Goal: Information Seeking & Learning: Learn about a topic

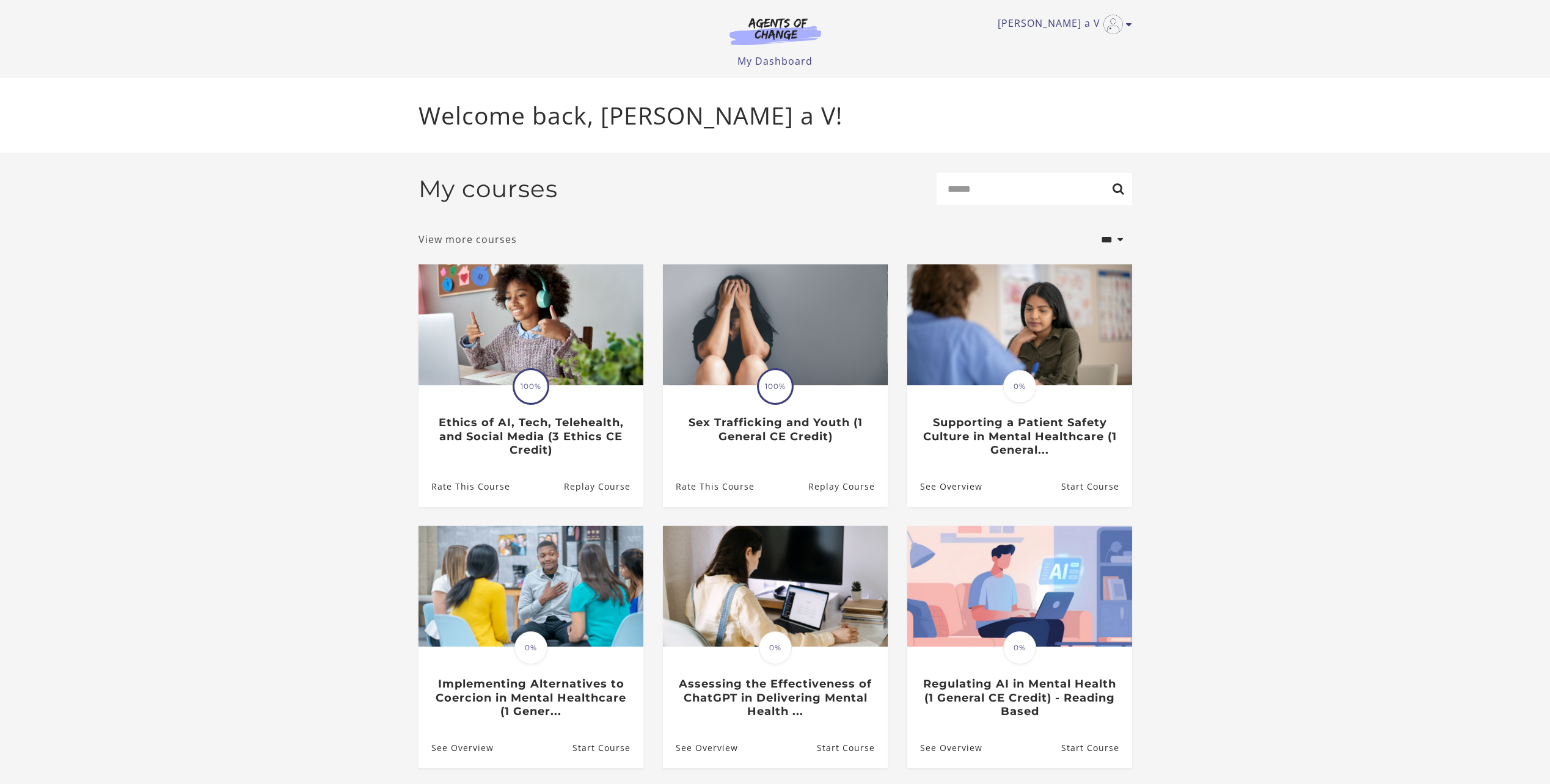
click at [507, 245] on link "View more courses" at bounding box center [467, 240] width 98 height 15
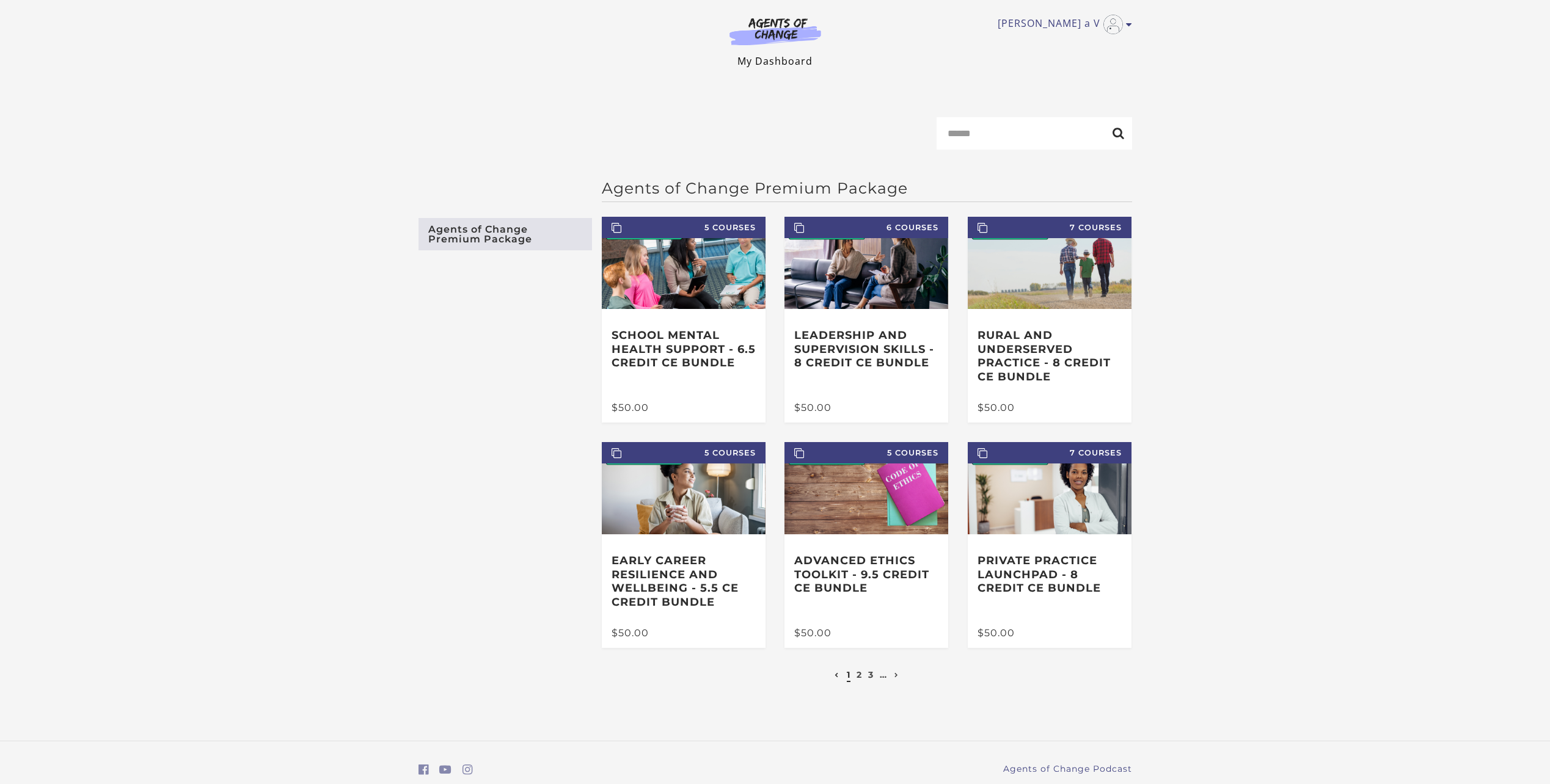
click at [764, 60] on link "My Dashboard" at bounding box center [774, 61] width 75 height 14
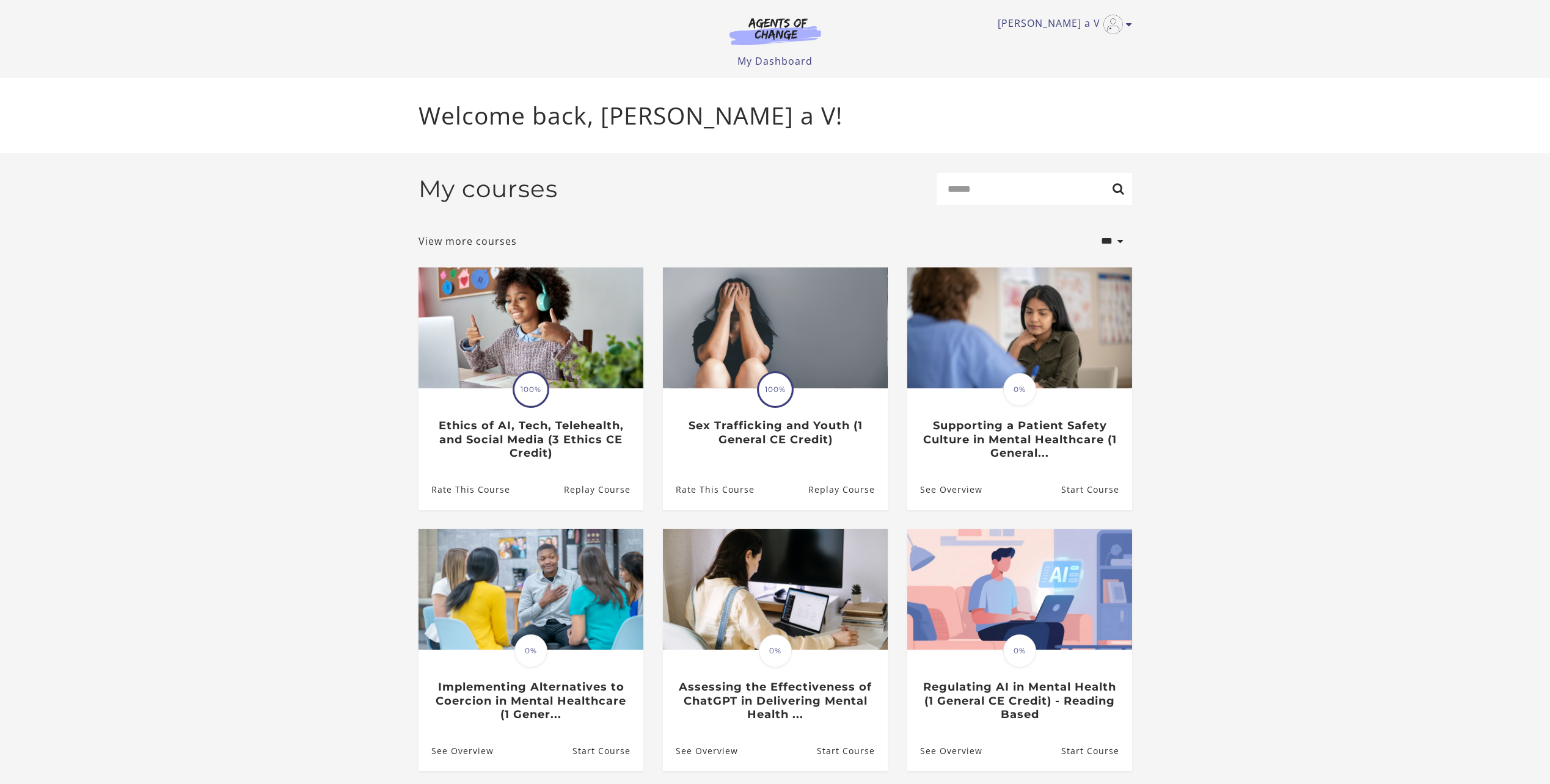
click at [518, 189] on h2 "My courses" at bounding box center [488, 189] width 140 height 28
click at [1089, 22] on link "Cecilia a V" at bounding box center [1061, 24] width 128 height 20
click at [1066, 43] on link "My Account" at bounding box center [1081, 44] width 108 height 21
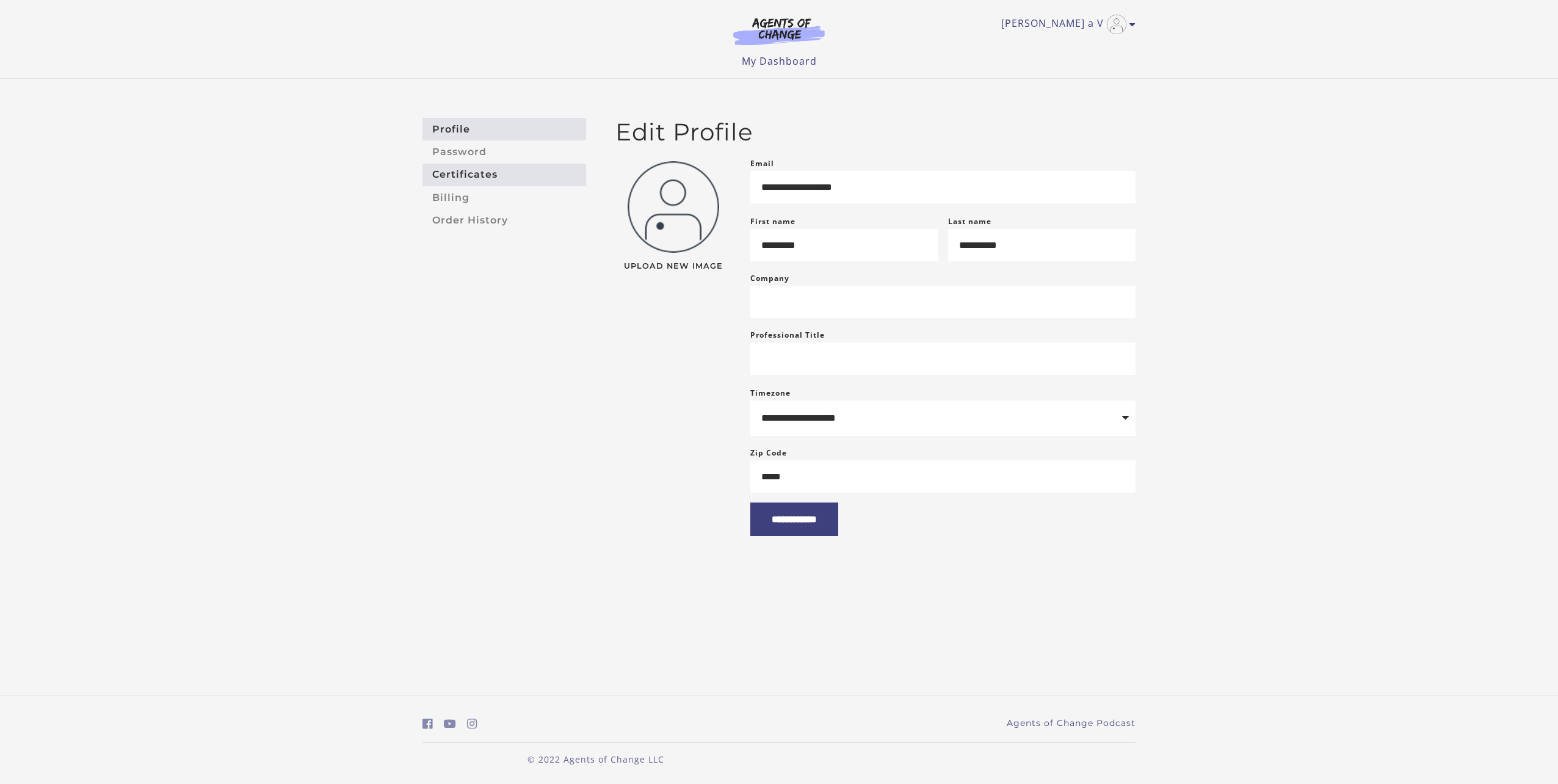
click at [504, 176] on link "Certificates" at bounding box center [504, 175] width 164 height 22
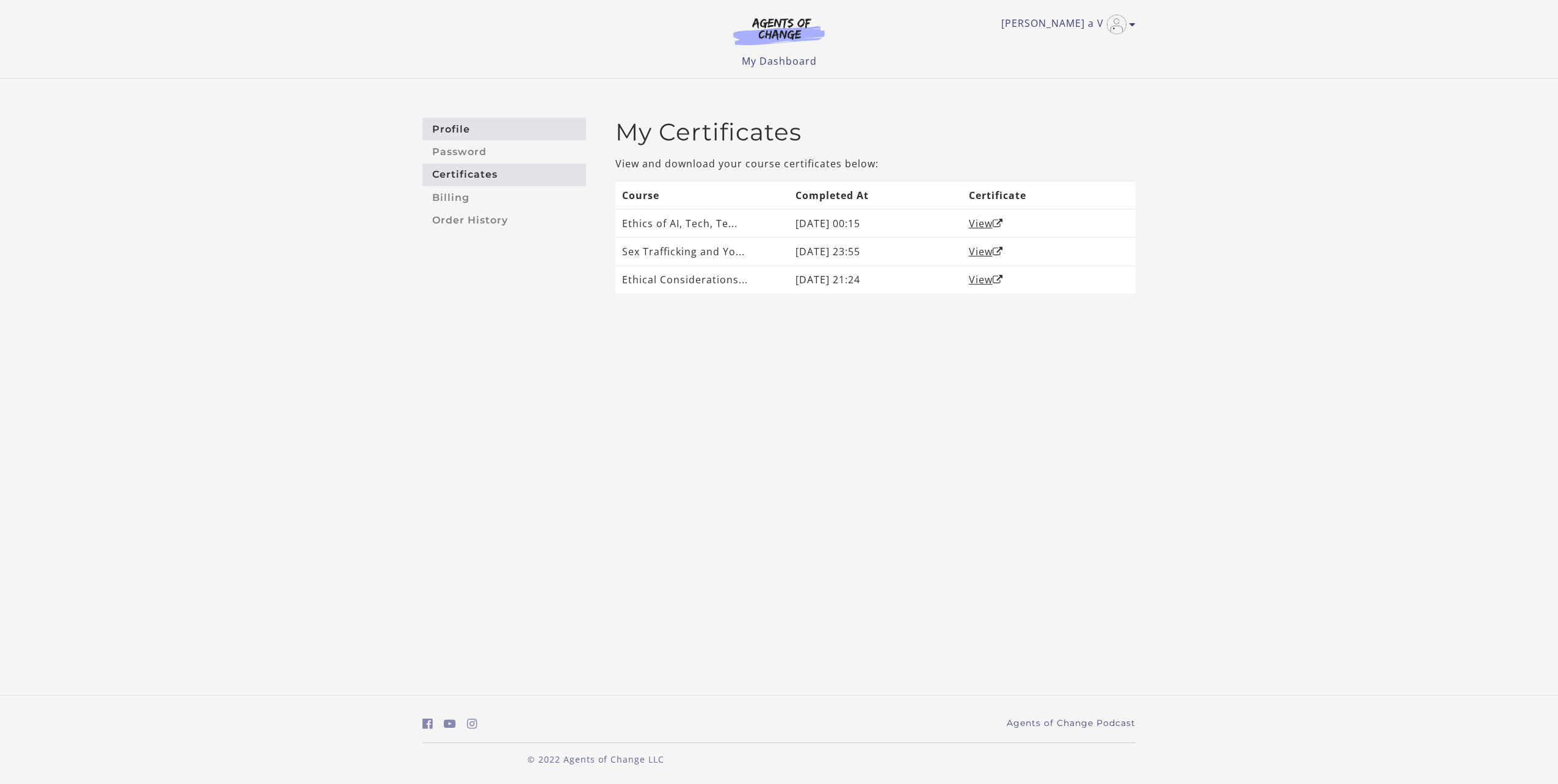
click at [468, 134] on link "Profile" at bounding box center [504, 129] width 164 height 22
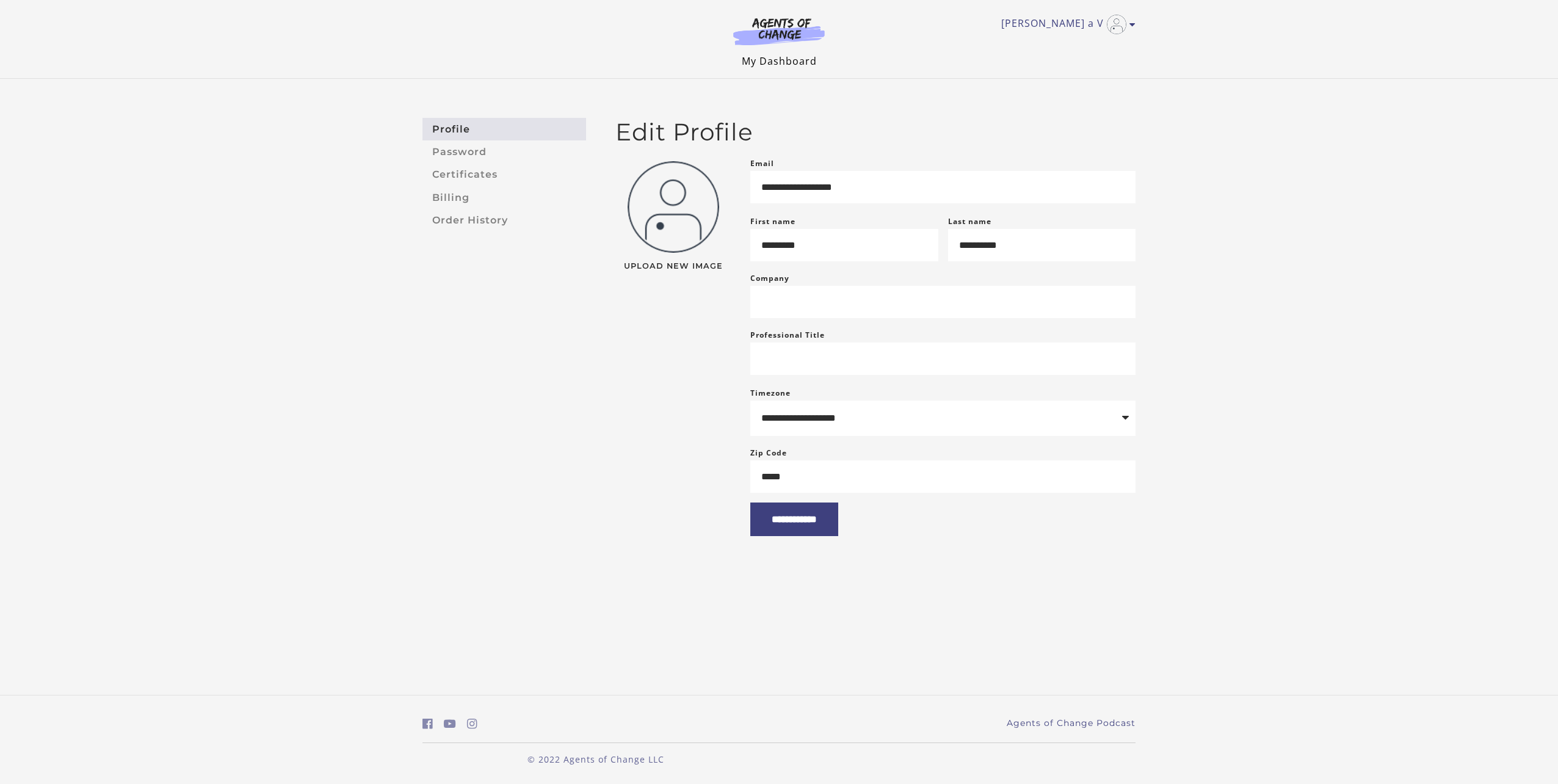
click at [800, 61] on link "My Dashboard" at bounding box center [779, 61] width 75 height 14
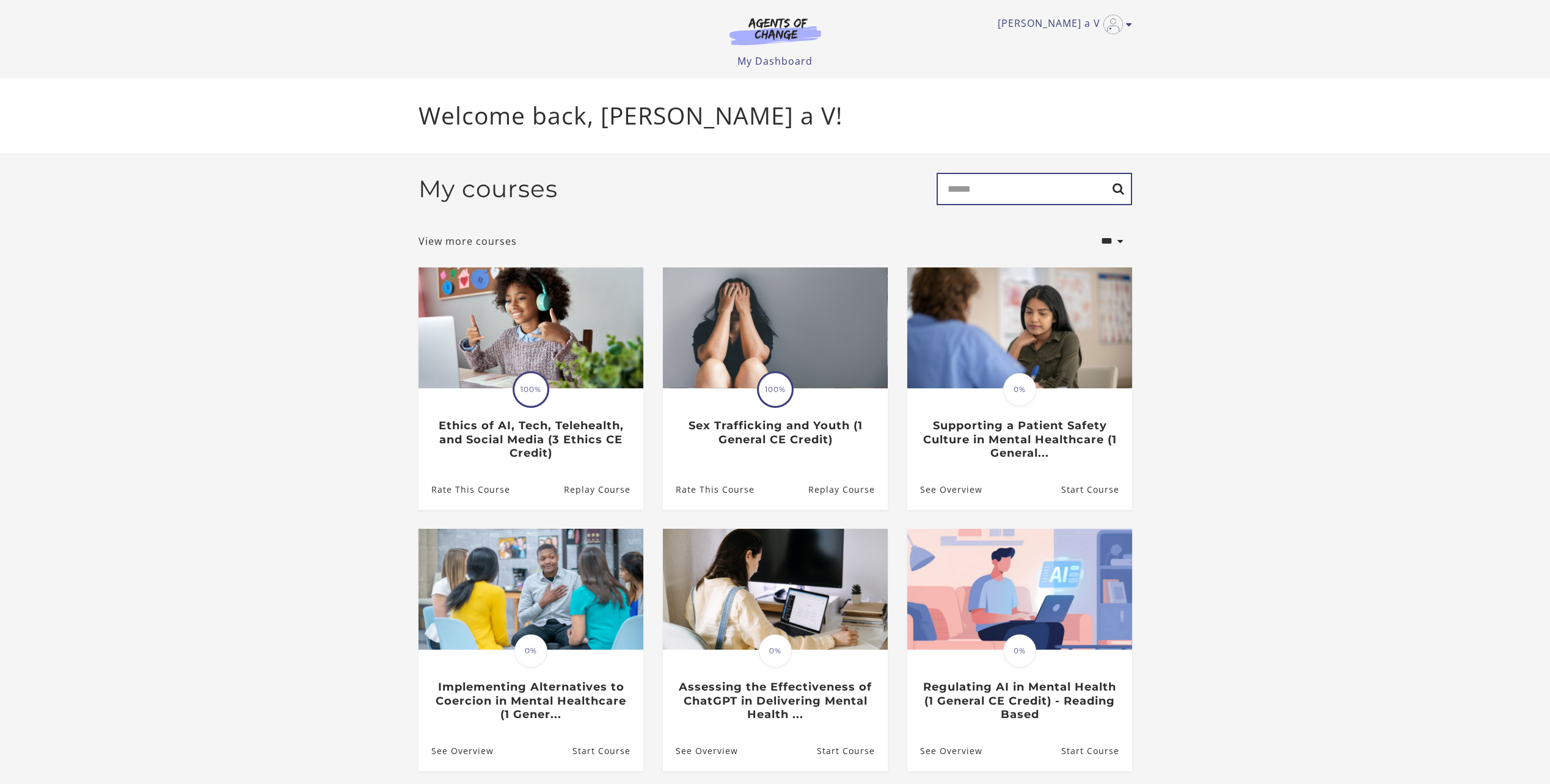
click at [1042, 196] on input "Search" at bounding box center [1034, 189] width 196 height 32
type input "**********"
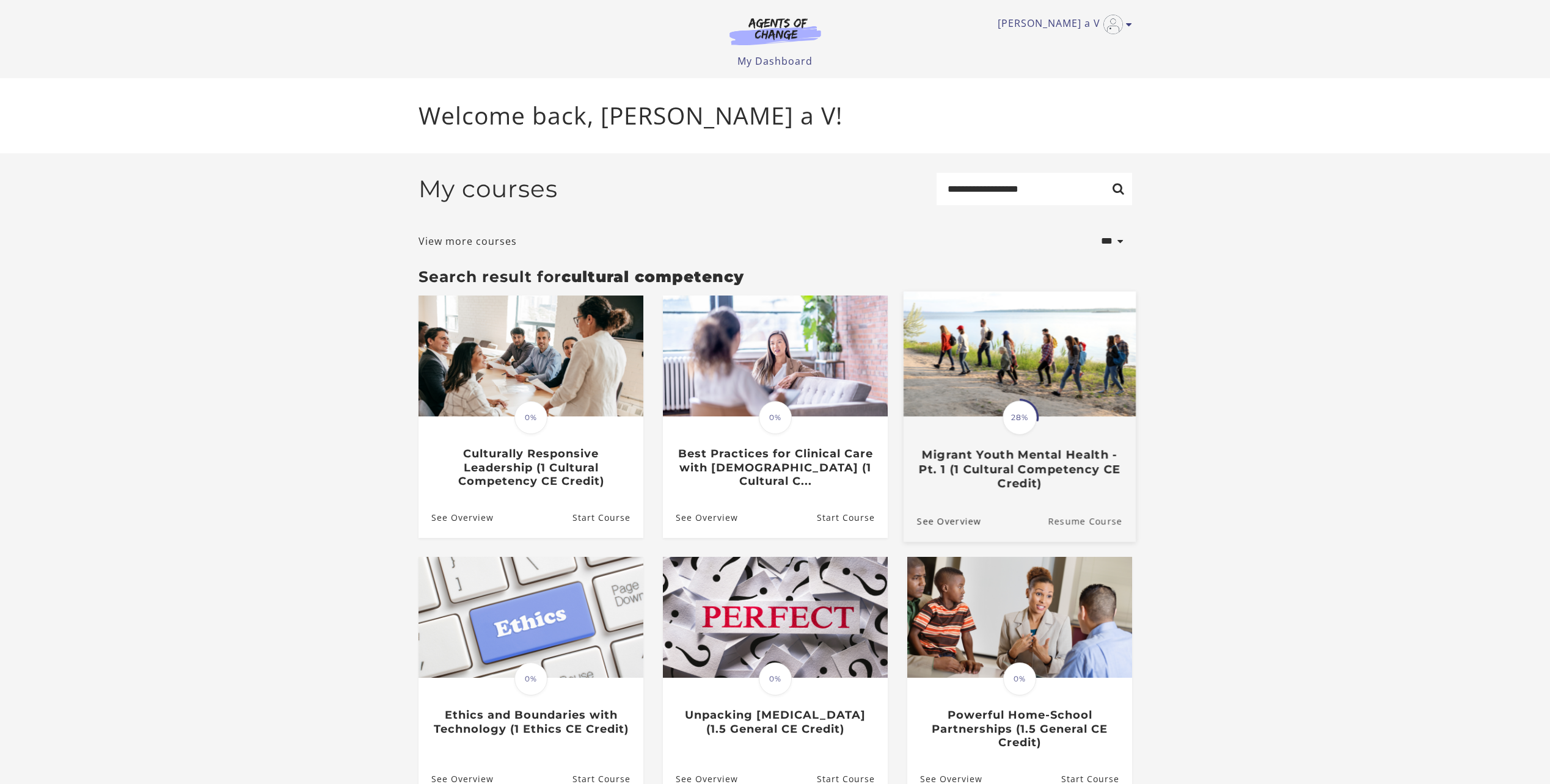
click at [1049, 506] on link "Resume Course" at bounding box center [1091, 520] width 88 height 41
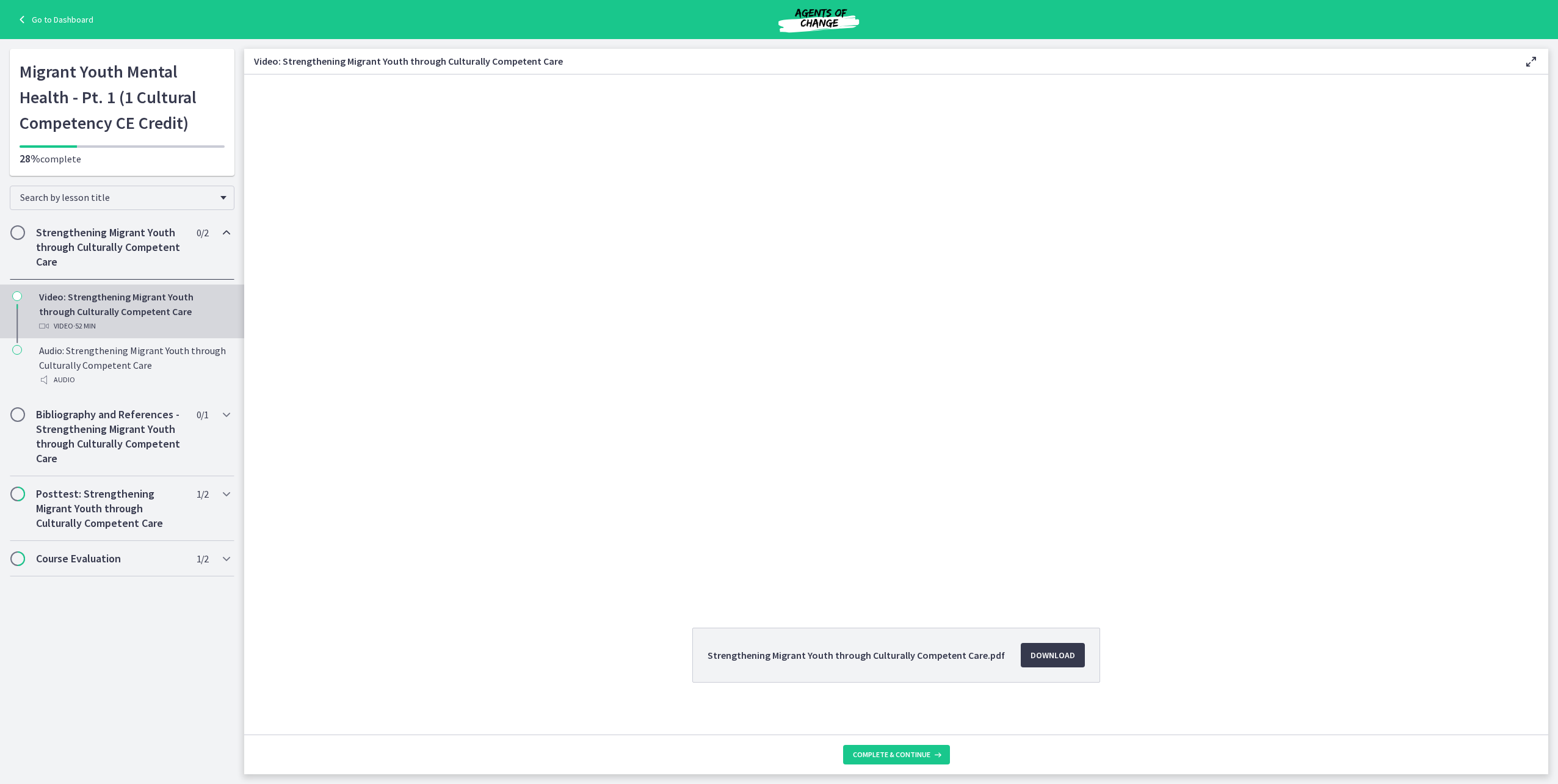
click at [27, 233] on div "Strengthening Migrant Youth through Culturally Competent Care 0 / 2 Completed" at bounding box center [122, 247] width 225 height 65
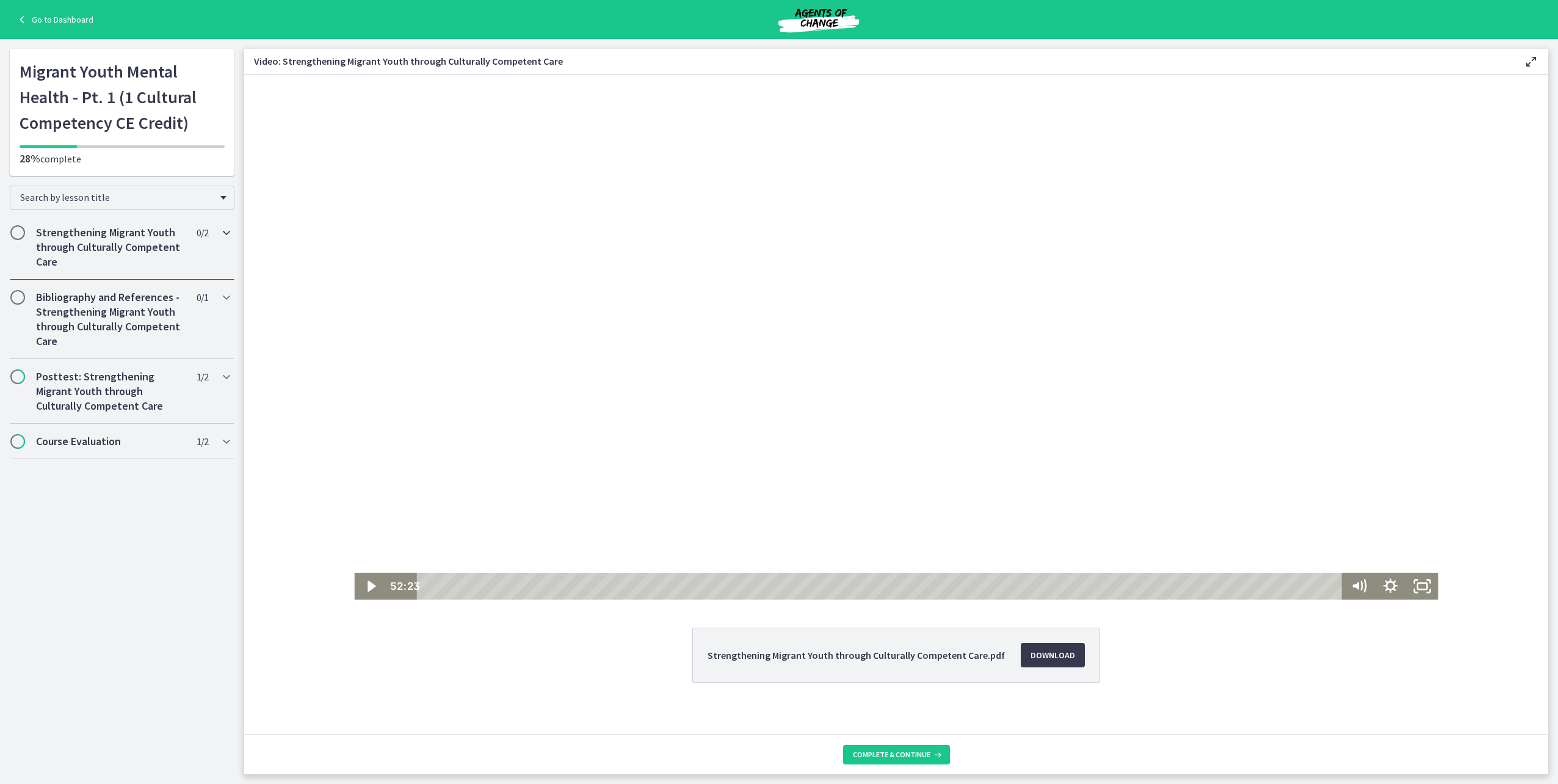
click at [22, 232] on span "Chapters" at bounding box center [18, 233] width 12 height 12
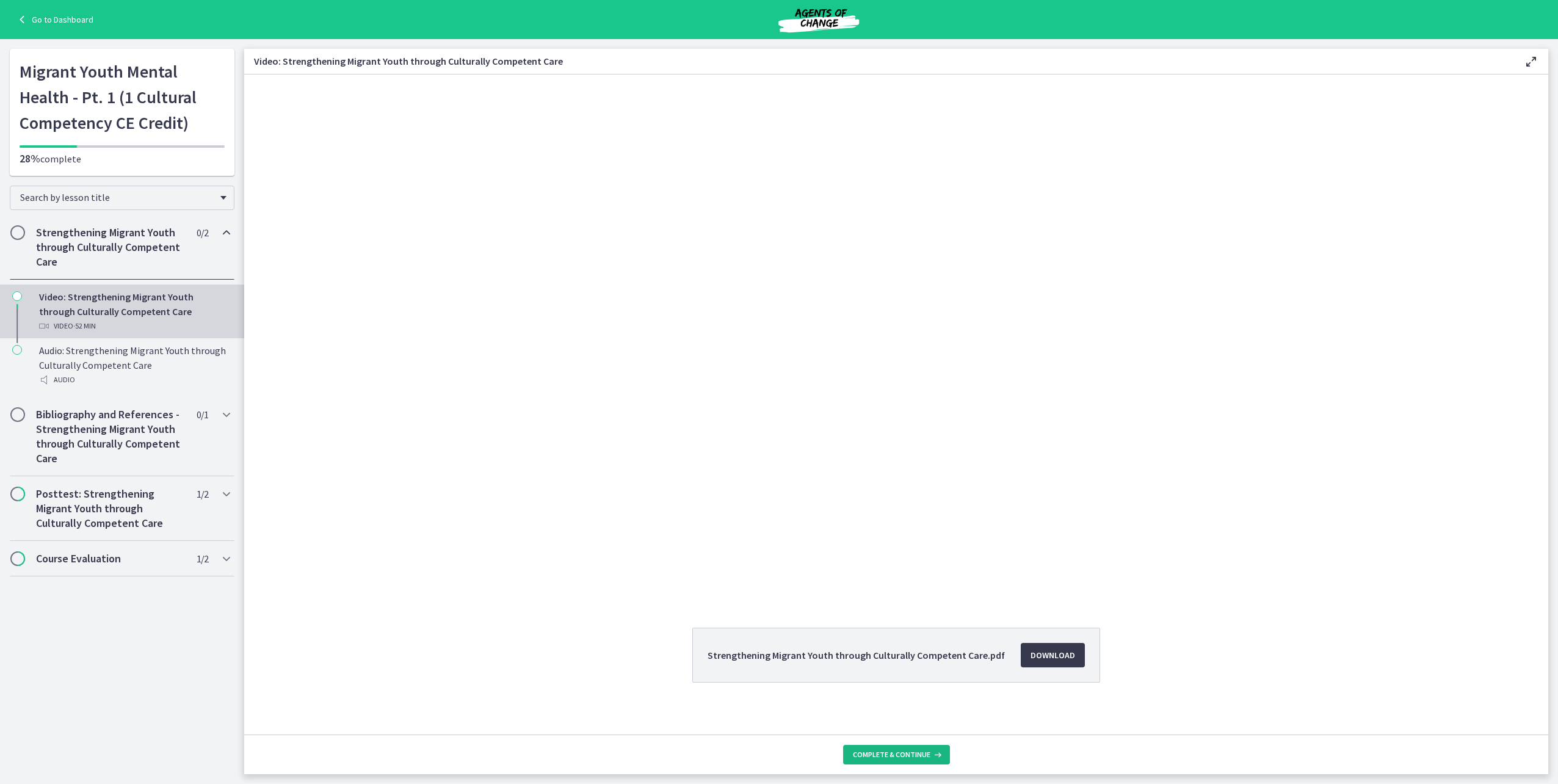
click at [899, 756] on span "Complete & continue" at bounding box center [892, 754] width 78 height 9
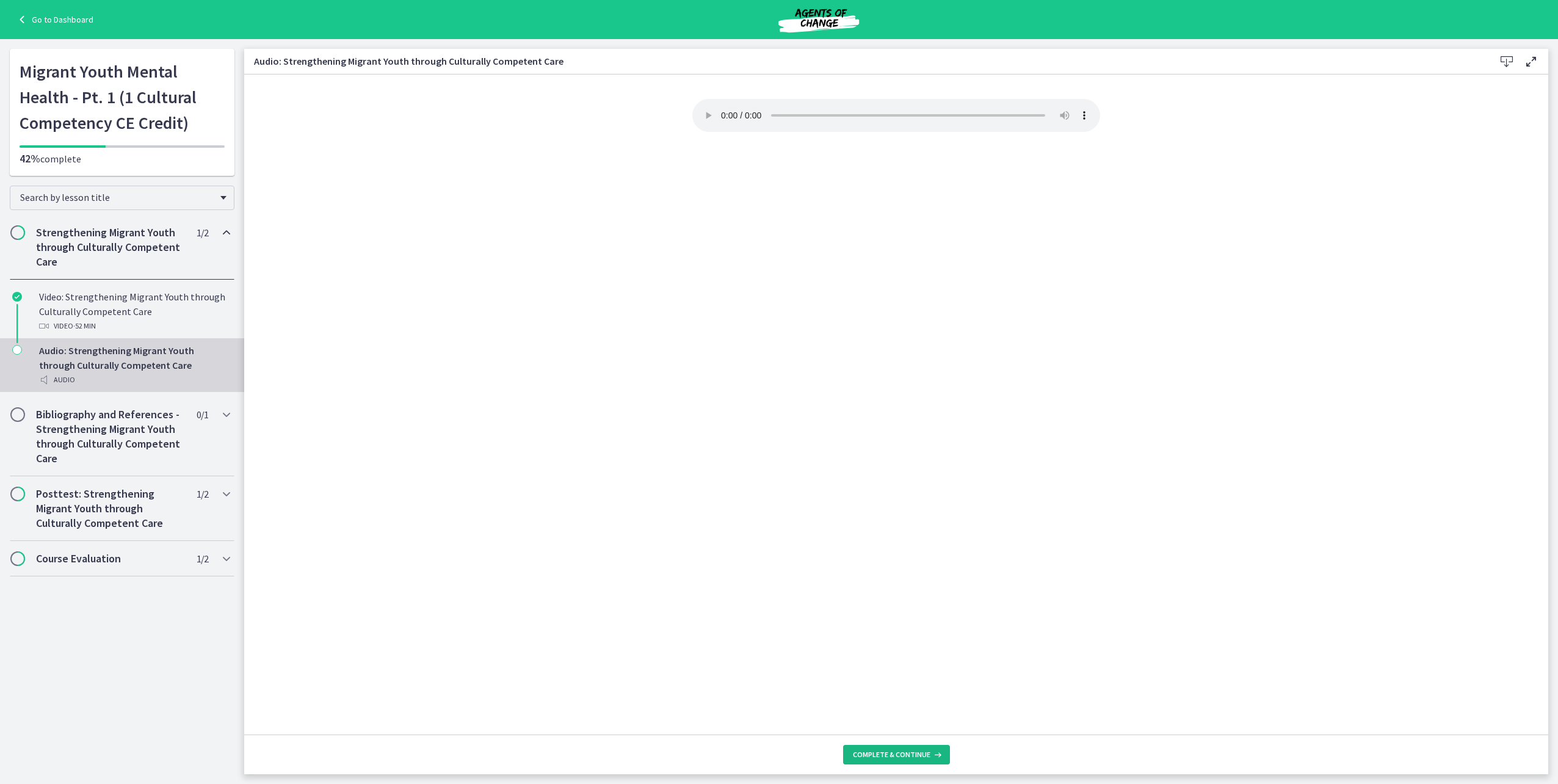
click at [901, 756] on span "Complete & continue" at bounding box center [892, 754] width 78 height 9
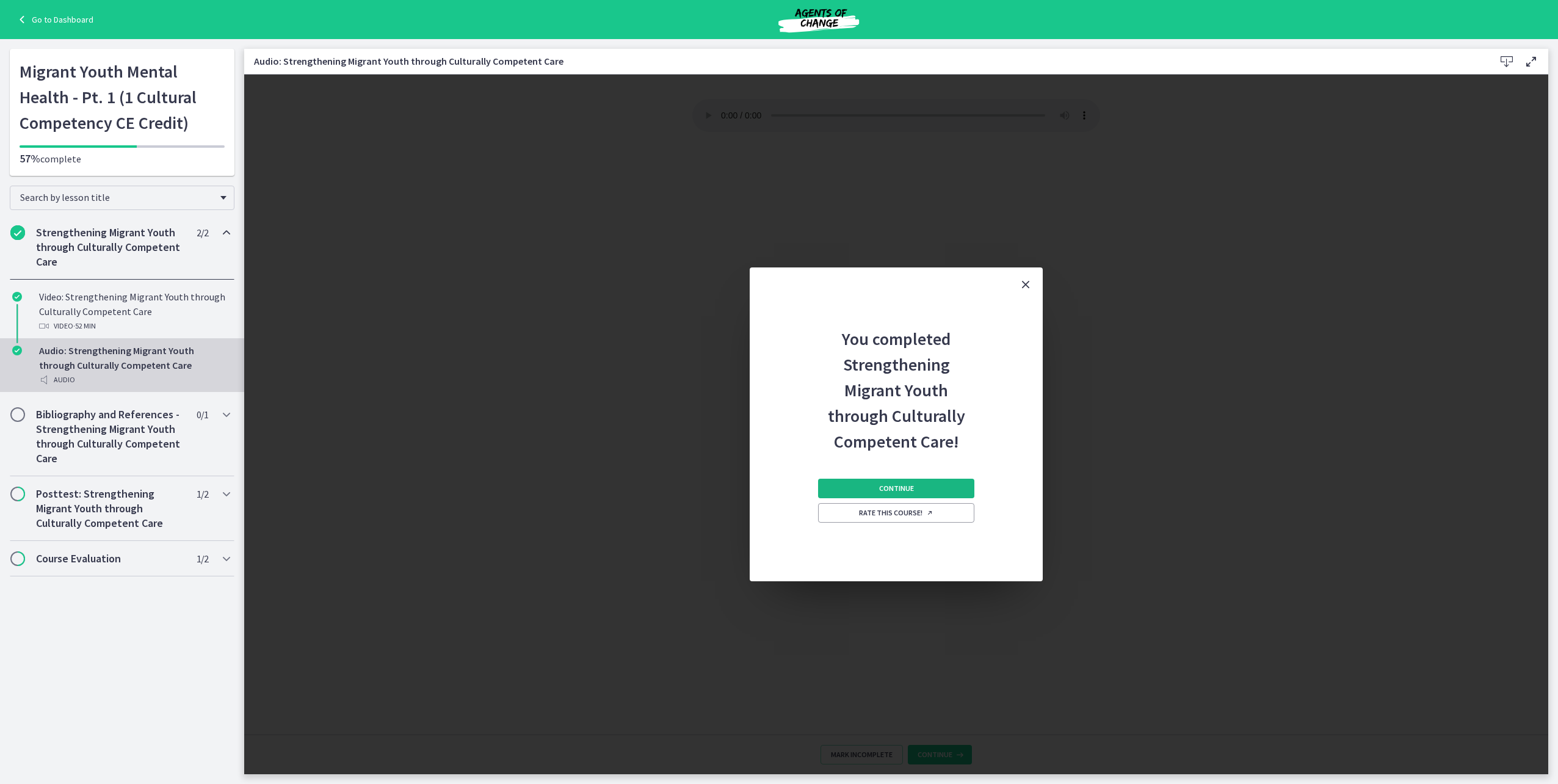
click at [886, 487] on span "Continue" at bounding box center [896, 488] width 35 height 9
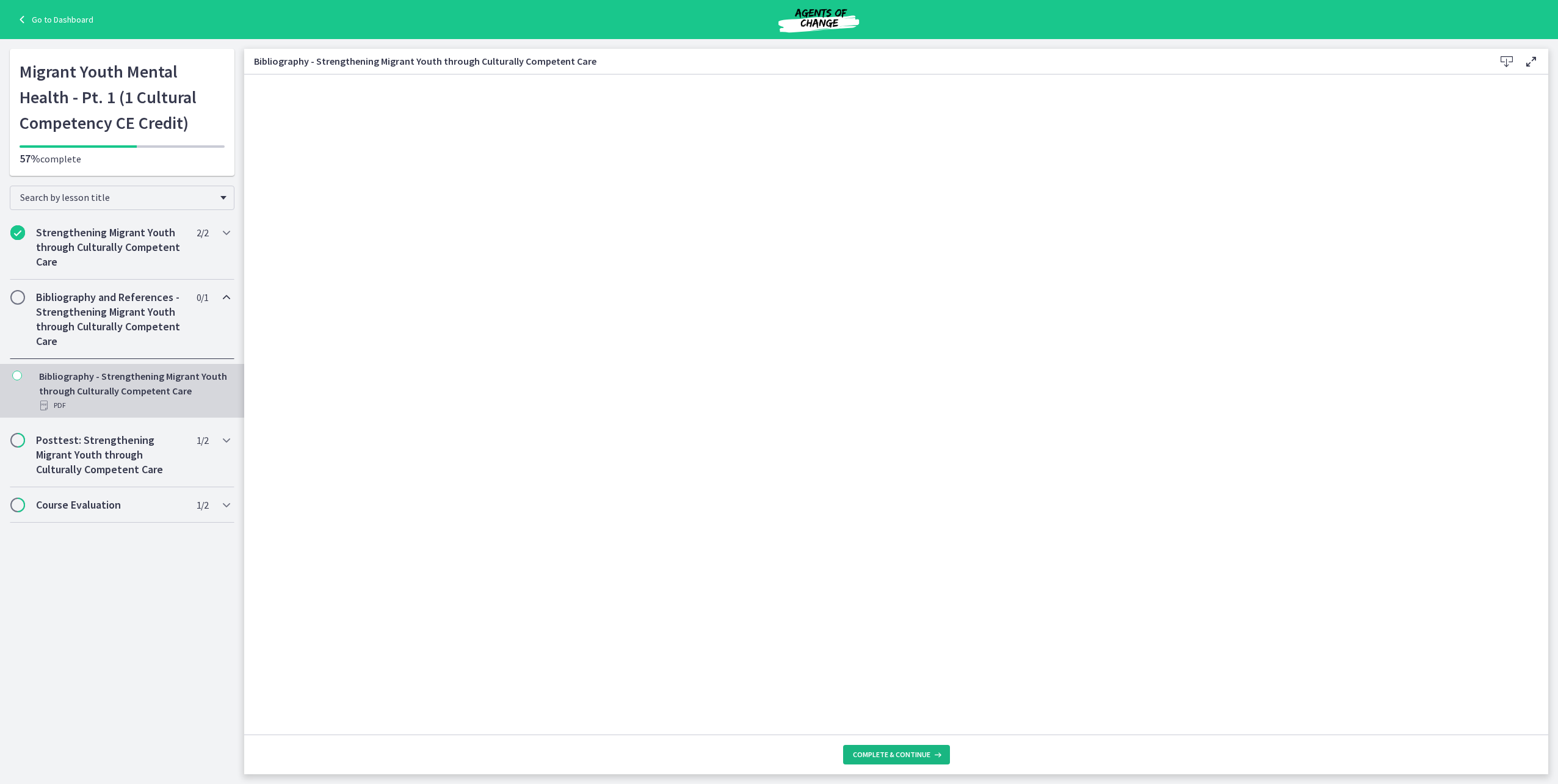
click at [914, 752] on span "Complete & continue" at bounding box center [892, 754] width 78 height 9
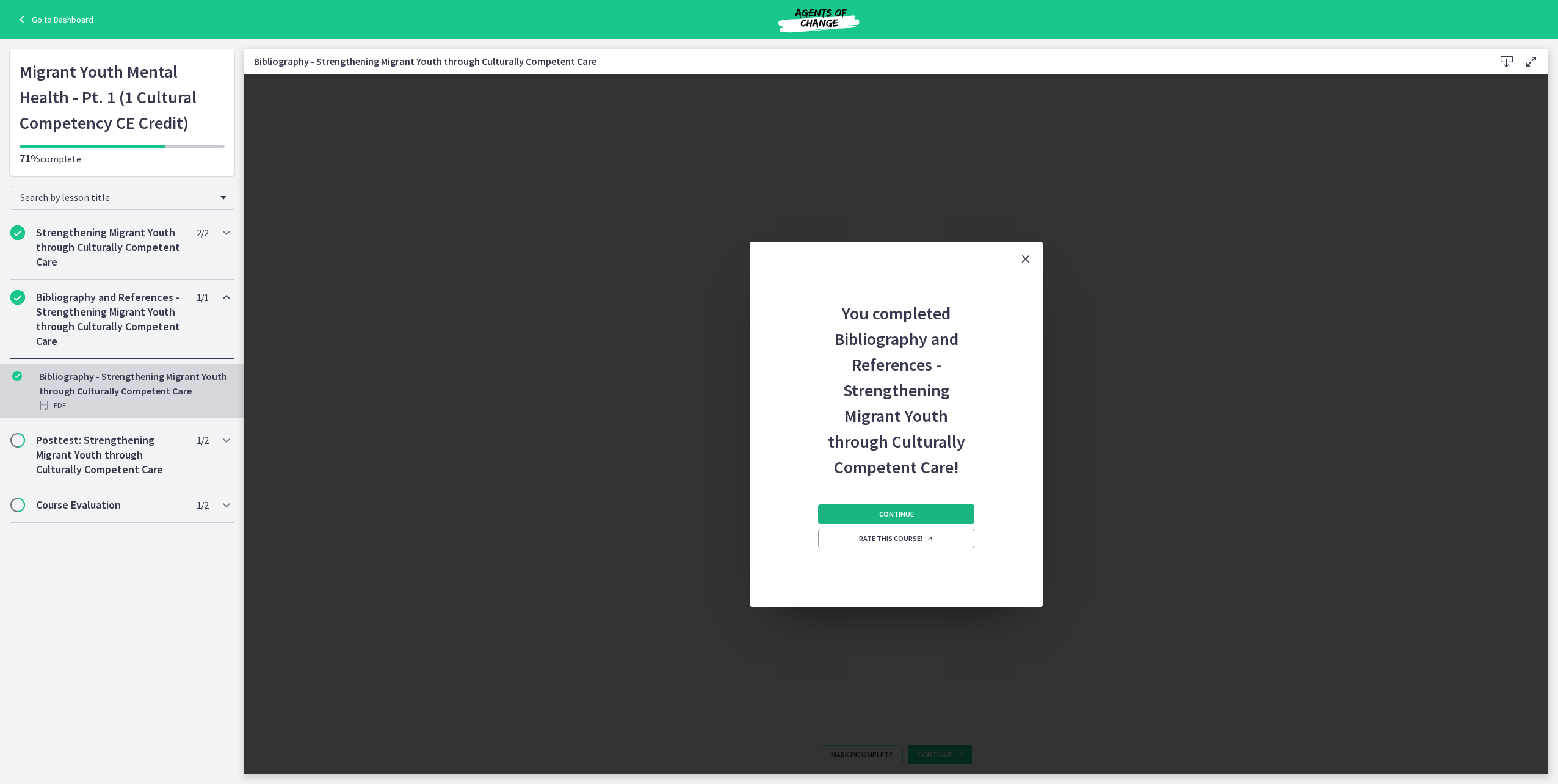
click at [900, 507] on button "Continue" at bounding box center [896, 514] width 156 height 20
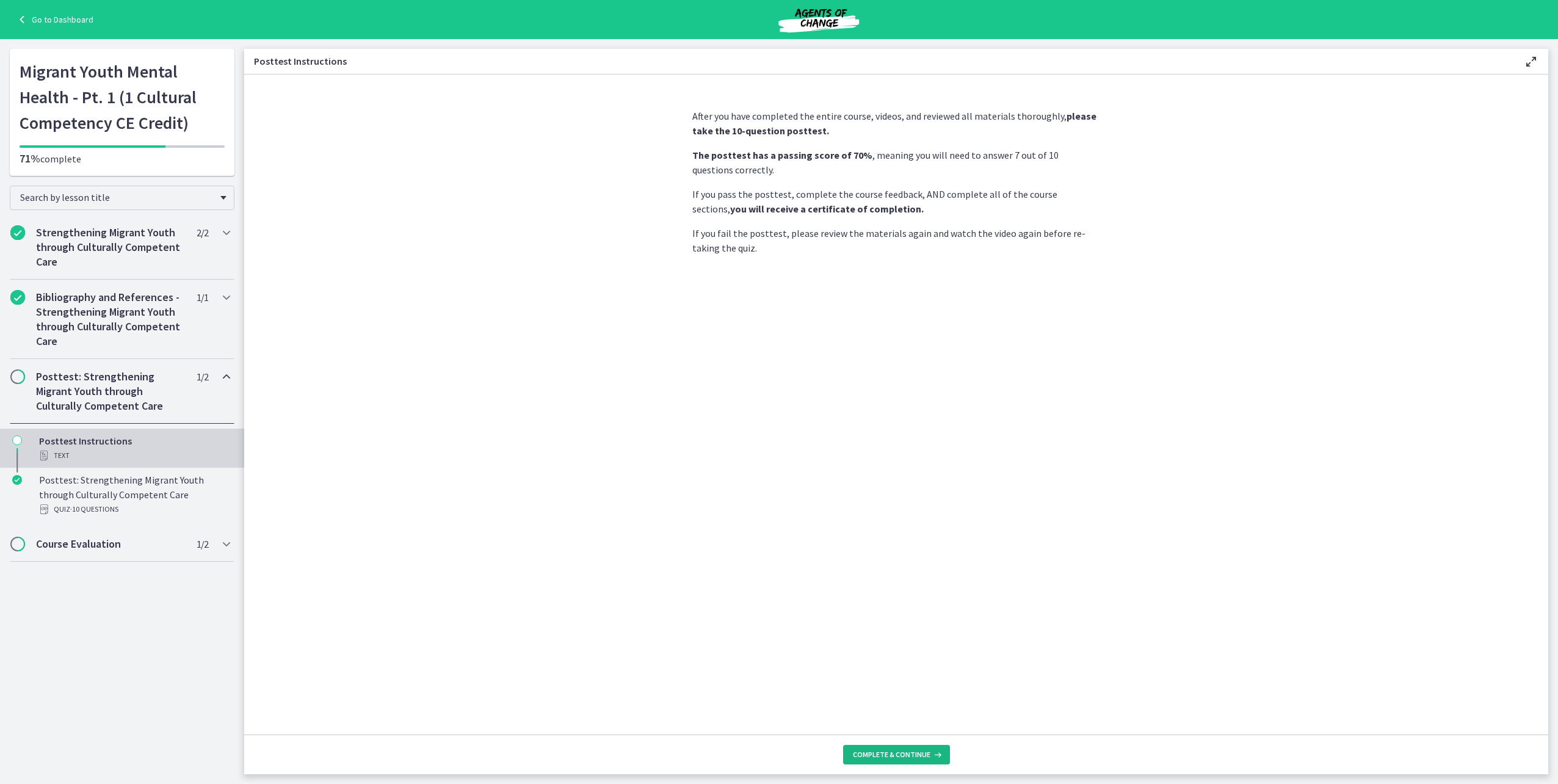
click at [914, 754] on span "Complete & continue" at bounding box center [892, 754] width 78 height 9
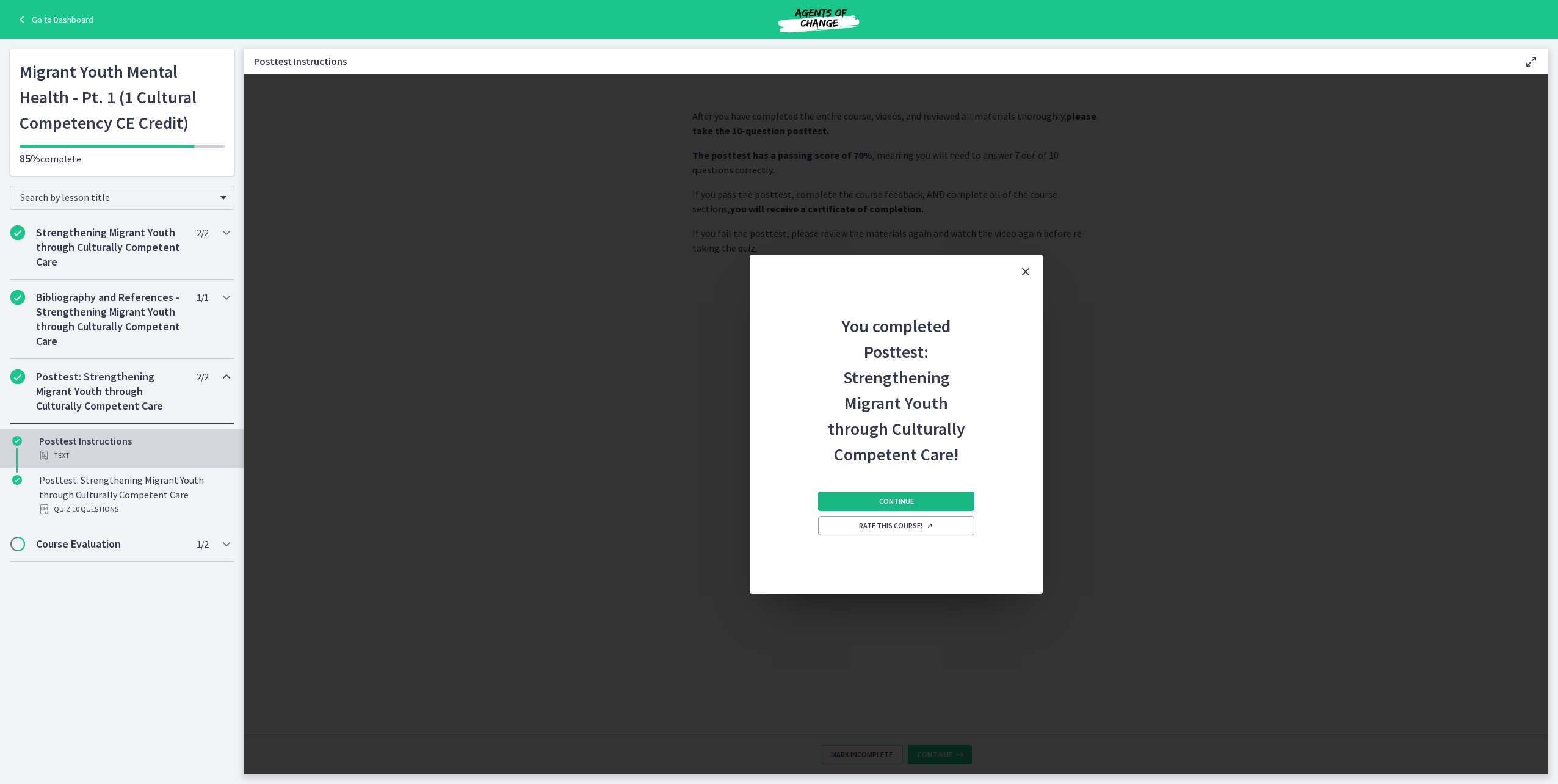
click at [897, 500] on span "Continue" at bounding box center [896, 501] width 35 height 9
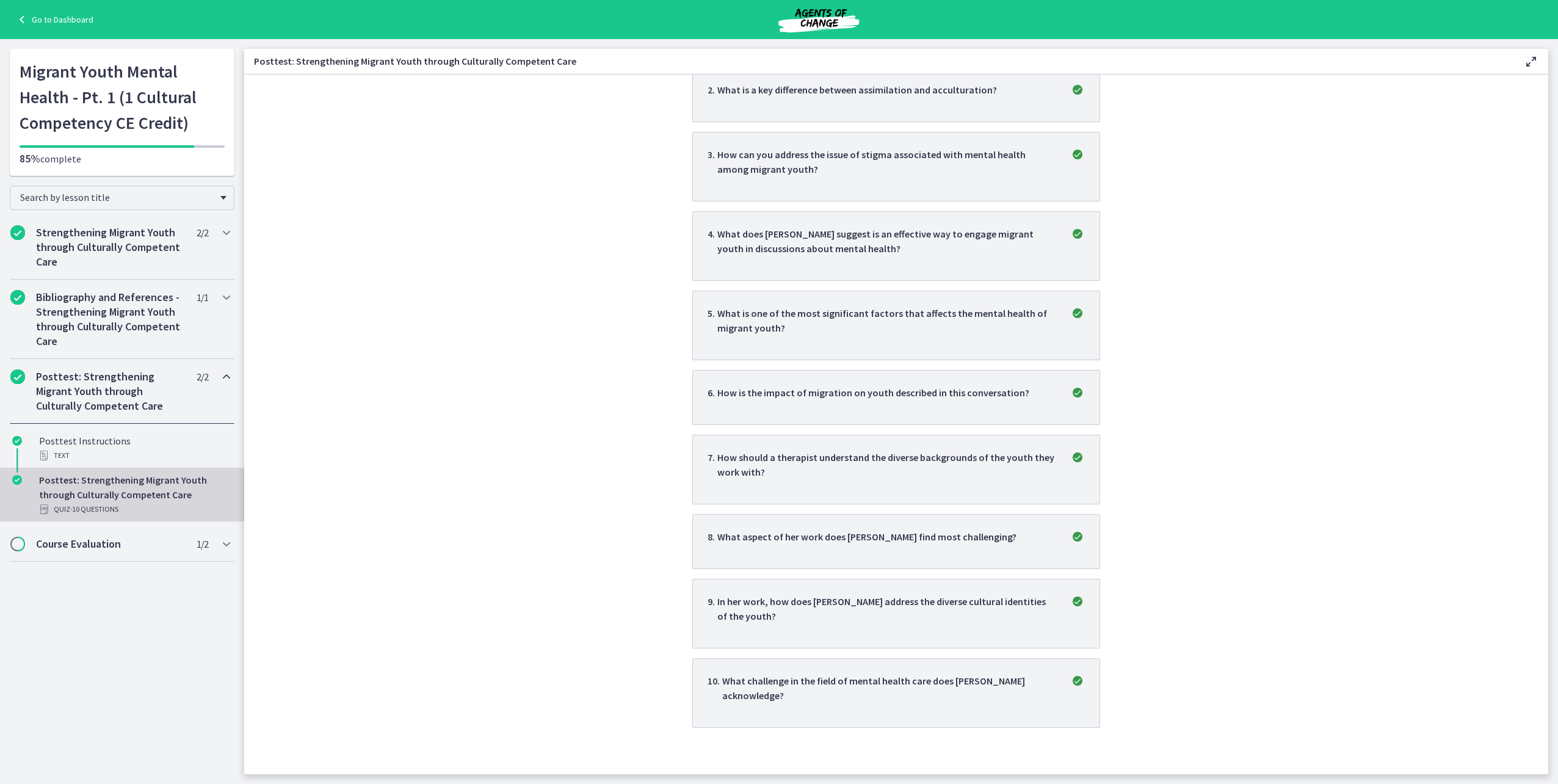
scroll to position [363, 0]
click at [53, 503] on div "Quiz · 10 Questions" at bounding box center [134, 509] width 190 height 15
click at [50, 541] on h2 "Course Evaluation" at bounding box center [110, 544] width 149 height 15
click at [90, 495] on div "Course Evaluation Information - Strengthening Migrant Youth through Culturally …" at bounding box center [134, 498] width 190 height 59
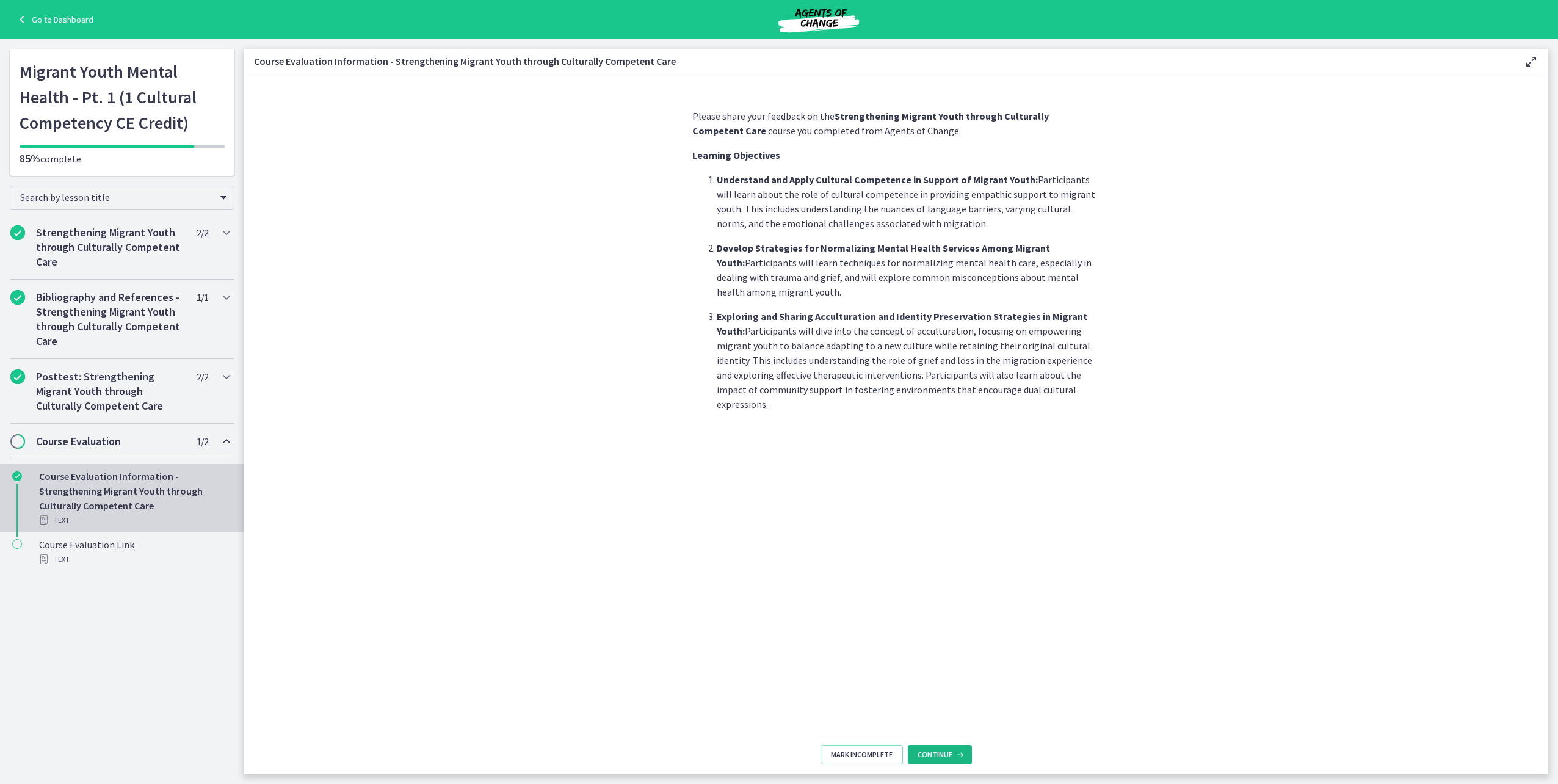
click at [941, 763] on button "Continue" at bounding box center [940, 754] width 64 height 20
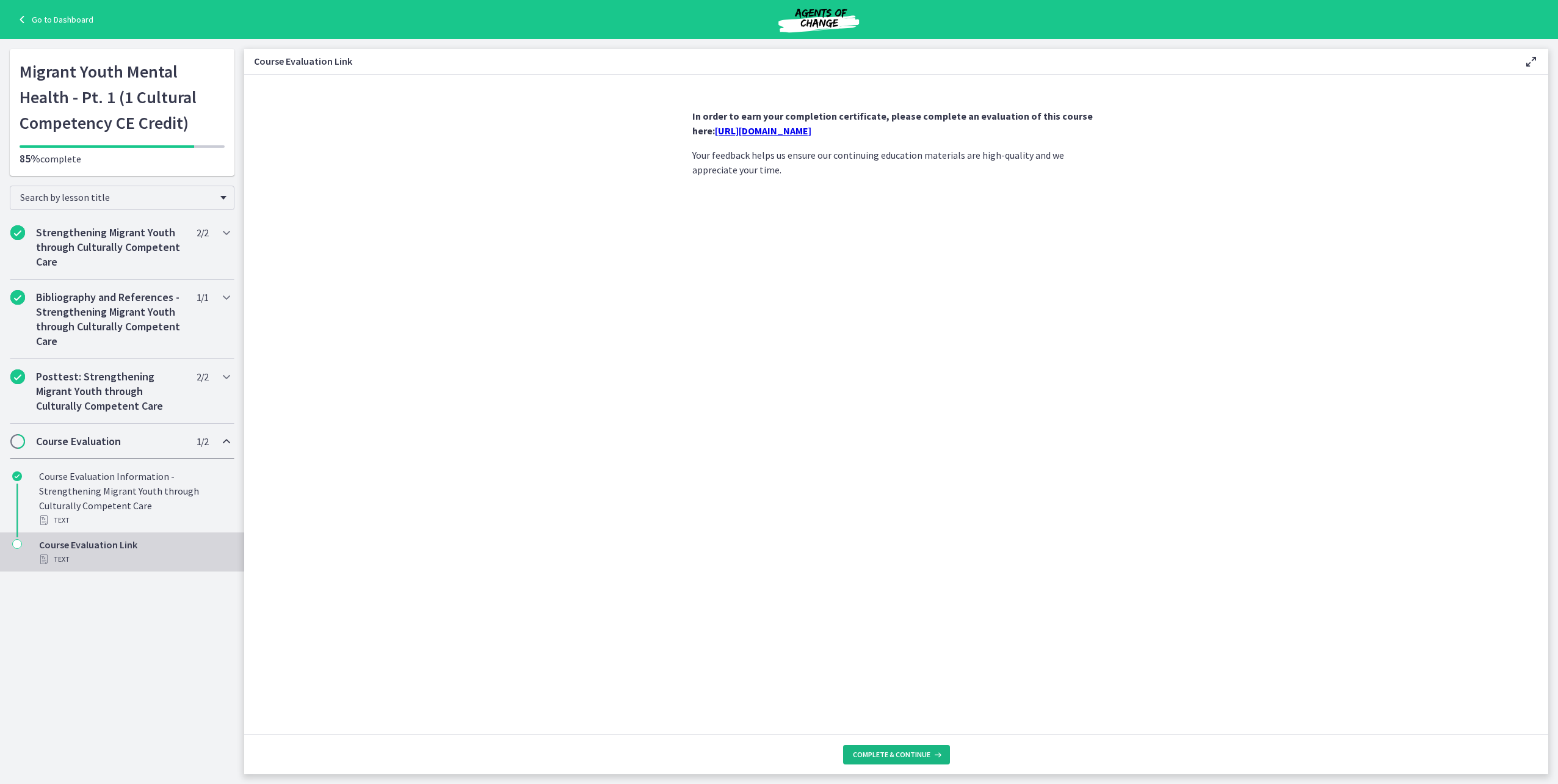
click at [937, 757] on icon at bounding box center [936, 754] width 12 height 9
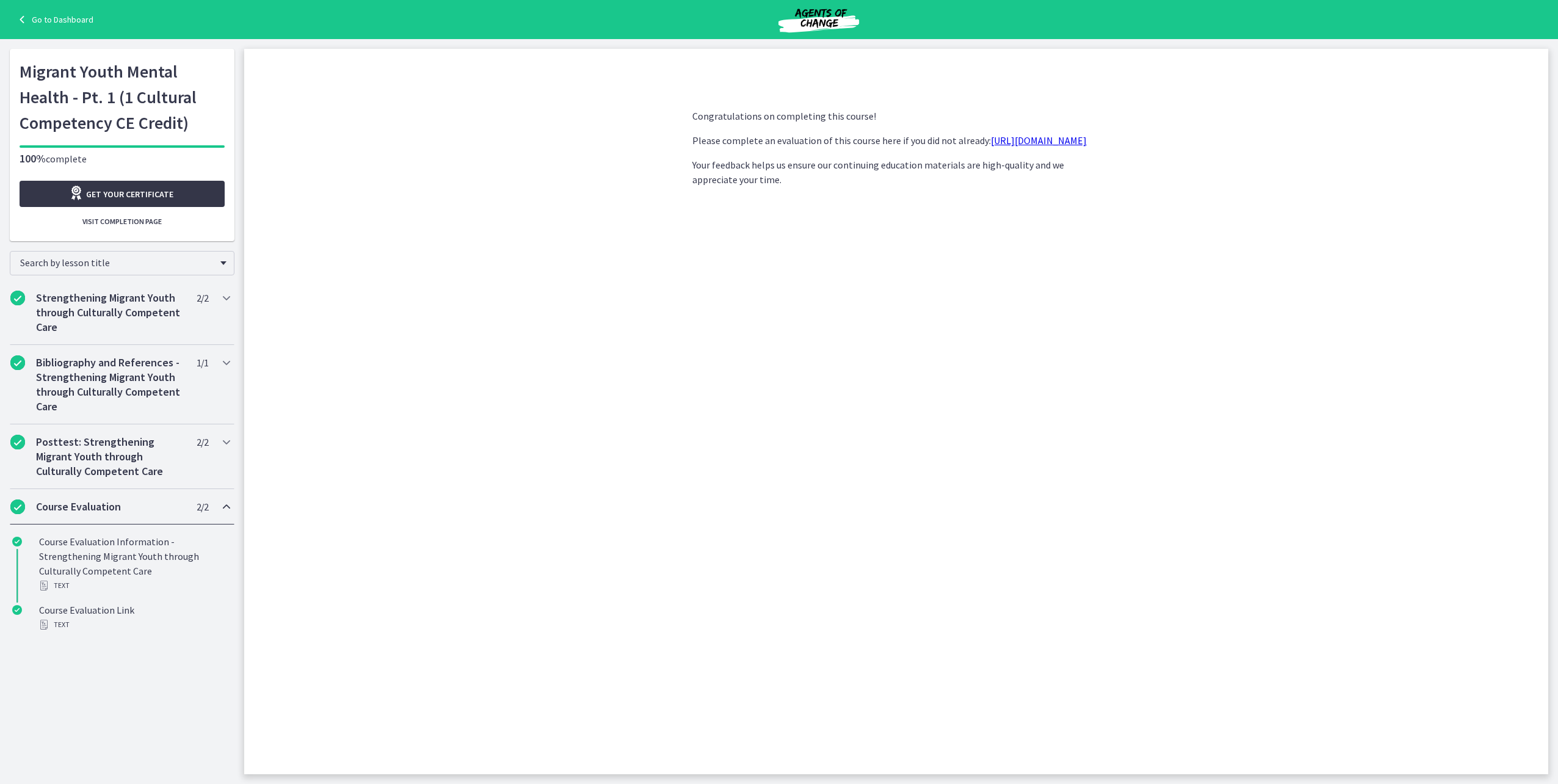
click at [186, 193] on link "Get your certificate" at bounding box center [122, 194] width 205 height 26
click at [71, 24] on link "Go to Dashboard" at bounding box center [54, 20] width 79 height 15
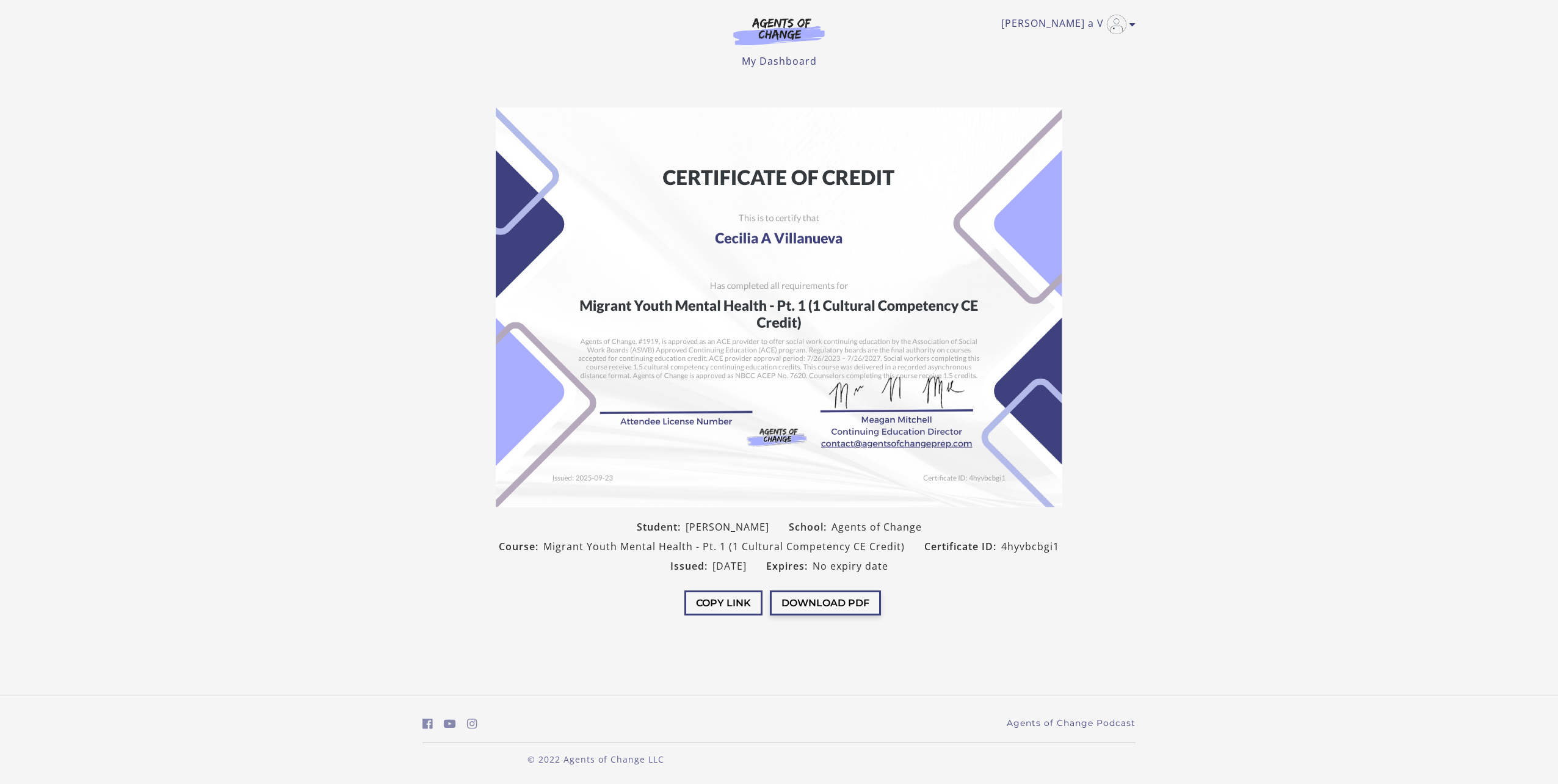
click at [819, 599] on button "Download PDF" at bounding box center [825, 603] width 111 height 25
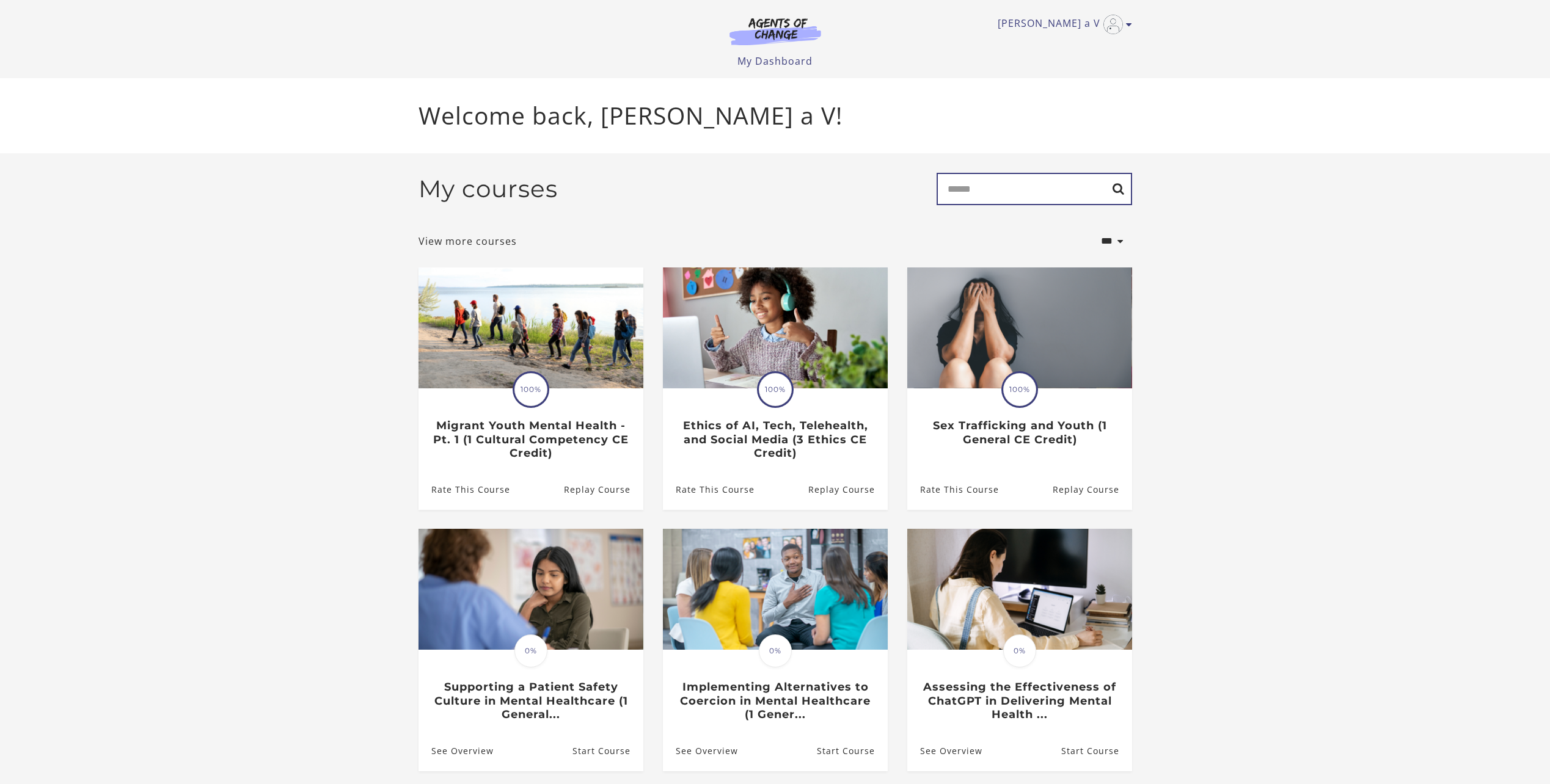
click at [974, 200] on input "Search" at bounding box center [1034, 189] width 196 height 32
type input "**********"
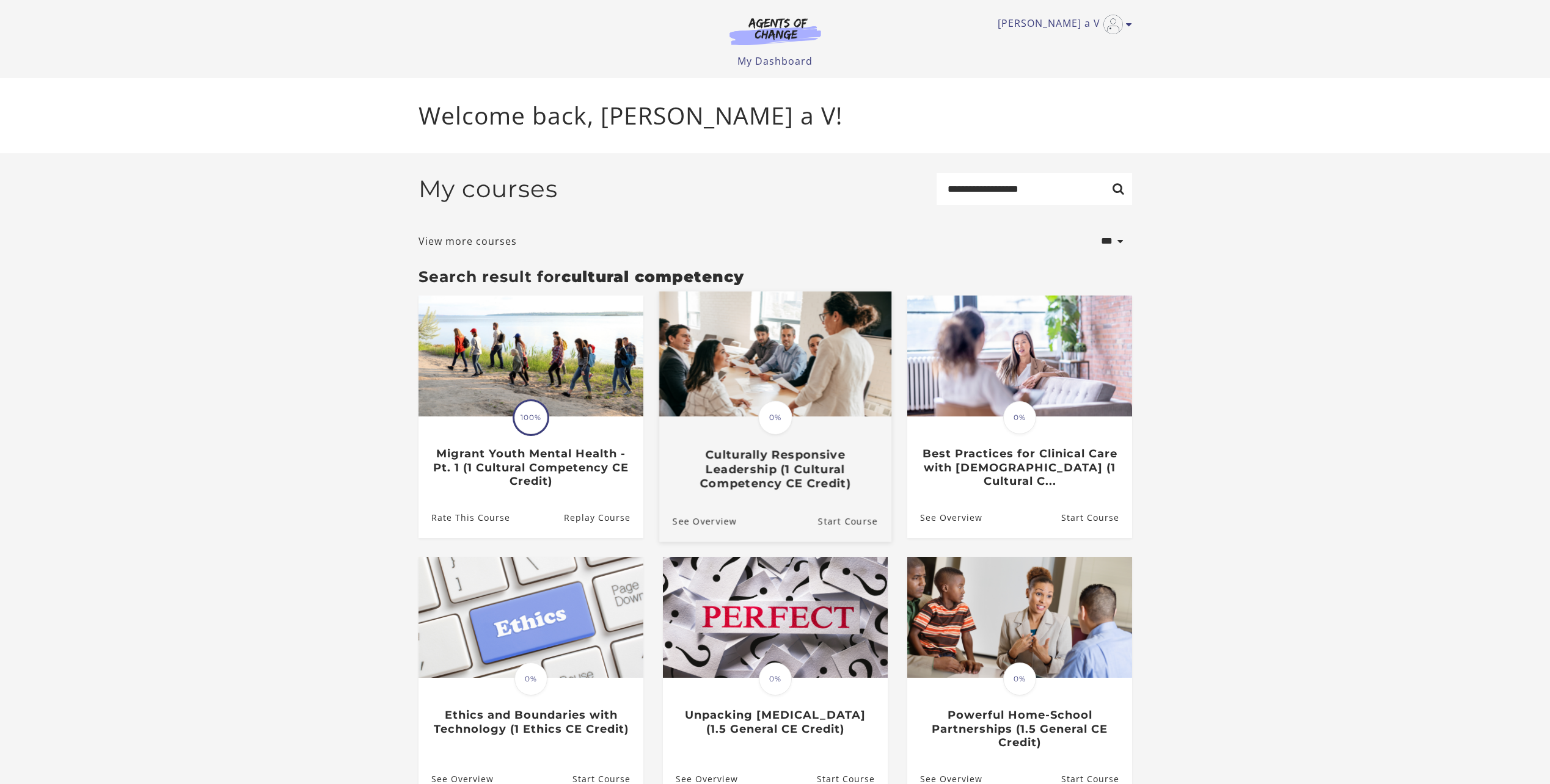
click at [824, 478] on h3 "Culturally Responsive Leadership (1 Cultural Competency CE Credit)" at bounding box center [774, 469] width 205 height 43
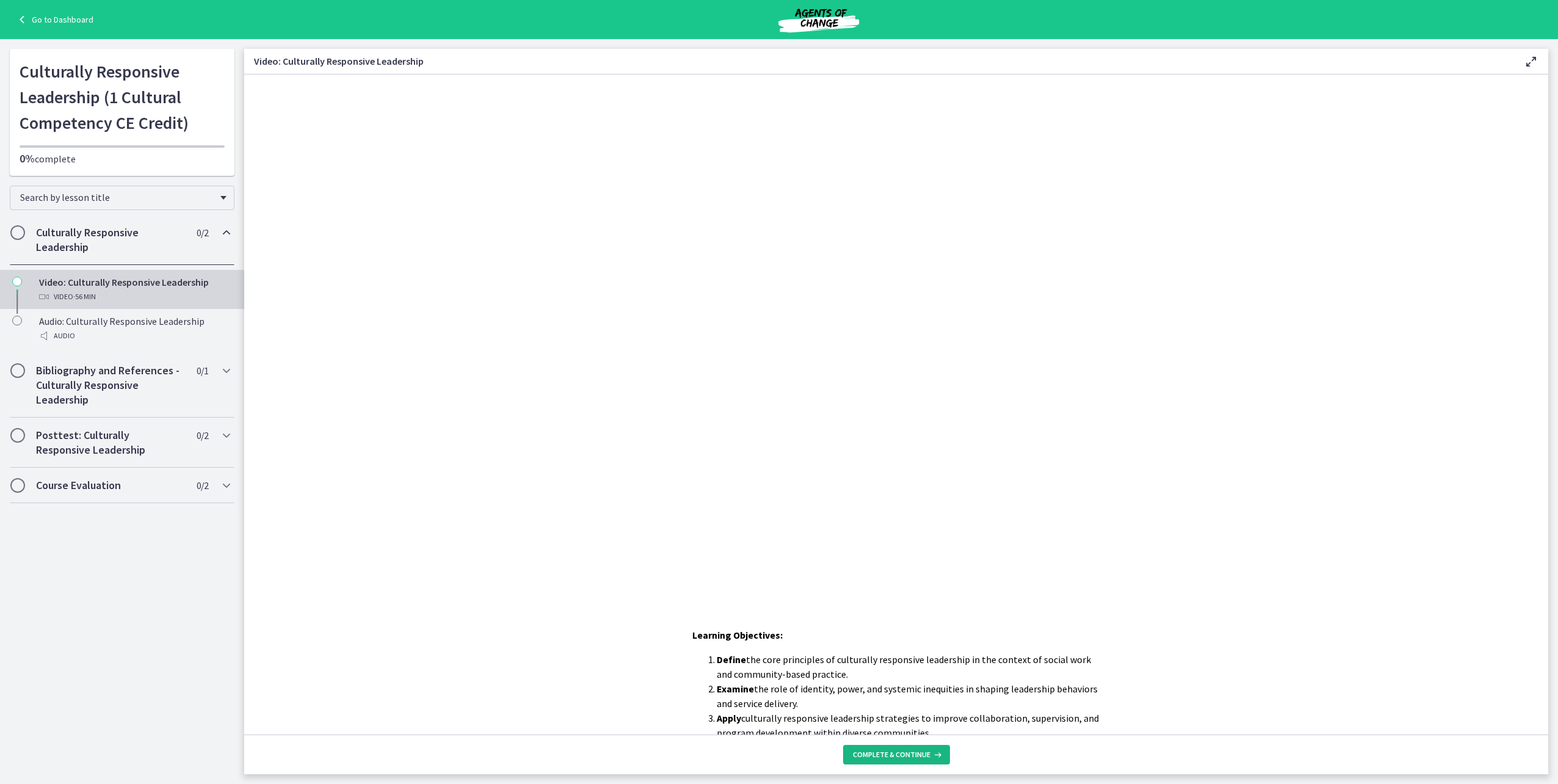
click at [929, 748] on button "Complete & continue" at bounding box center [896, 754] width 107 height 20
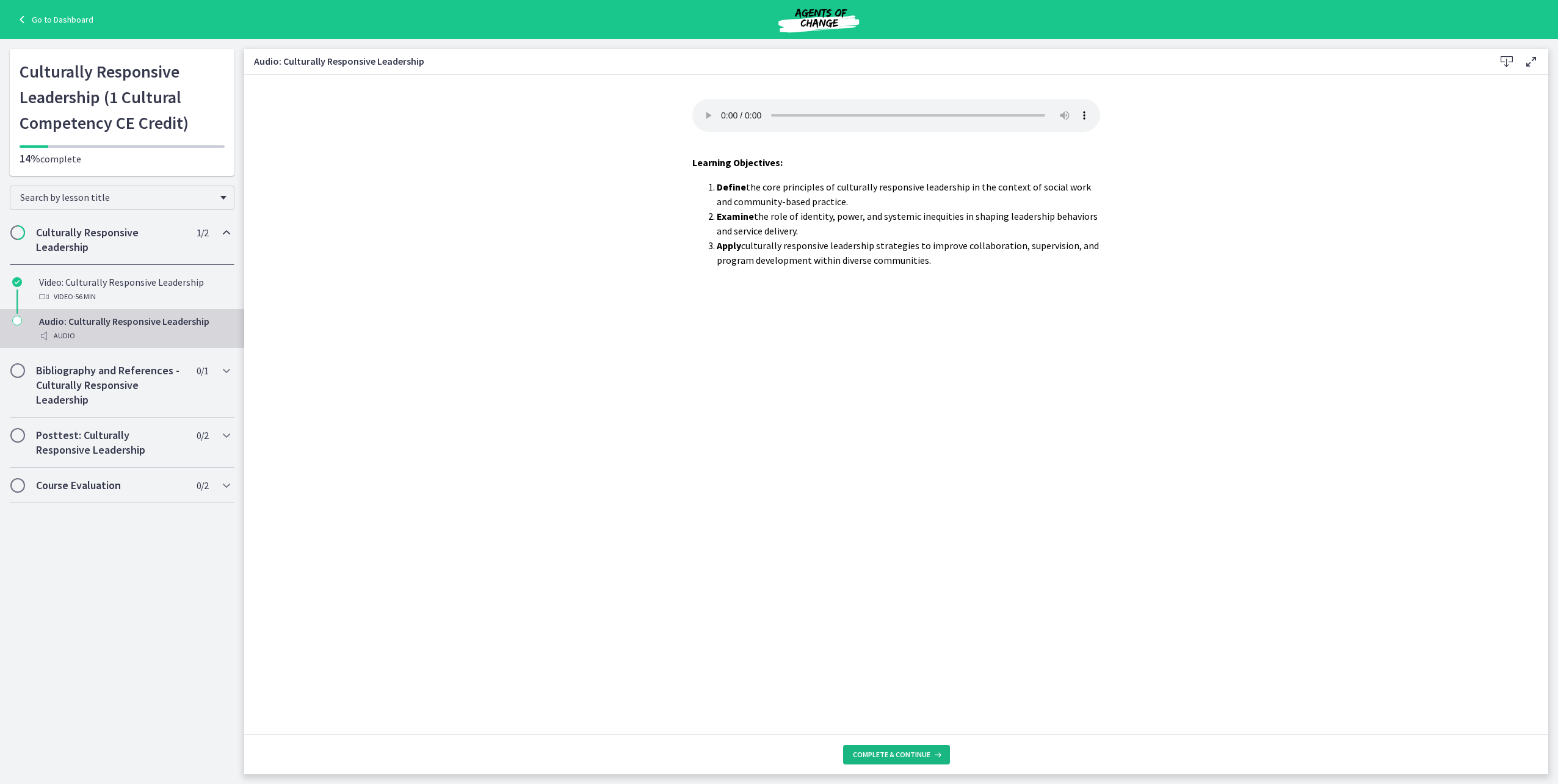
click at [931, 749] on button "Complete & continue" at bounding box center [896, 754] width 107 height 20
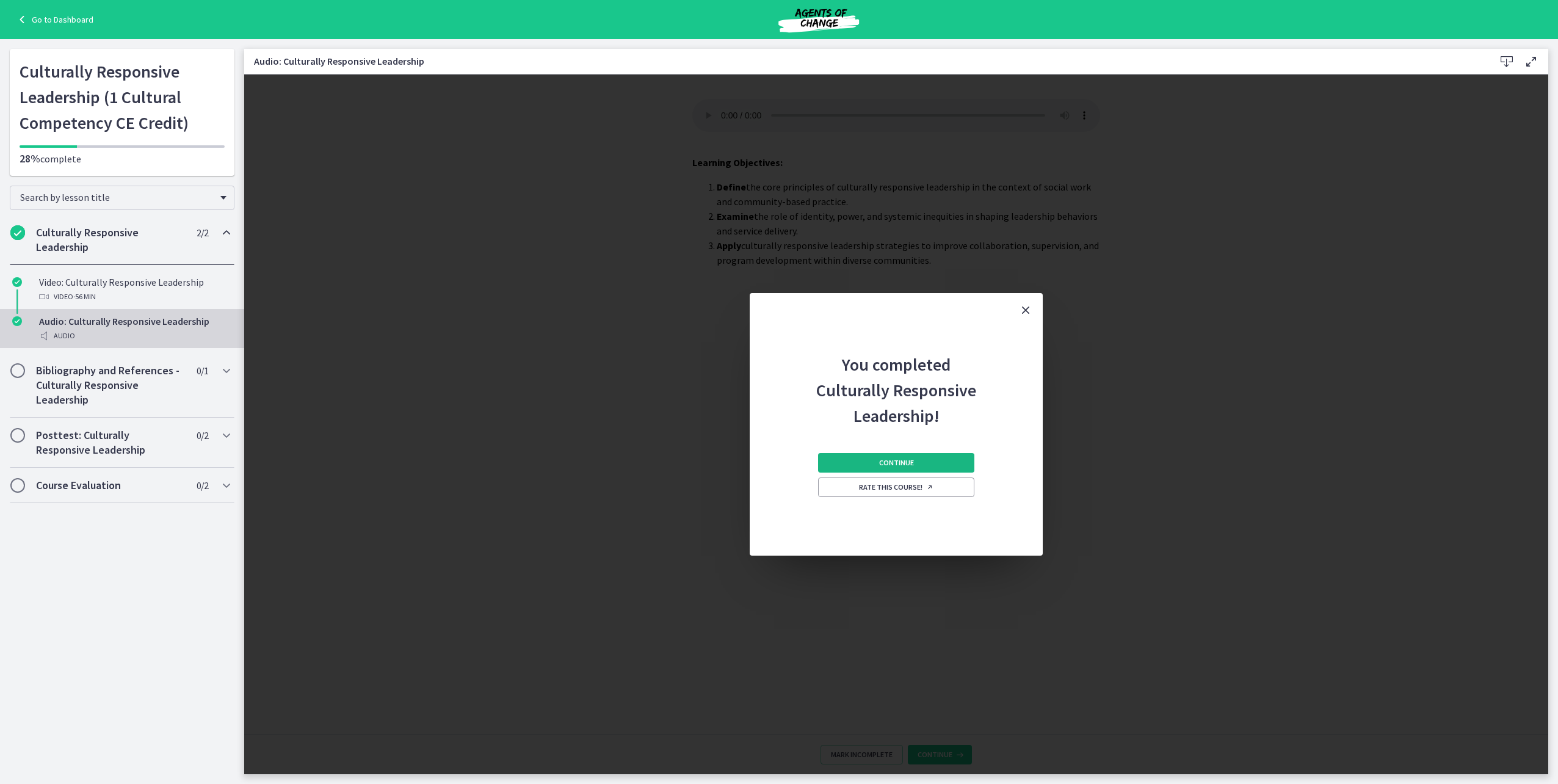
click at [904, 464] on span "Continue" at bounding box center [896, 462] width 35 height 9
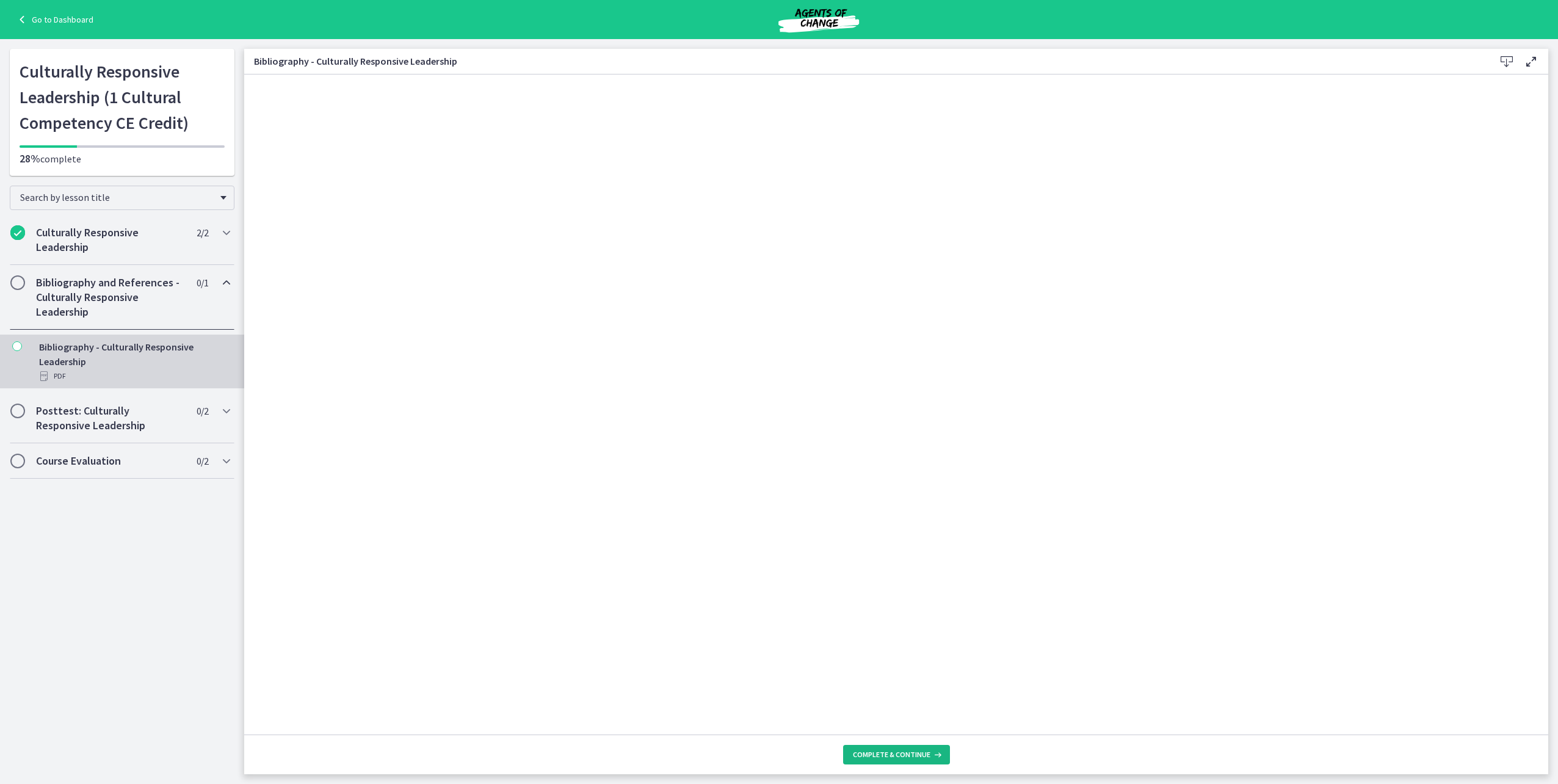
click at [917, 752] on span "Complete & continue" at bounding box center [892, 754] width 78 height 9
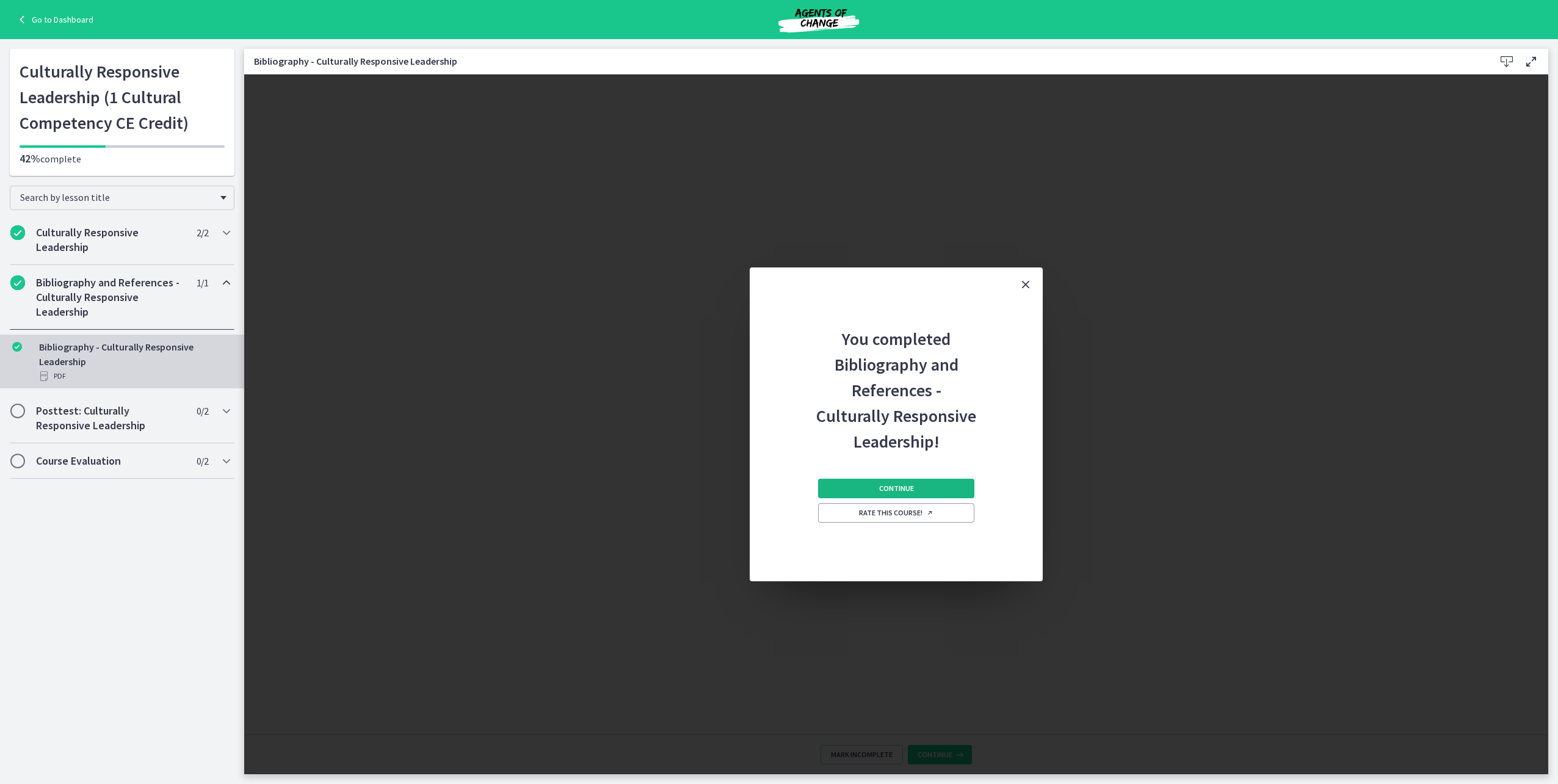
click at [909, 491] on span "Continue" at bounding box center [896, 488] width 35 height 9
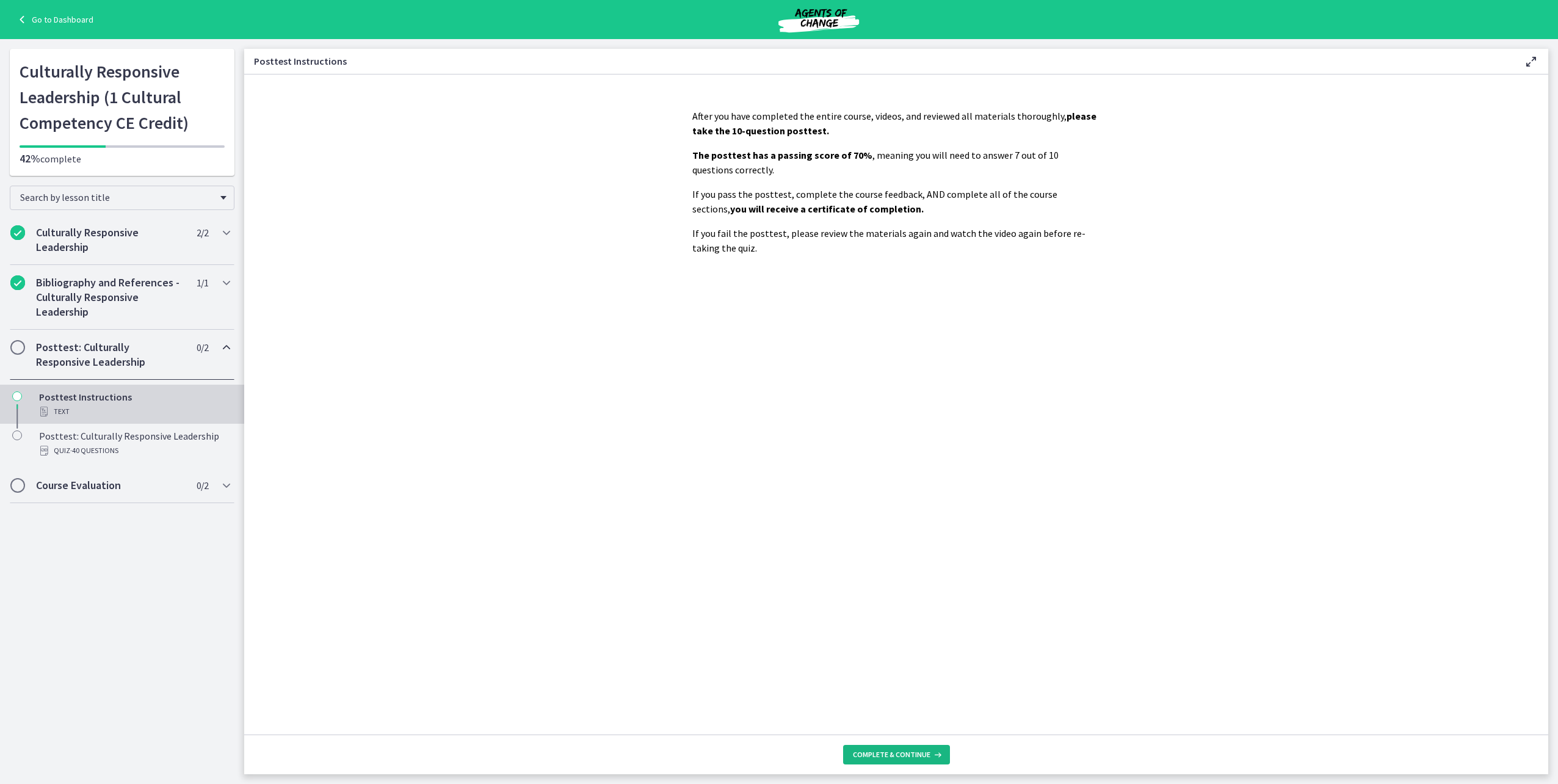
click at [931, 755] on icon at bounding box center [936, 754] width 12 height 9
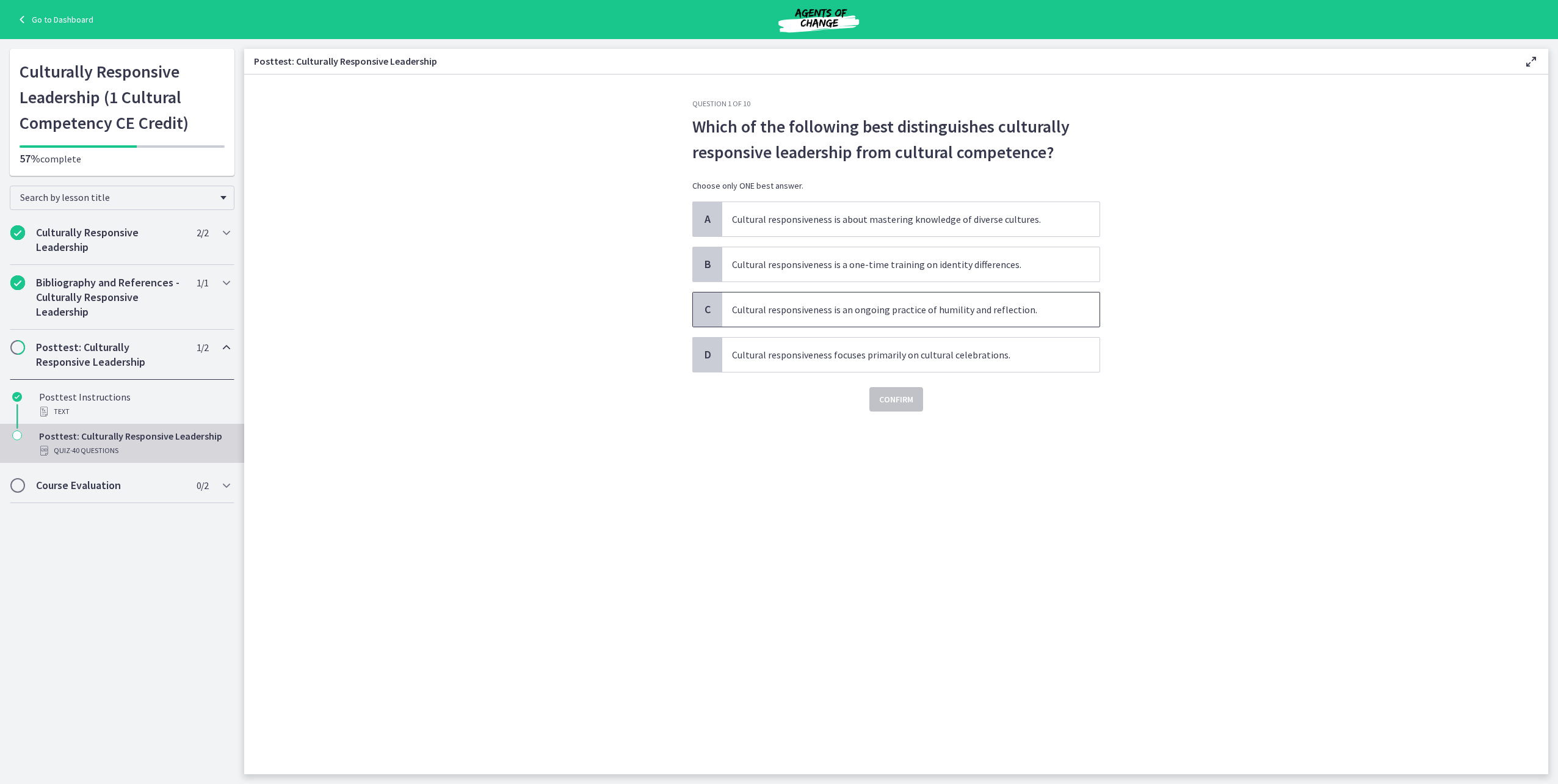
click at [769, 313] on span "Cultural responsiveness is an ongoing practice of humility and reflection." at bounding box center [911, 309] width 377 height 34
click at [892, 402] on span "Confirm" at bounding box center [896, 399] width 34 height 15
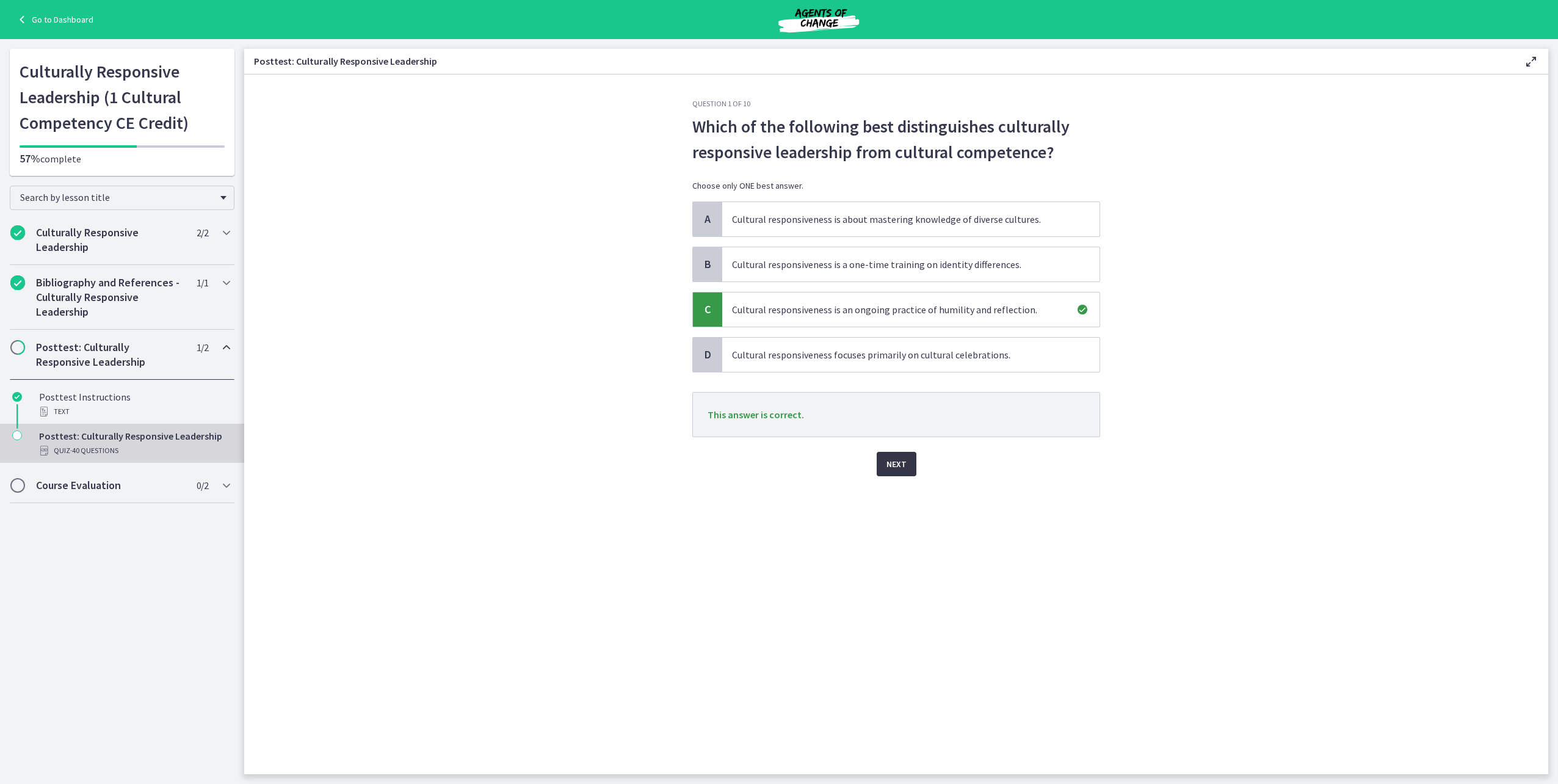
click at [909, 469] on button "Next" at bounding box center [896, 464] width 40 height 24
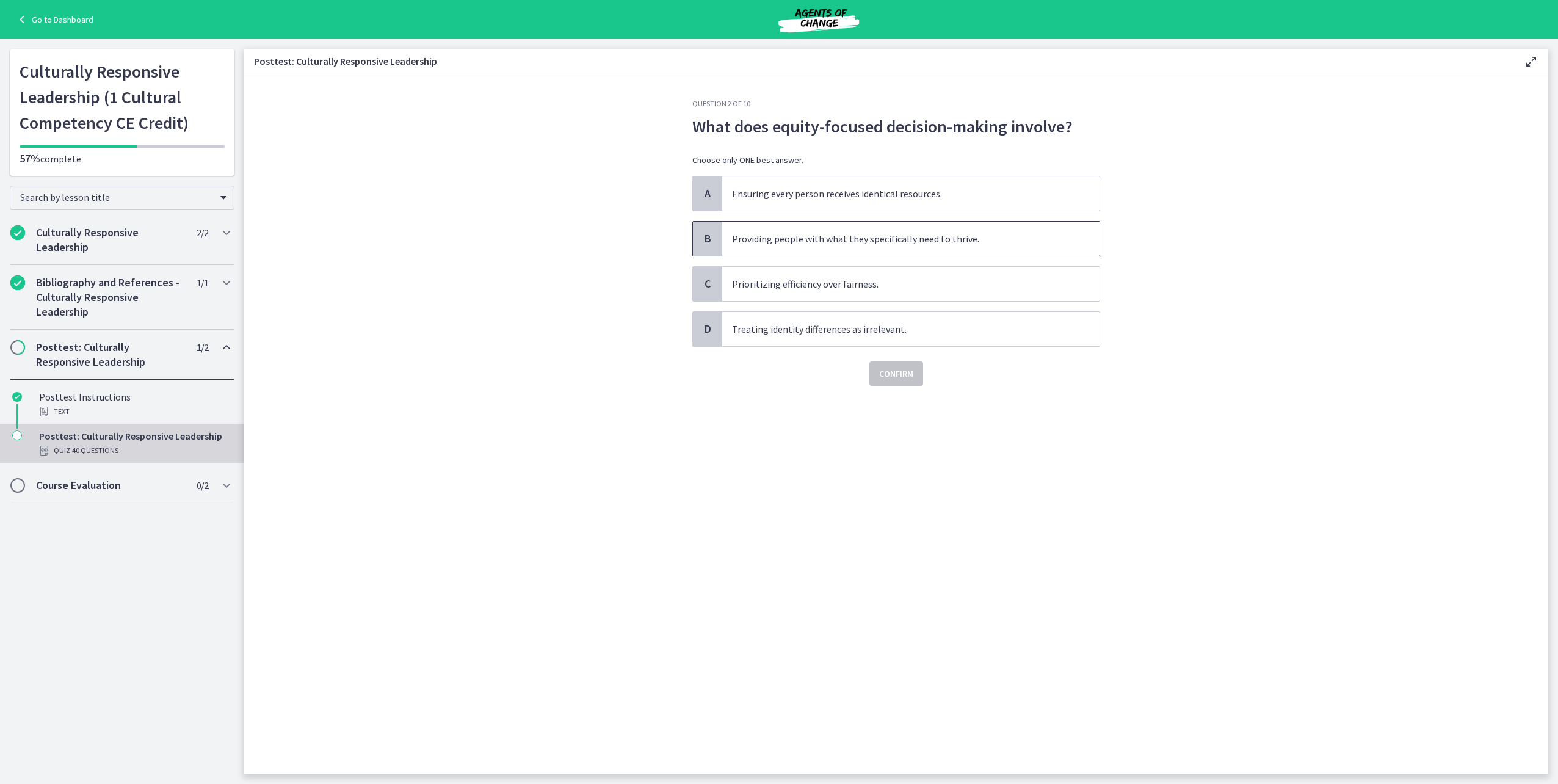
click at [830, 243] on span "Providing people with what they specifically need to thrive." at bounding box center [911, 238] width 377 height 34
click at [892, 368] on span "Confirm" at bounding box center [896, 374] width 34 height 15
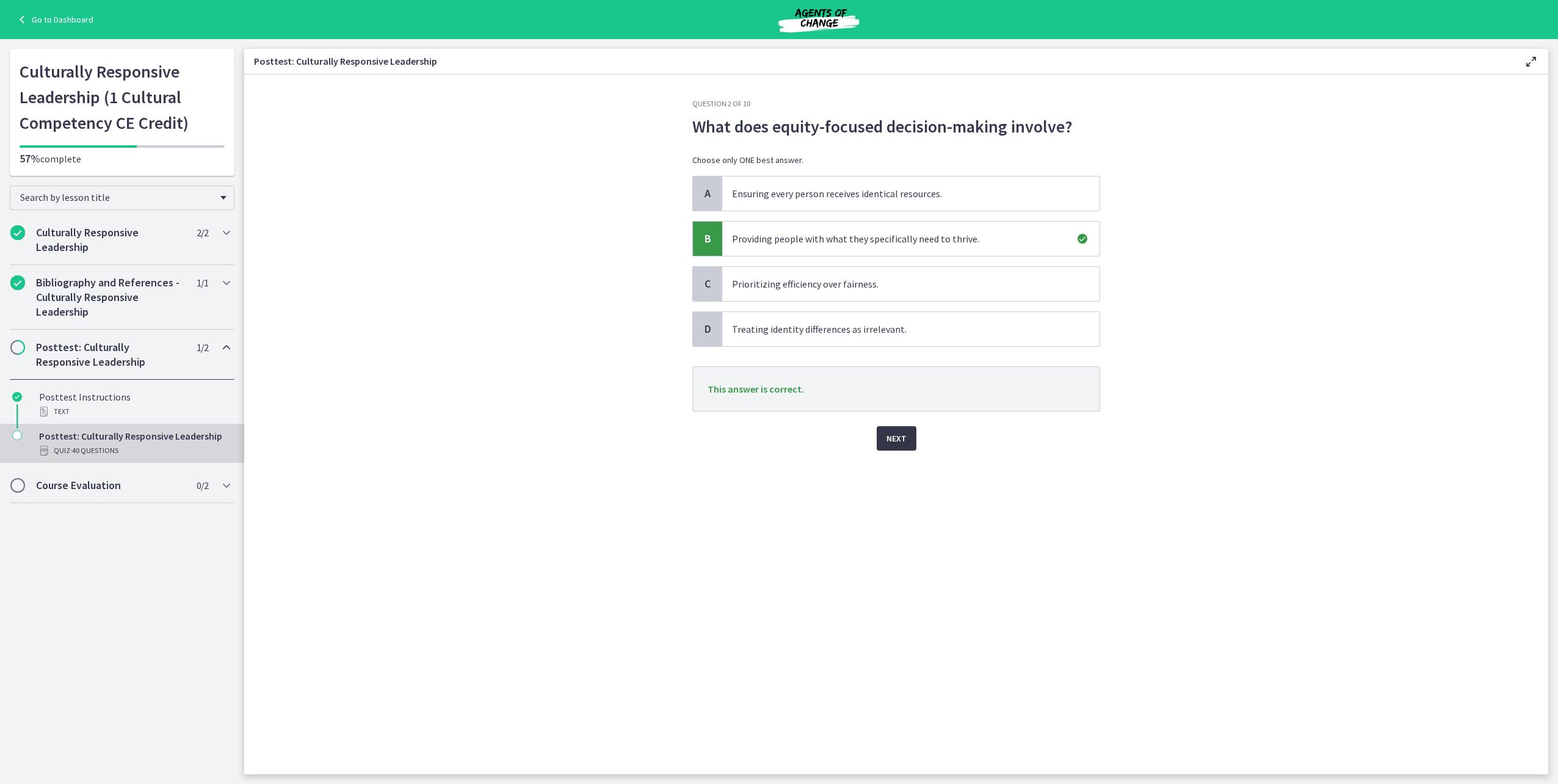
click at [902, 441] on span "Next" at bounding box center [896, 439] width 20 height 15
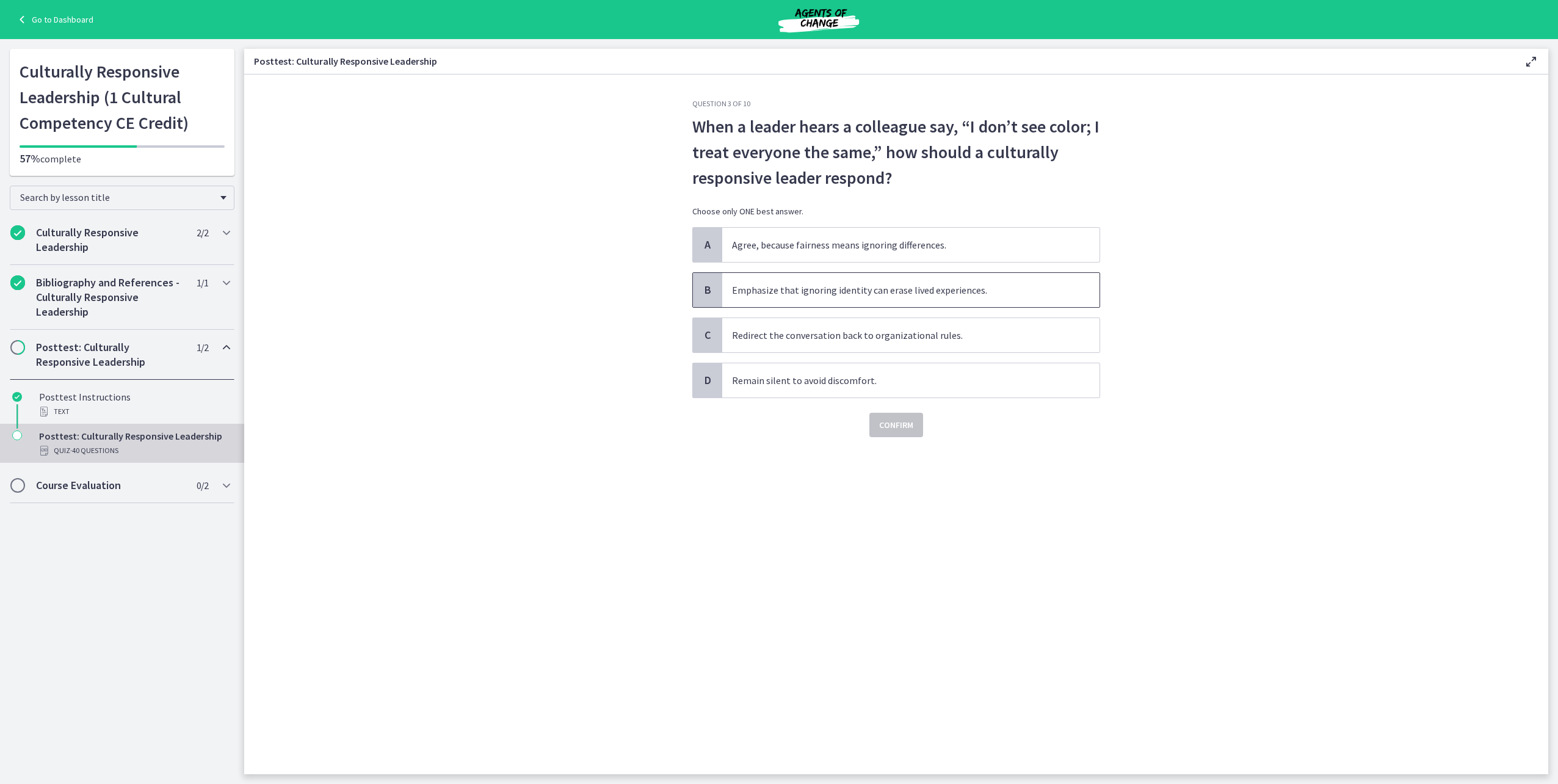
click at [831, 297] on span "Emphasize that ignoring identity can erase lived experiences." at bounding box center [911, 290] width 377 height 34
click at [896, 428] on span "Confirm" at bounding box center [896, 425] width 34 height 15
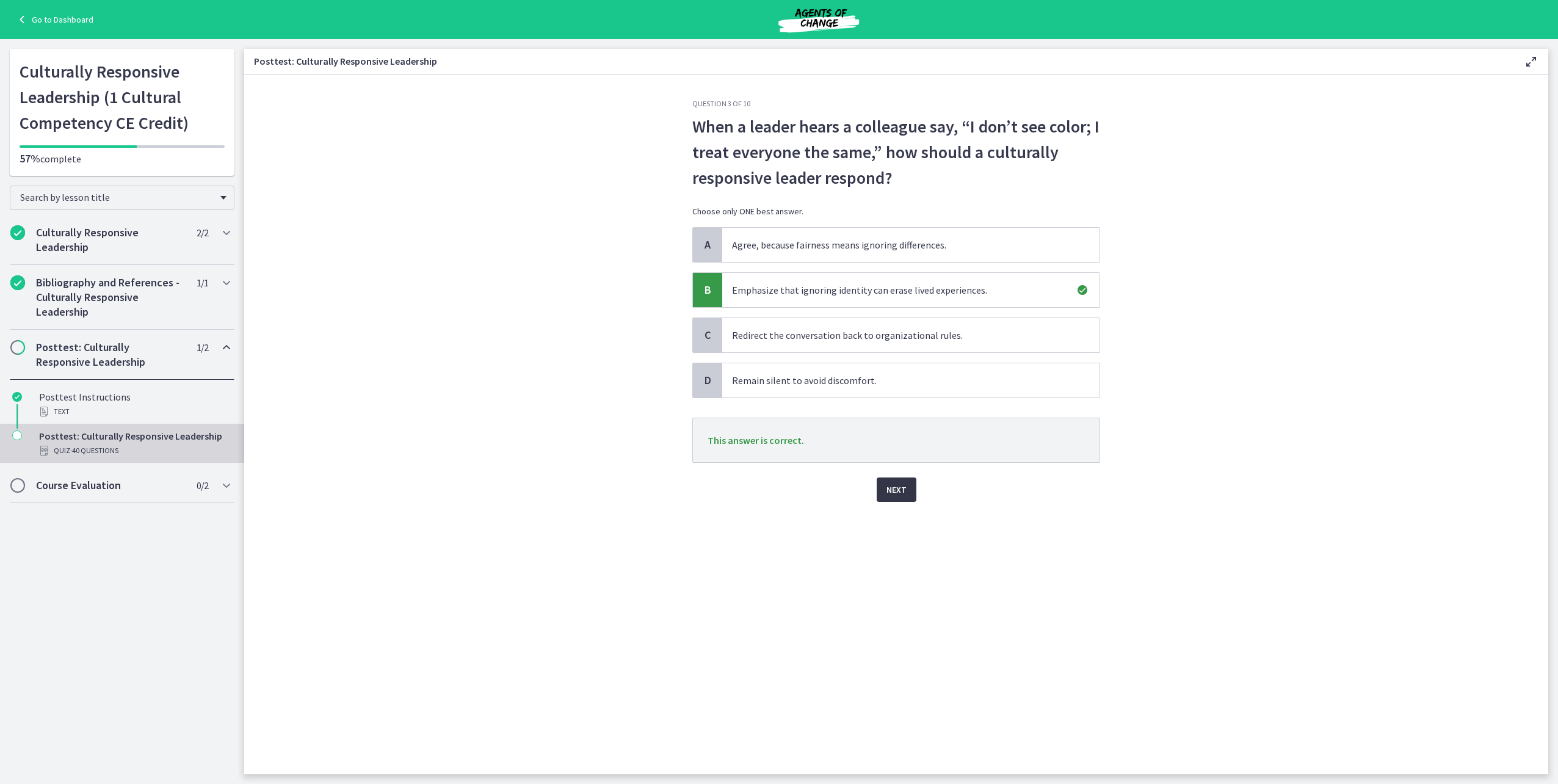
click at [909, 494] on button "Next" at bounding box center [896, 489] width 40 height 24
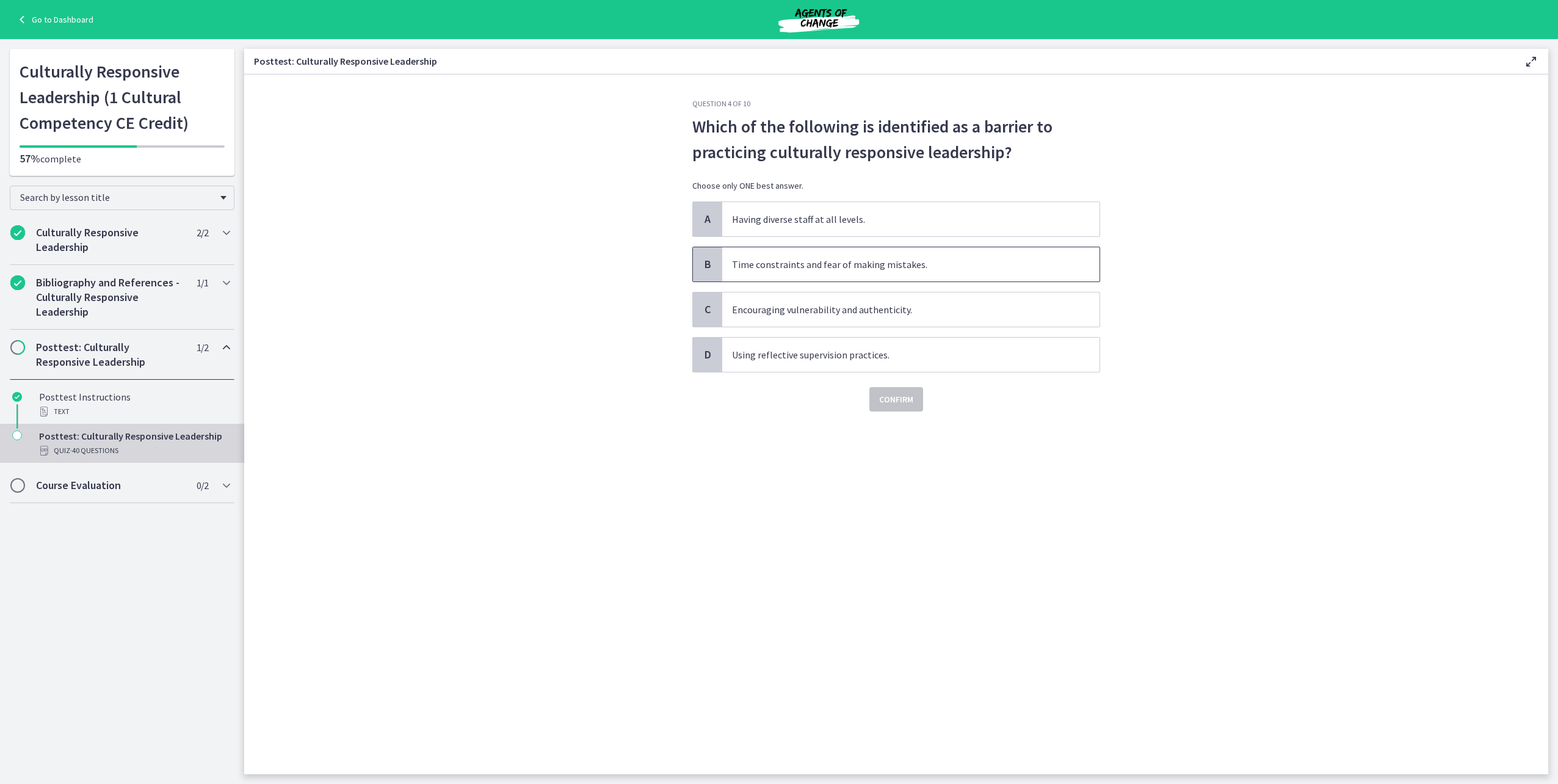
click at [873, 275] on span "Time constraints and fear of making mistakes." at bounding box center [911, 264] width 377 height 34
click at [884, 396] on span "Confirm" at bounding box center [896, 399] width 34 height 15
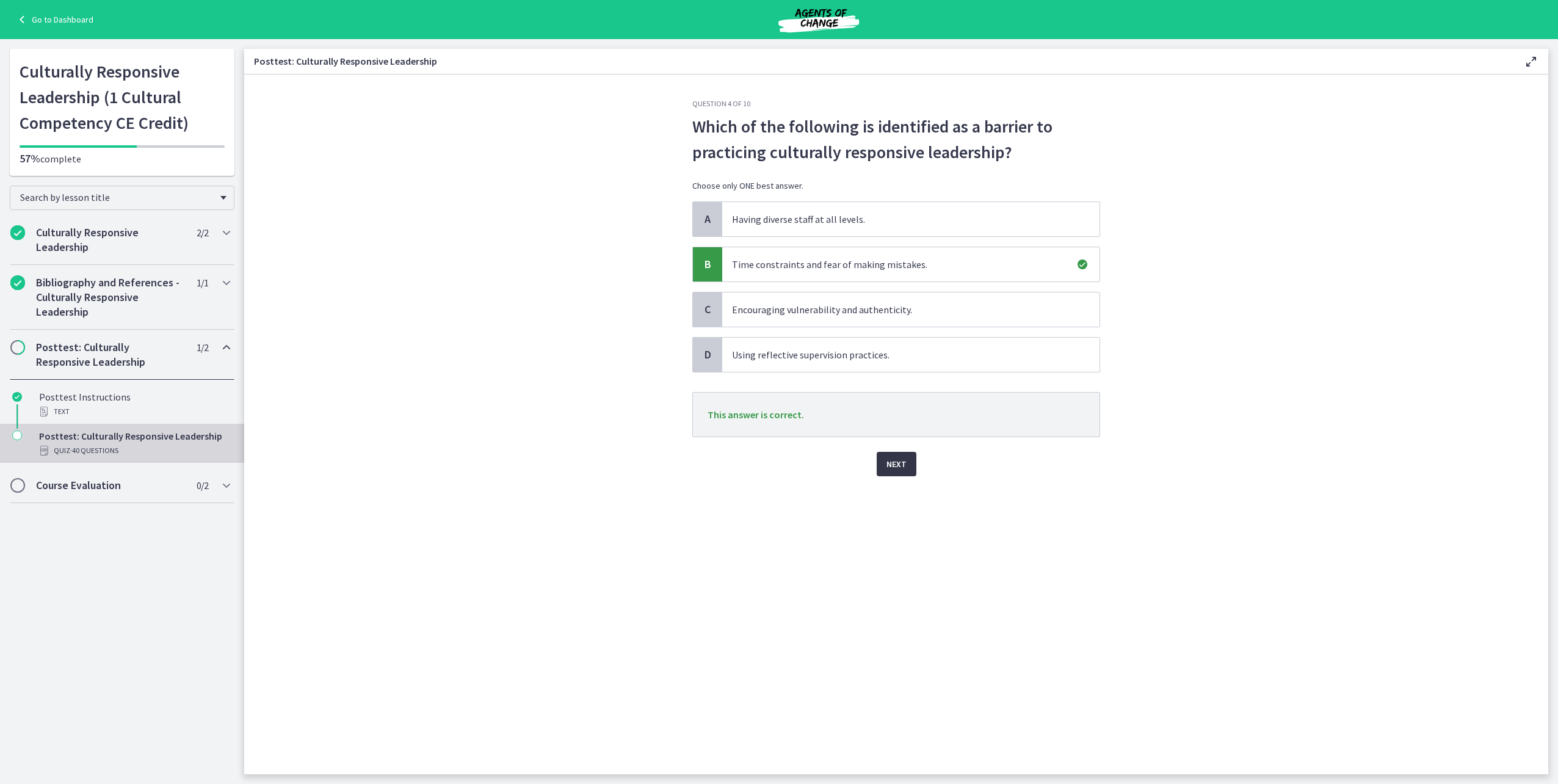
click at [903, 467] on span "Next" at bounding box center [896, 464] width 20 height 15
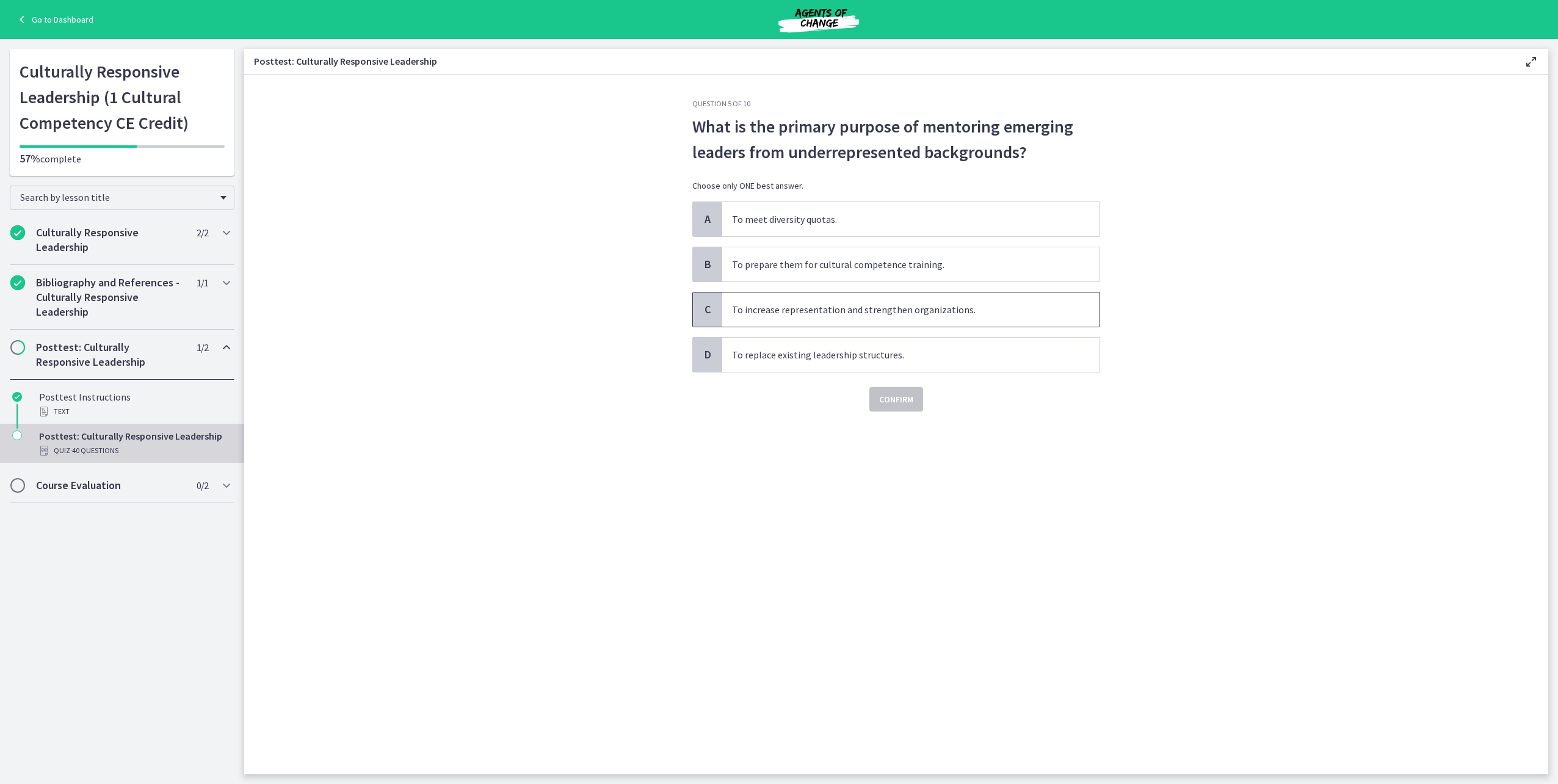
click at [754, 301] on span "To increase representation and strengthen organizations." at bounding box center [911, 309] width 377 height 34
click at [891, 401] on span "Confirm" at bounding box center [896, 399] width 34 height 15
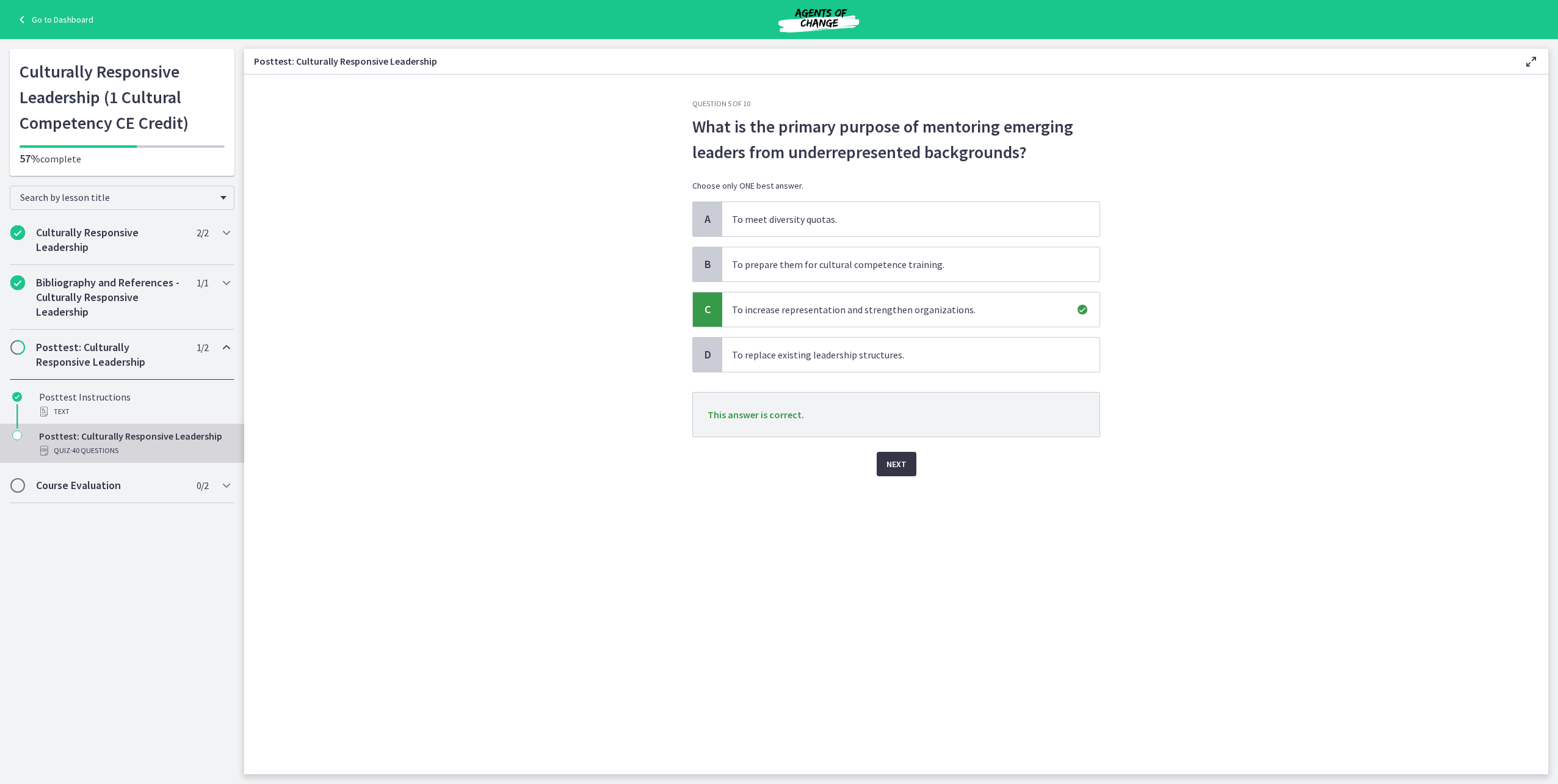
click at [907, 466] on button "Next" at bounding box center [896, 464] width 40 height 24
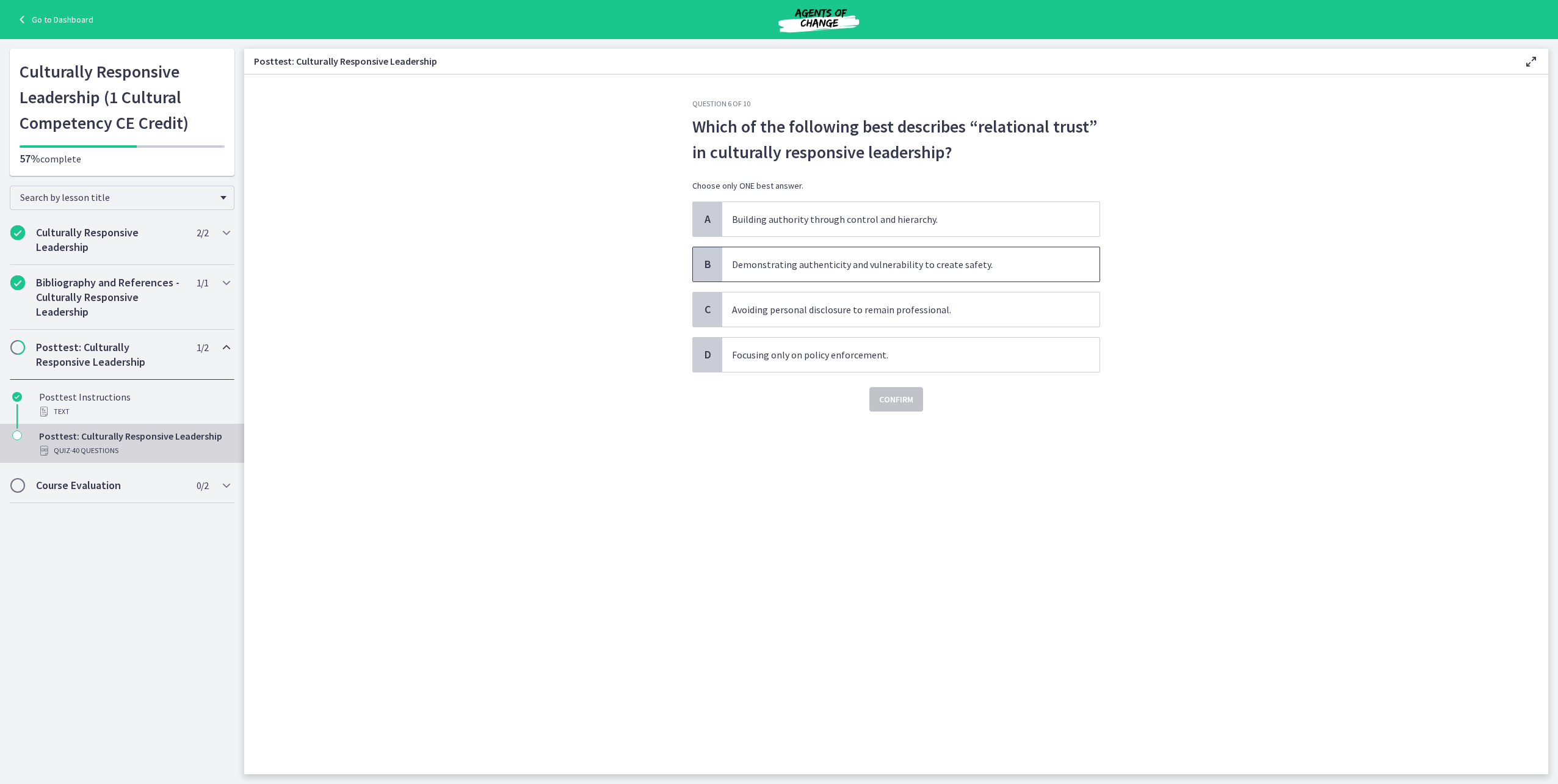
click at [854, 269] on span "Demonstrating authenticity and vulnerability to create safety." at bounding box center [911, 264] width 377 height 34
click at [899, 401] on span "Confirm" at bounding box center [896, 399] width 34 height 15
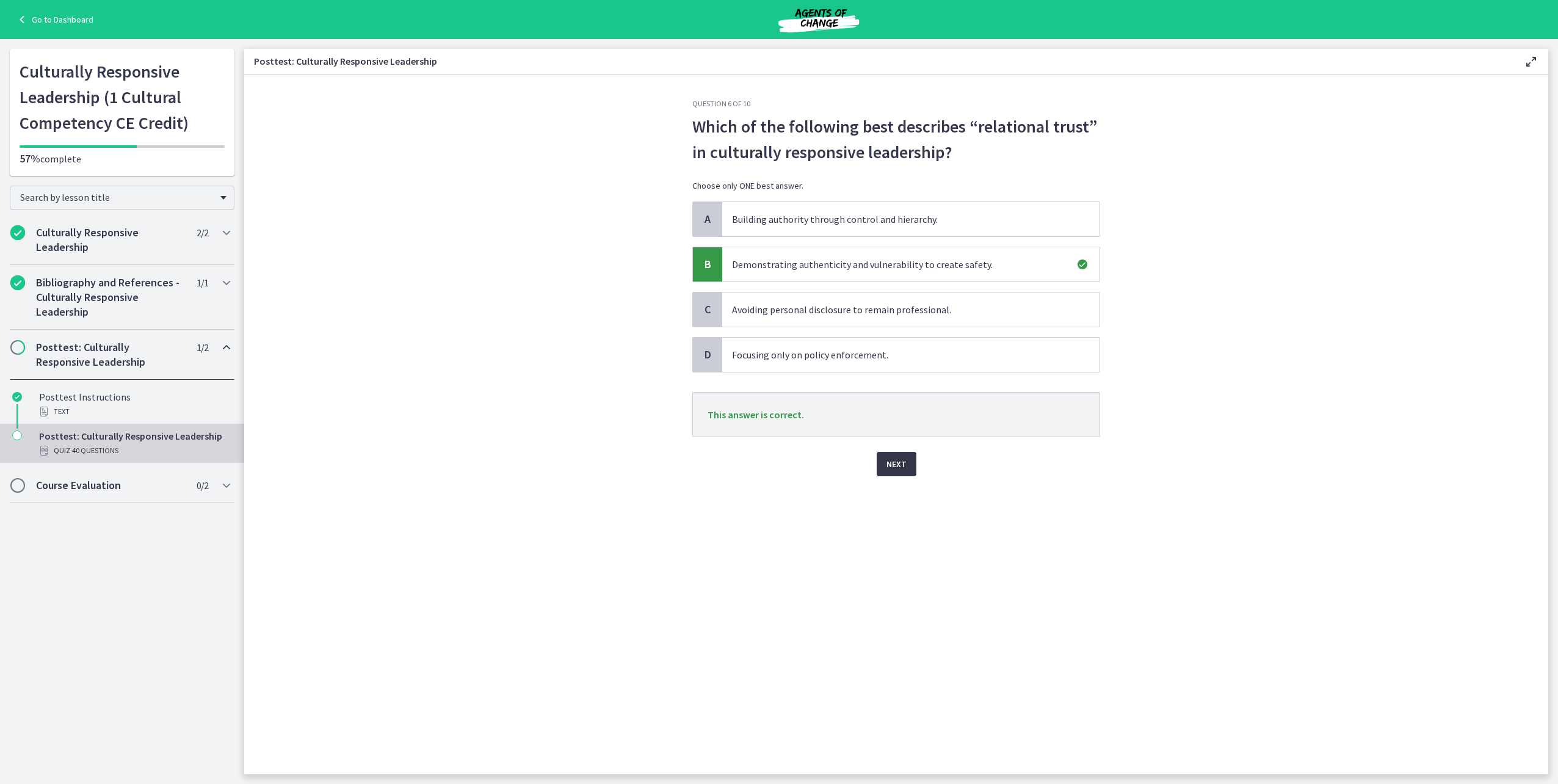
click at [903, 472] on button "Next" at bounding box center [896, 464] width 40 height 24
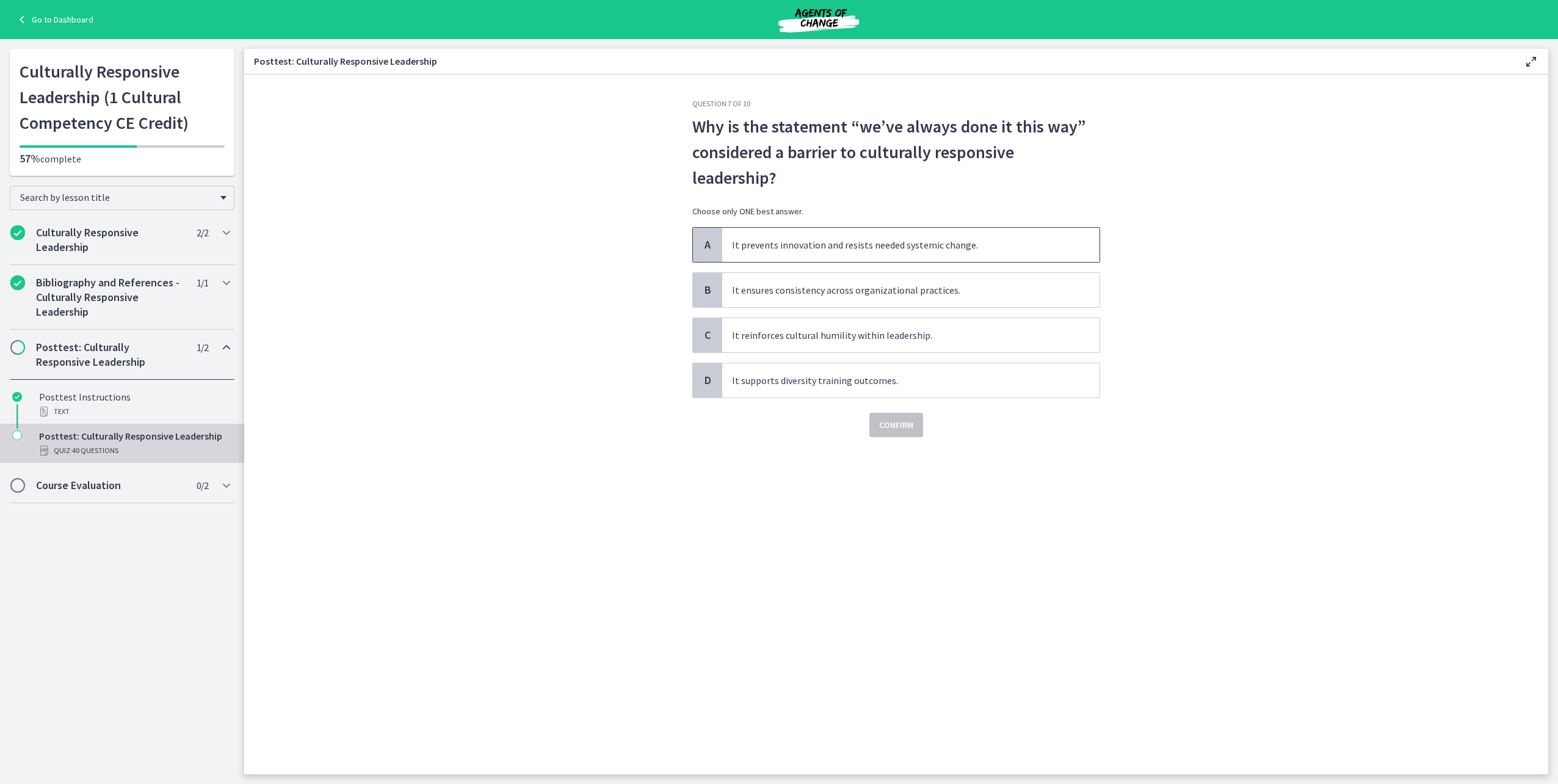
click at [928, 240] on span "It prevents innovation and resists needed systemic change." at bounding box center [911, 244] width 377 height 34
click at [907, 429] on span "Confirm" at bounding box center [896, 425] width 34 height 15
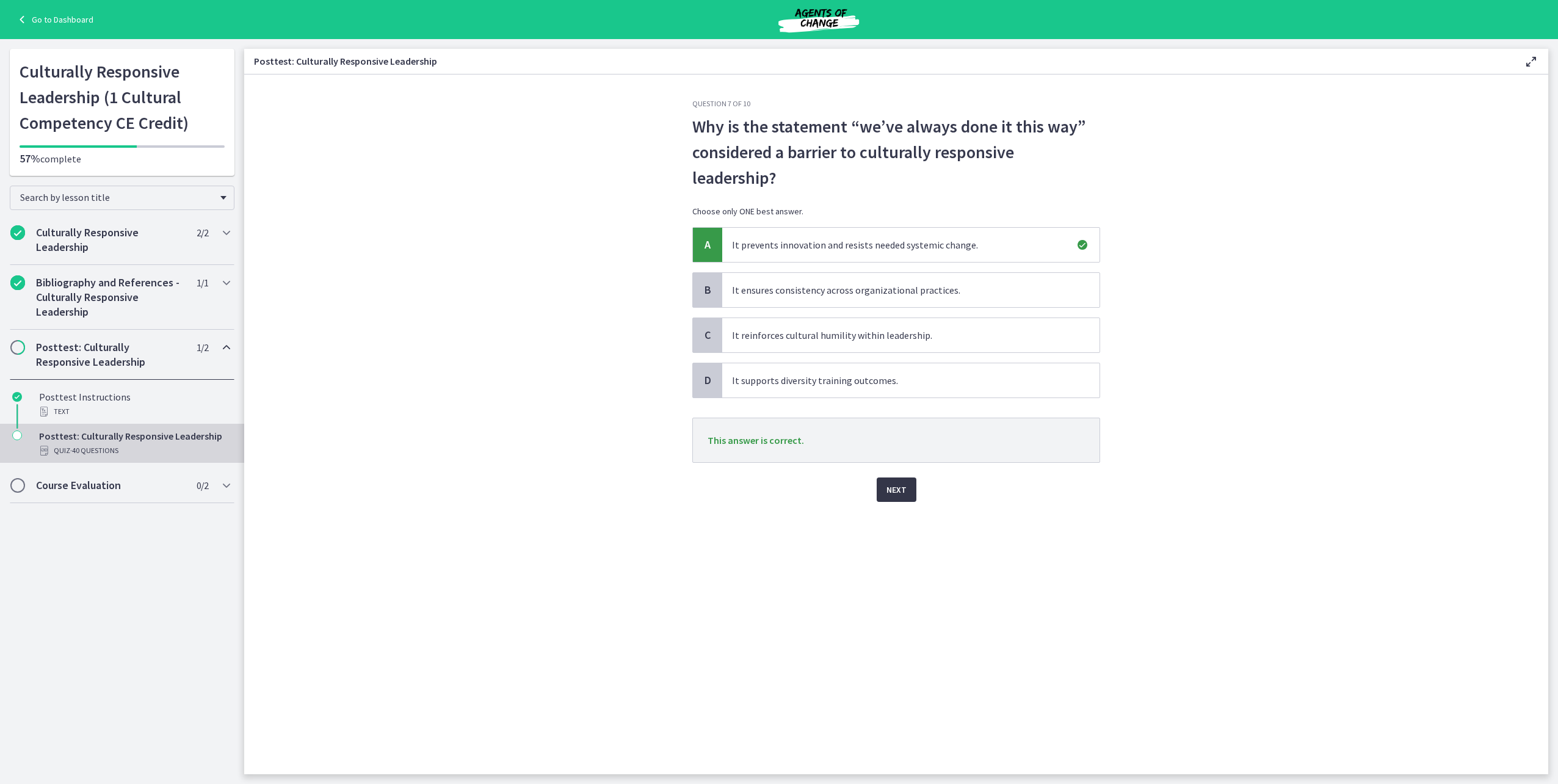
click at [908, 494] on button "Next" at bounding box center [896, 489] width 40 height 24
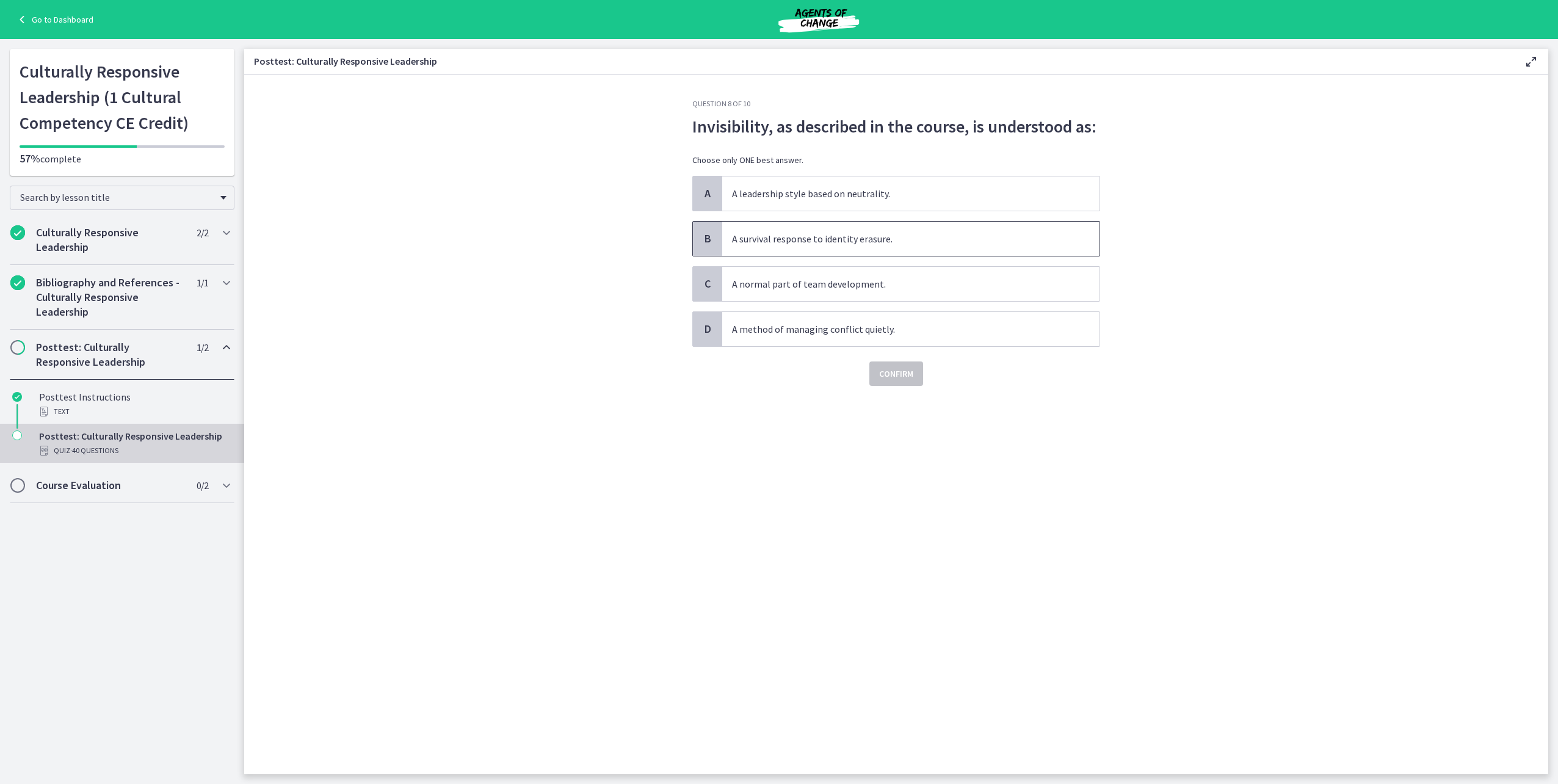
click at [840, 245] on span "A survival response to identity erasure." at bounding box center [911, 238] width 377 height 34
click at [885, 369] on span "Confirm" at bounding box center [896, 374] width 34 height 15
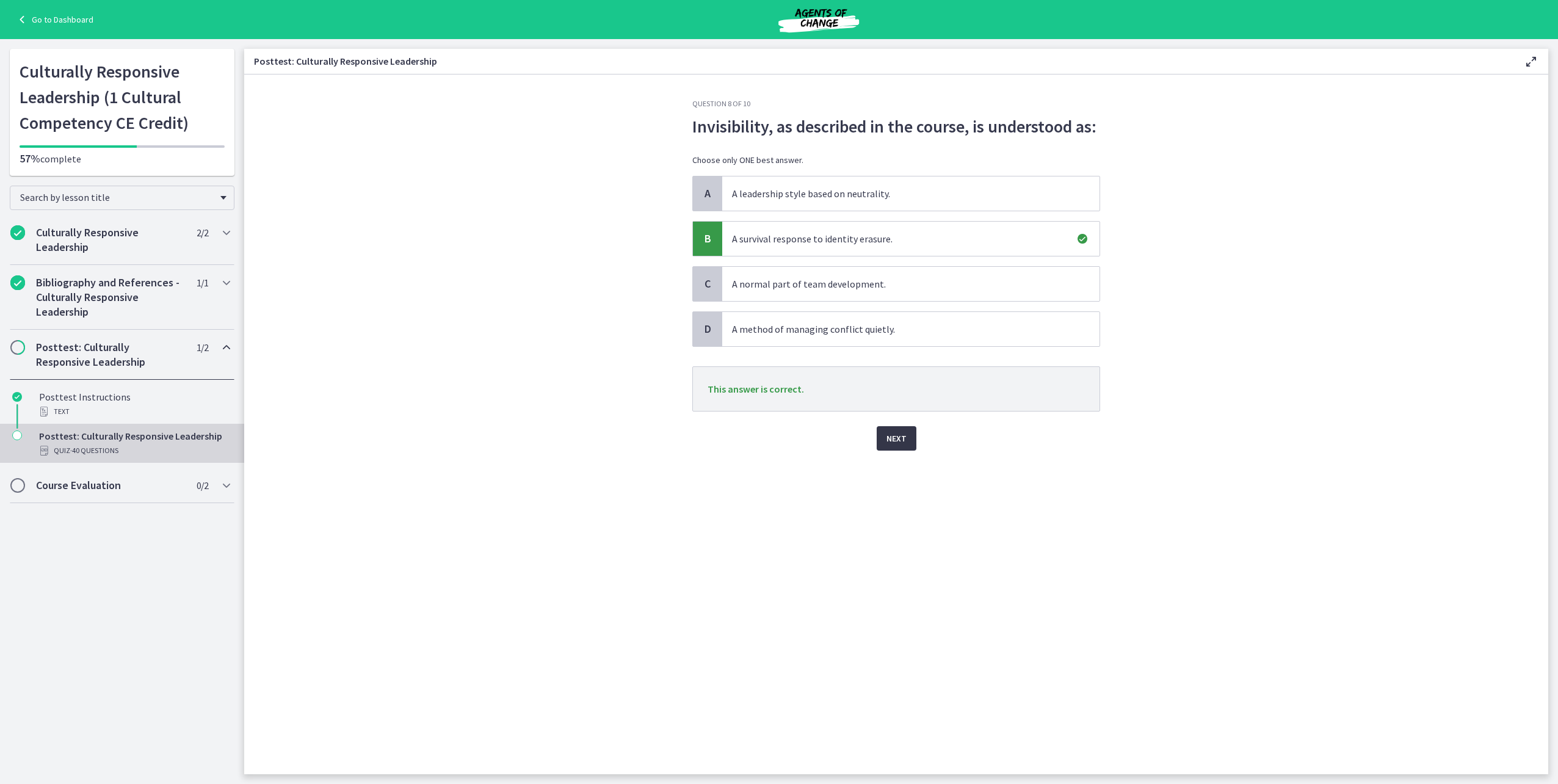
click at [907, 444] on button "Next" at bounding box center [896, 438] width 40 height 24
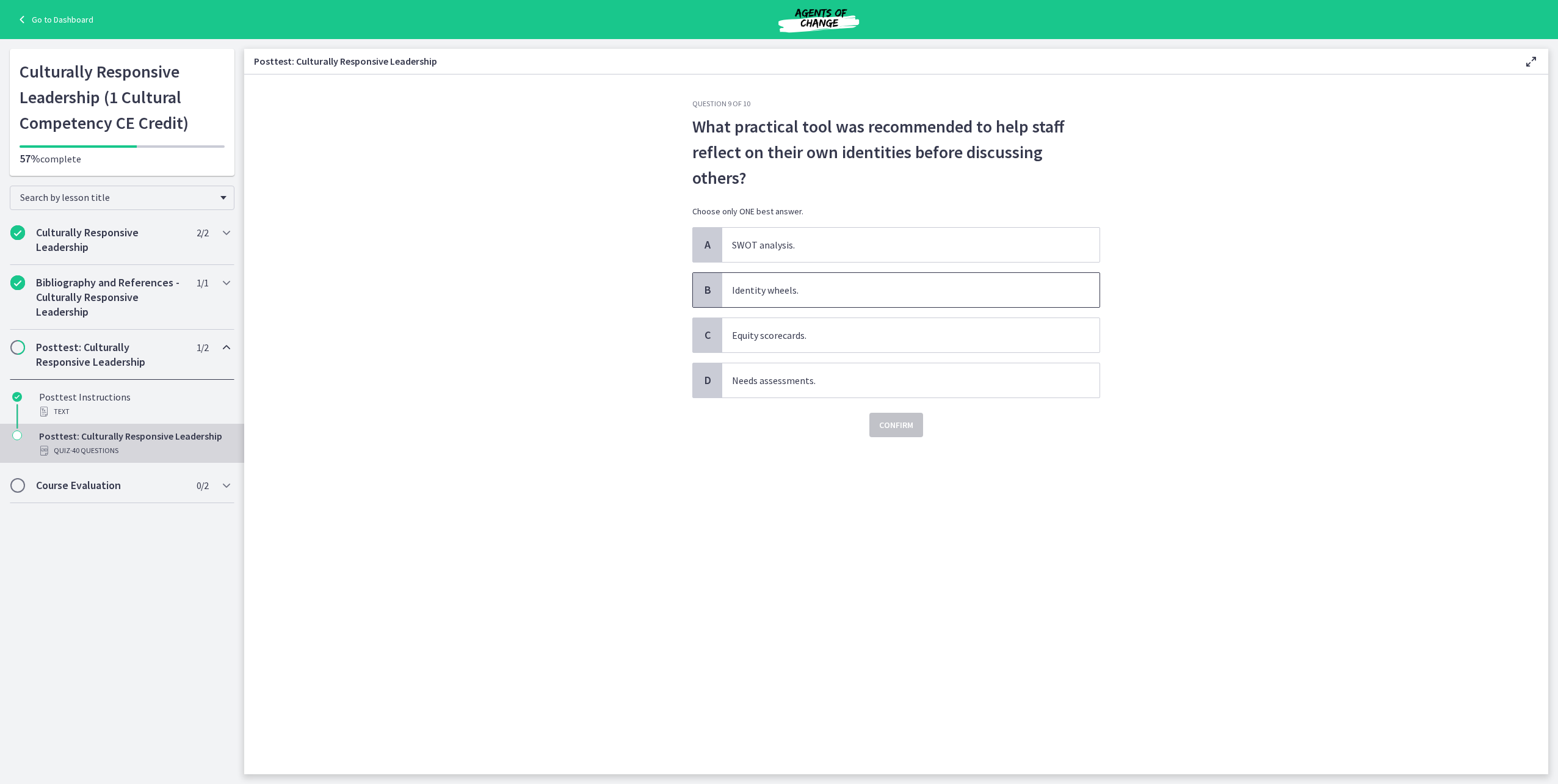
click at [730, 273] on span "Identity wheels." at bounding box center [911, 290] width 377 height 34
click at [904, 413] on button "Confirm" at bounding box center [896, 425] width 53 height 24
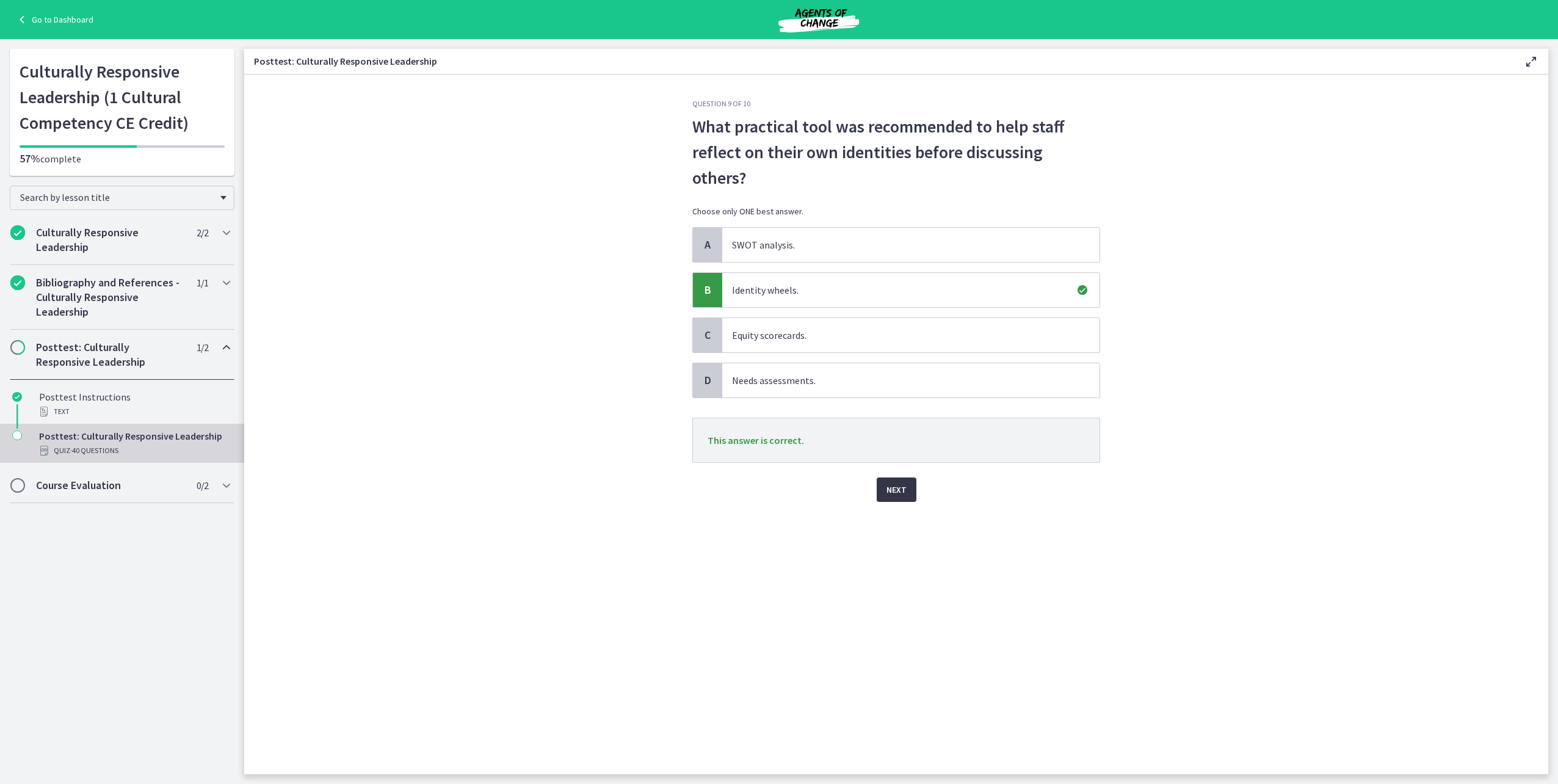
click at [910, 477] on button "Next" at bounding box center [896, 489] width 40 height 24
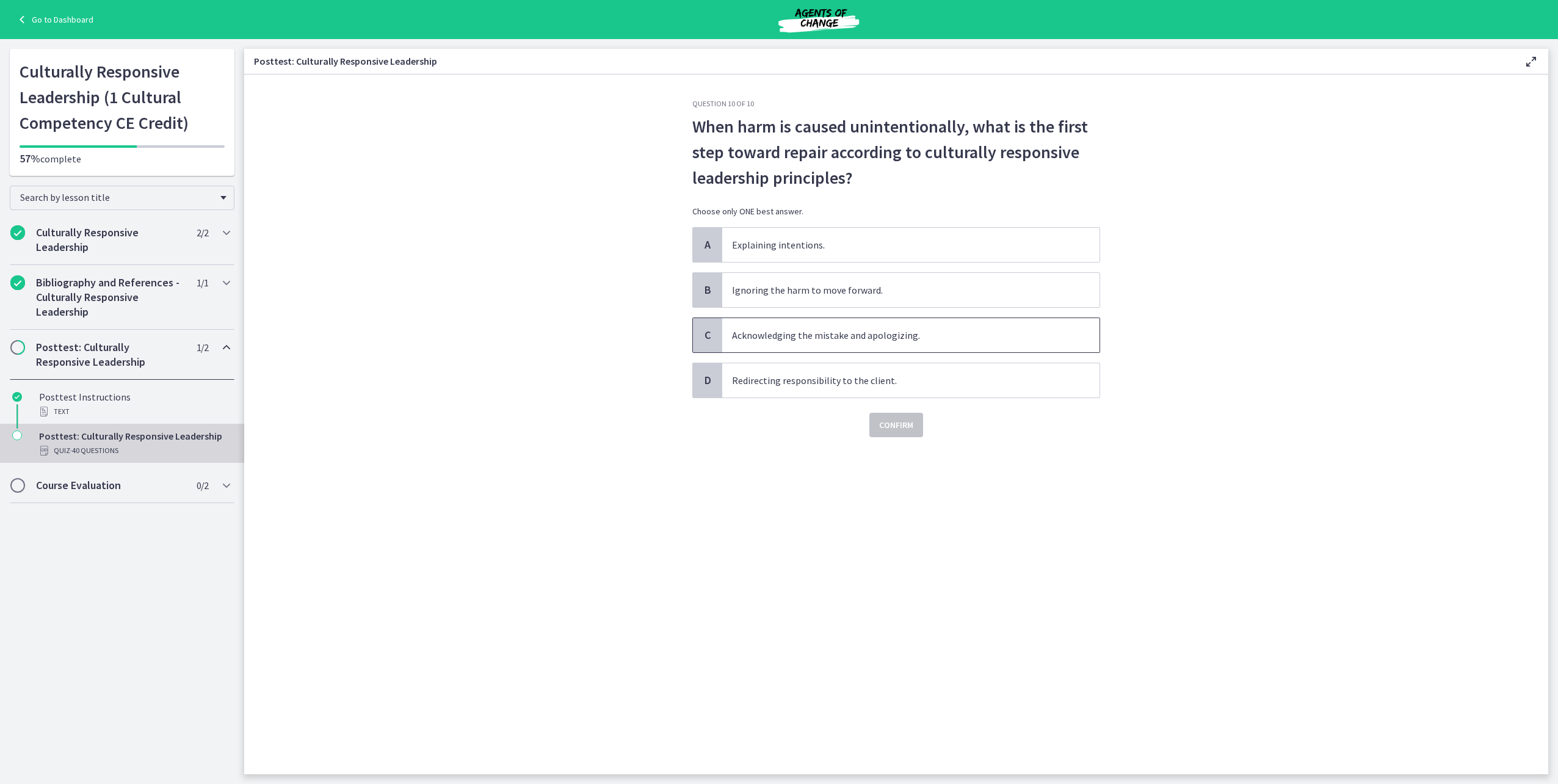
click at [855, 330] on span "Acknowledging the mistake and apologizing." at bounding box center [911, 335] width 377 height 34
click at [893, 423] on span "Confirm" at bounding box center [896, 425] width 34 height 15
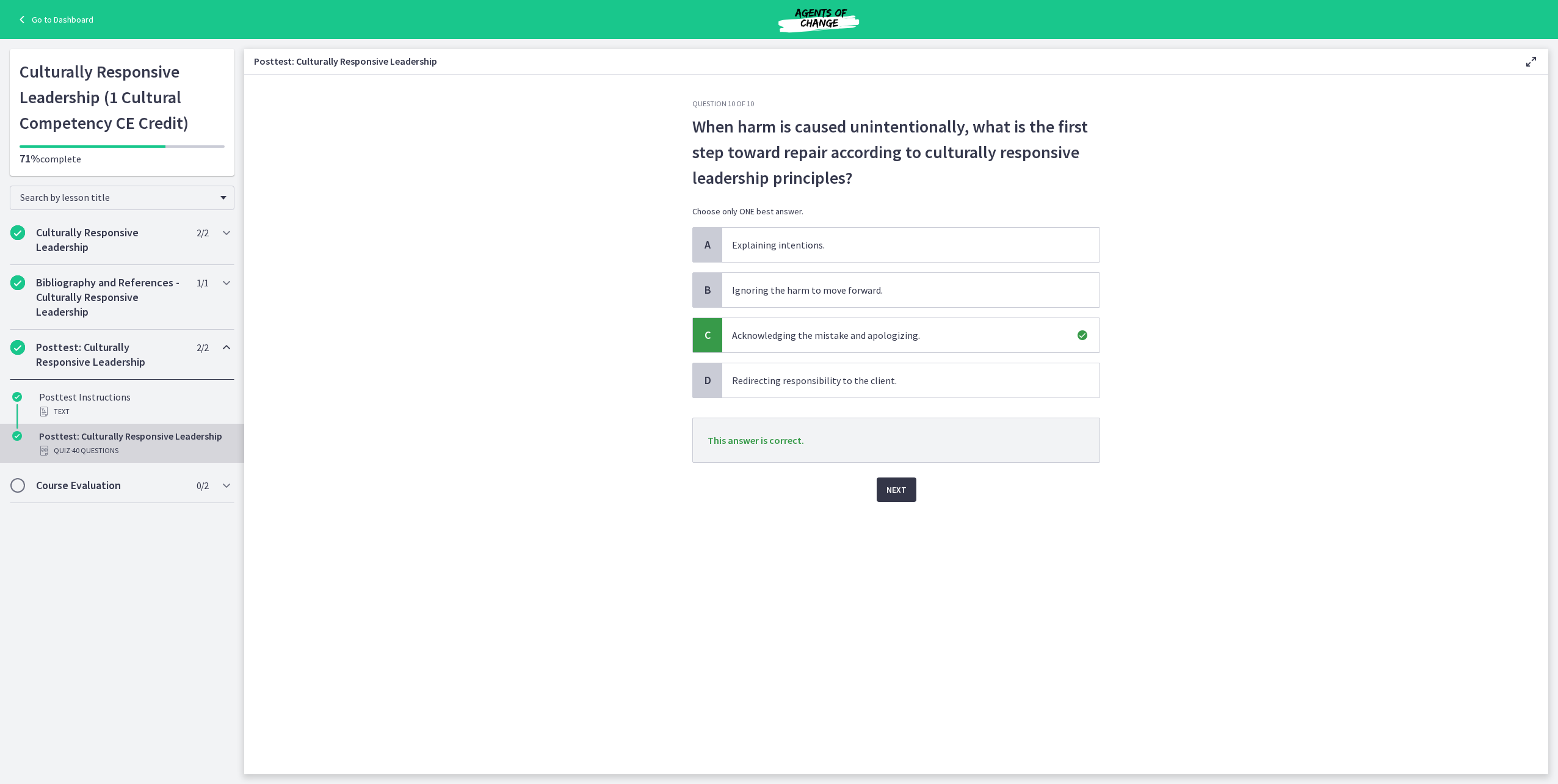
click at [904, 490] on span "Next" at bounding box center [896, 489] width 20 height 15
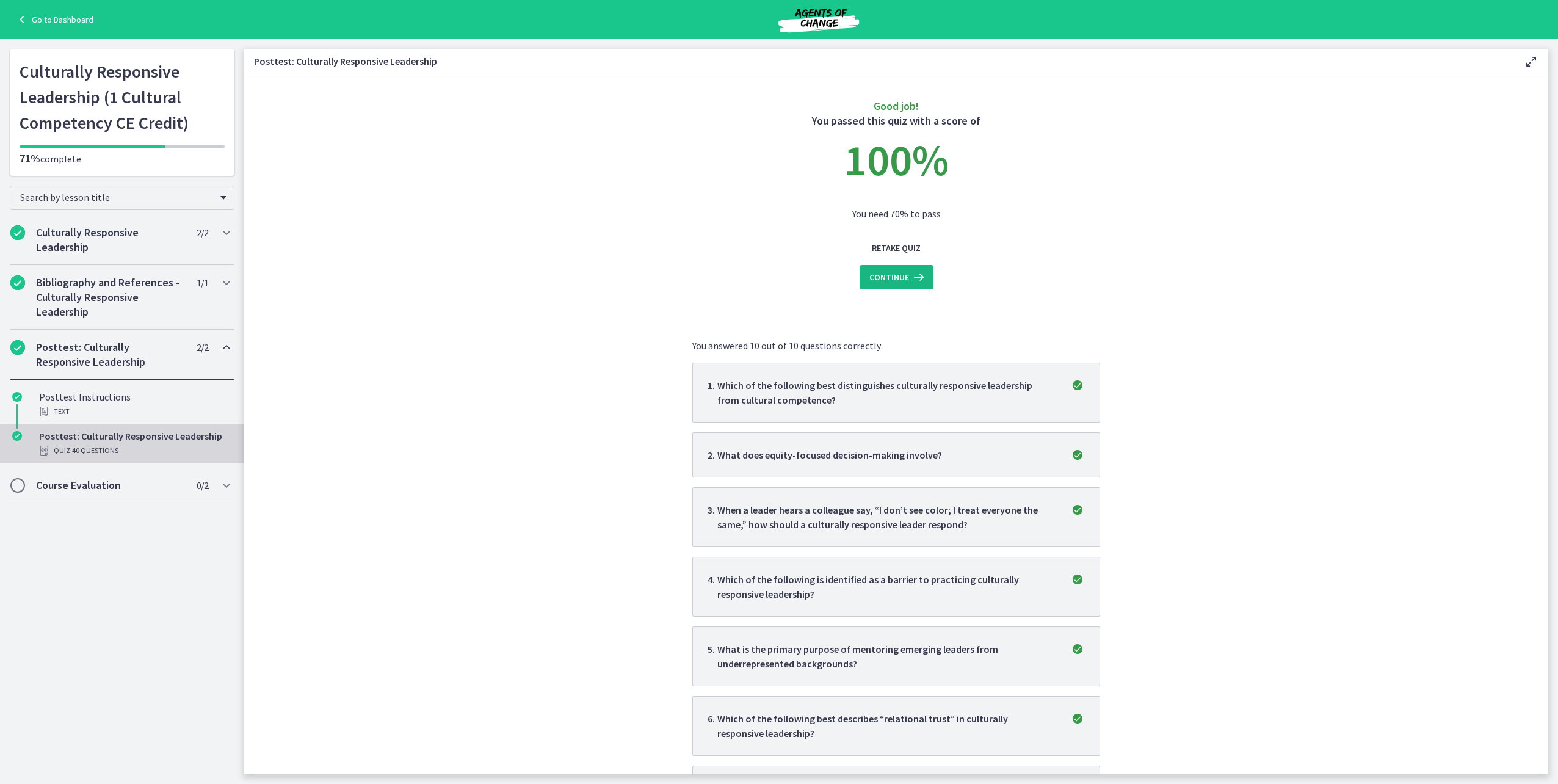
click at [890, 279] on span "Continue" at bounding box center [889, 278] width 40 height 15
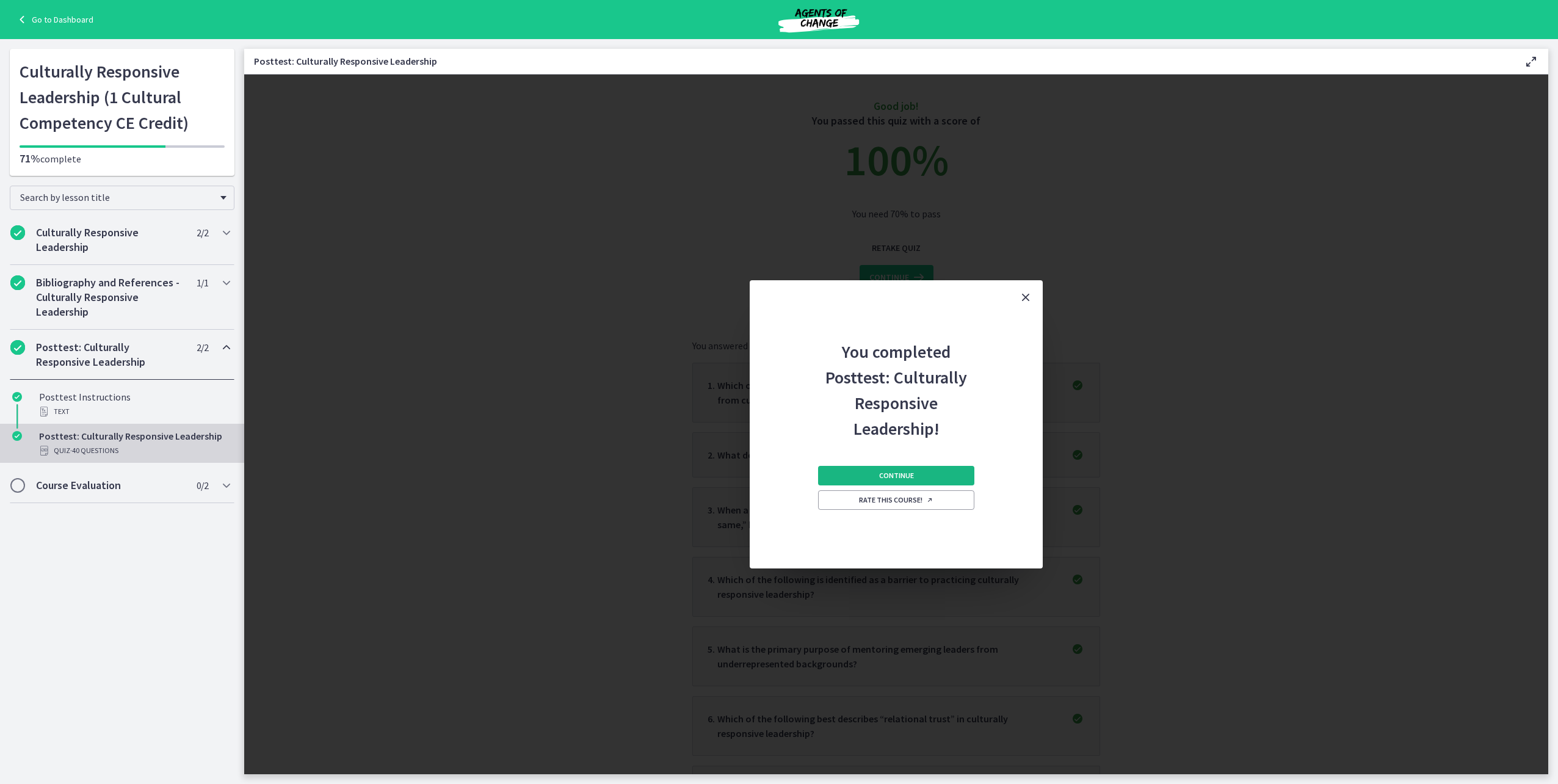
click at [901, 475] on span "Continue" at bounding box center [896, 475] width 35 height 9
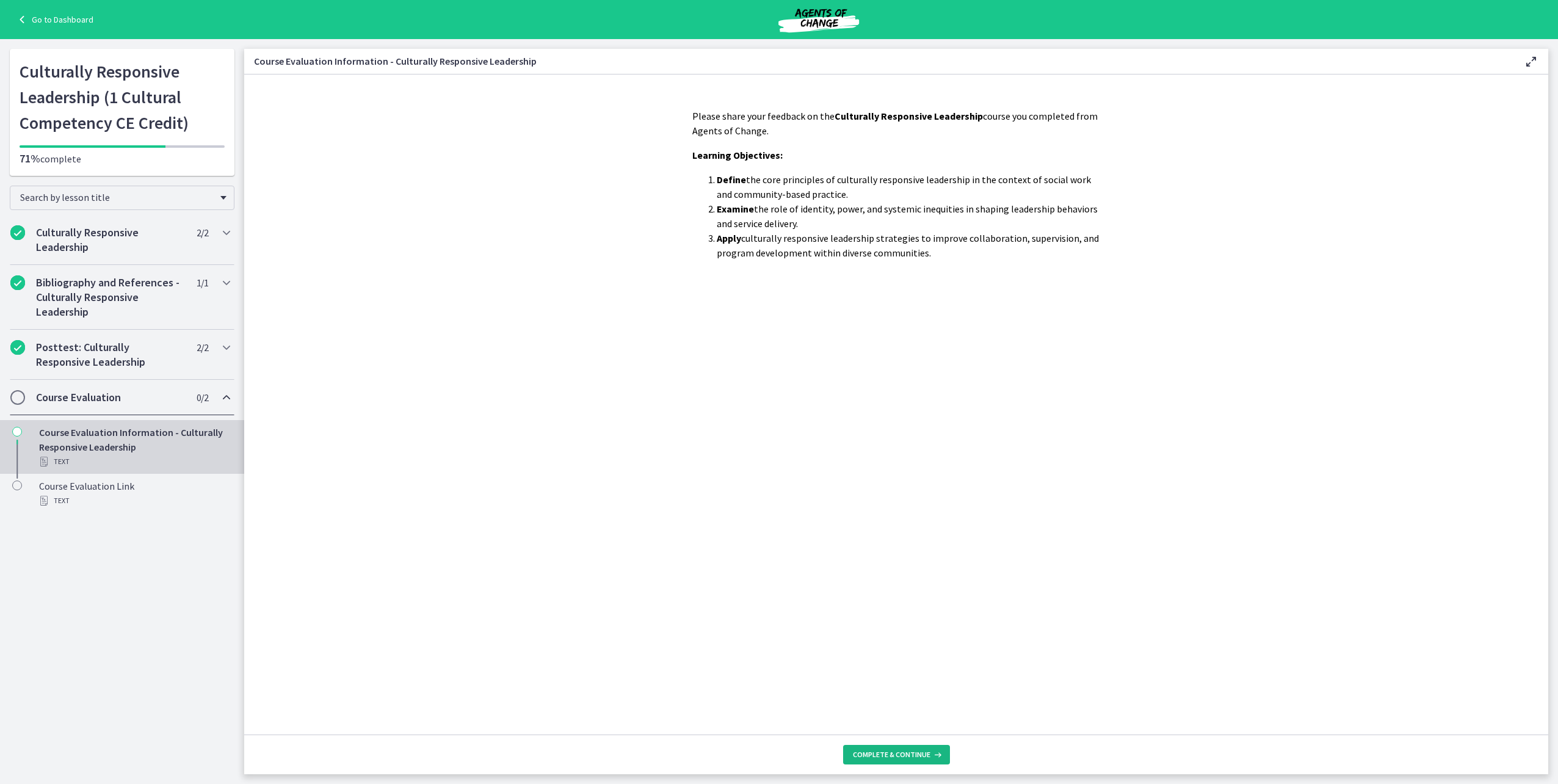
click at [900, 754] on span "Complete & continue" at bounding box center [892, 754] width 78 height 9
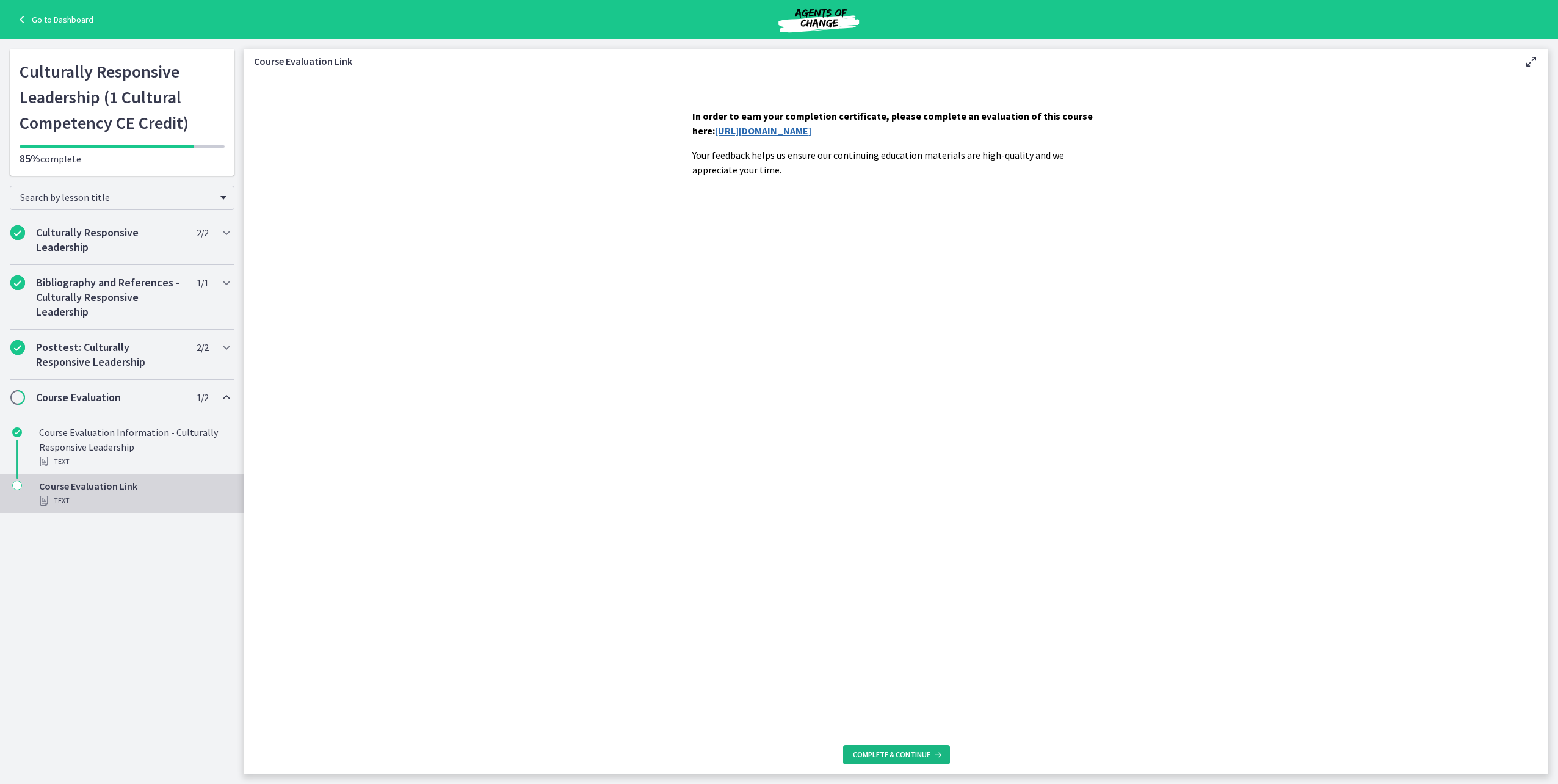
click at [884, 750] on span "Complete & continue" at bounding box center [892, 754] width 78 height 9
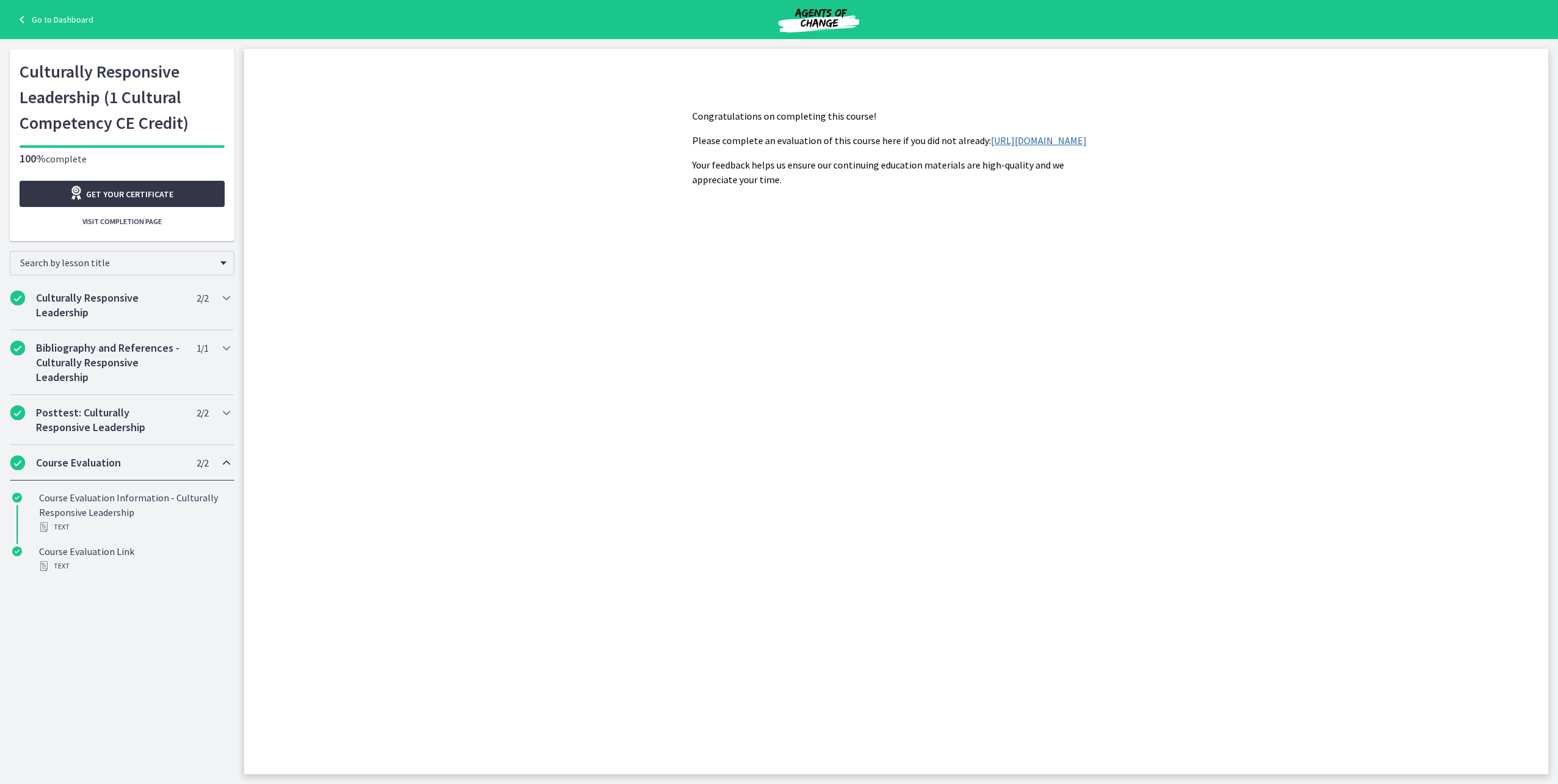
click at [140, 196] on span "Get your certificate" at bounding box center [129, 194] width 87 height 15
click at [54, 18] on link "Go to Dashboard" at bounding box center [54, 20] width 79 height 15
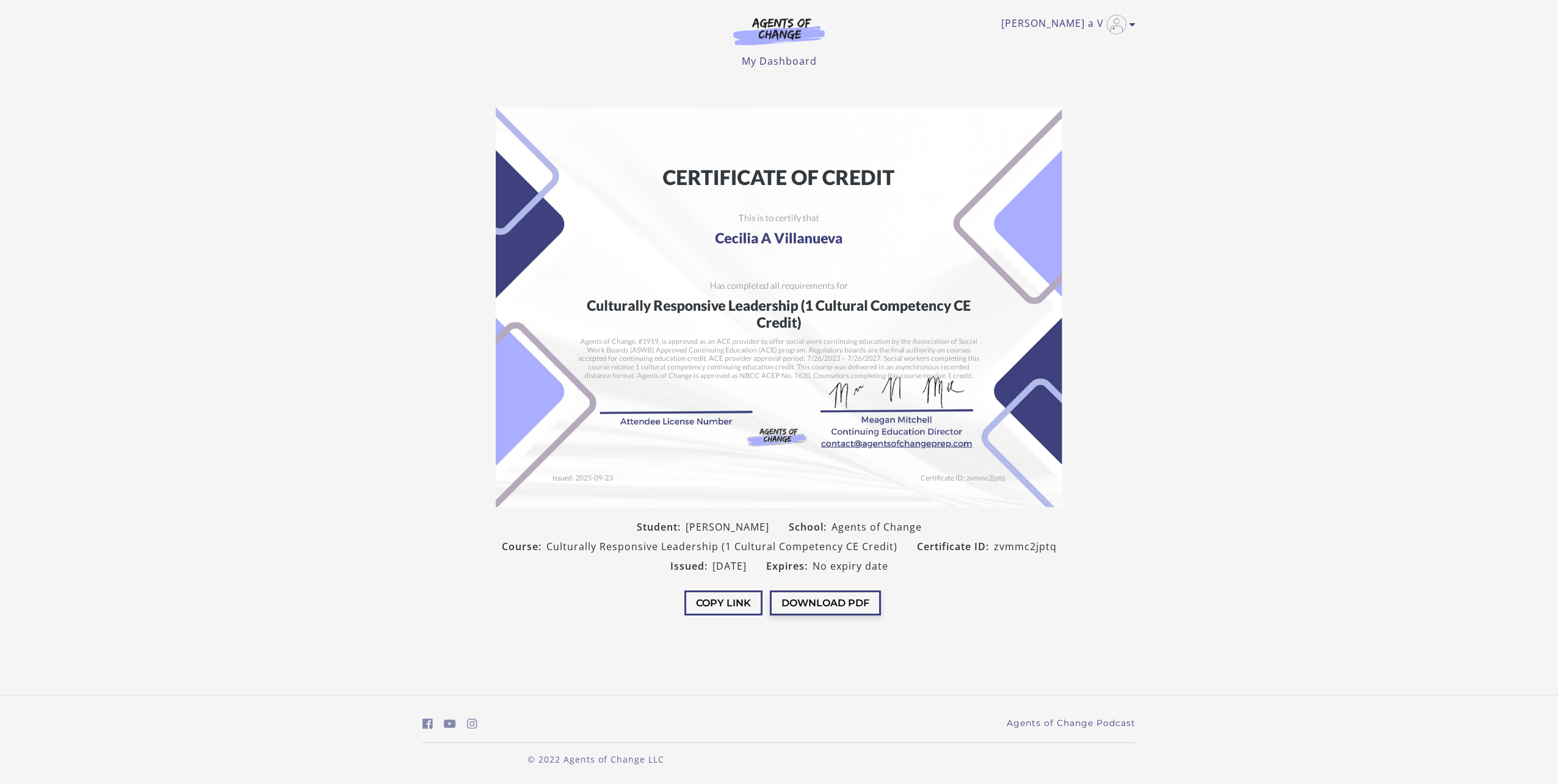
click at [827, 599] on button "Download PDF" at bounding box center [825, 603] width 111 height 25
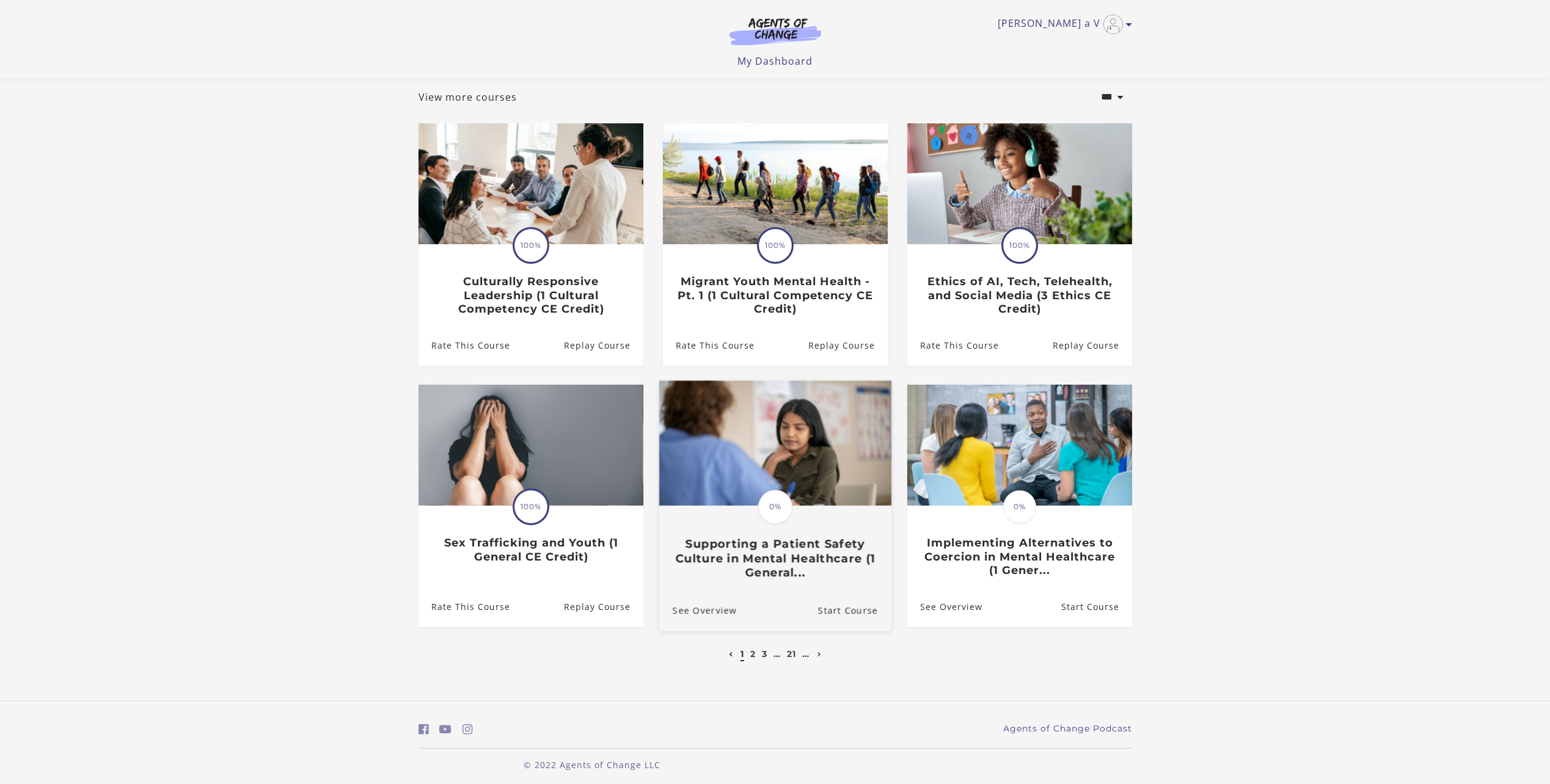
scroll to position [74, 0]
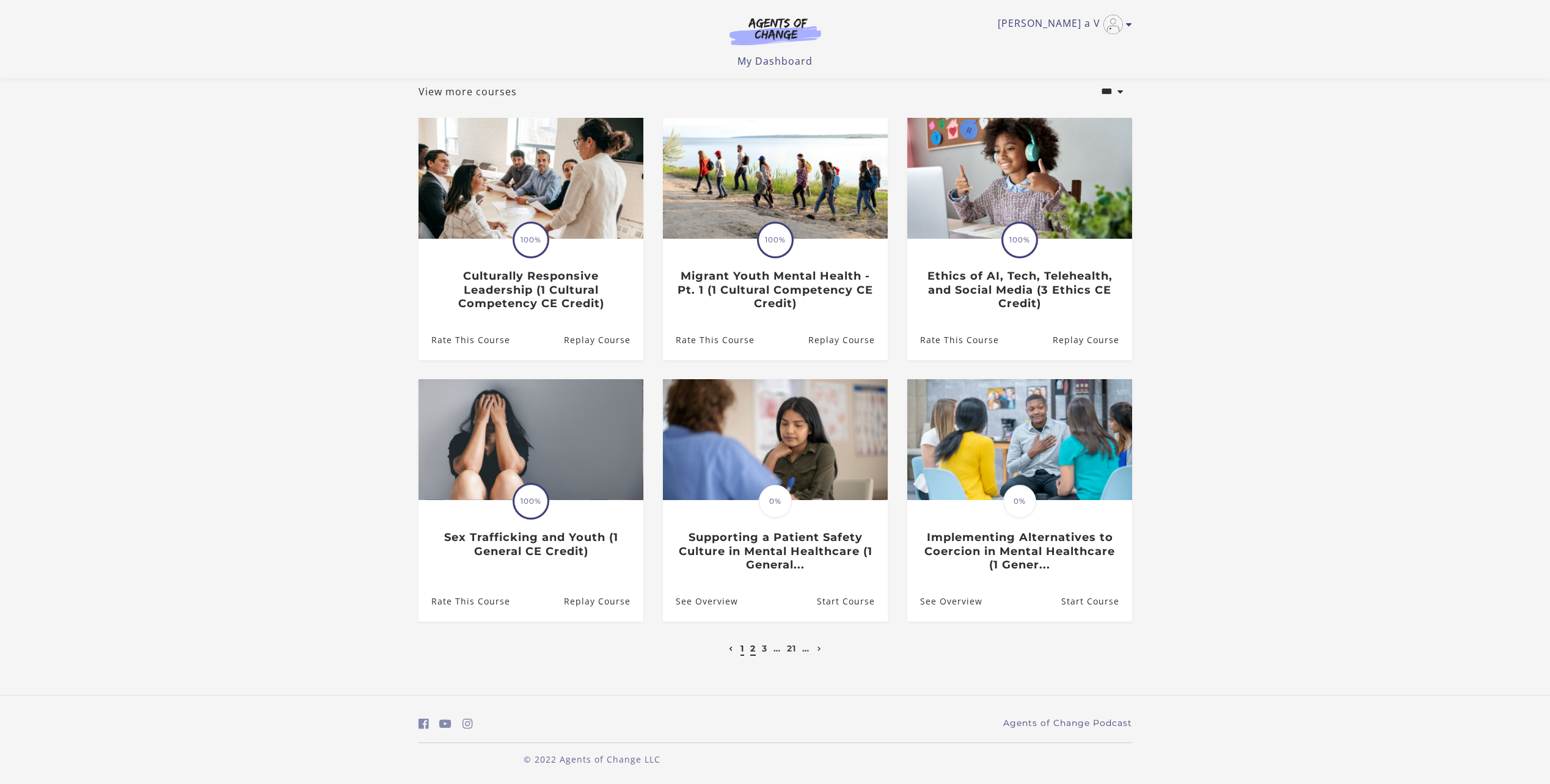
click at [754, 647] on link "2" at bounding box center [753, 648] width 5 height 11
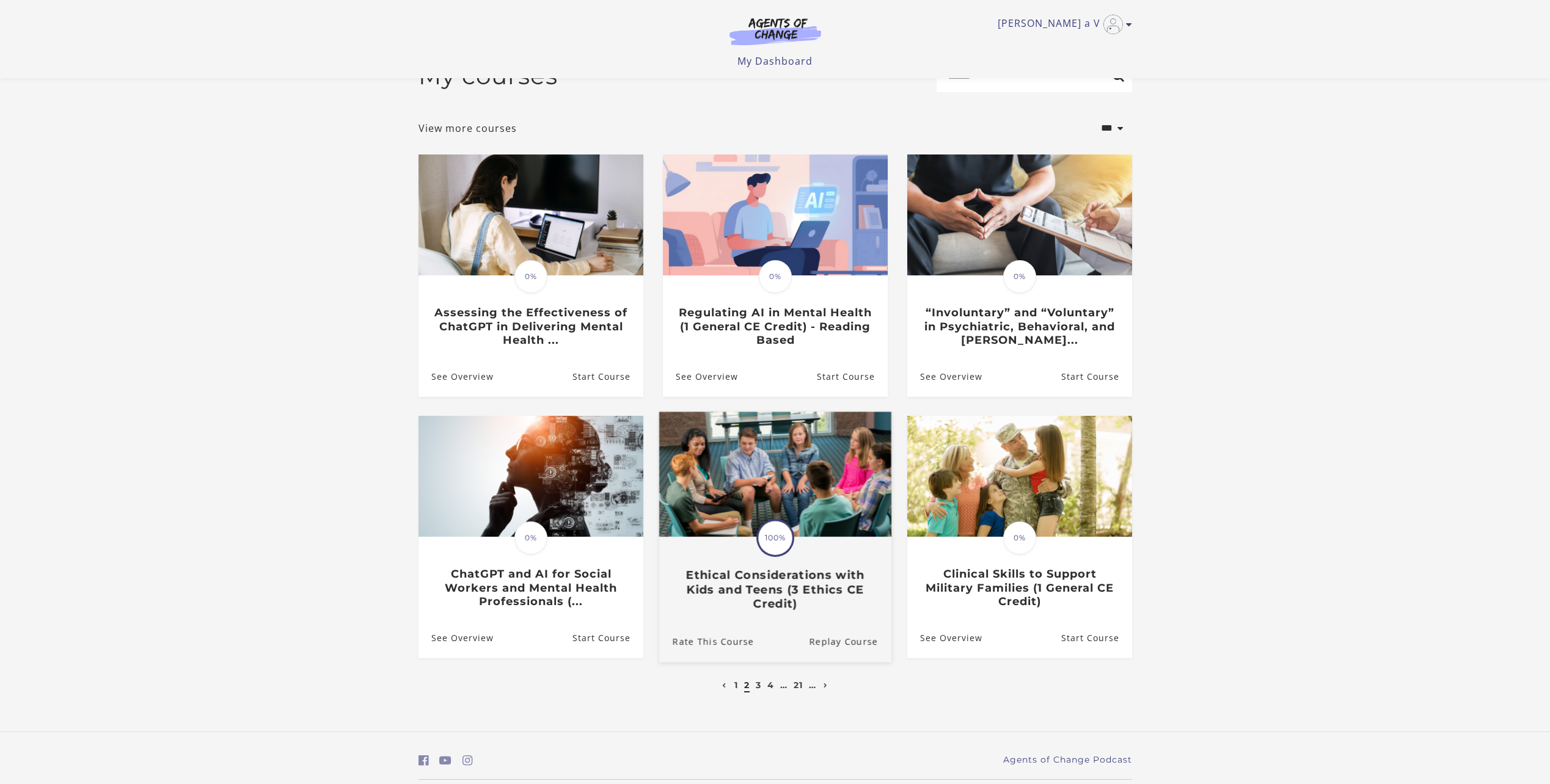
scroll to position [61, 0]
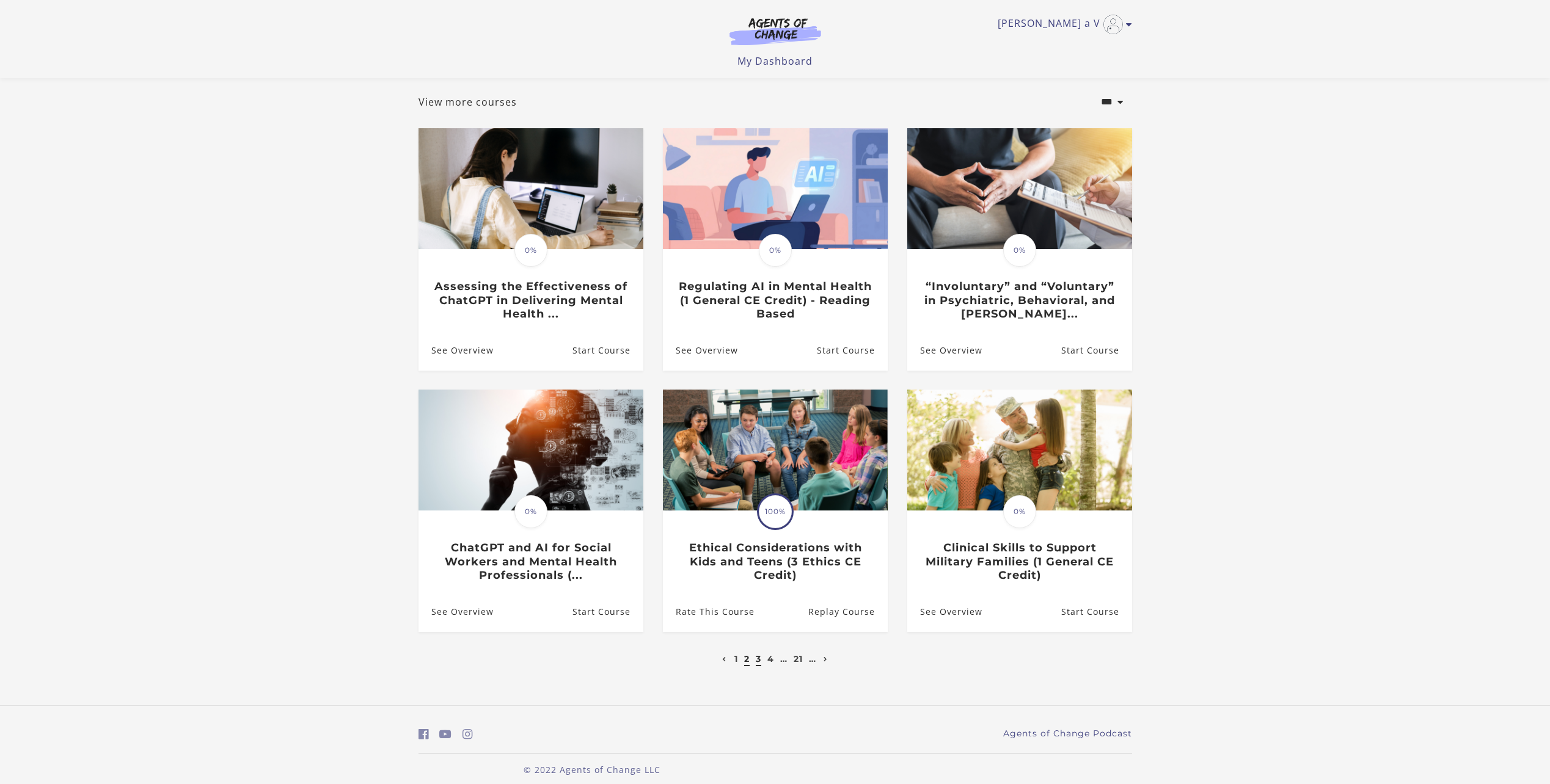
click at [759, 663] on link "3" at bounding box center [758, 659] width 5 height 11
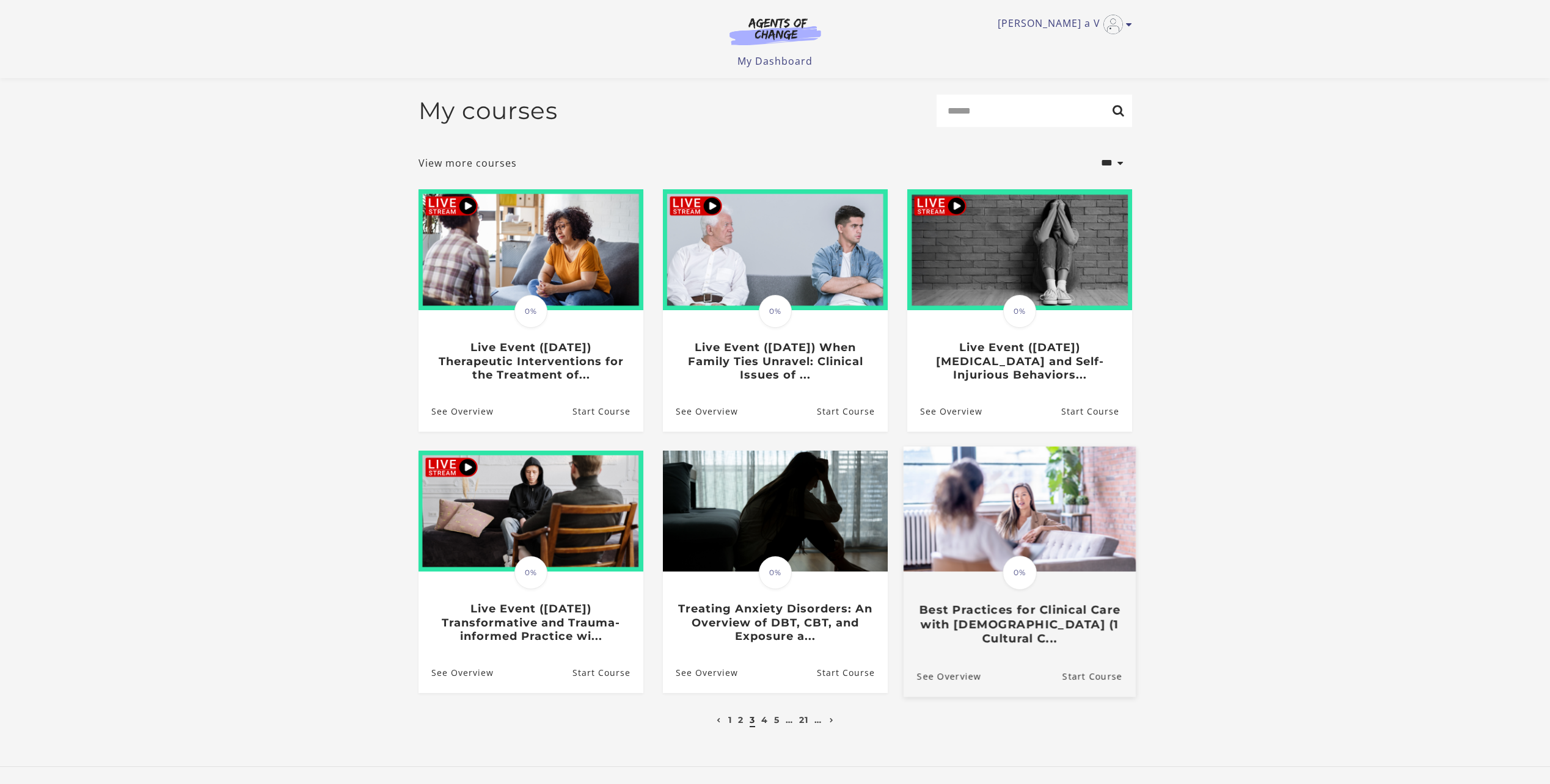
scroll to position [61, 0]
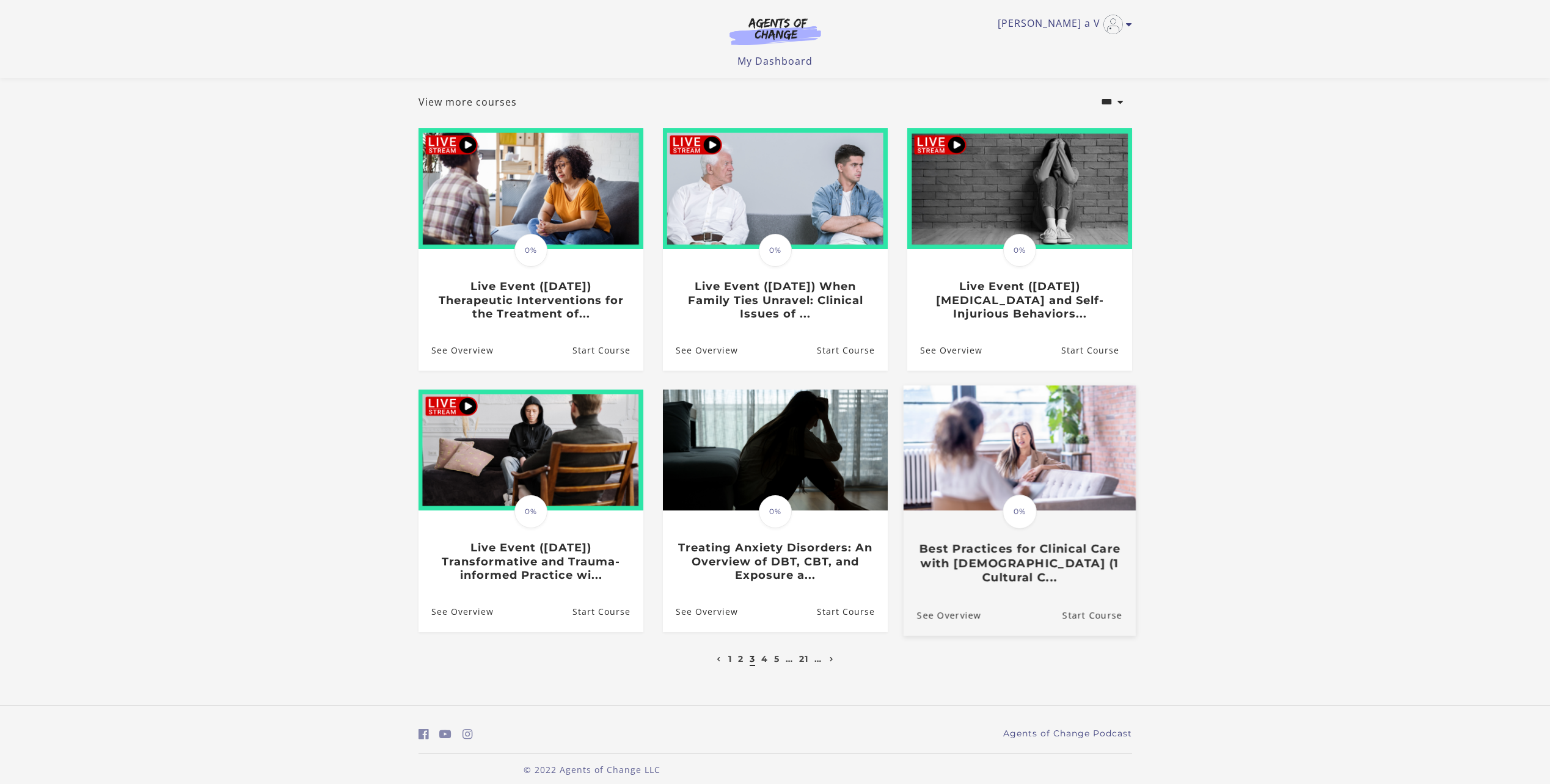
click at [992, 582] on h3 "Best Practices for Clinical Care with [DEMOGRAPHIC_DATA] (1 Cultural C..." at bounding box center [1019, 563] width 205 height 43
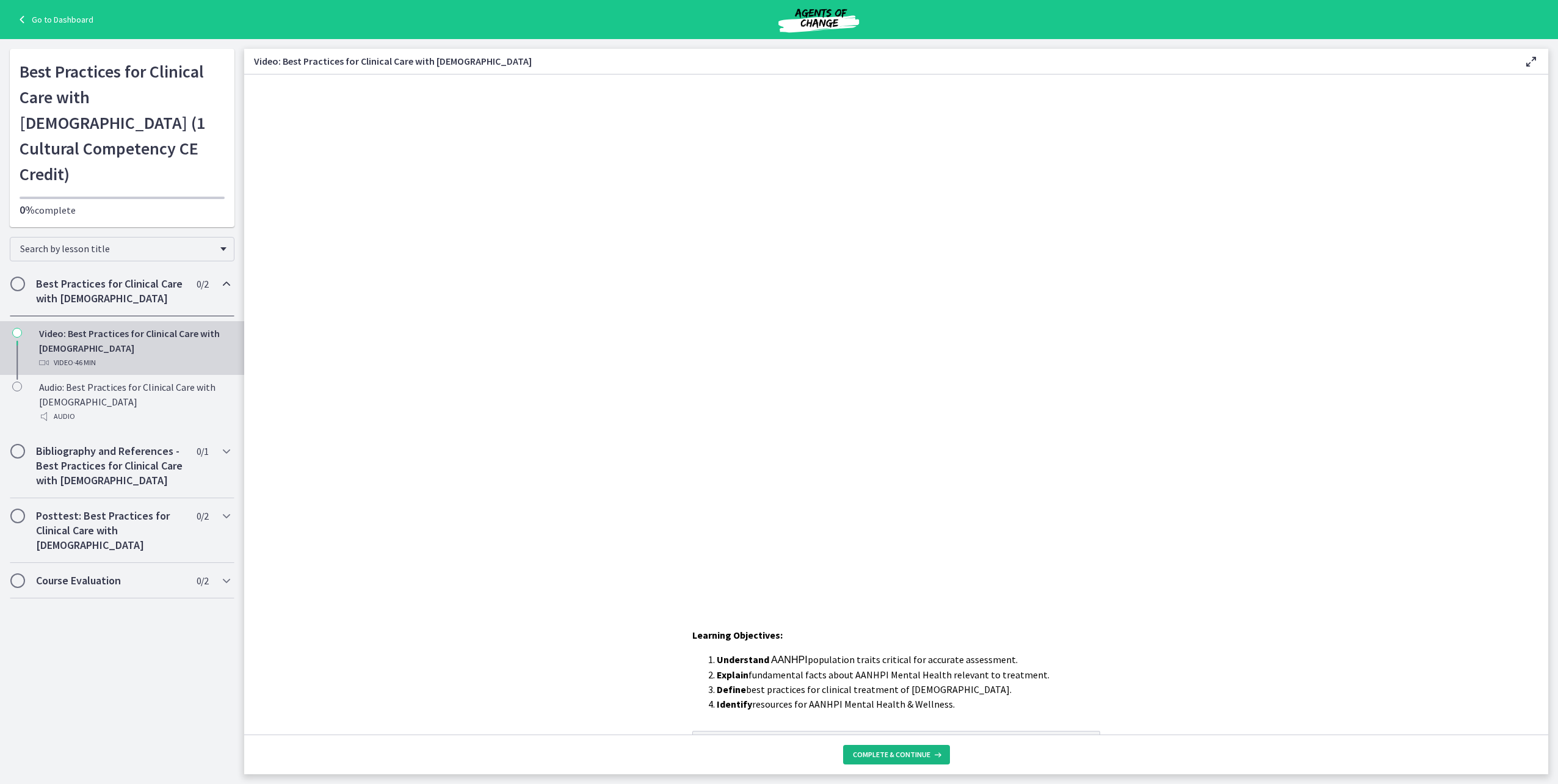
click at [894, 754] on span "Complete & continue" at bounding box center [892, 754] width 78 height 9
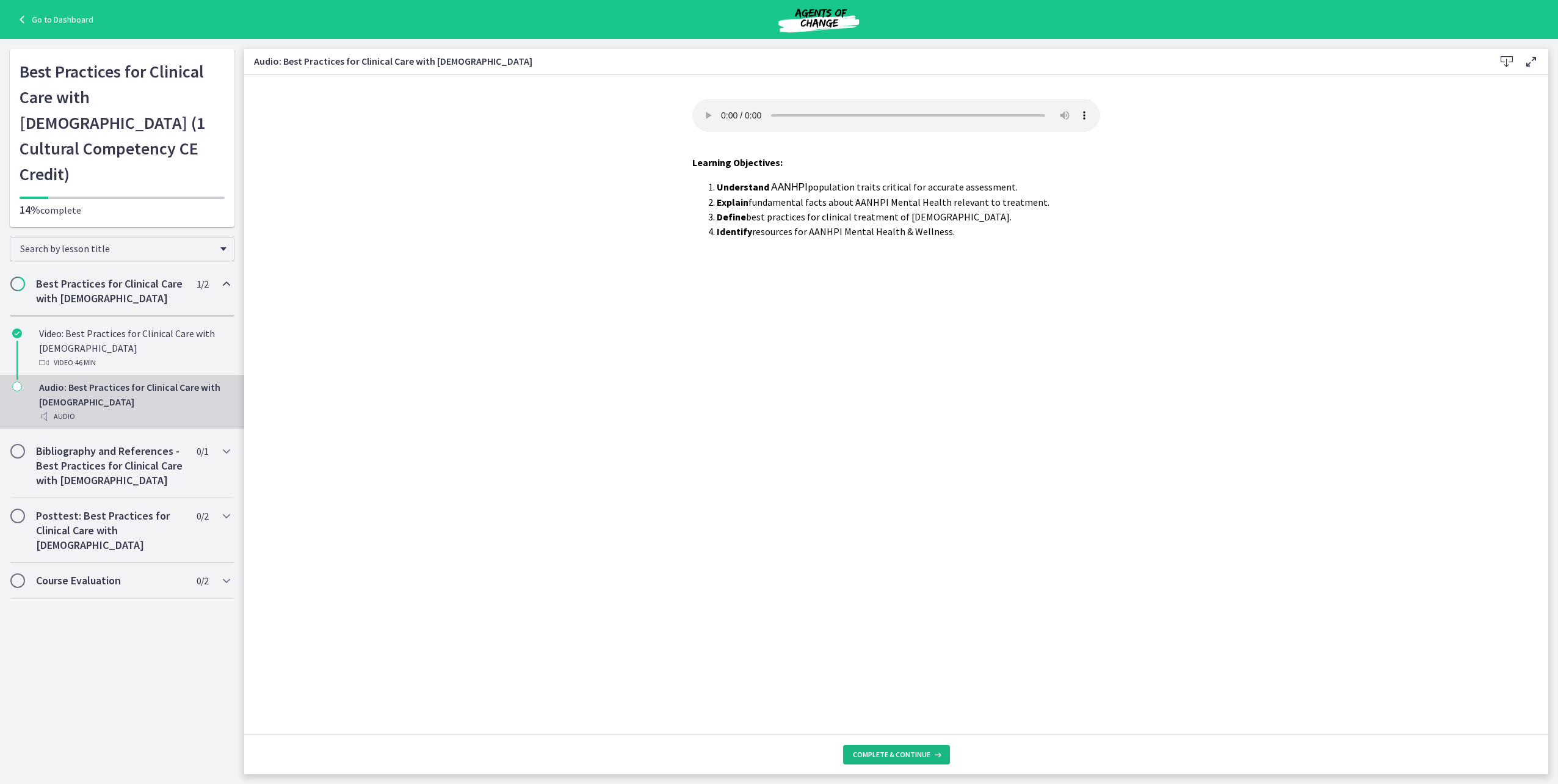
click at [894, 749] on span "Complete & continue" at bounding box center [892, 754] width 78 height 9
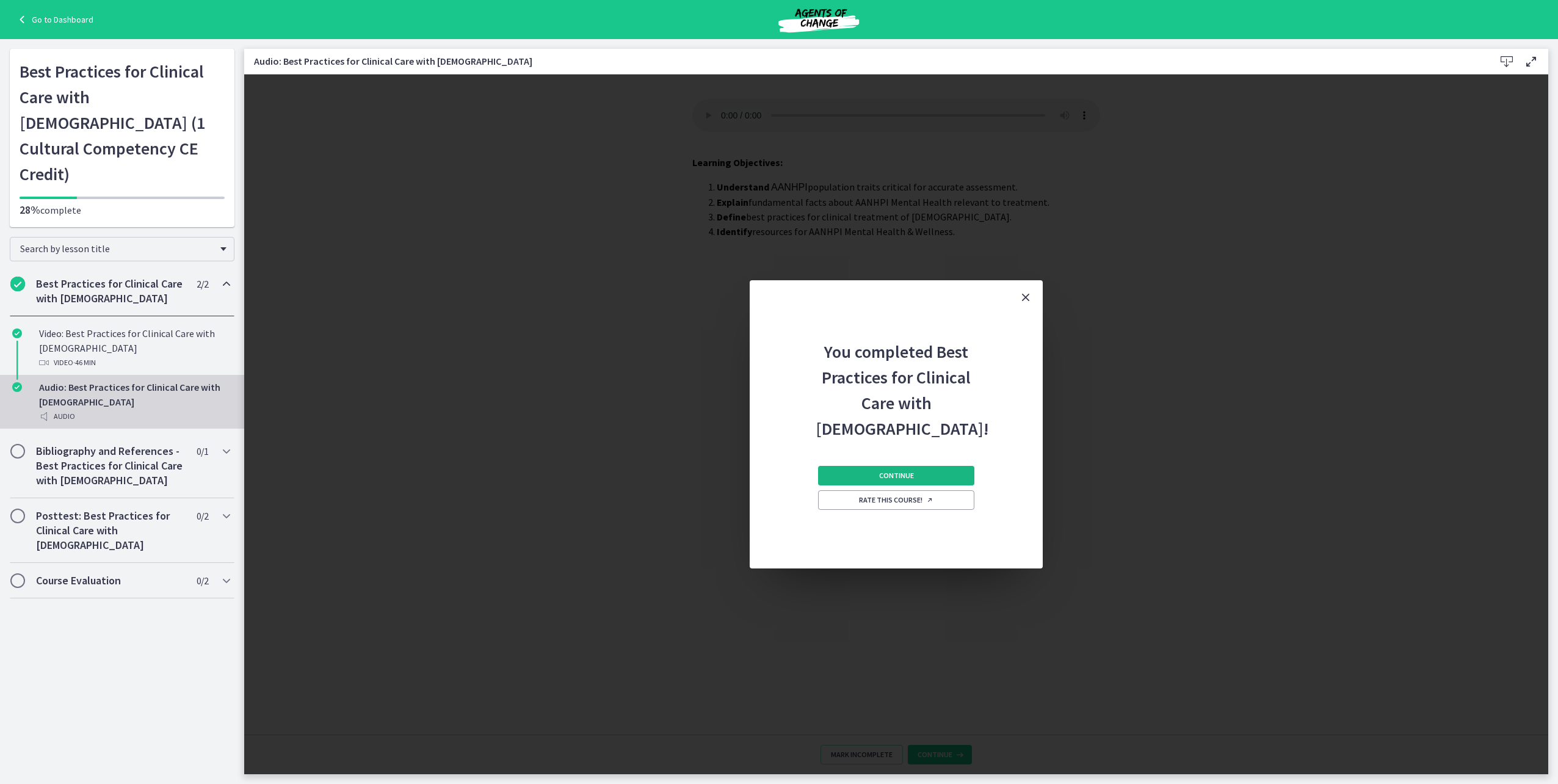
click at [891, 478] on span "Continue" at bounding box center [896, 475] width 35 height 9
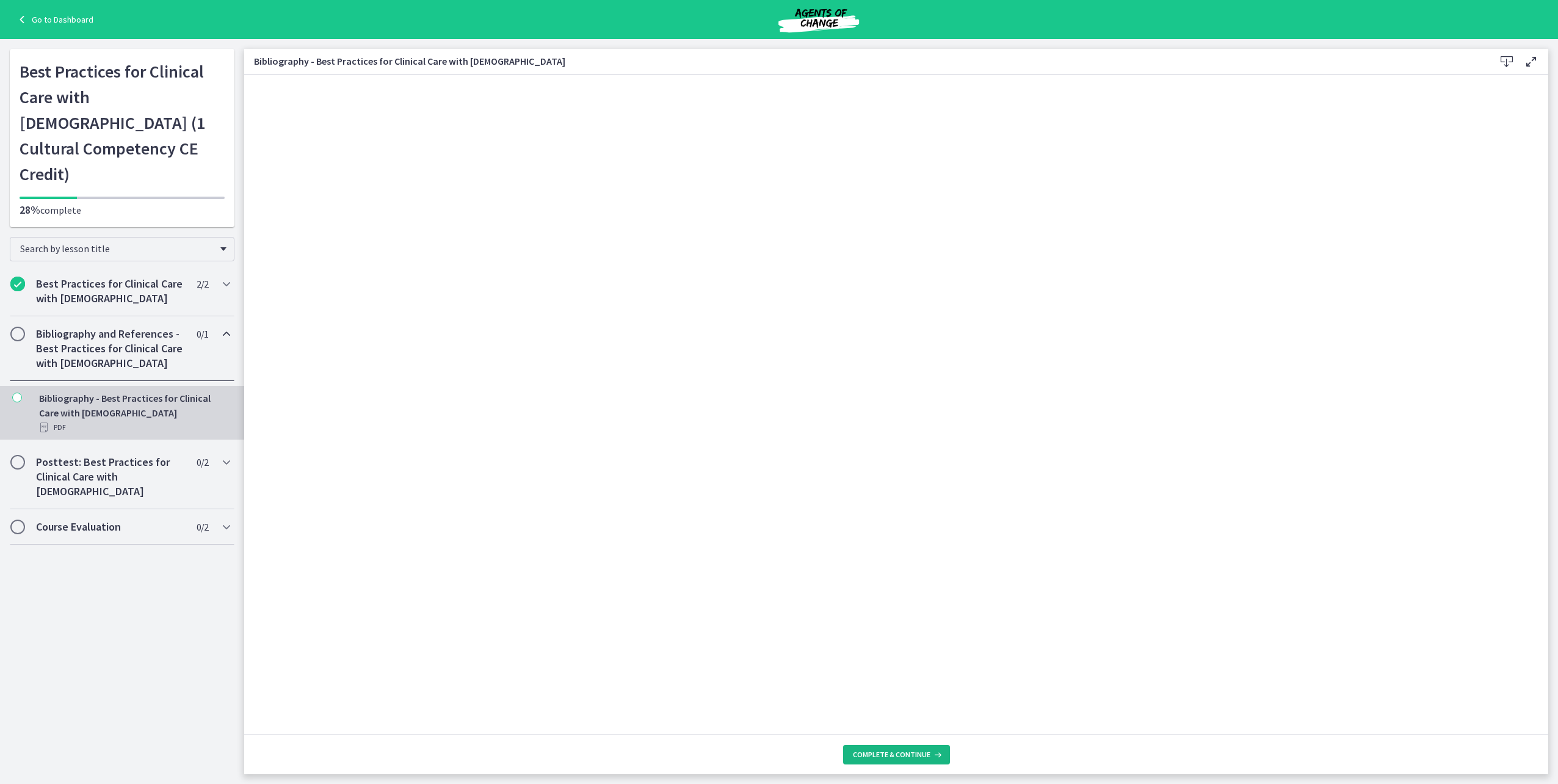
click at [905, 753] on span "Complete & continue" at bounding box center [892, 754] width 78 height 9
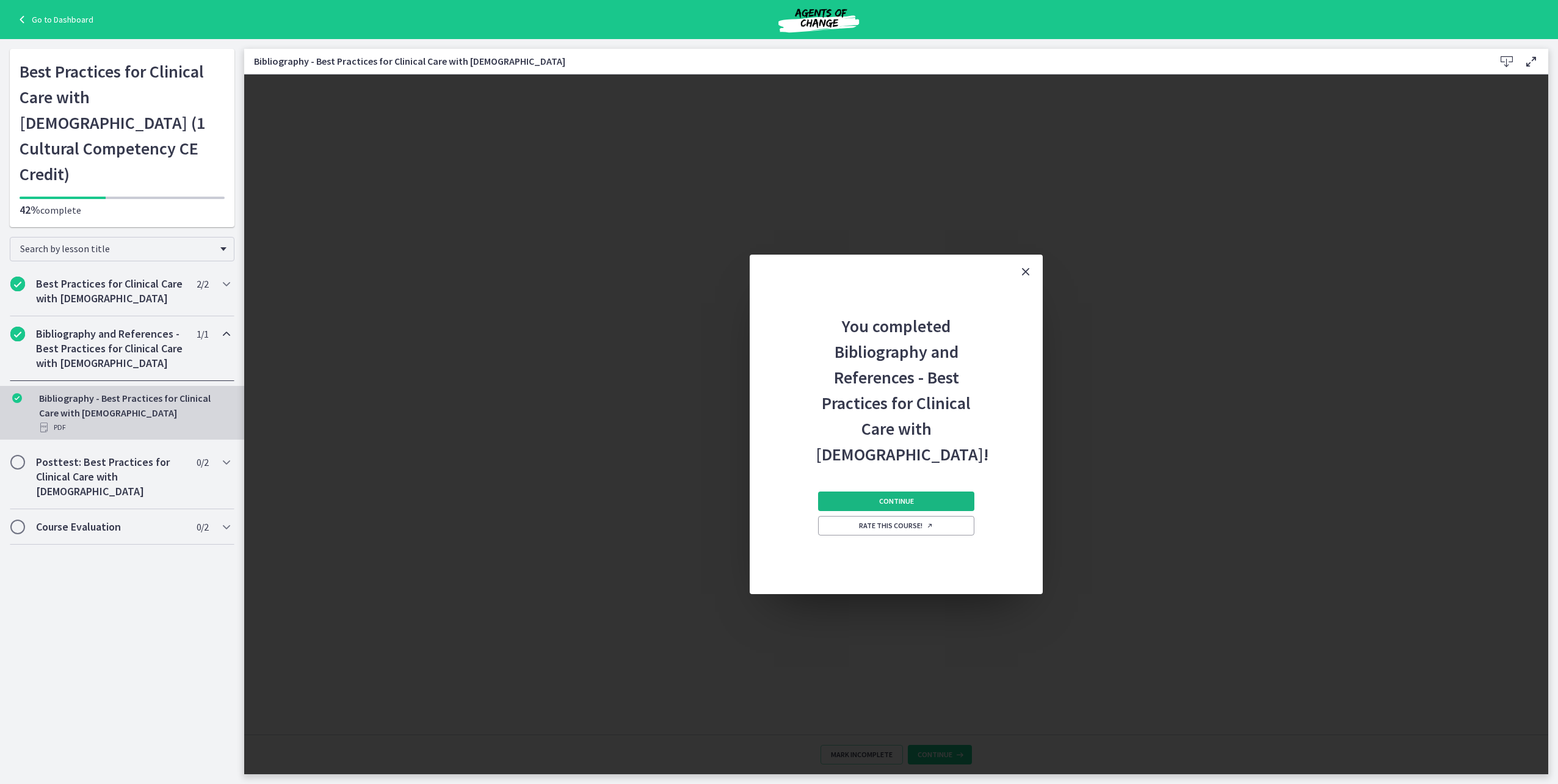
click at [897, 498] on span "Continue" at bounding box center [896, 501] width 35 height 9
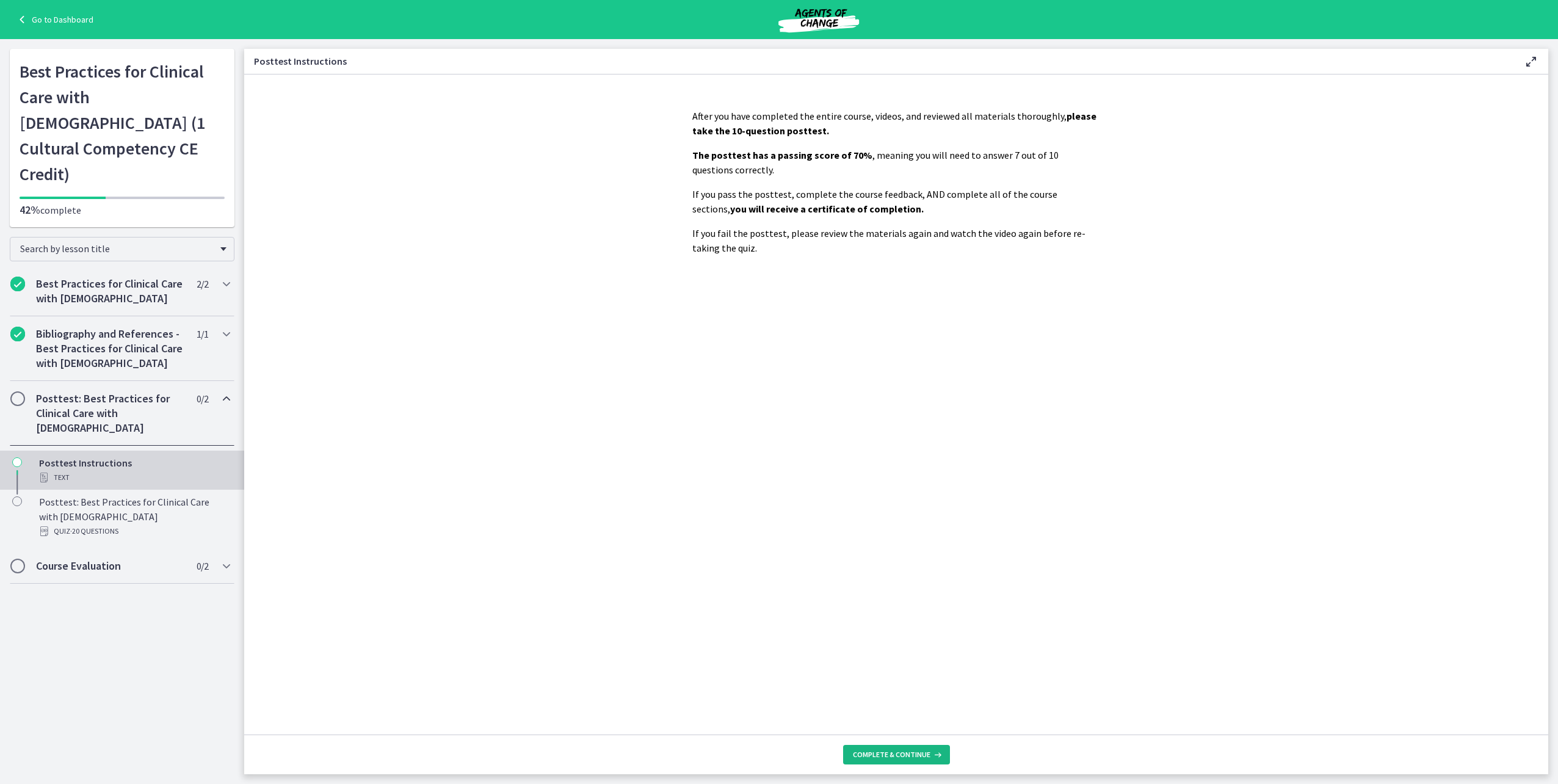
click at [897, 754] on span "Complete & continue" at bounding box center [892, 754] width 78 height 9
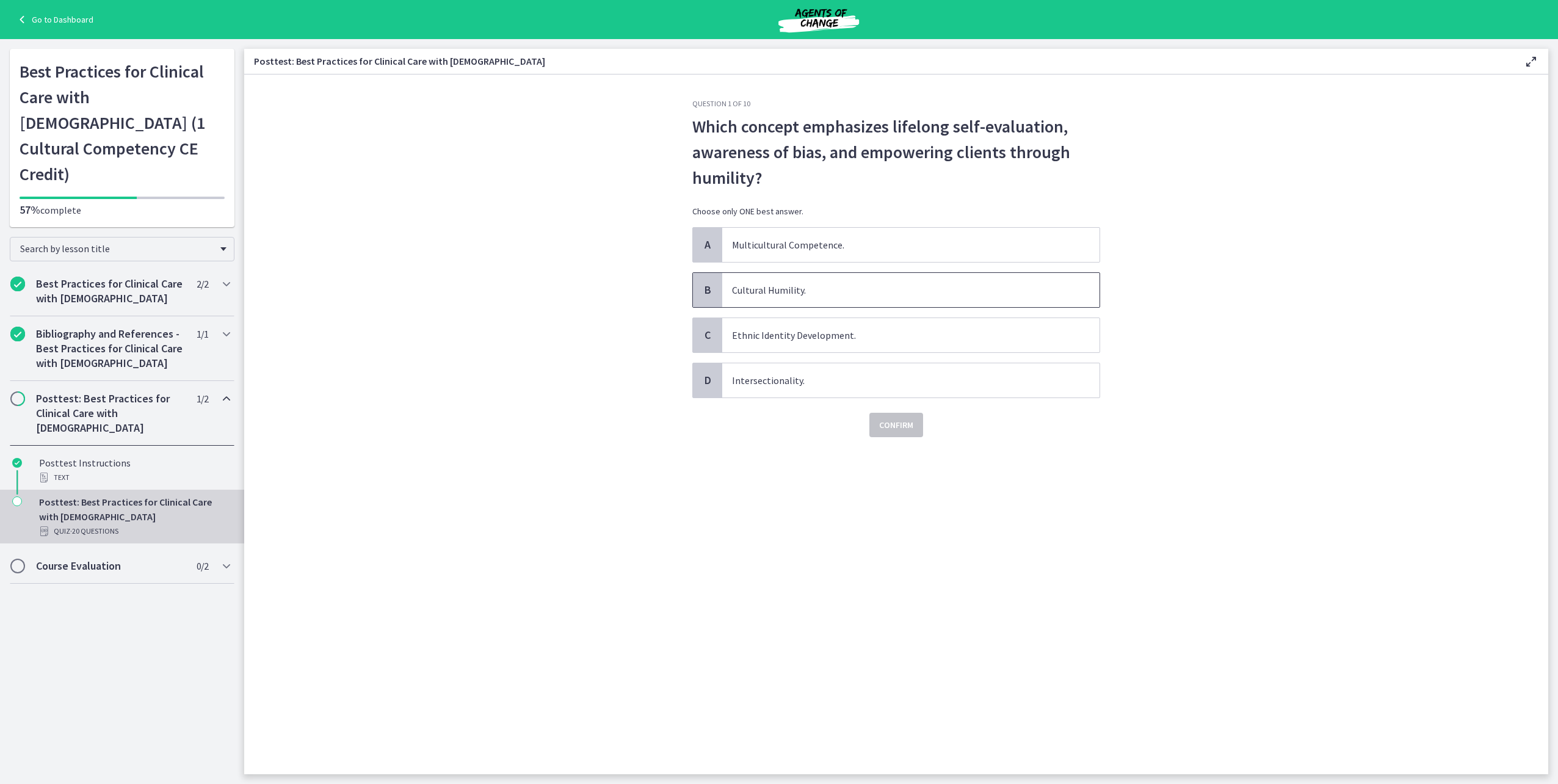
click at [783, 297] on span "Cultural Humility." at bounding box center [911, 290] width 377 height 34
click at [904, 437] on button "Confirm" at bounding box center [896, 425] width 53 height 24
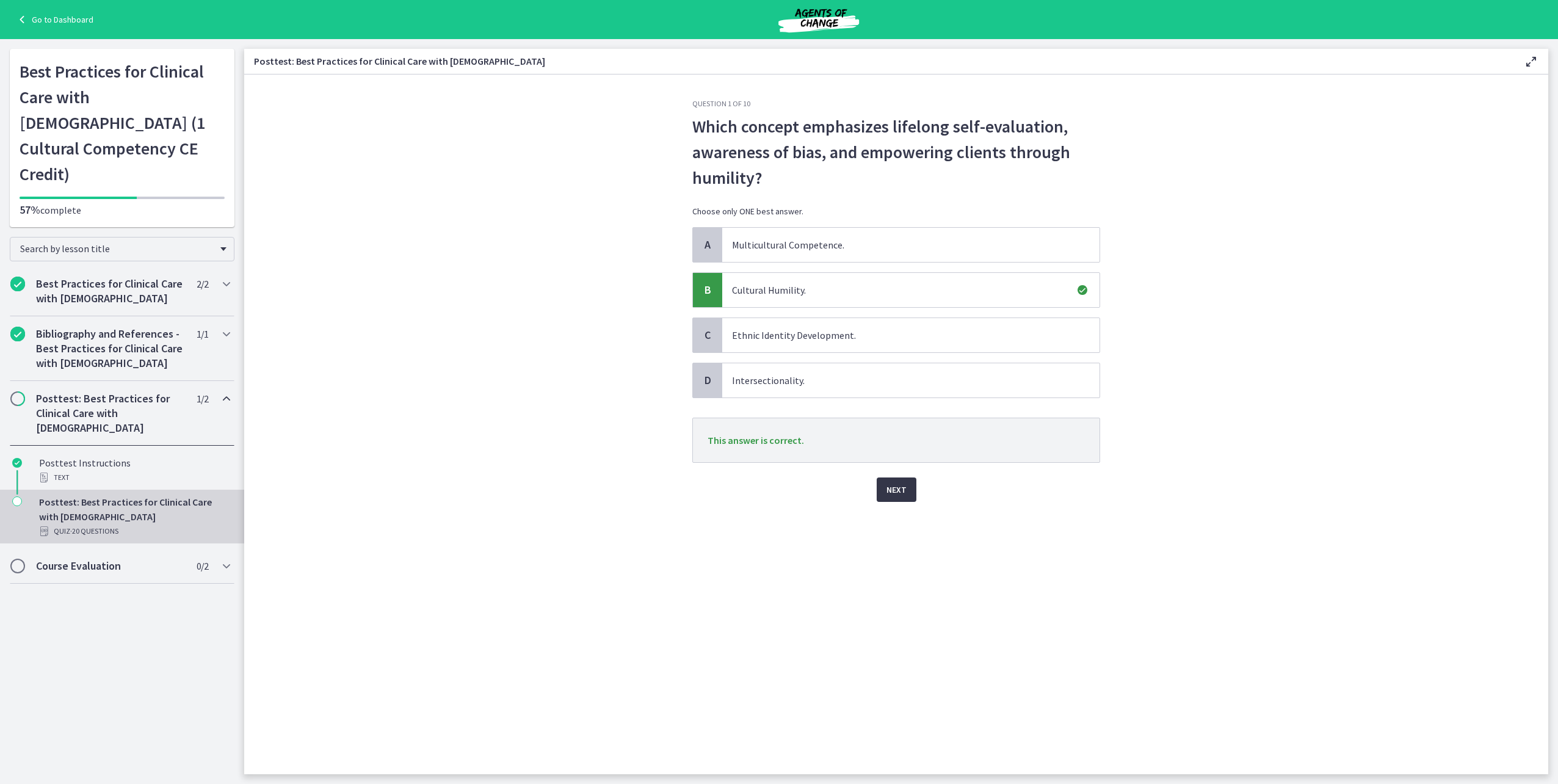
click at [907, 485] on button "Next" at bounding box center [896, 489] width 40 height 24
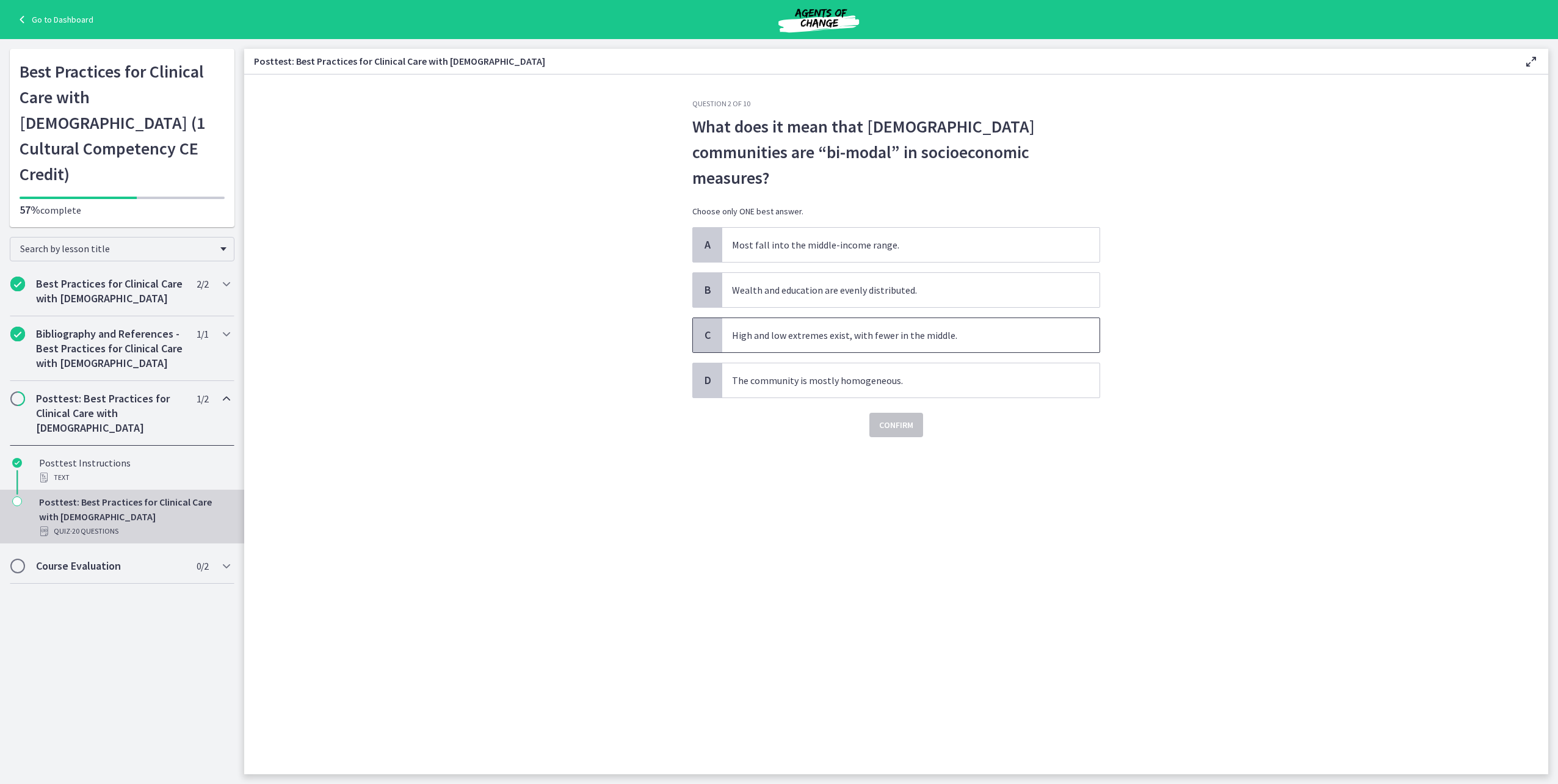
click at [822, 318] on span "High and low extremes exist, with fewer in the middle." at bounding box center [911, 335] width 377 height 34
click at [888, 418] on span "Confirm" at bounding box center [896, 425] width 34 height 15
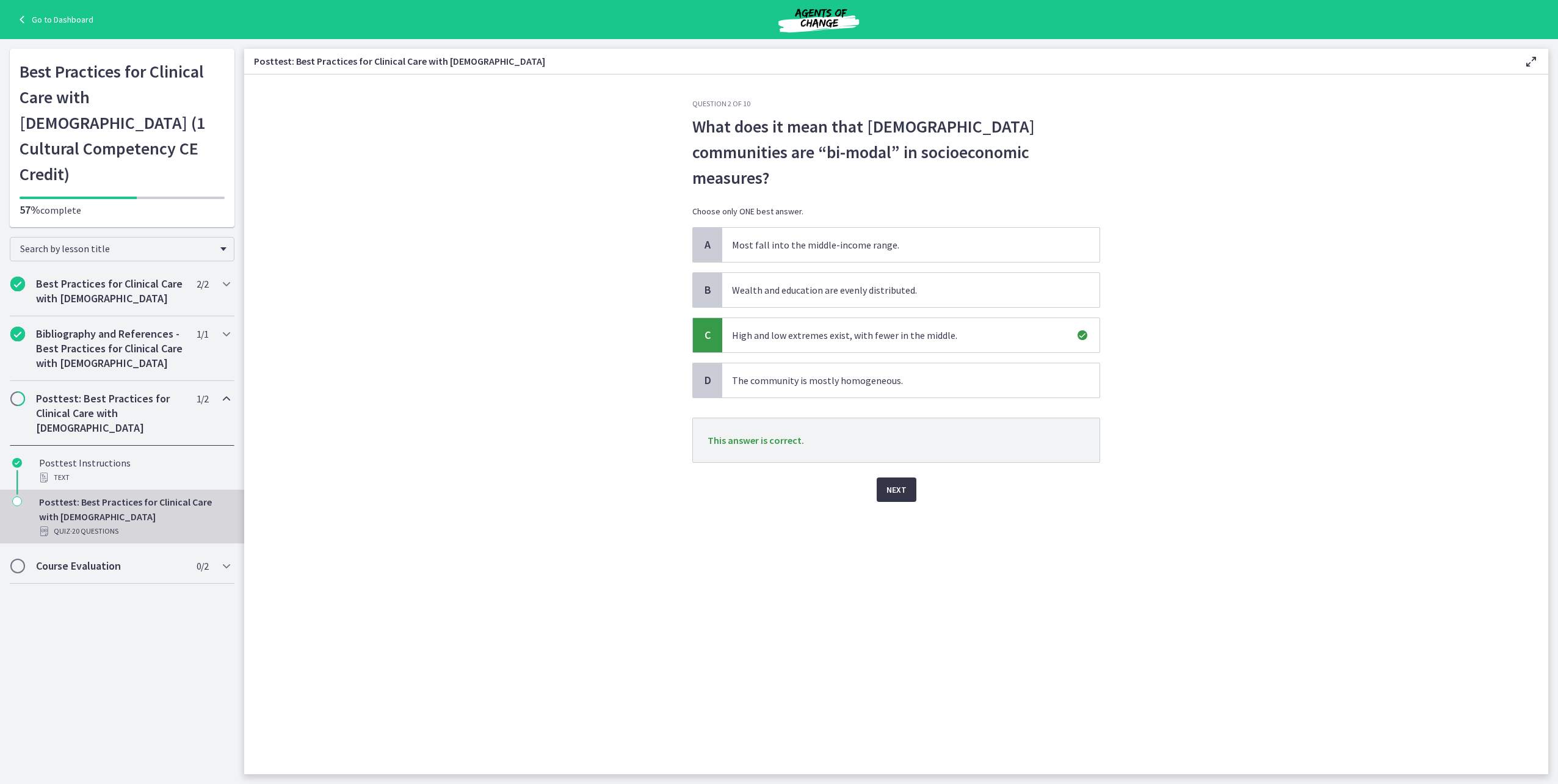
click at [913, 477] on button "Next" at bounding box center [896, 489] width 40 height 24
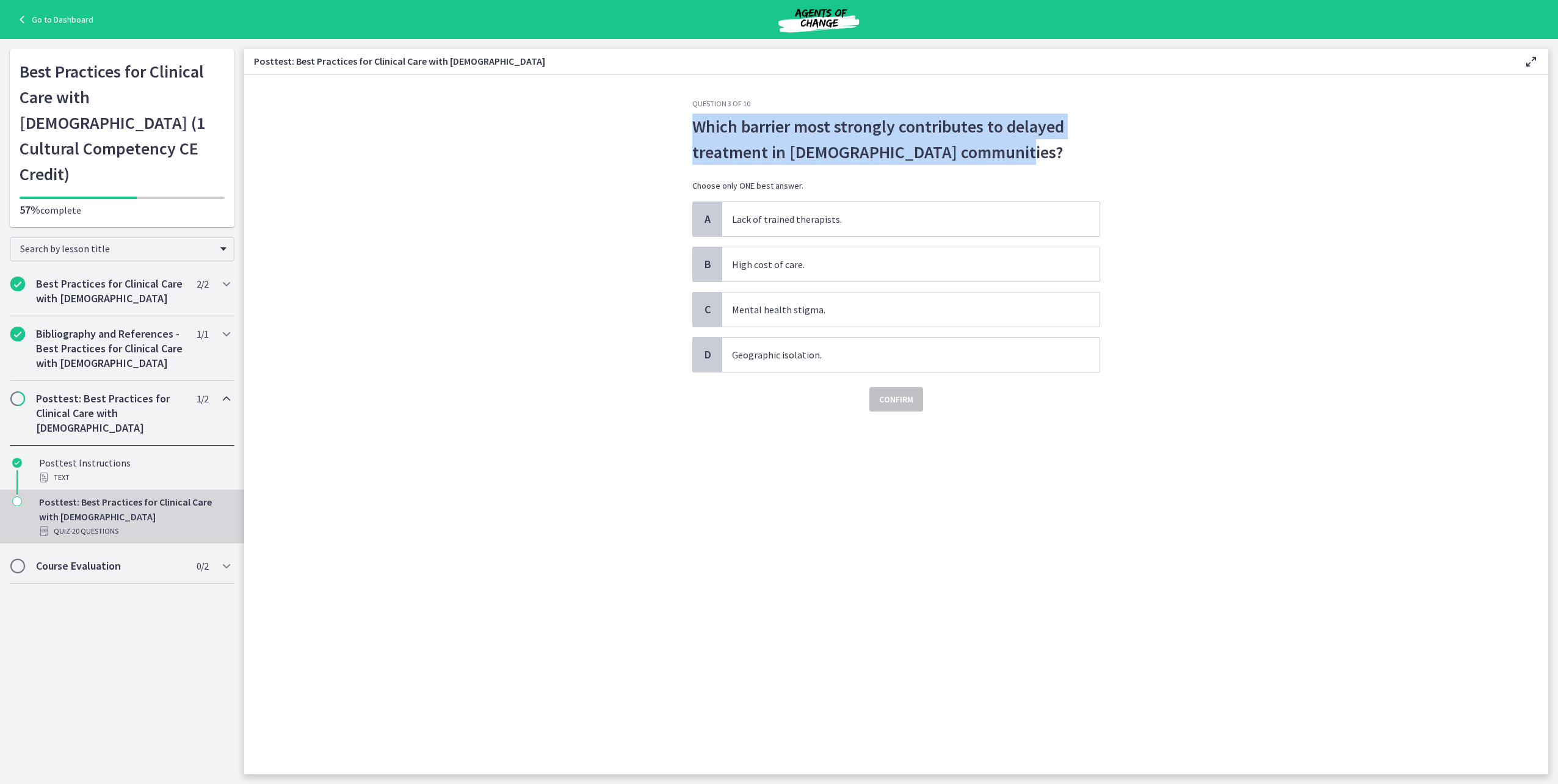
drag, startPoint x: 1018, startPoint y: 156, endPoint x: 680, endPoint y: 120, distance: 339.9
click at [680, 120] on section "Question 3 of 10 Which barrier most strongly contributes to delayed treatment i…" at bounding box center [896, 424] width 1304 height 699
drag, startPoint x: 680, startPoint y: 120, endPoint x: 754, endPoint y: 135, distance: 75.5
copy span "Which barrier most strongly contributes to delayed treatment in Asian American …"
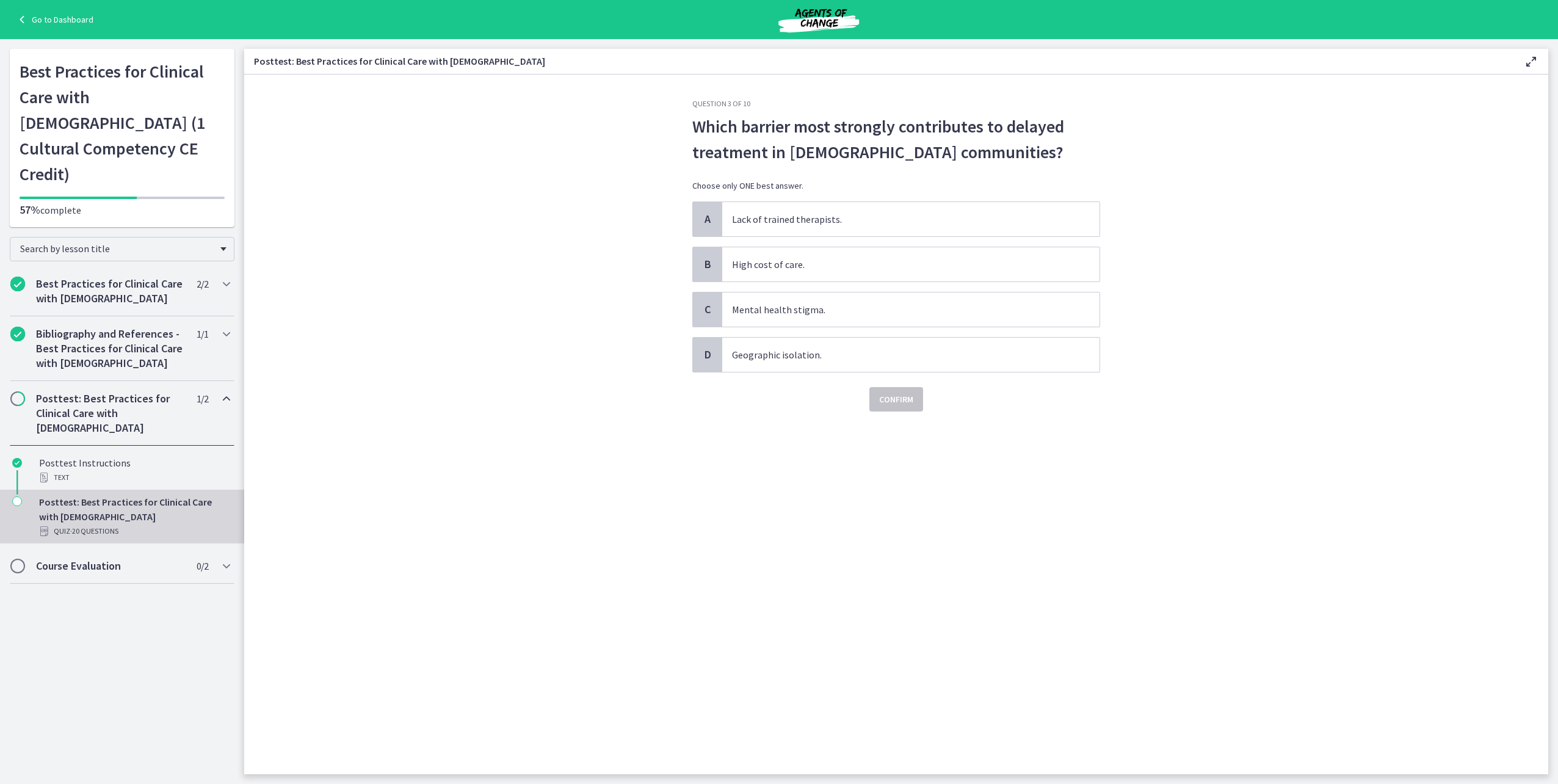
click at [626, 412] on section "Question 3 of 10 Which barrier most strongly contributes to delayed treatment i…" at bounding box center [896, 424] width 1304 height 699
click at [800, 301] on span "Mental health stigma." at bounding box center [911, 309] width 377 height 34
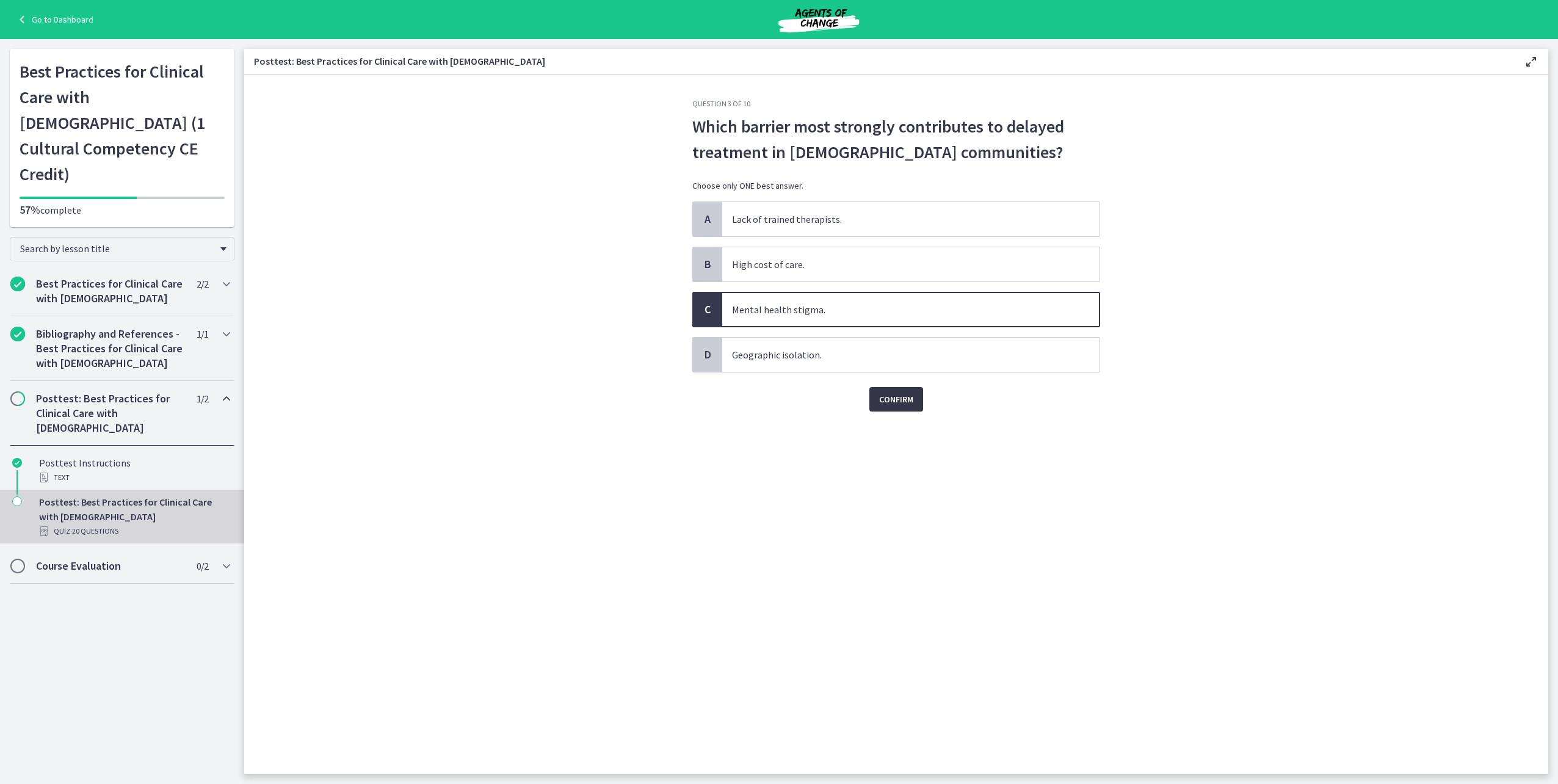
click at [910, 403] on span "Confirm" at bounding box center [896, 399] width 34 height 15
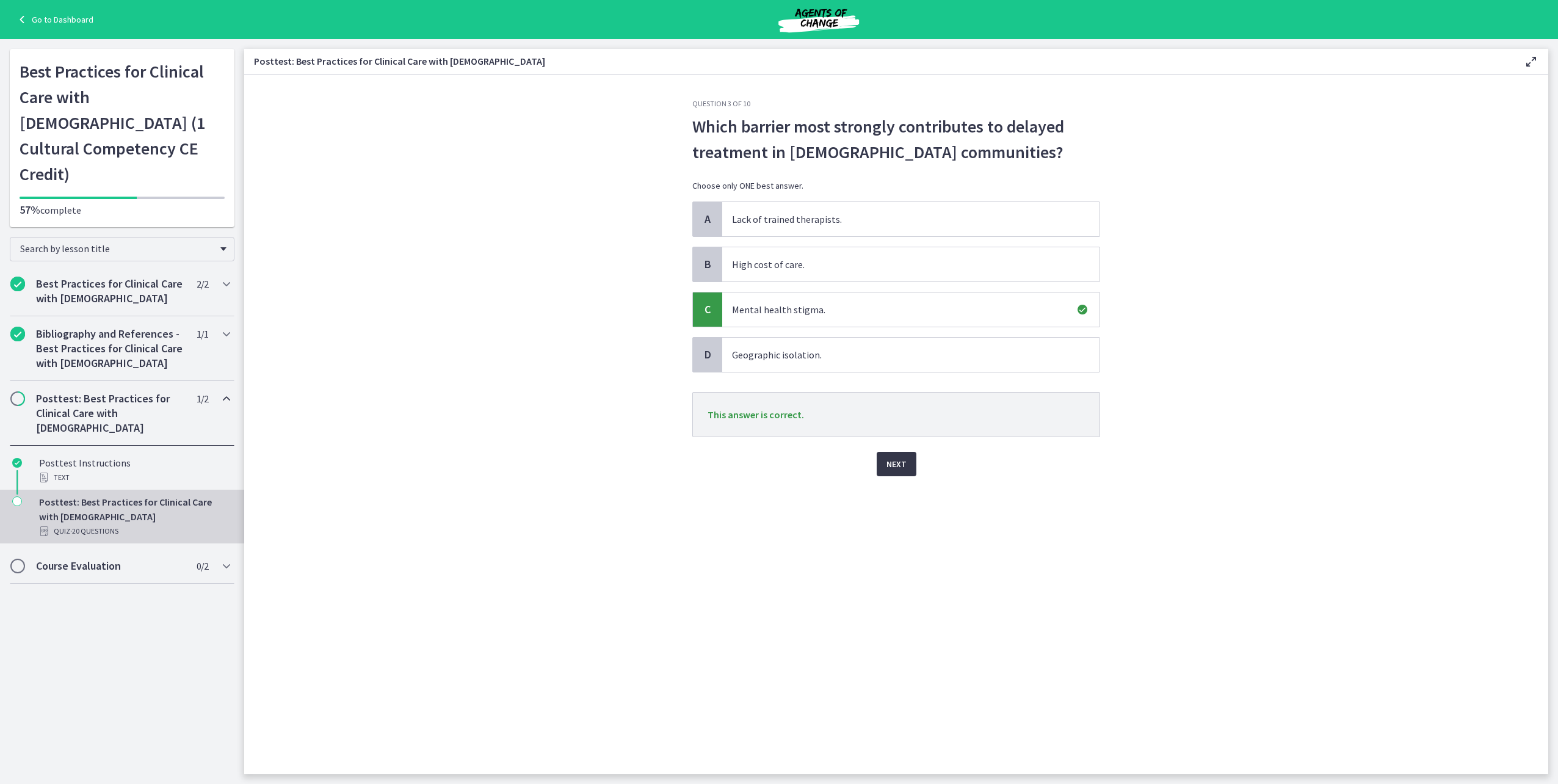
click at [911, 466] on button "Next" at bounding box center [896, 464] width 40 height 24
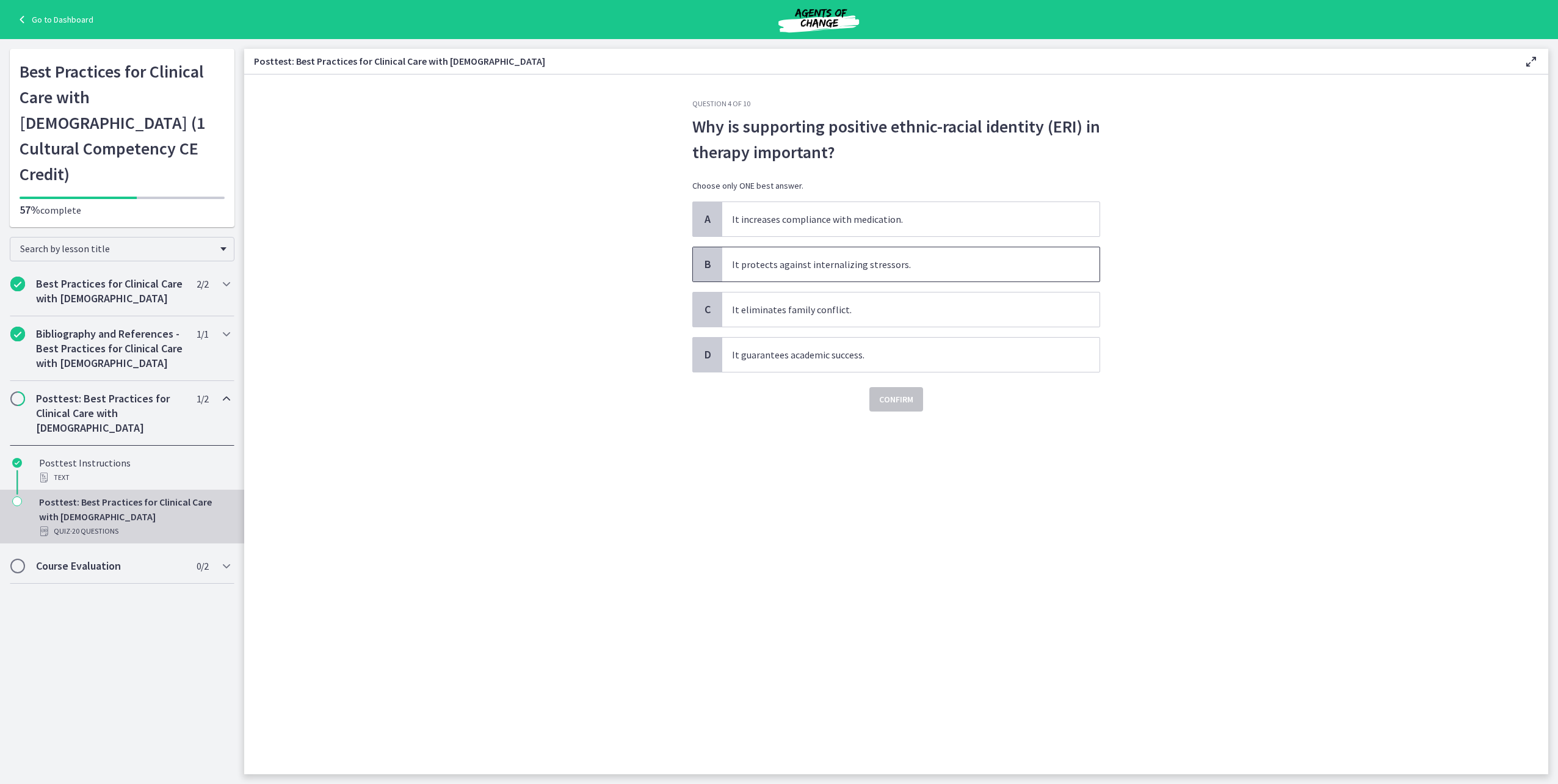
drag, startPoint x: 840, startPoint y: 262, endPoint x: 840, endPoint y: 268, distance: 6.0
click at [840, 263] on span "It protects against internalizing stressors." at bounding box center [911, 264] width 377 height 34
click at [897, 401] on span "Confirm" at bounding box center [896, 399] width 34 height 15
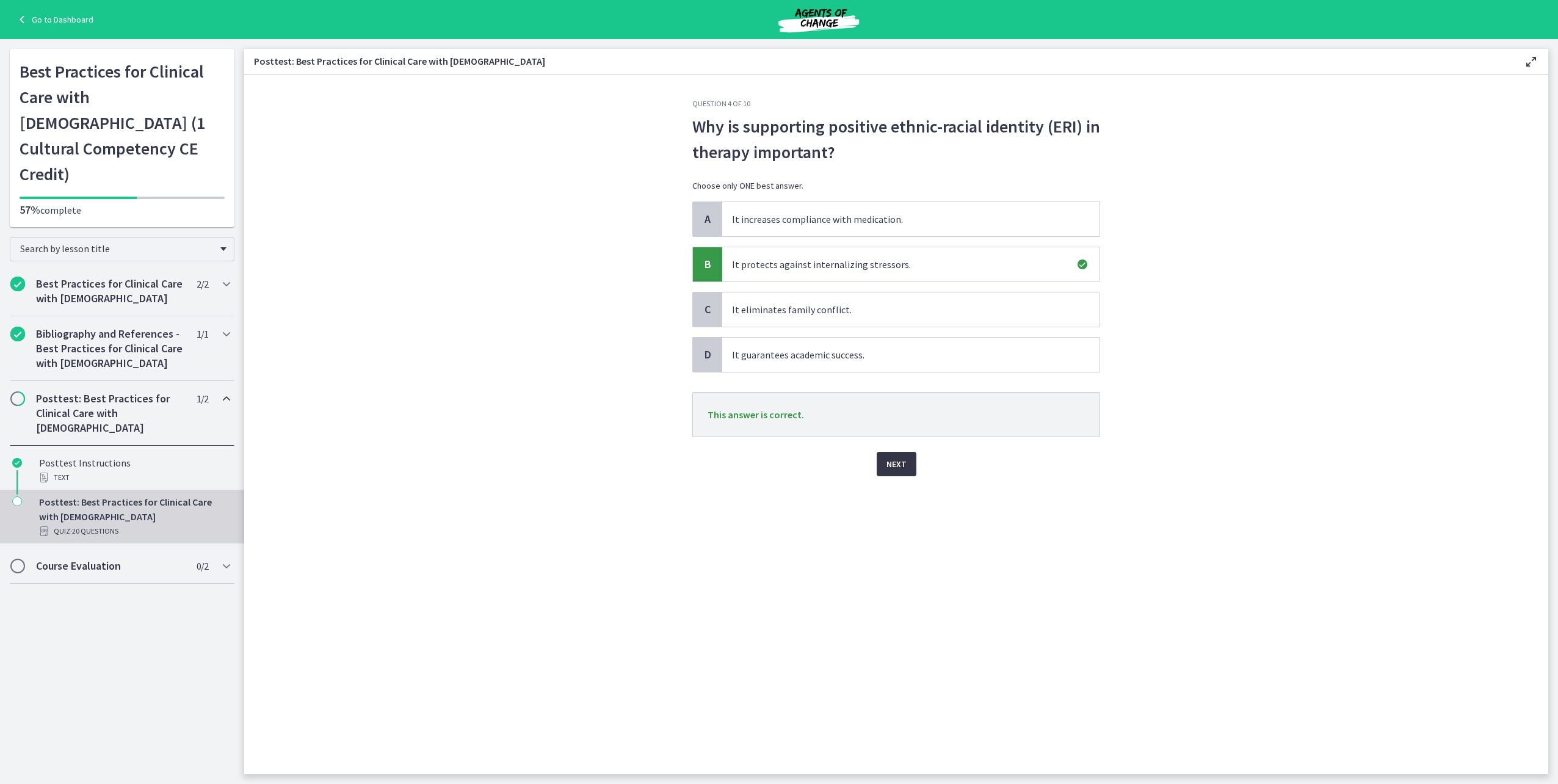
click at [911, 461] on button "Next" at bounding box center [896, 464] width 40 height 24
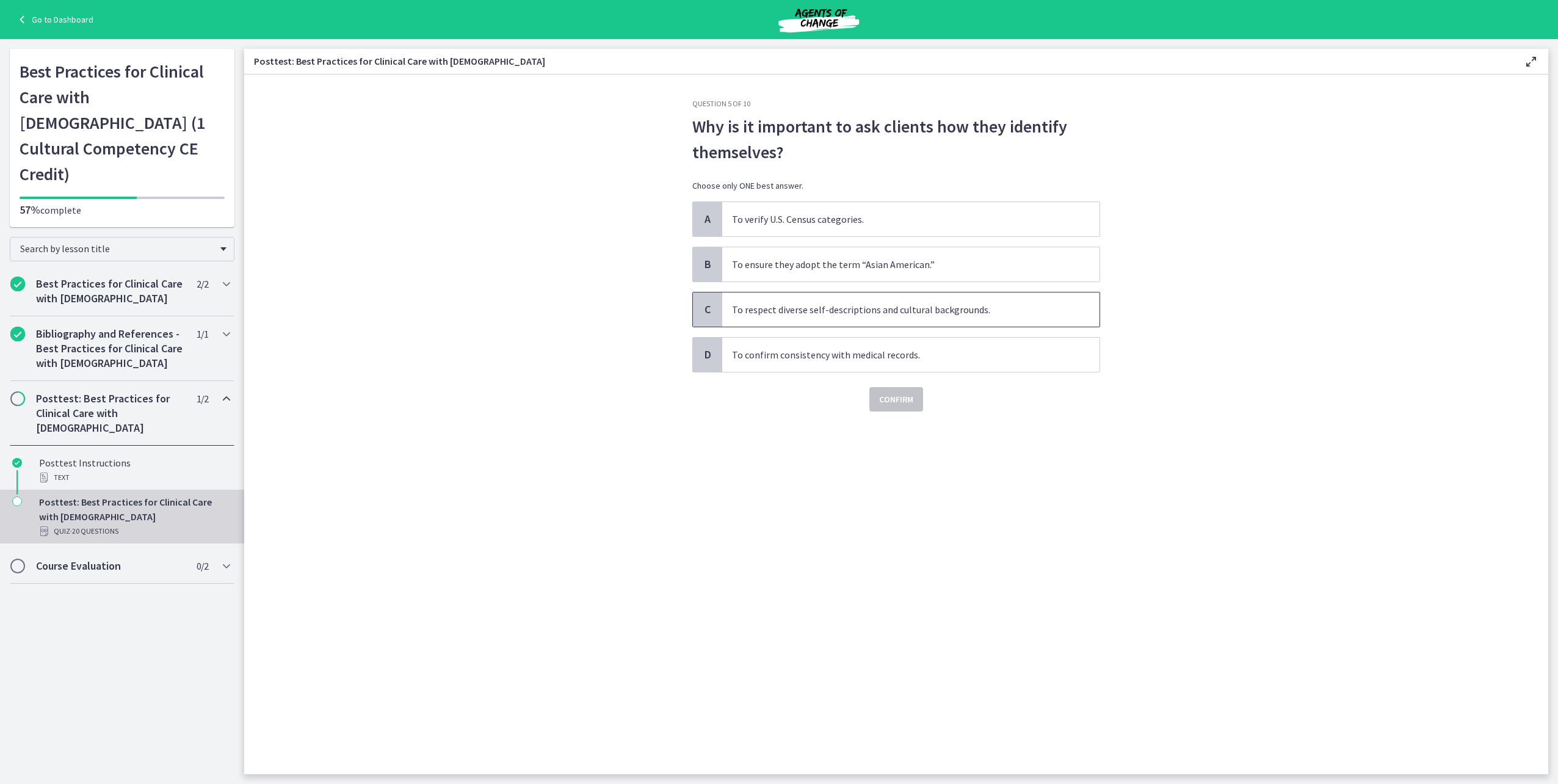
click at [857, 301] on span "To respect diverse self-descriptions and cultural backgrounds." at bounding box center [911, 309] width 377 height 34
click at [896, 401] on span "Confirm" at bounding box center [896, 399] width 34 height 15
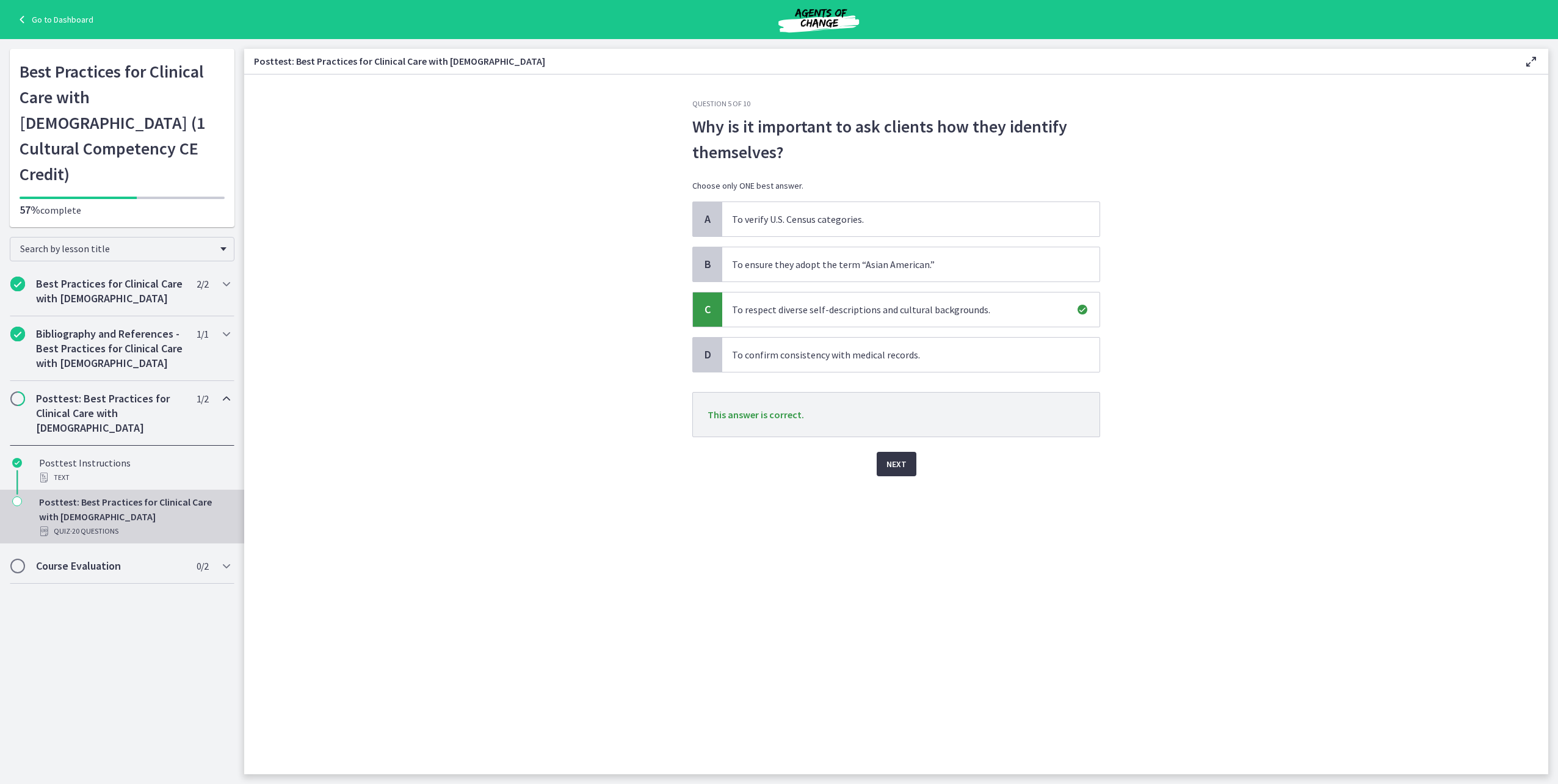
click at [904, 469] on span "Next" at bounding box center [896, 464] width 20 height 15
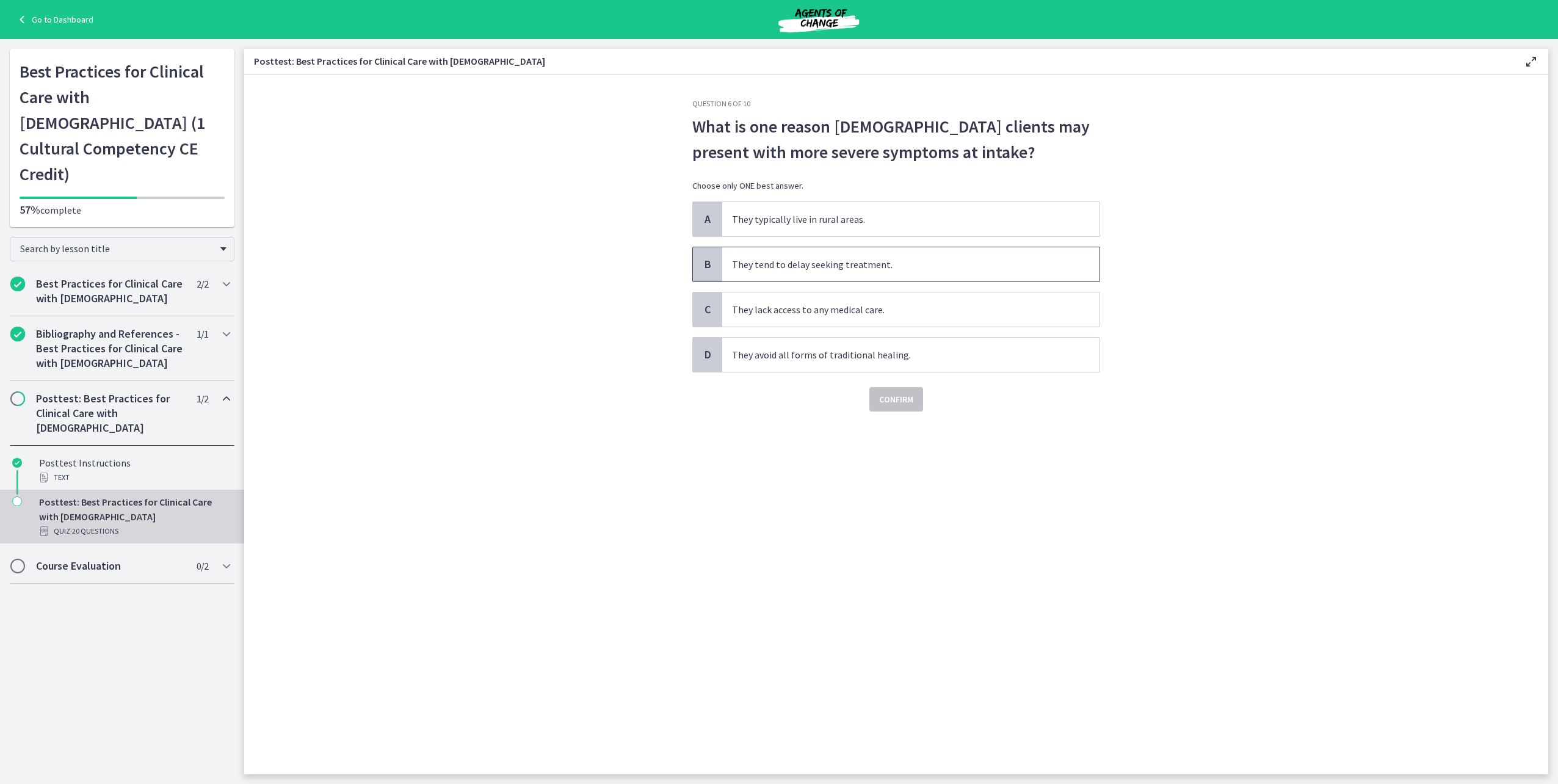
click at [869, 270] on span "They tend to delay seeking treatment." at bounding box center [911, 264] width 377 height 34
click at [910, 397] on span "Confirm" at bounding box center [896, 399] width 34 height 15
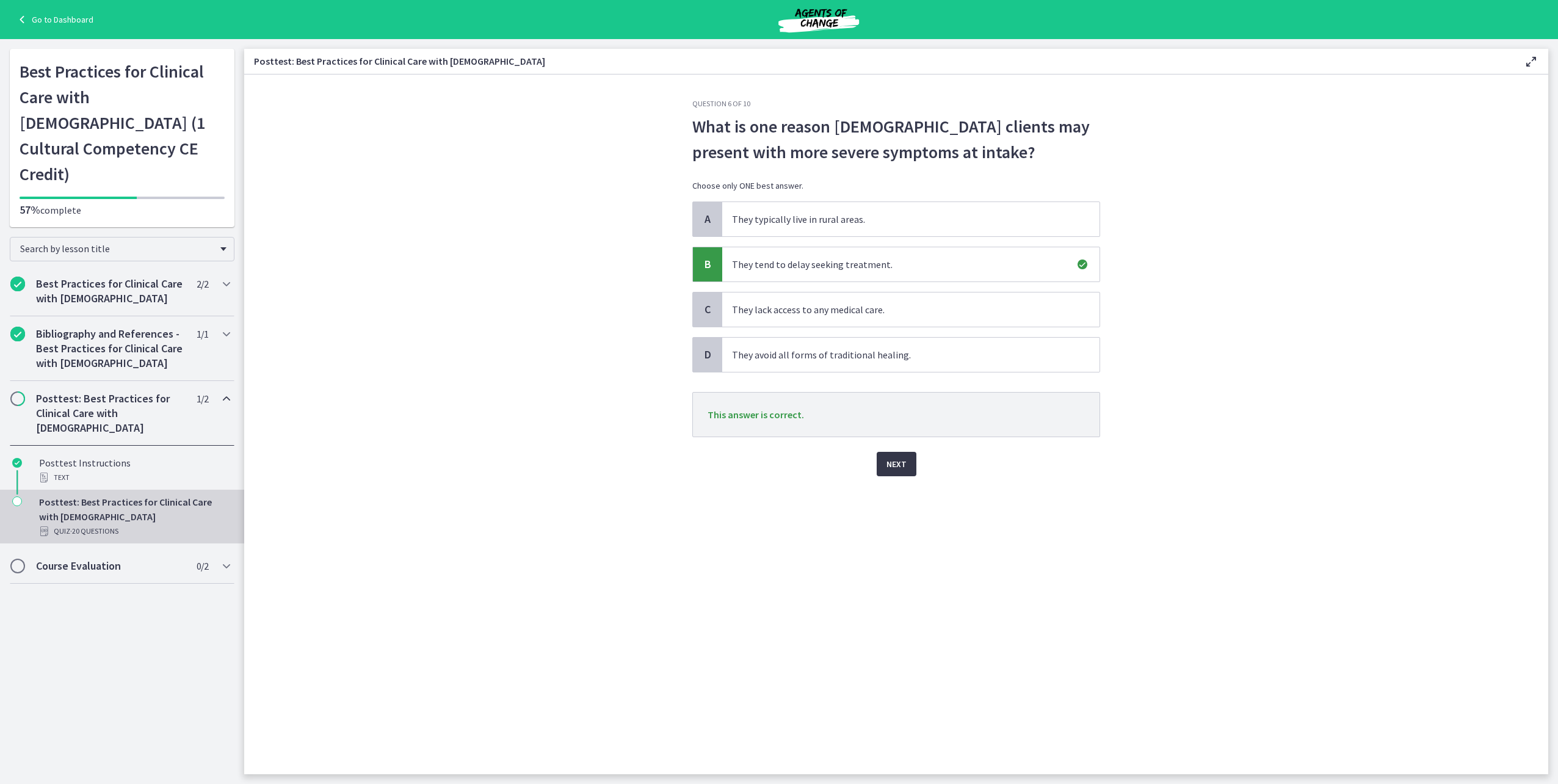
click at [907, 465] on button "Next" at bounding box center [896, 464] width 40 height 24
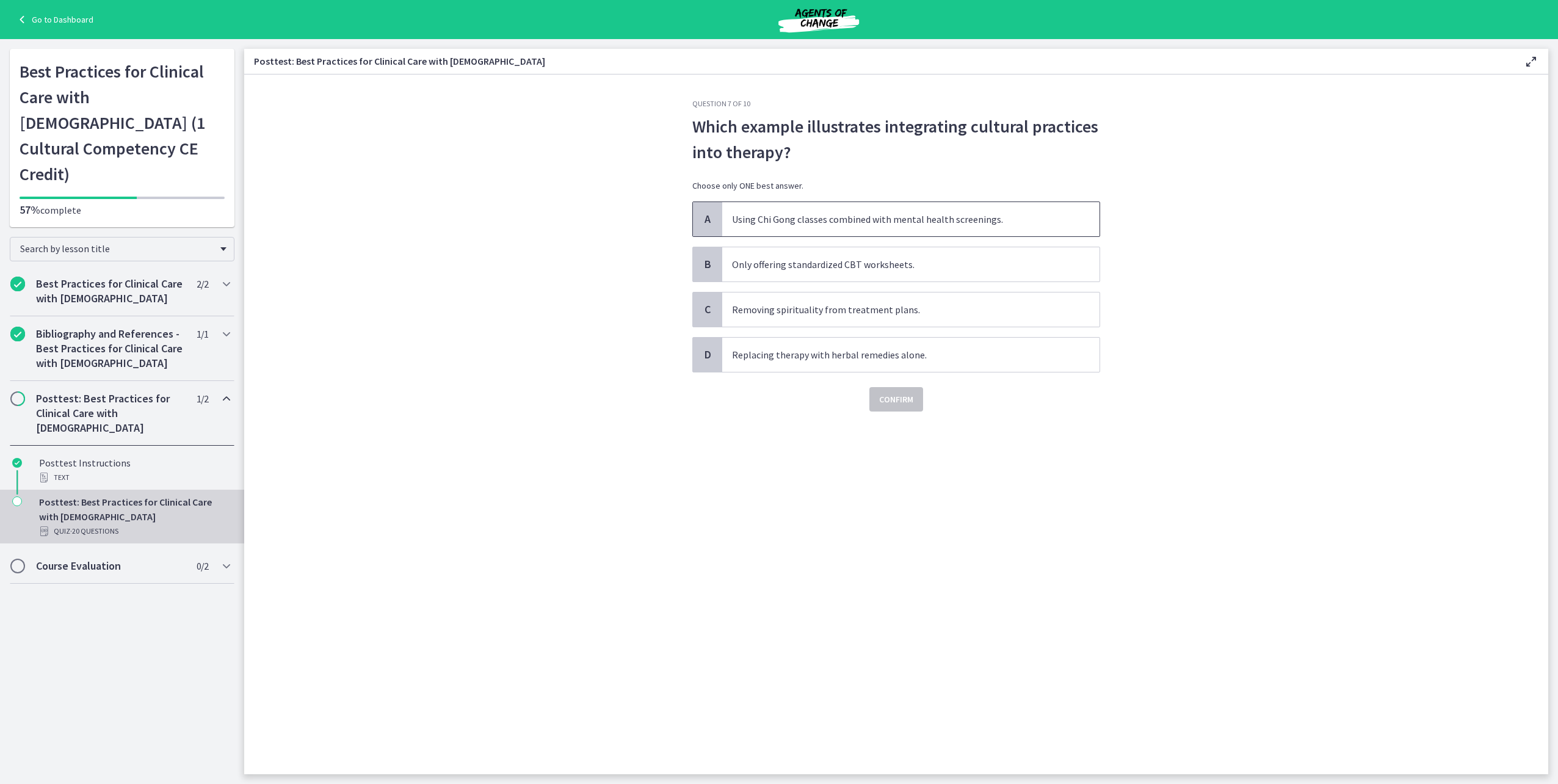
click at [779, 219] on span "Using Chi Gong classes combined with mental health screenings." at bounding box center [911, 219] width 377 height 34
click at [901, 390] on button "Confirm" at bounding box center [896, 399] width 53 height 24
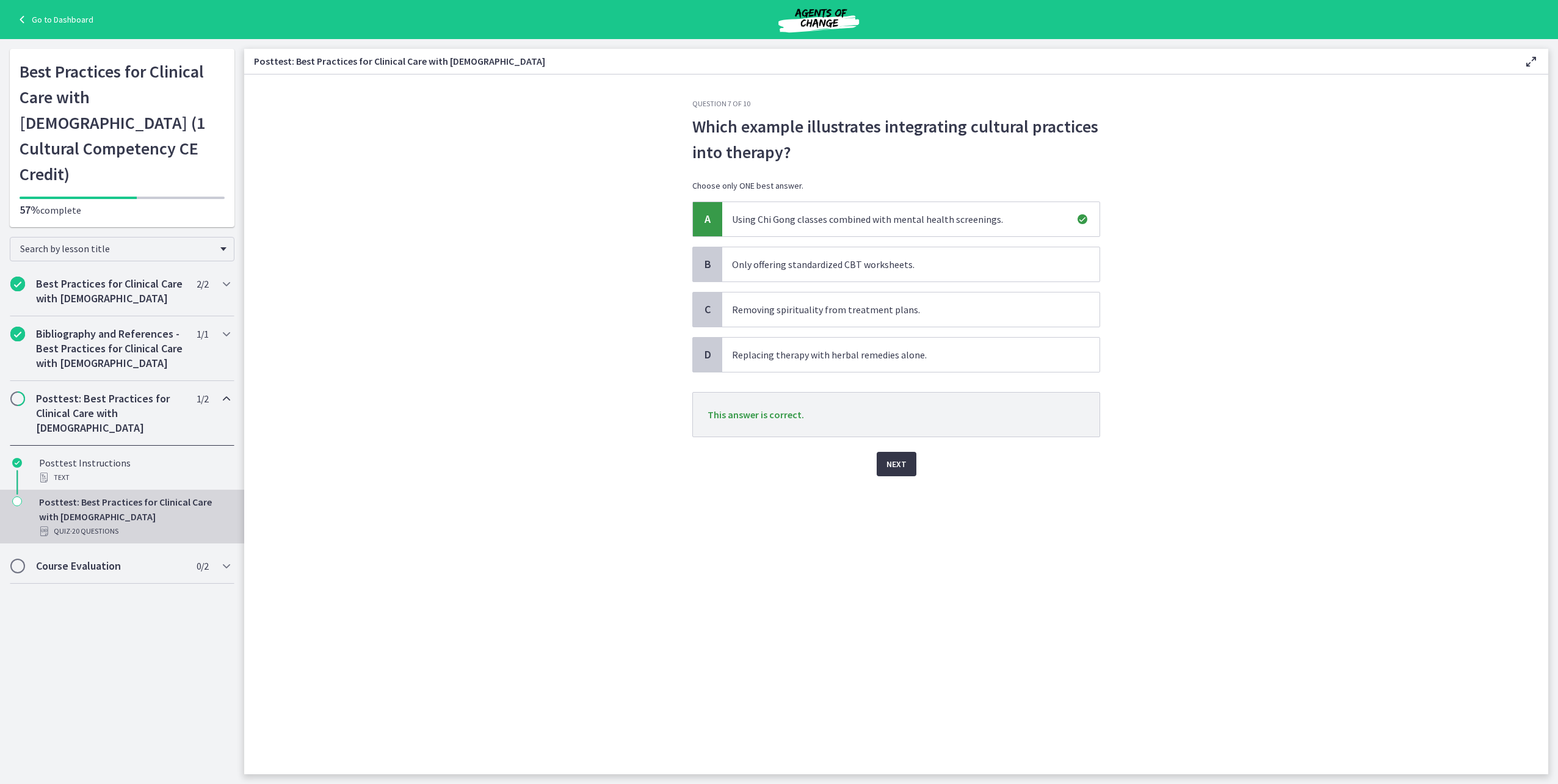
click at [899, 462] on span "Next" at bounding box center [896, 464] width 20 height 15
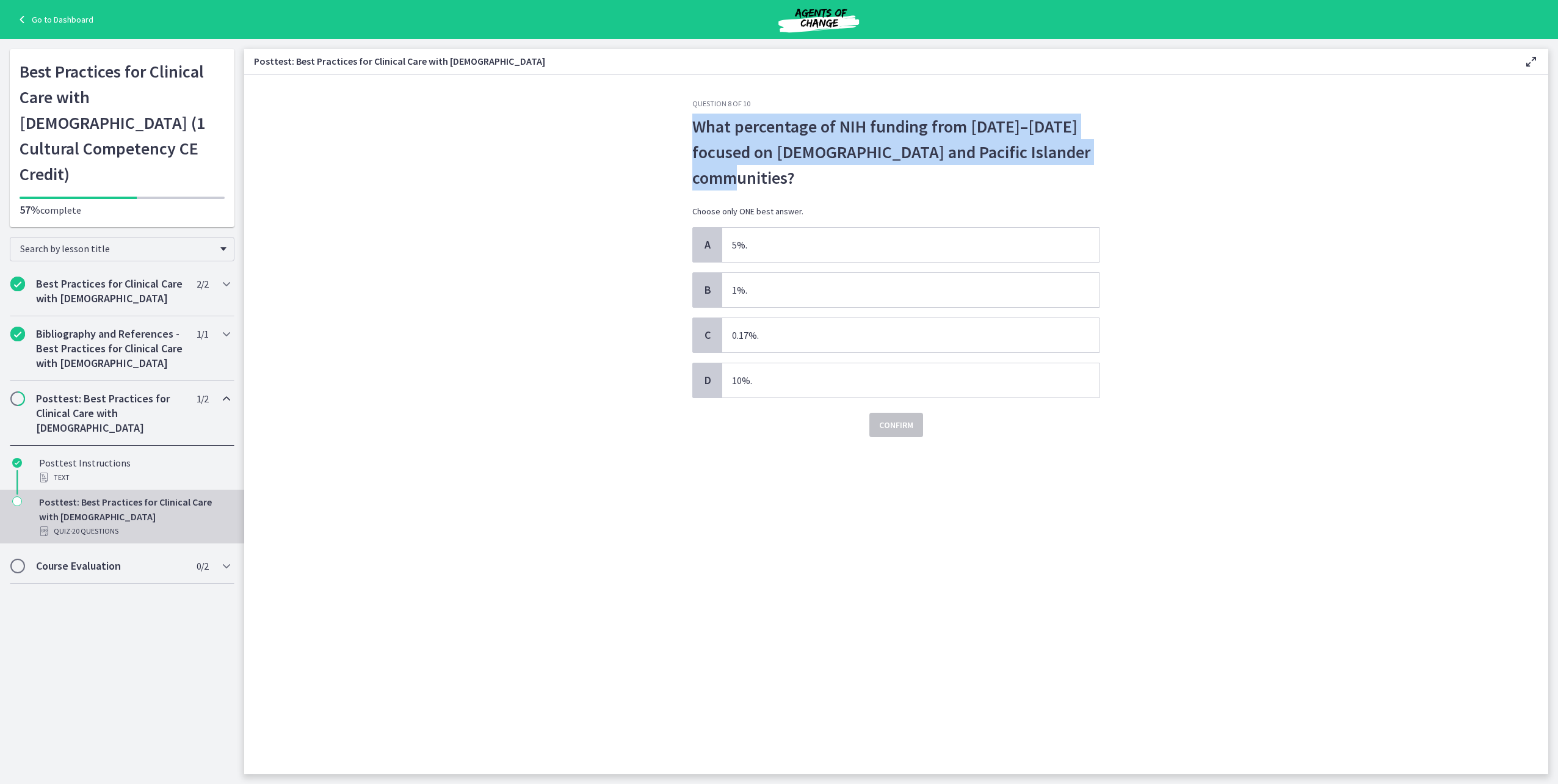
drag, startPoint x: 812, startPoint y: 181, endPoint x: 695, endPoint y: 125, distance: 129.7
click at [695, 125] on span "What percentage of NIH funding from 2002–2018 focused on Asian American and Pac…" at bounding box center [896, 152] width 408 height 77
drag, startPoint x: 695, startPoint y: 125, endPoint x: 706, endPoint y: 131, distance: 12.5
copy span "What percentage of NIH funding from 2002–2018 focused on Asian American and Pac…"
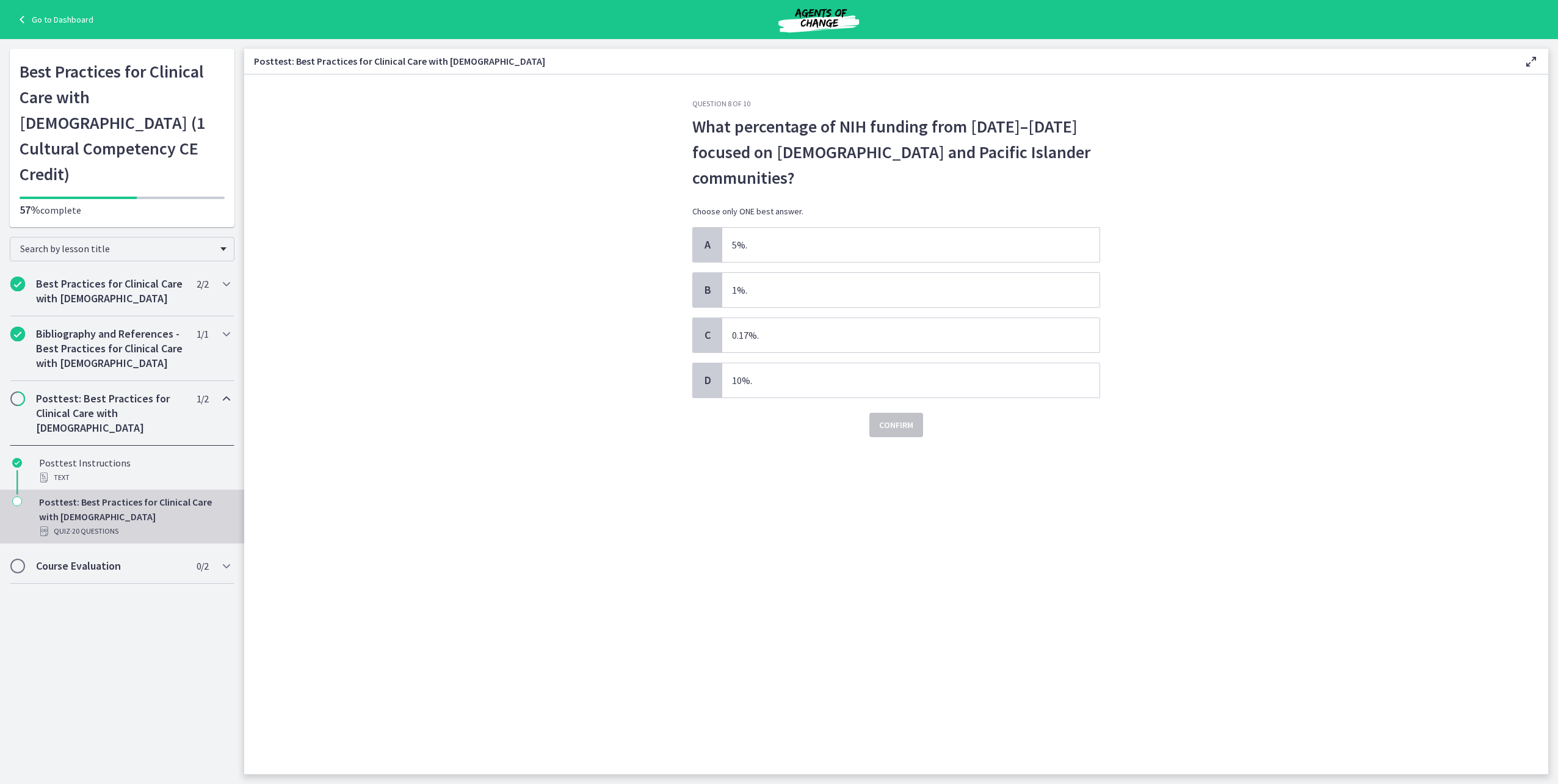
click at [727, 513] on div "Question 8 of 10 What percentage of NIH funding from 2002–2018 focused on Asian…" at bounding box center [896, 436] width 427 height 675
click at [763, 294] on span "1%." at bounding box center [911, 290] width 377 height 34
click at [882, 427] on span "Confirm" at bounding box center [896, 425] width 34 height 15
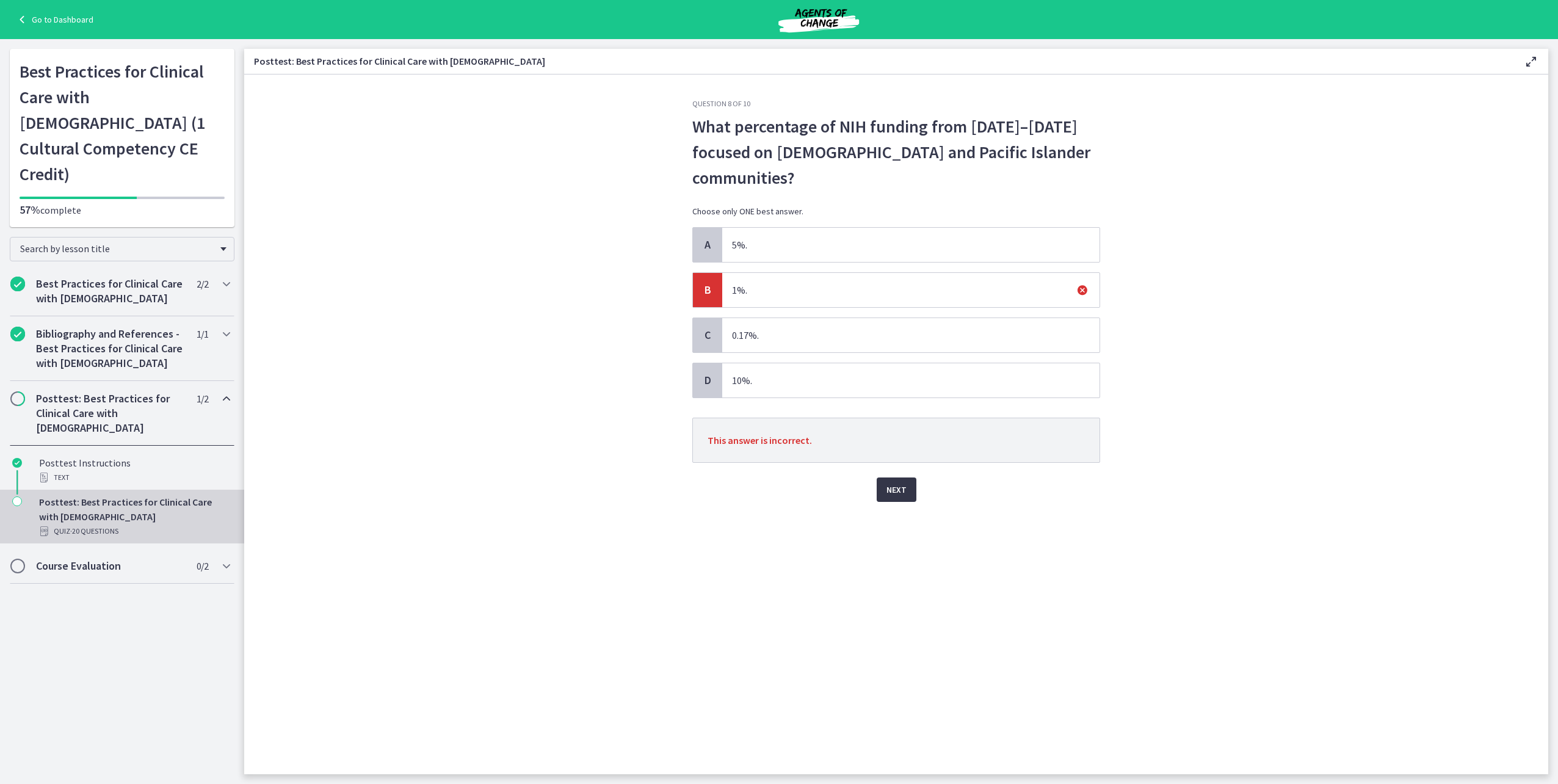
click at [894, 496] on span "Next" at bounding box center [896, 489] width 20 height 15
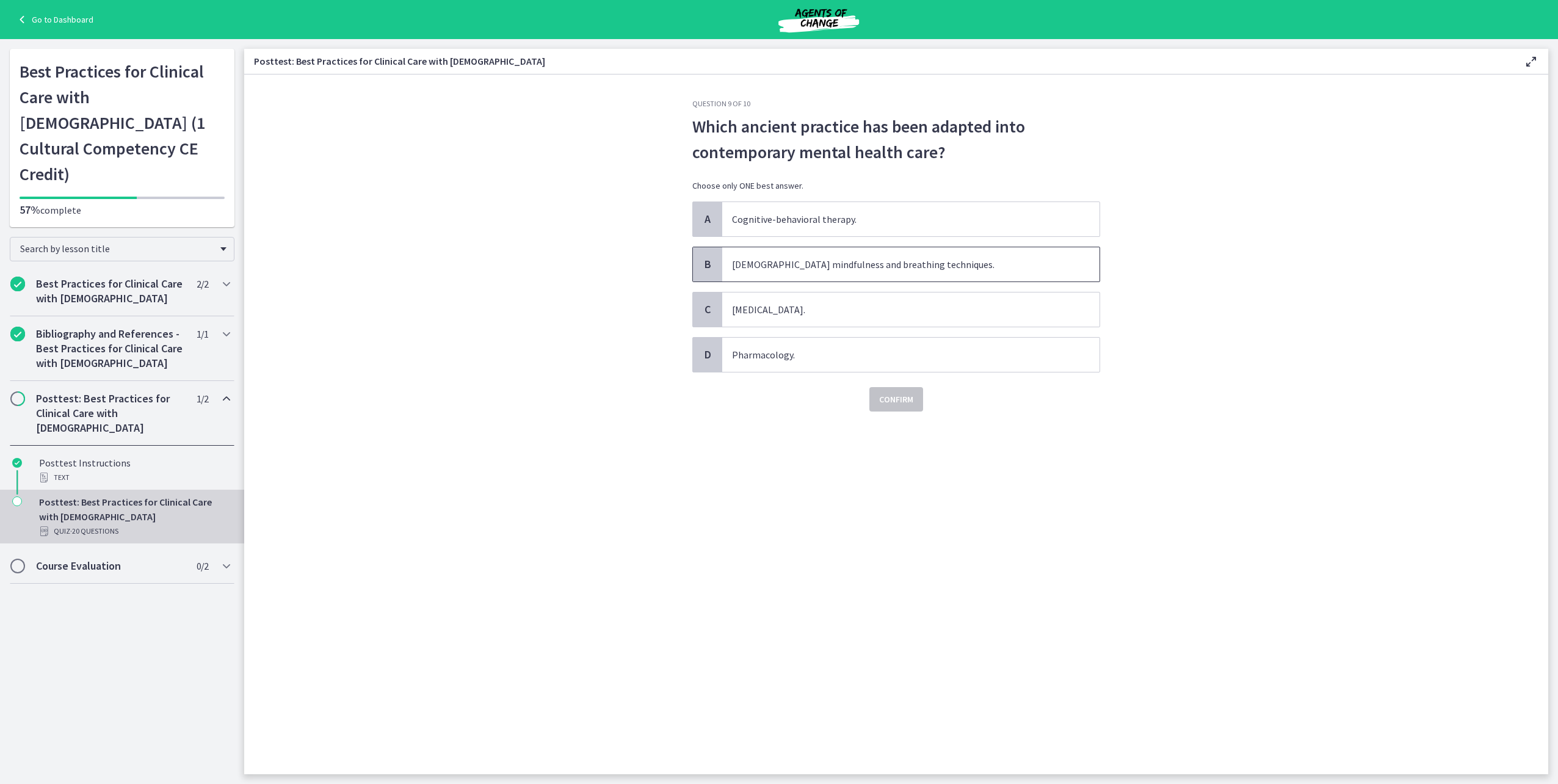
click at [767, 265] on span "Buddhist mindfulness and breathing techniques." at bounding box center [911, 264] width 377 height 34
click at [875, 396] on button "Confirm" at bounding box center [896, 399] width 53 height 24
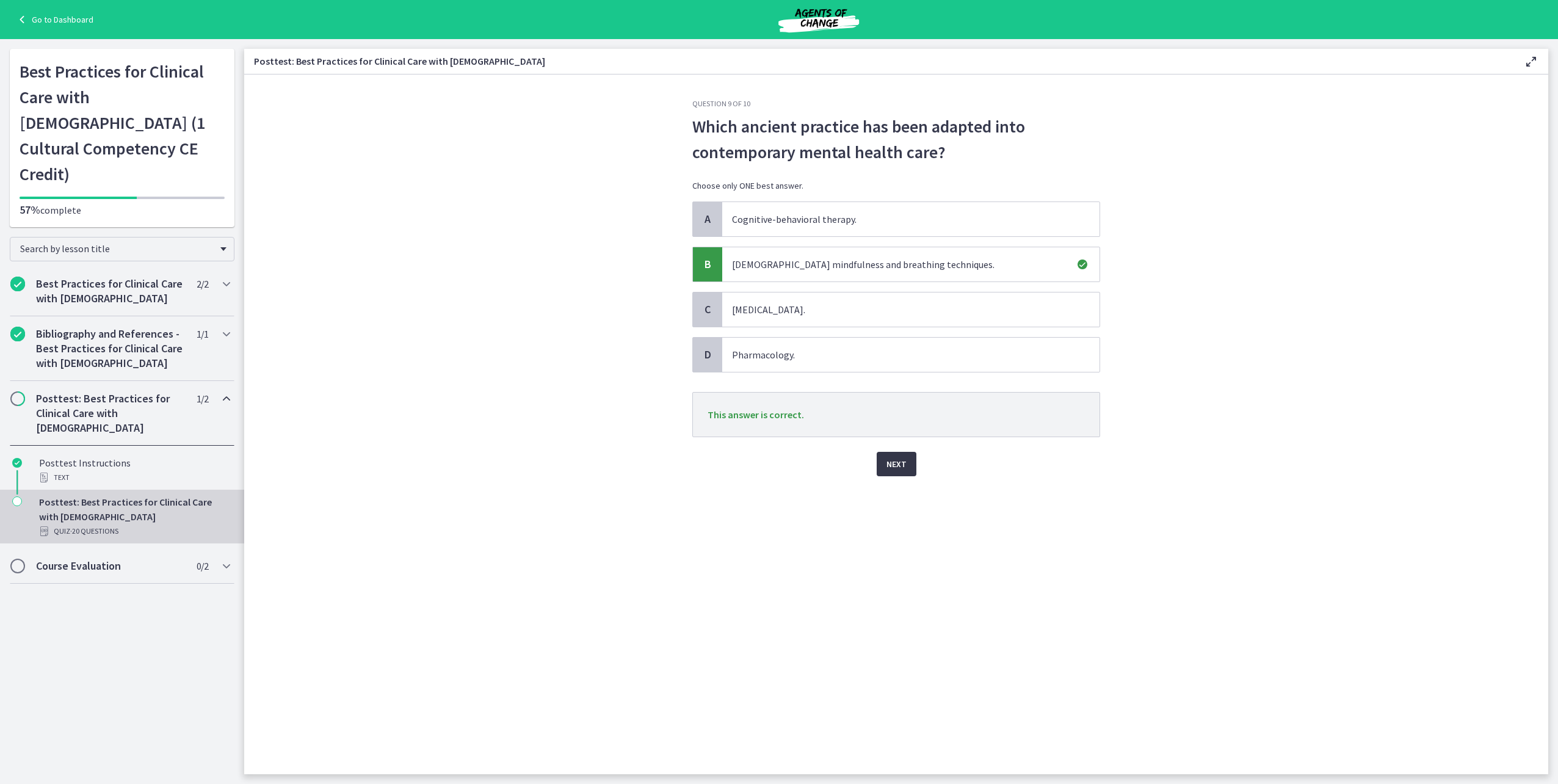
click at [885, 458] on button "Next" at bounding box center [896, 464] width 40 height 24
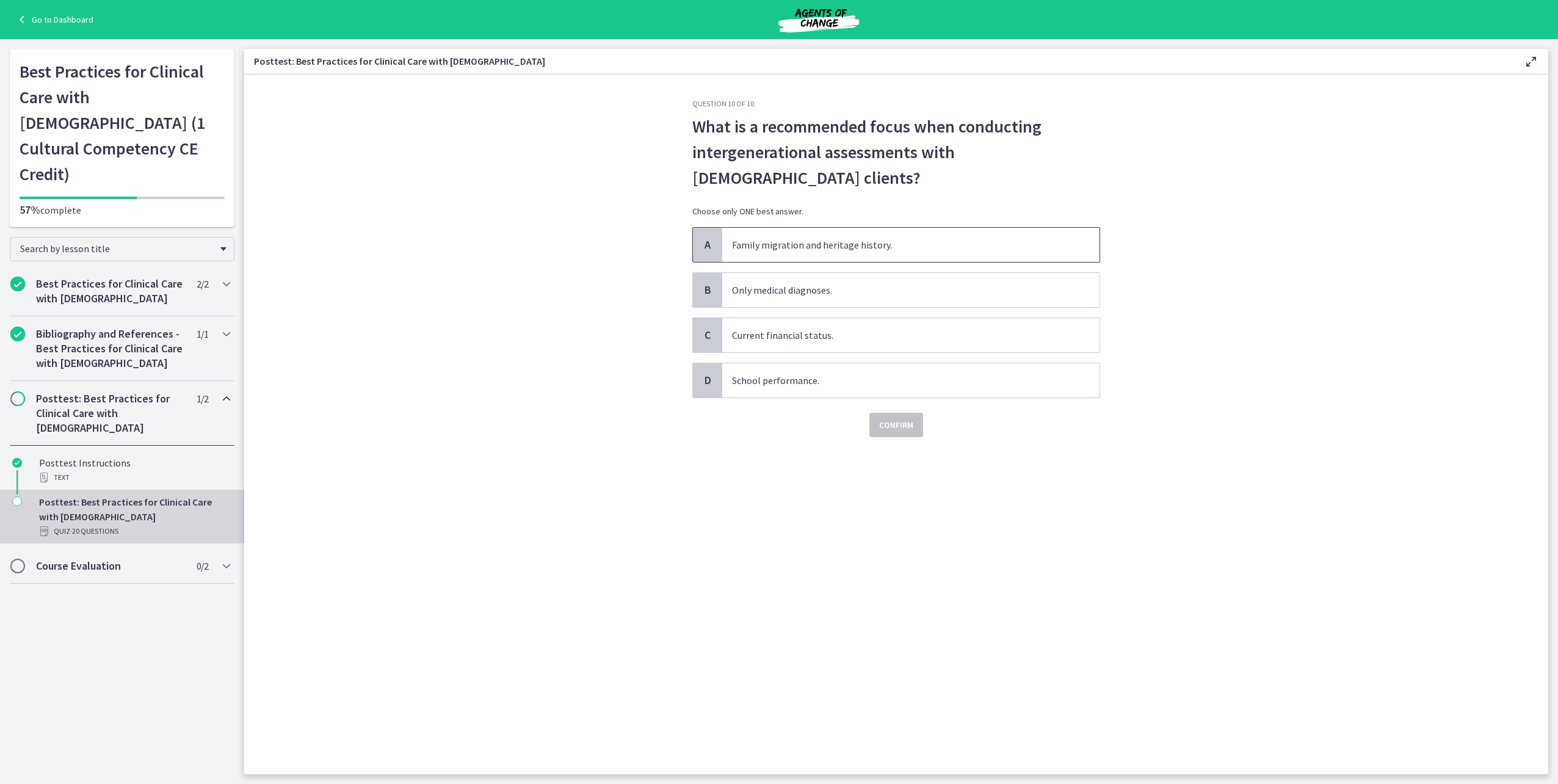
click at [813, 240] on span "Family migration and heritage history." at bounding box center [911, 244] width 377 height 34
click at [897, 427] on span "Confirm" at bounding box center [896, 425] width 34 height 15
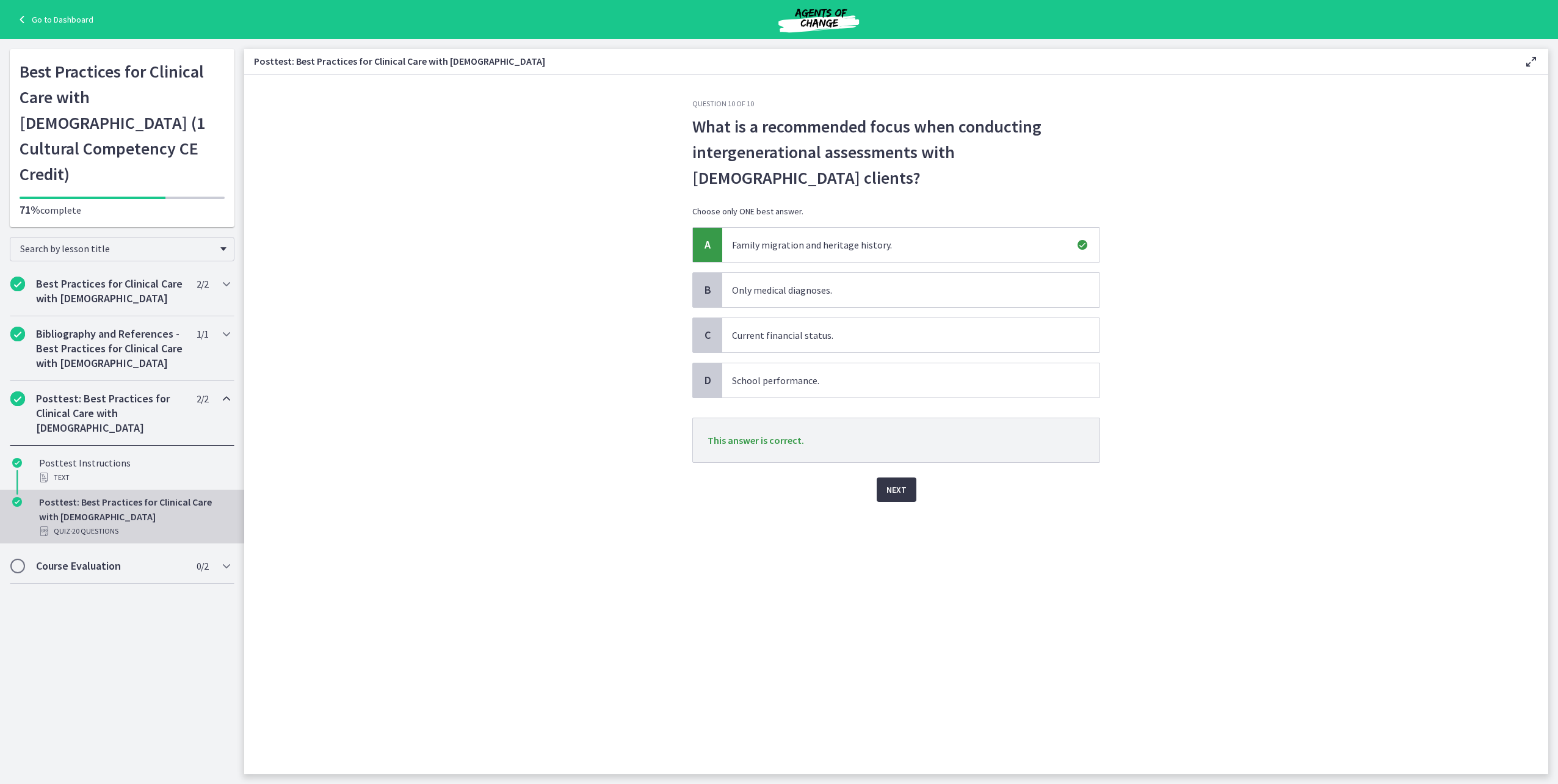
click at [903, 494] on span "Next" at bounding box center [896, 489] width 20 height 15
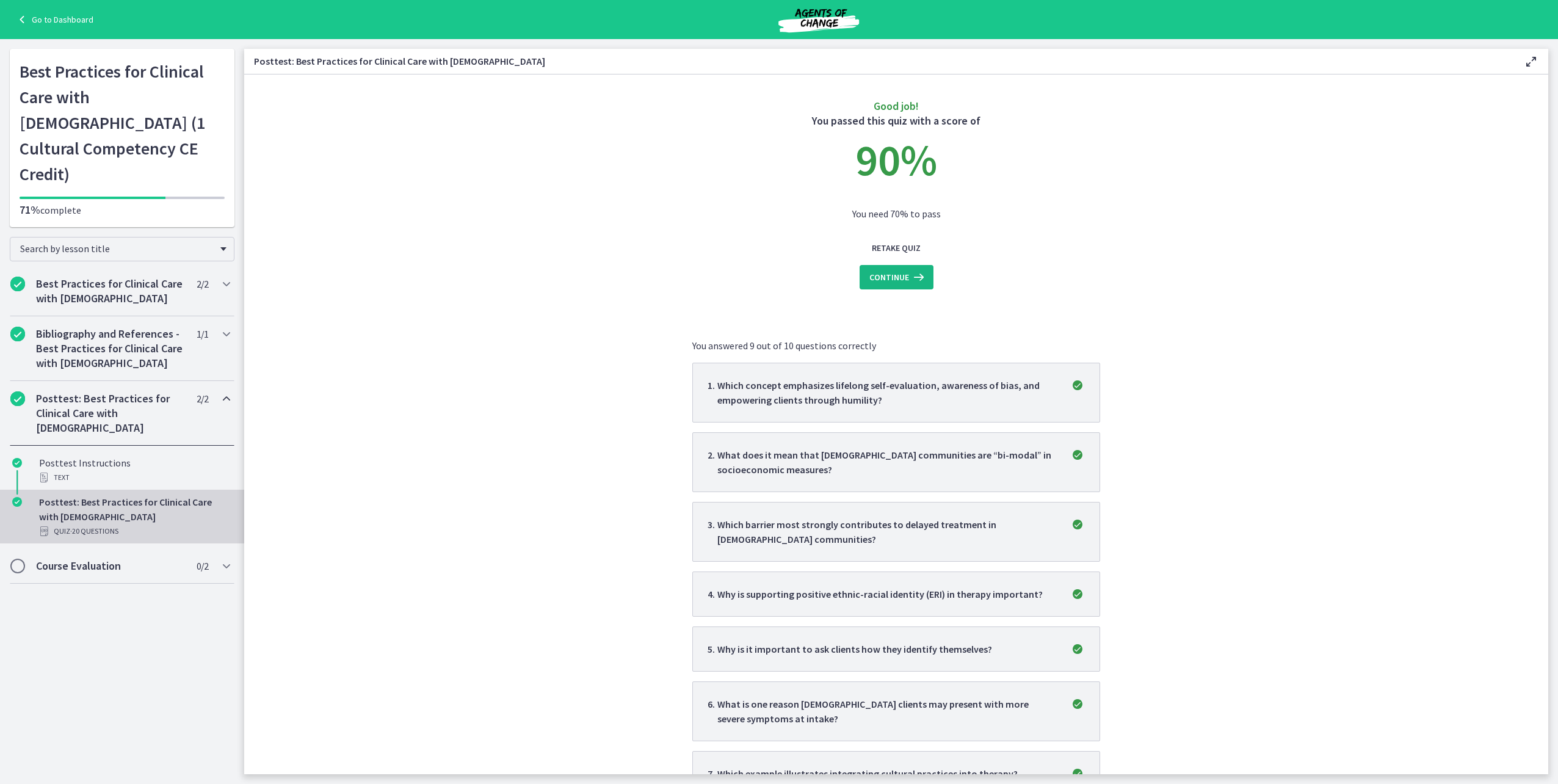
click at [886, 270] on span "Continue" at bounding box center [889, 278] width 40 height 15
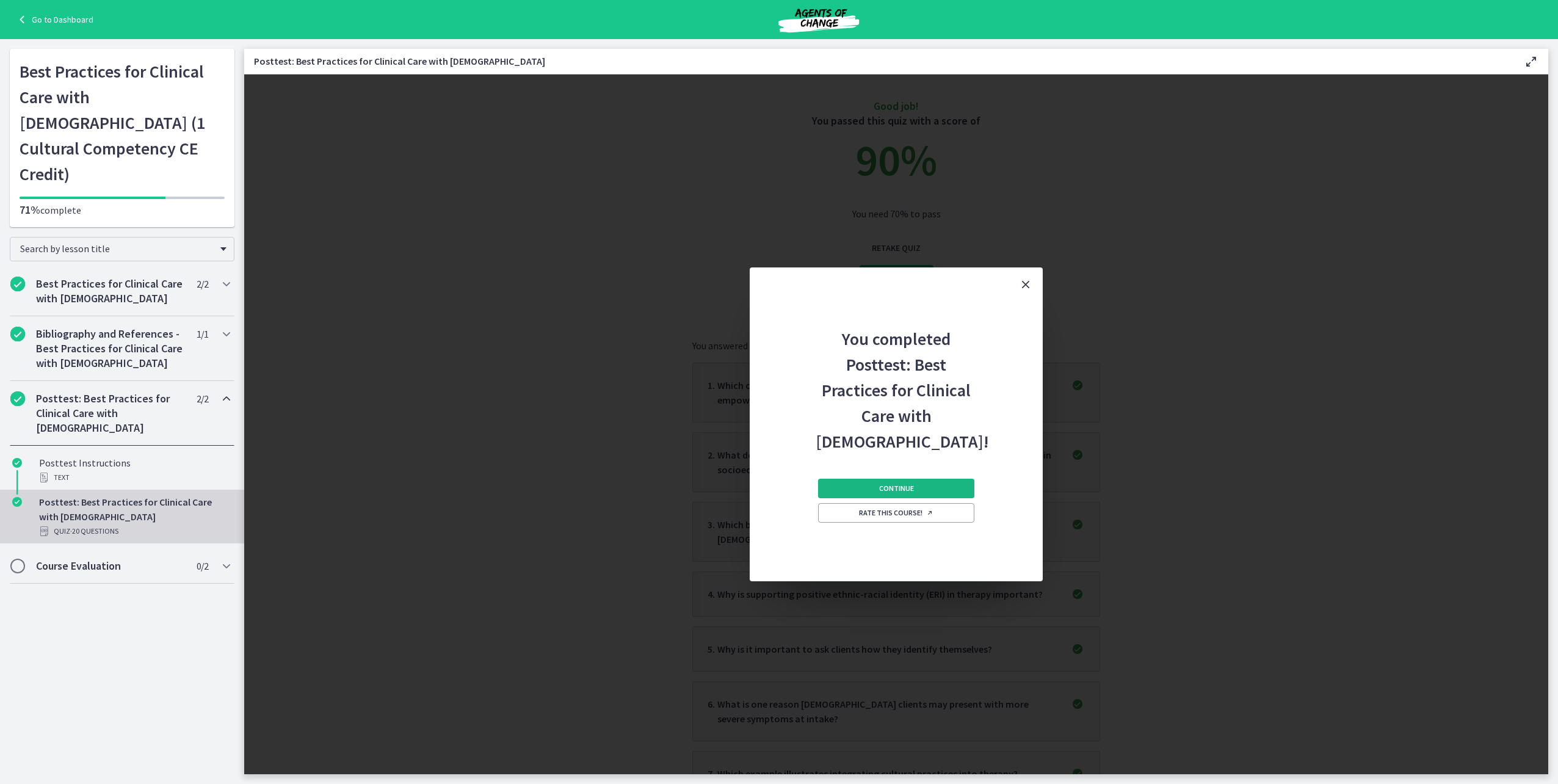
click at [896, 487] on span "Continue" at bounding box center [896, 488] width 35 height 9
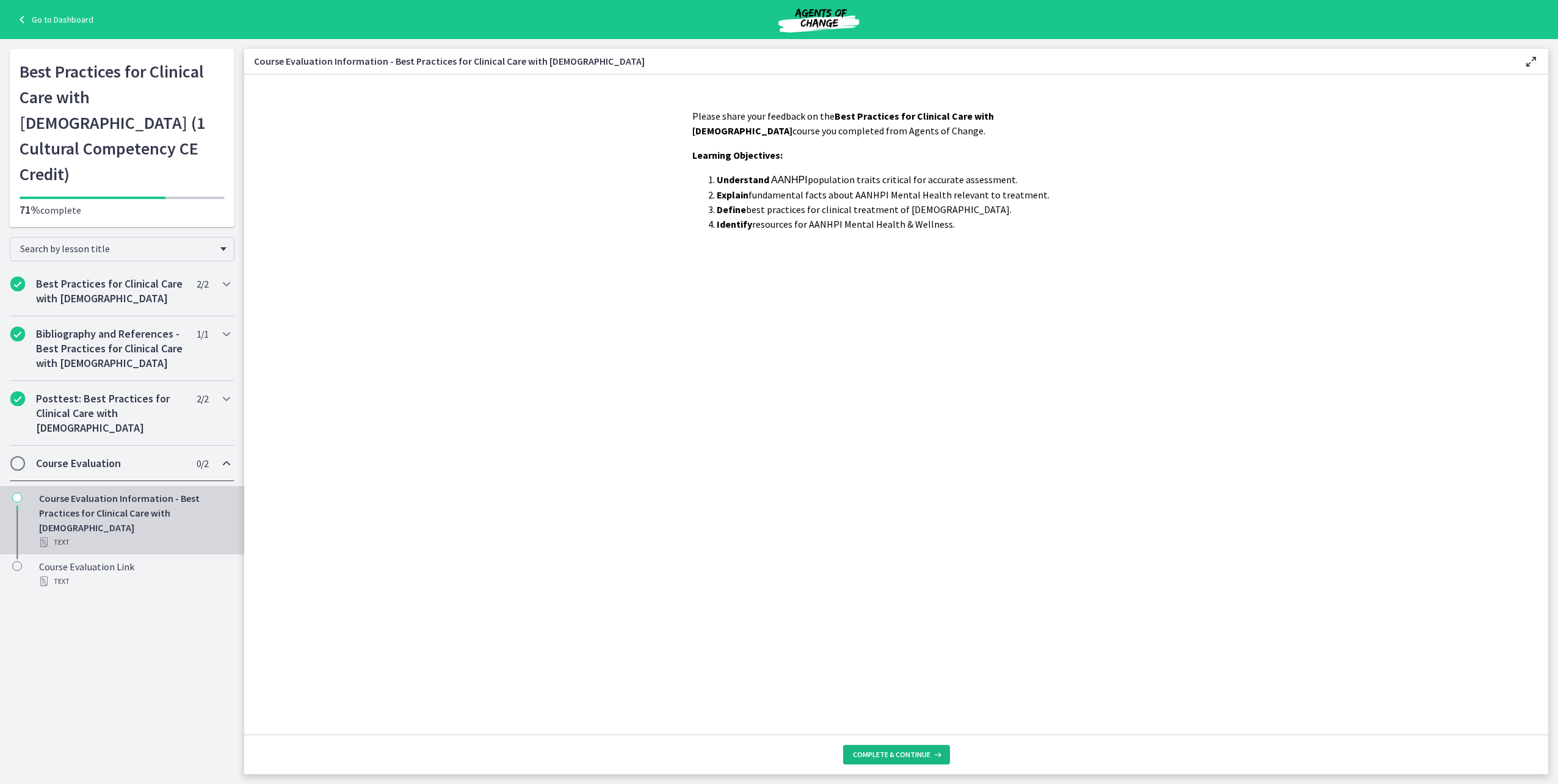
click at [908, 754] on span "Complete & continue" at bounding box center [892, 754] width 78 height 9
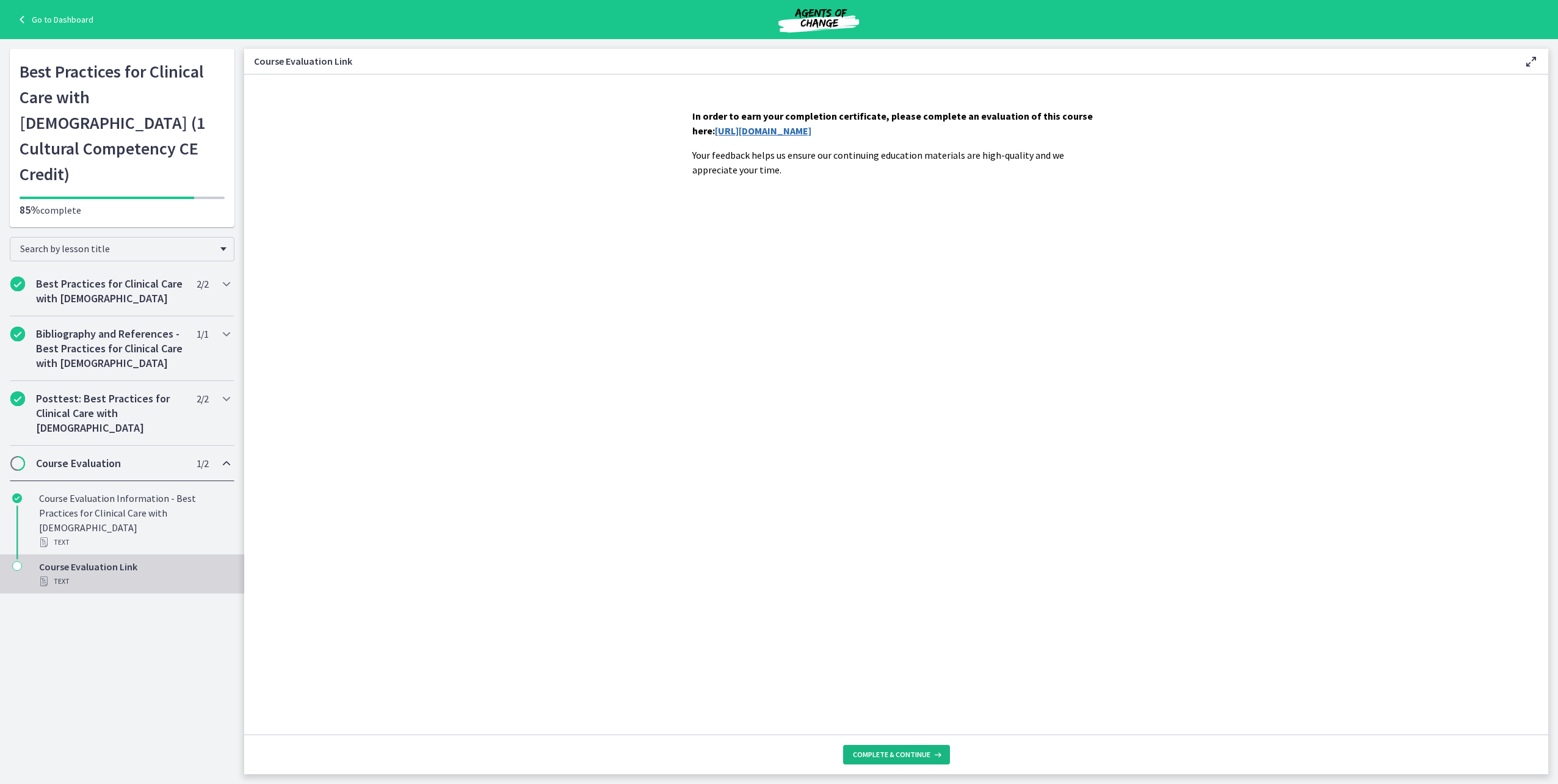
click at [908, 754] on span "Complete & continue" at bounding box center [892, 754] width 78 height 9
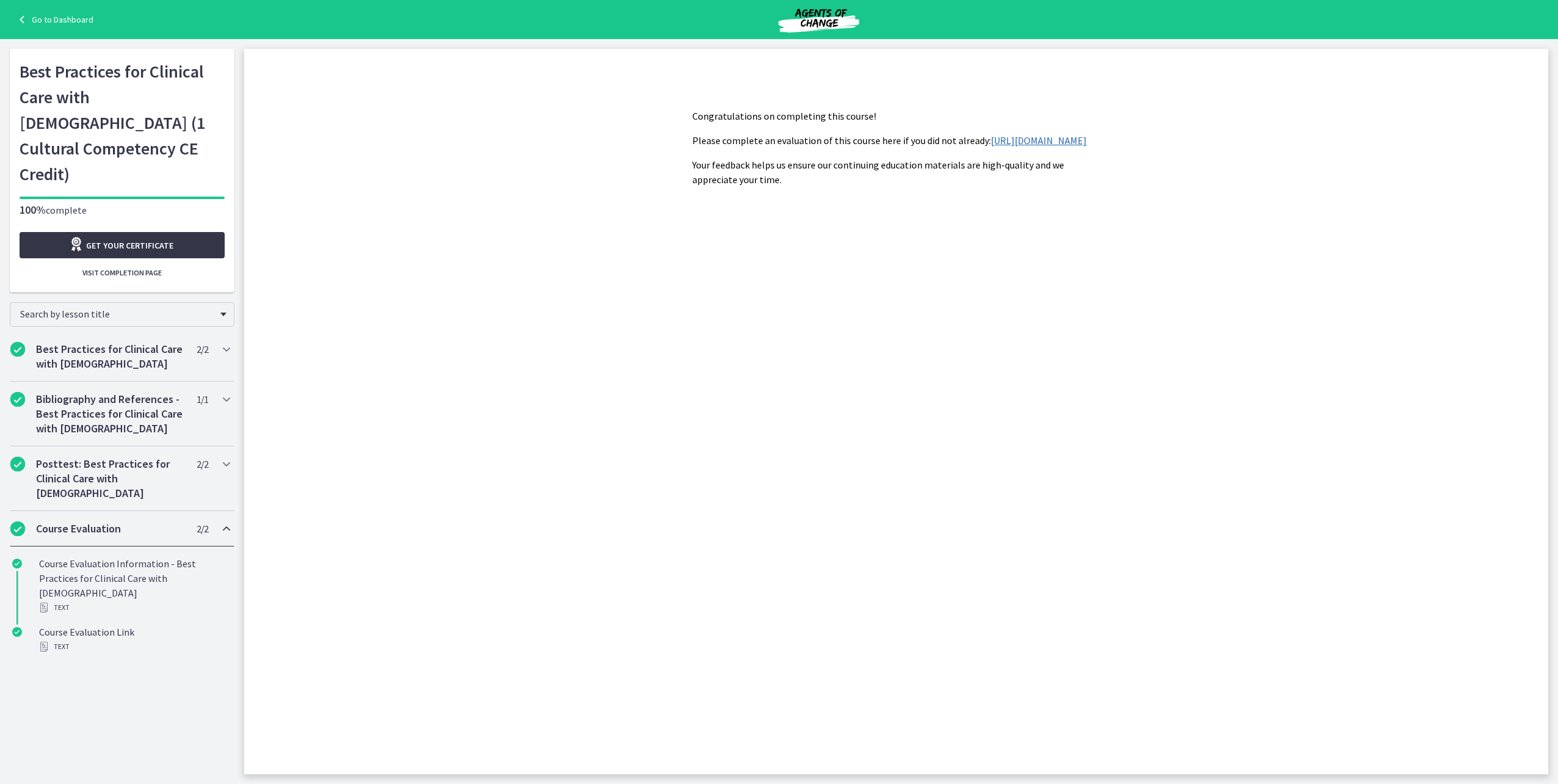
click at [125, 238] on span "Get your certificate" at bounding box center [129, 246] width 87 height 15
click at [68, 20] on link "Go to Dashboard" at bounding box center [54, 20] width 79 height 15
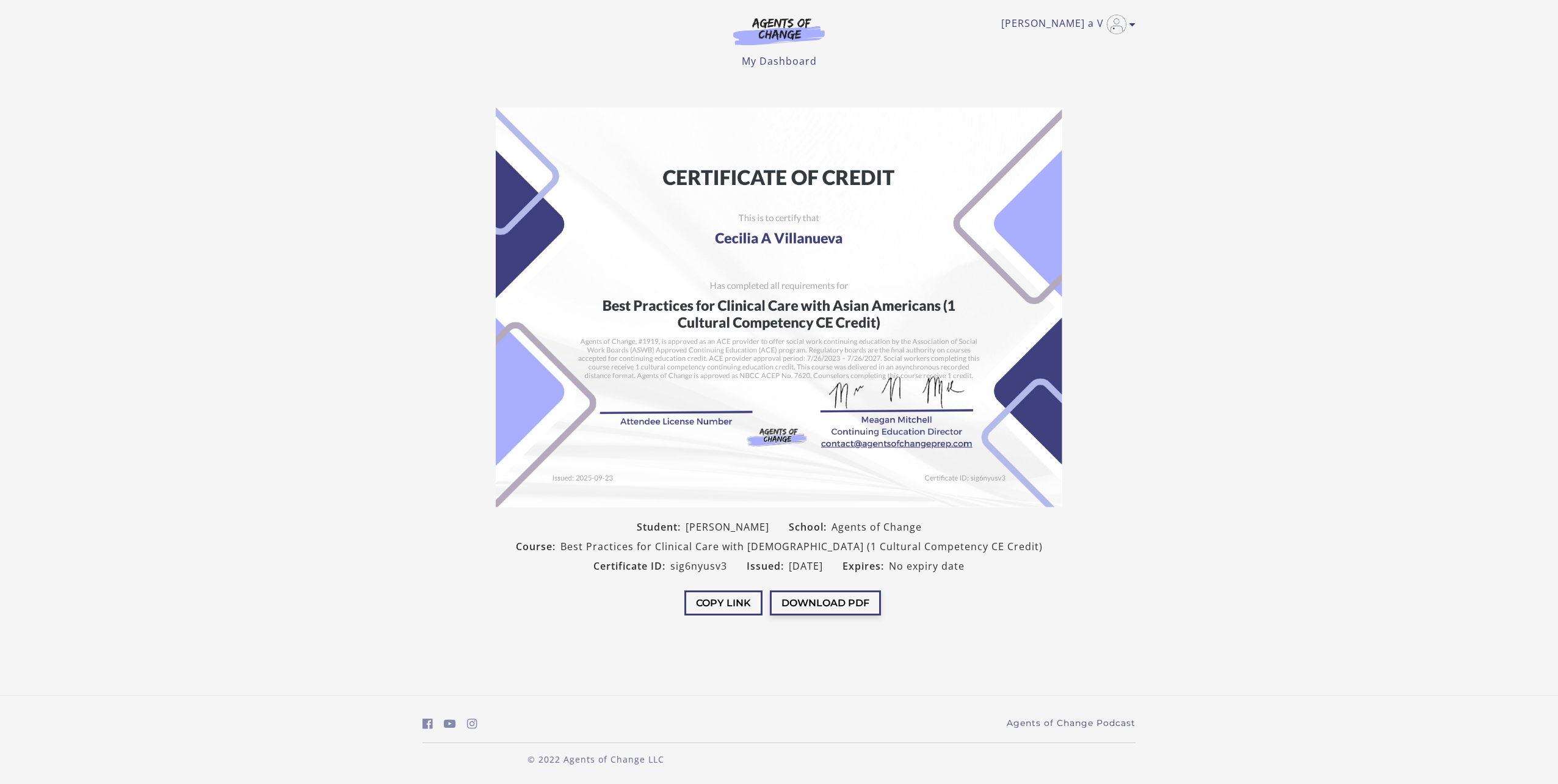
click at [853, 599] on button "Download PDF" at bounding box center [825, 603] width 111 height 25
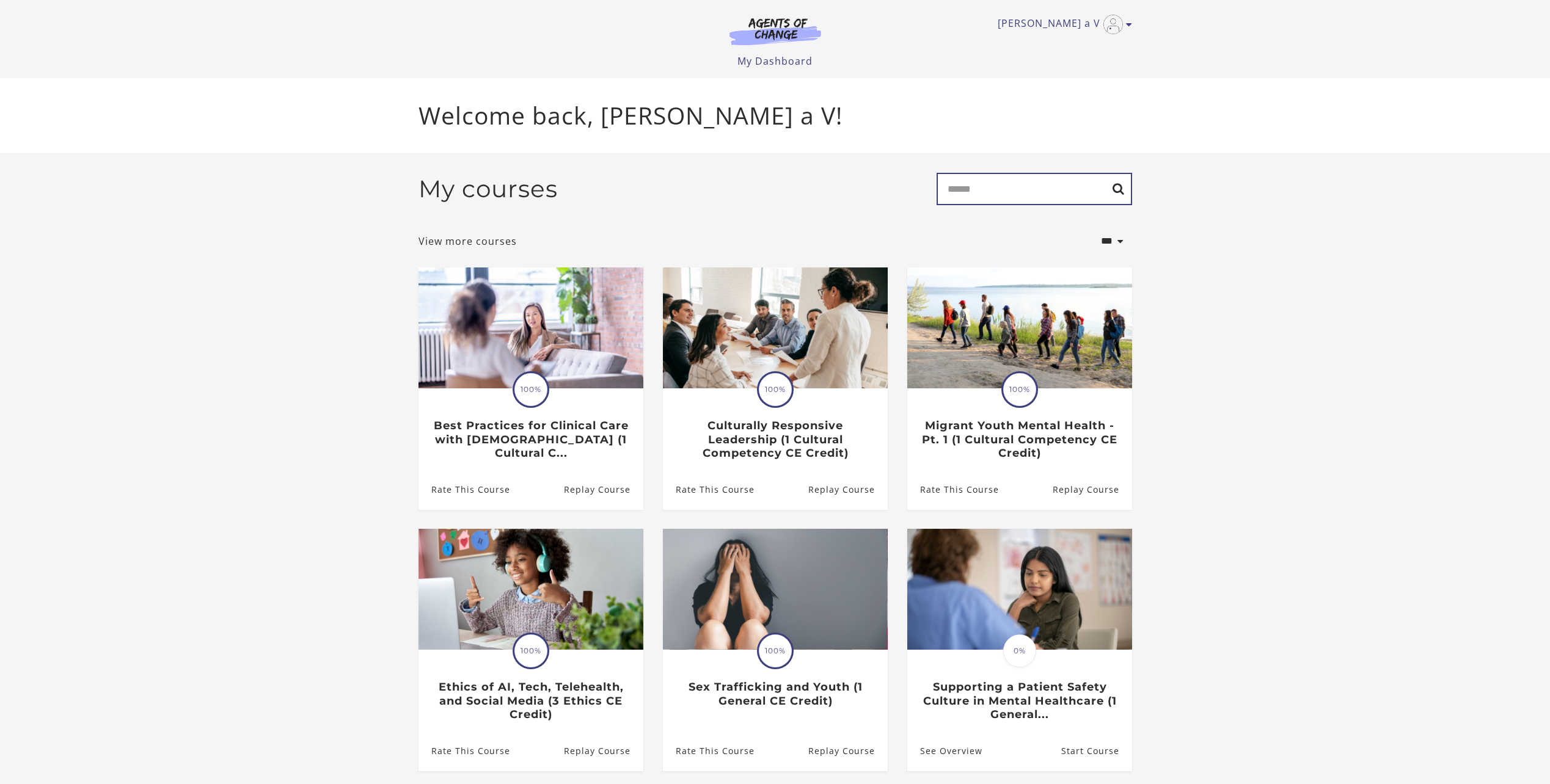
click at [1036, 198] on input "Search" at bounding box center [1034, 189] width 196 height 32
type input "**********"
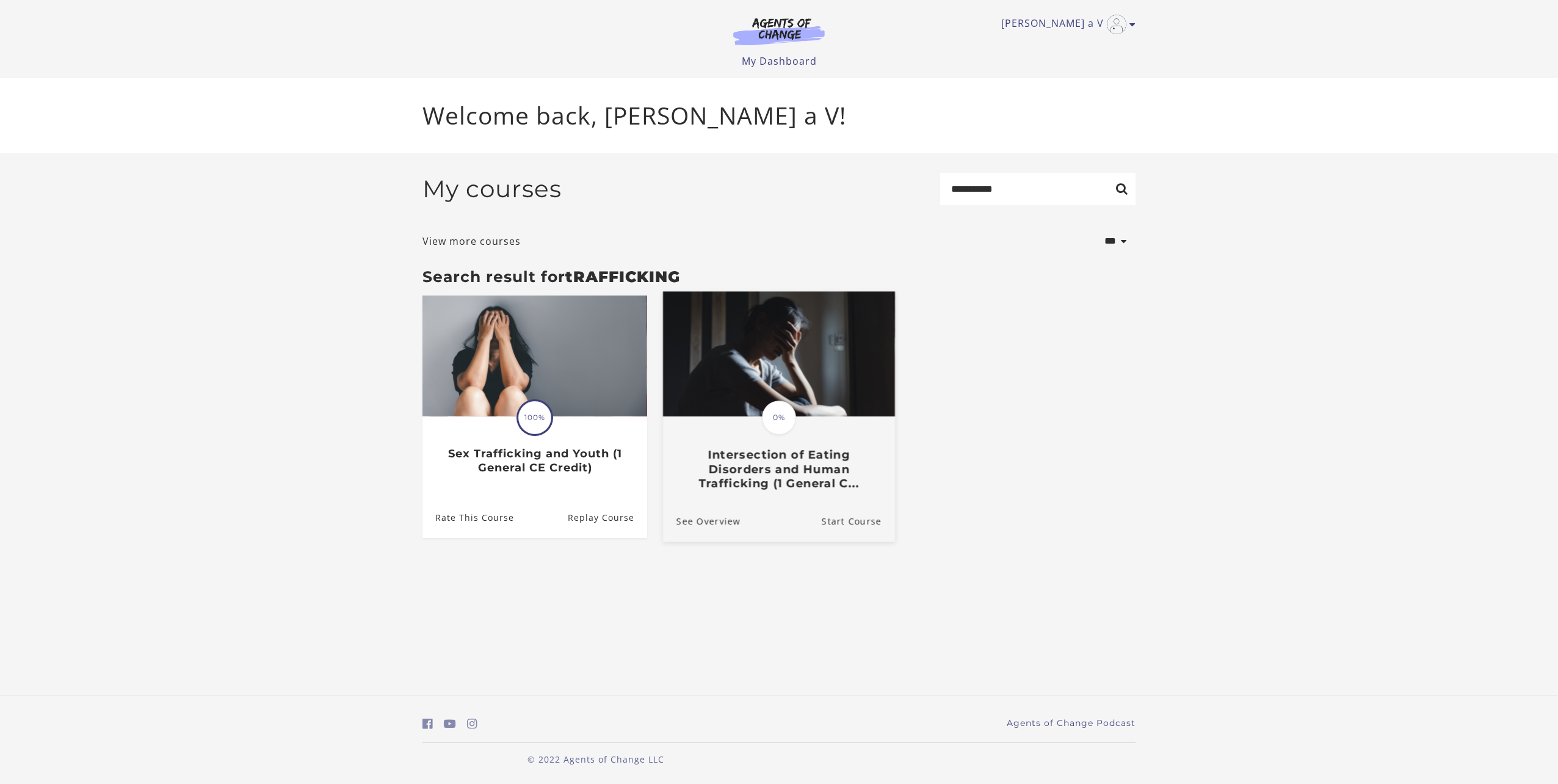
click at [840, 481] on h3 "Intersection of Eating Disorders and Human Trafficking (1 General C..." at bounding box center [779, 469] width 205 height 43
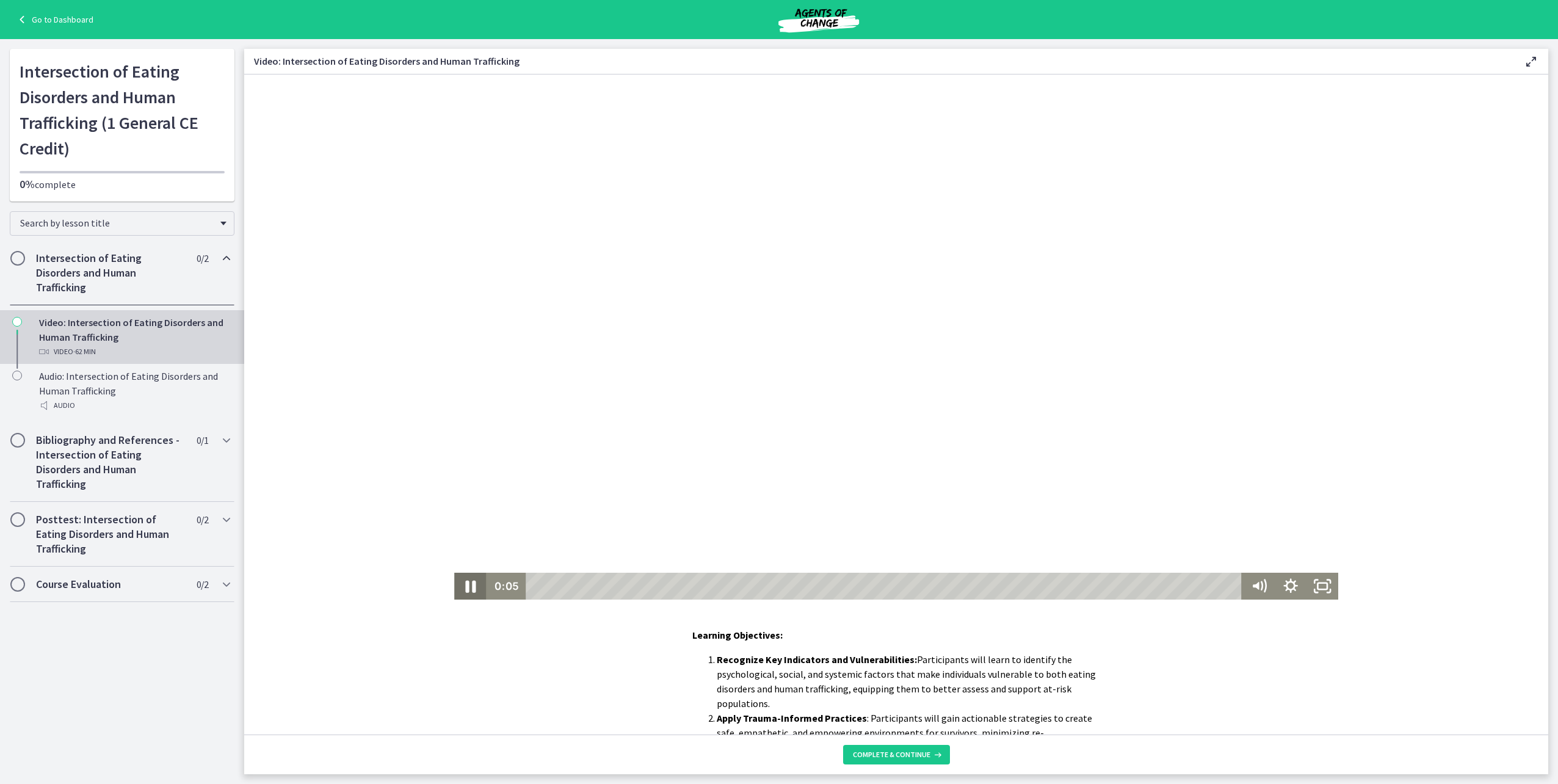
click at [471, 586] on icon "Pause" at bounding box center [470, 586] width 38 height 32
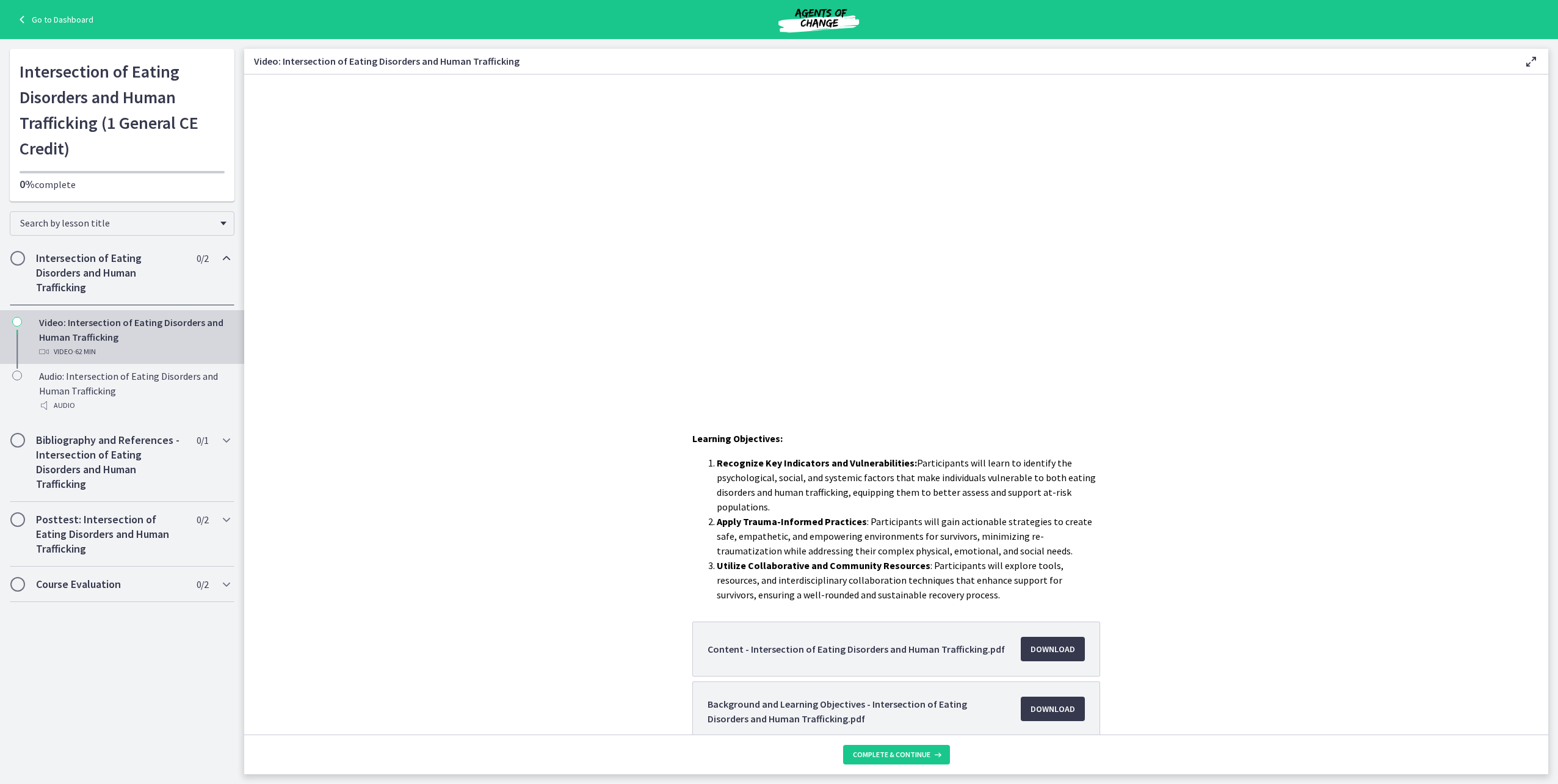
scroll to position [322, 0]
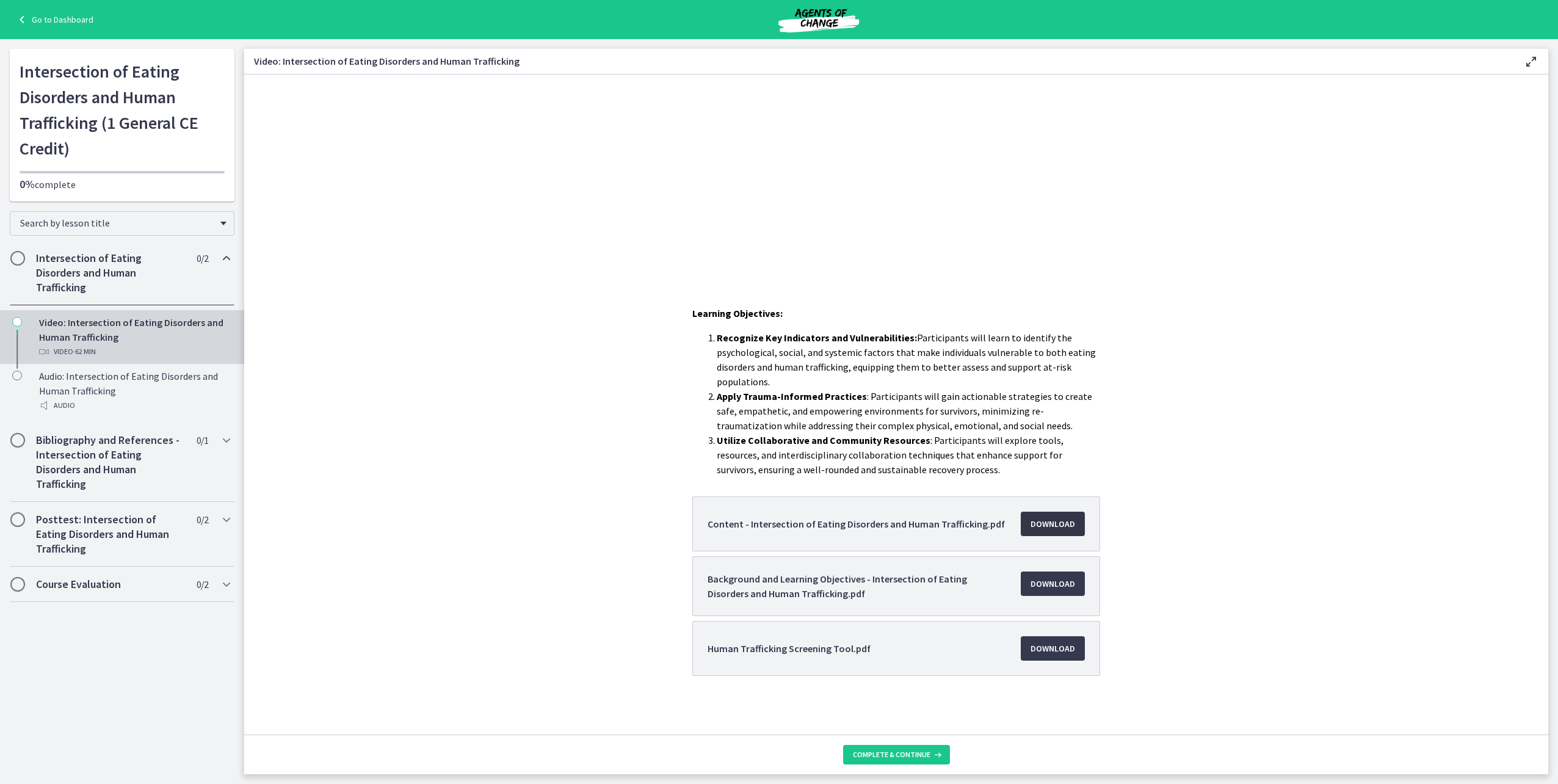
click at [1035, 517] on span "Download Opens in a new window" at bounding box center [1053, 524] width 45 height 15
click at [923, 755] on span "Complete & continue" at bounding box center [892, 754] width 78 height 9
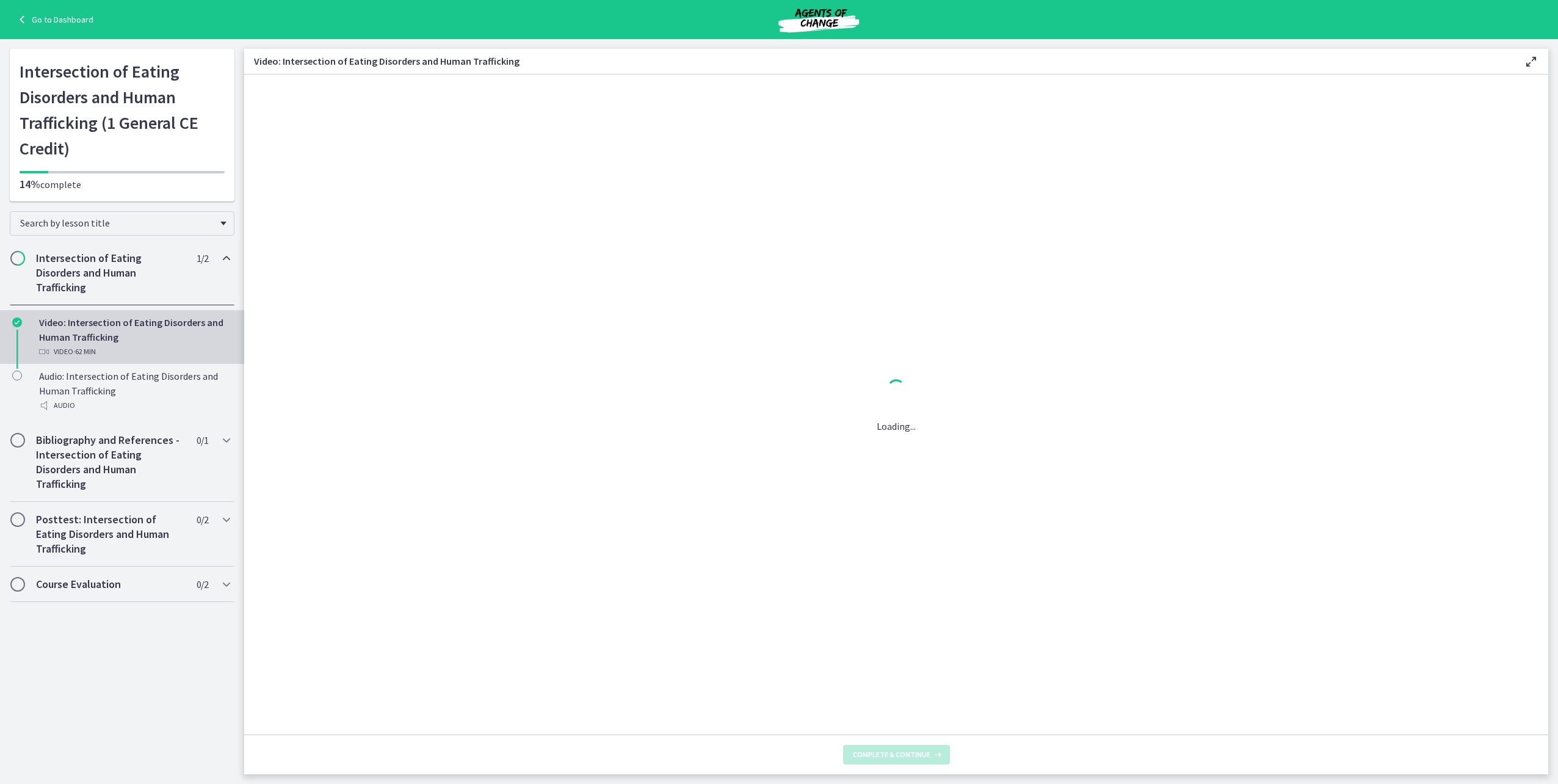
scroll to position [0, 0]
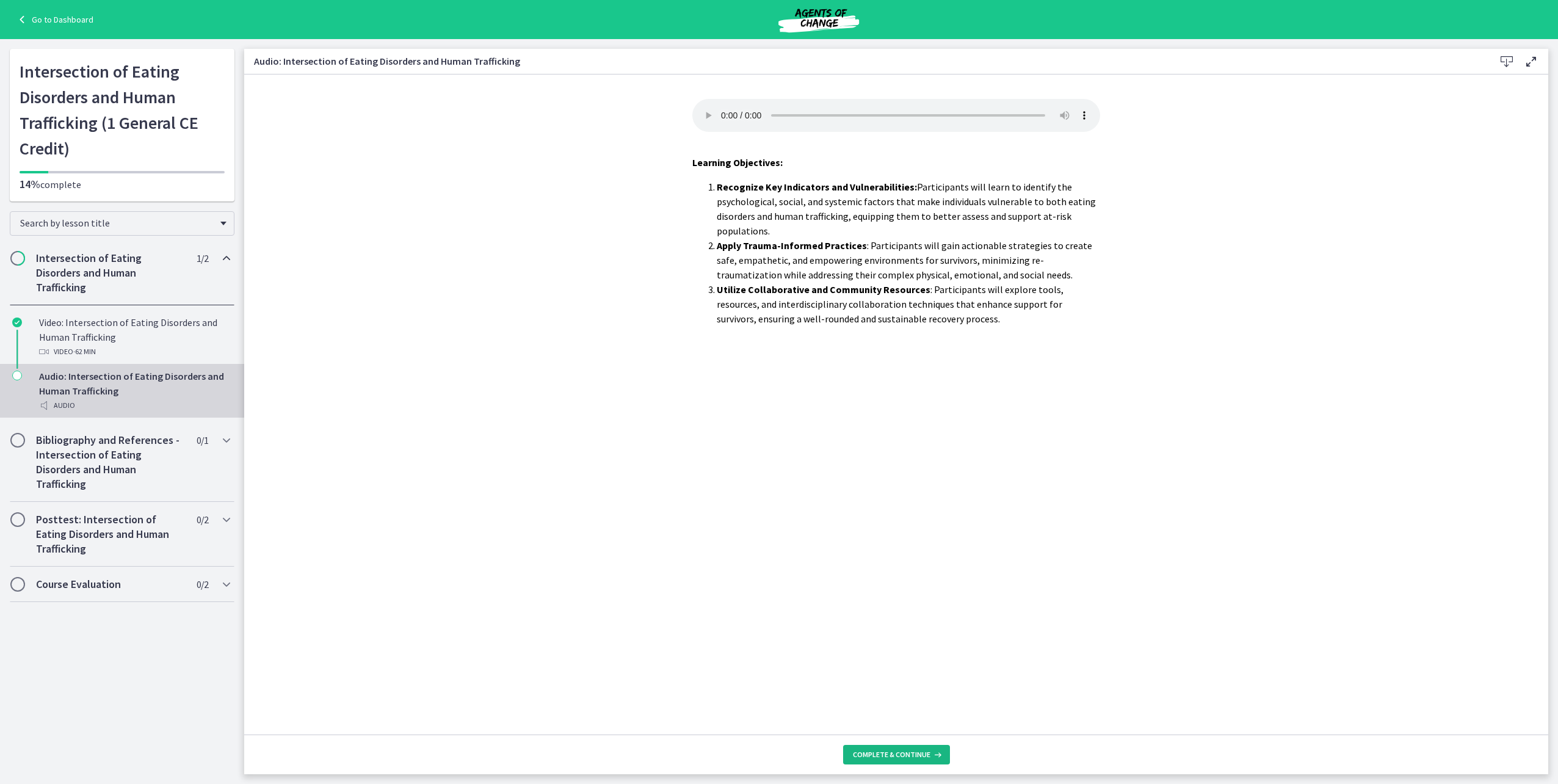
click at [931, 759] on icon at bounding box center [936, 754] width 12 height 9
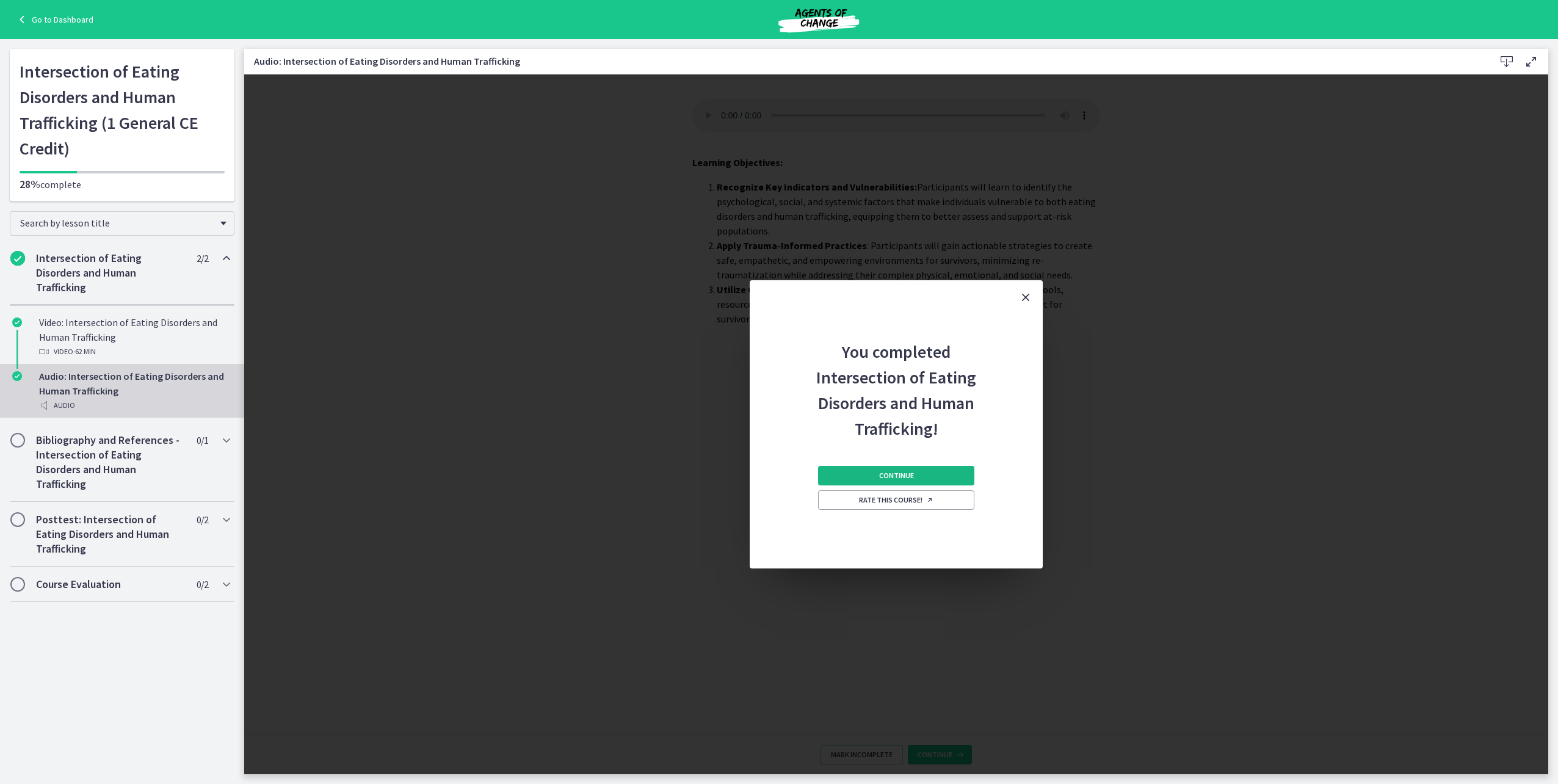
click at [916, 473] on button "Continue" at bounding box center [896, 475] width 156 height 20
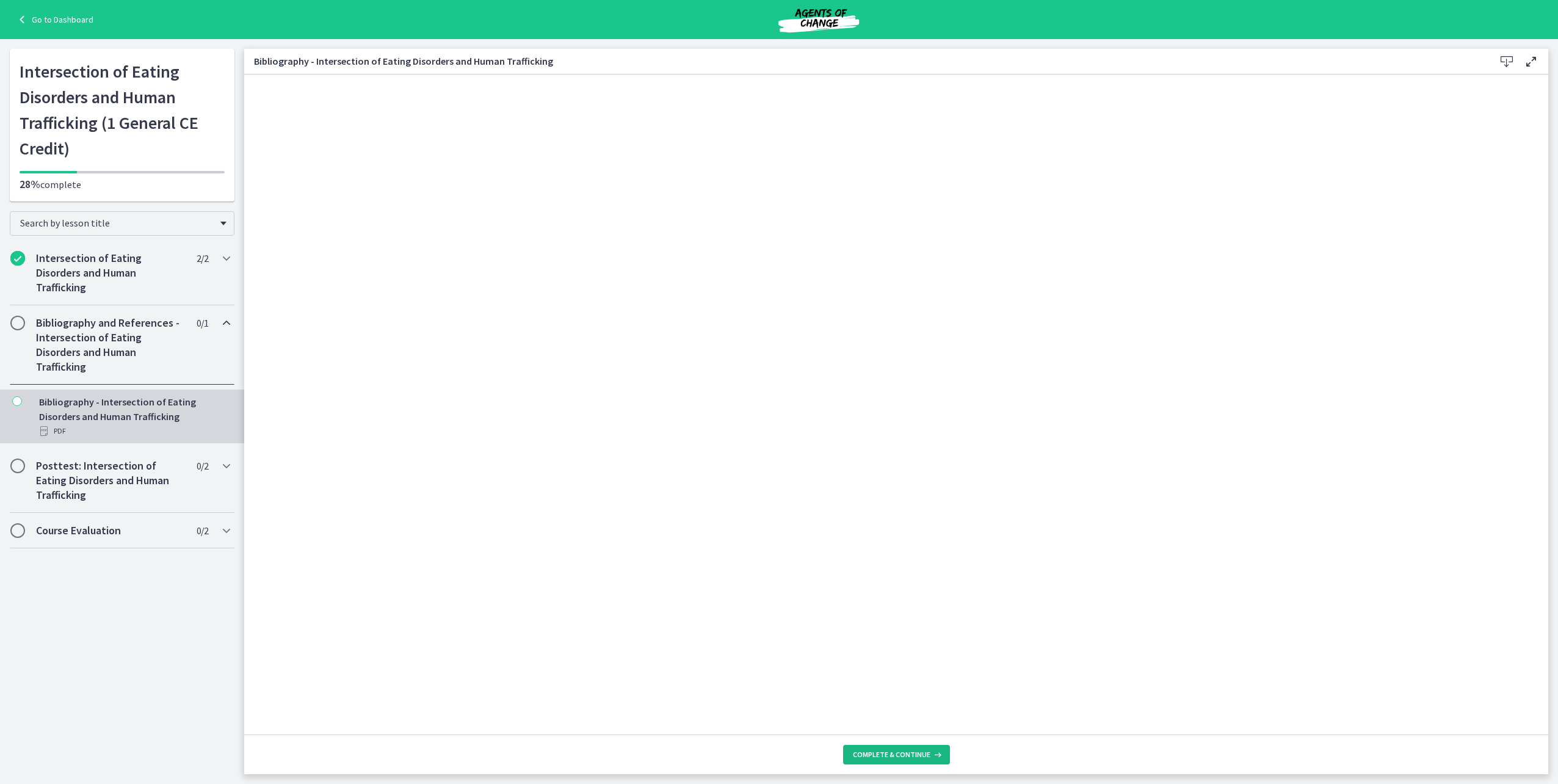
click at [922, 758] on span "Complete & continue" at bounding box center [892, 754] width 78 height 9
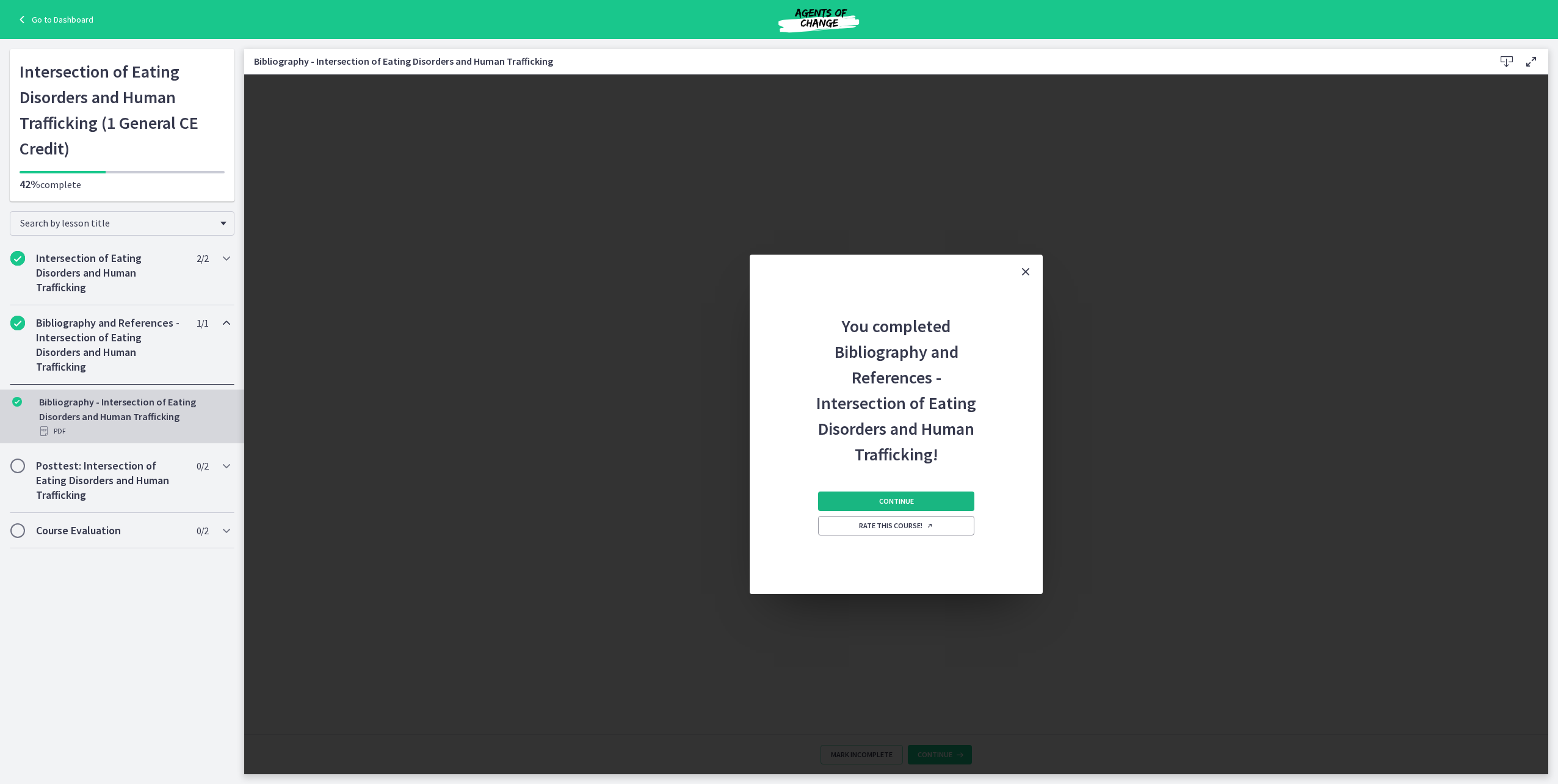
click at [884, 501] on span "Continue" at bounding box center [896, 501] width 35 height 9
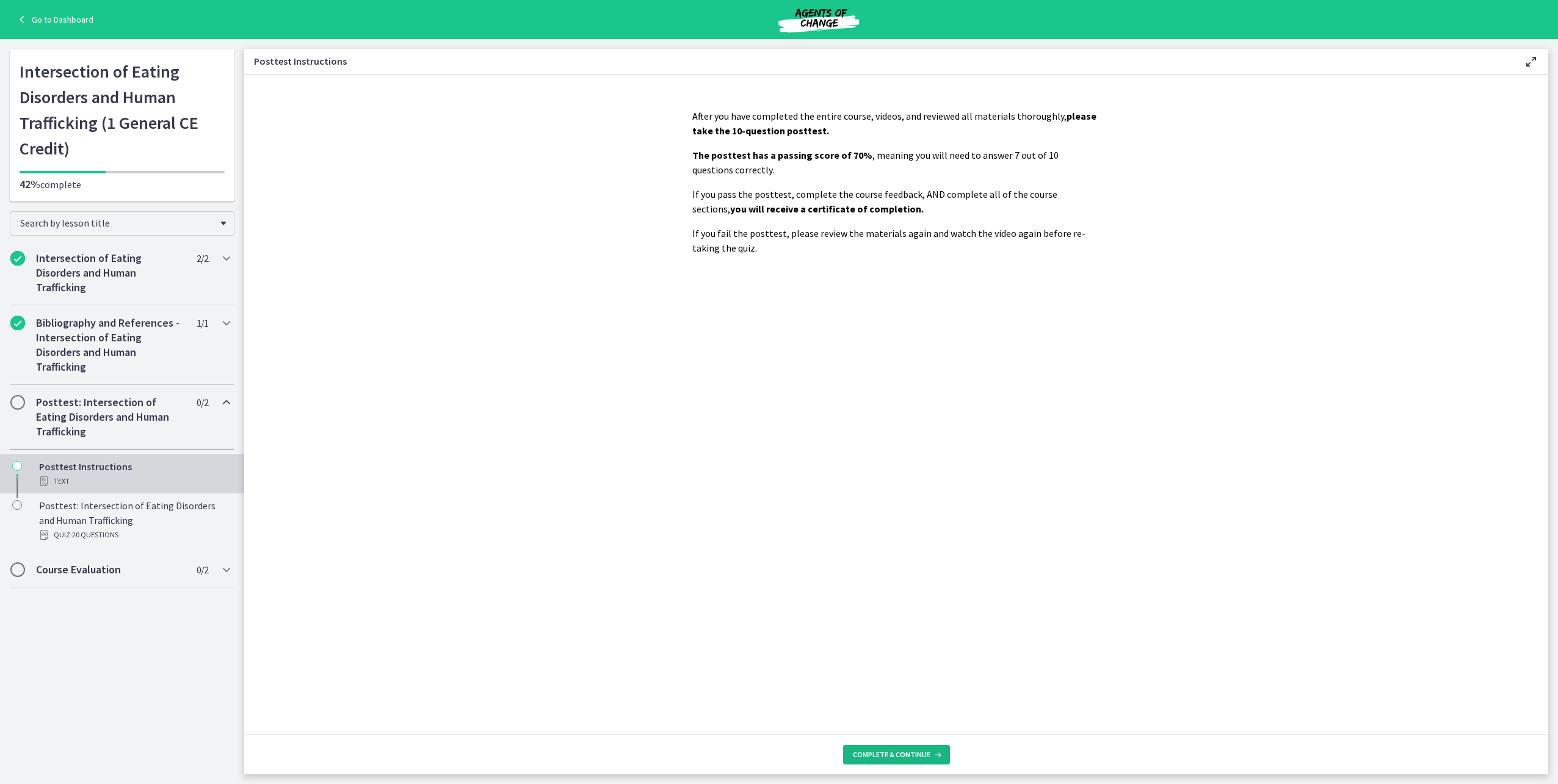
click at [930, 756] on icon at bounding box center [936, 754] width 12 height 9
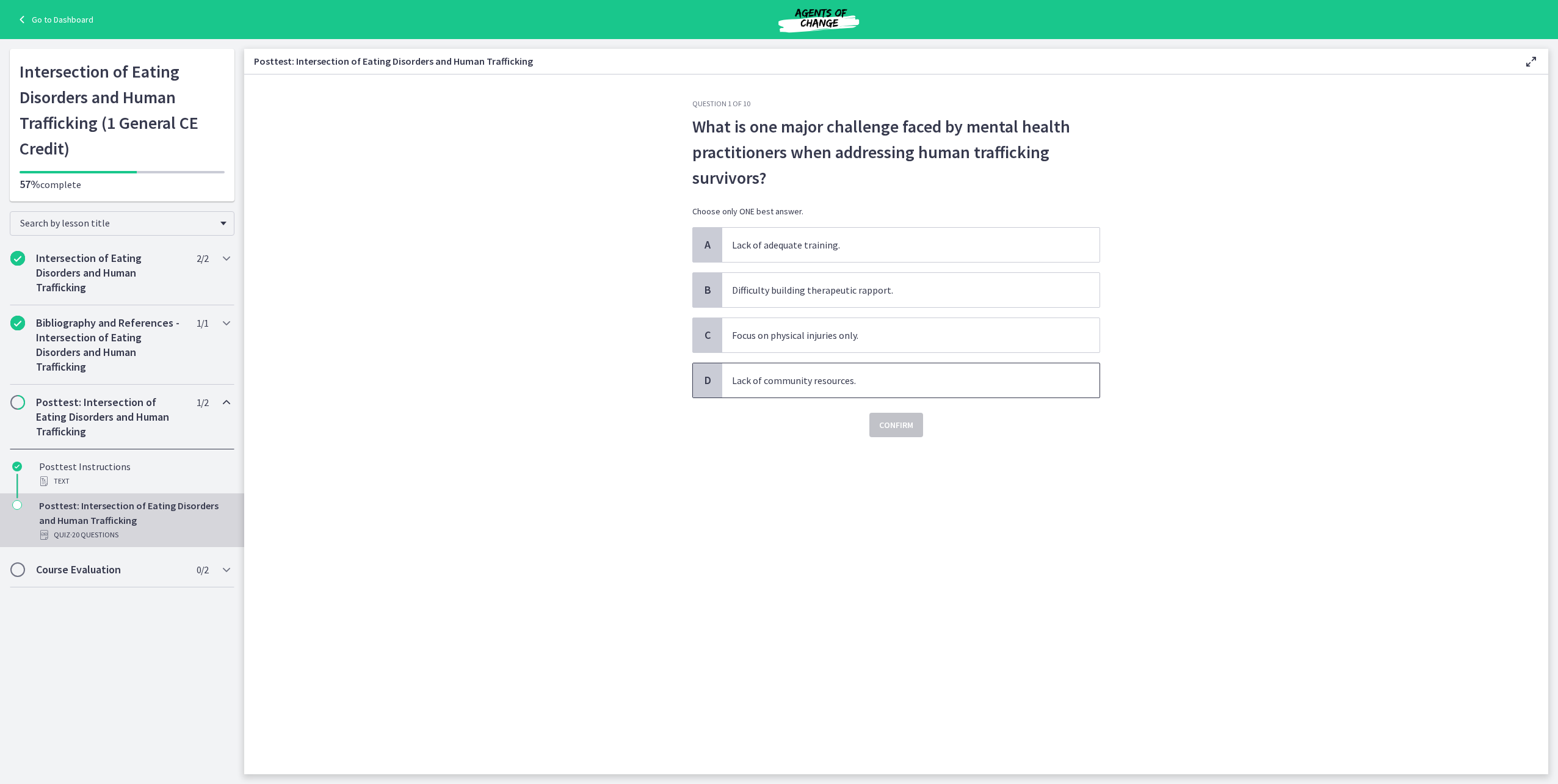
click at [840, 384] on p "Lack of community resources." at bounding box center [899, 380] width 333 height 15
click at [873, 418] on button "Confirm" at bounding box center [896, 425] width 53 height 24
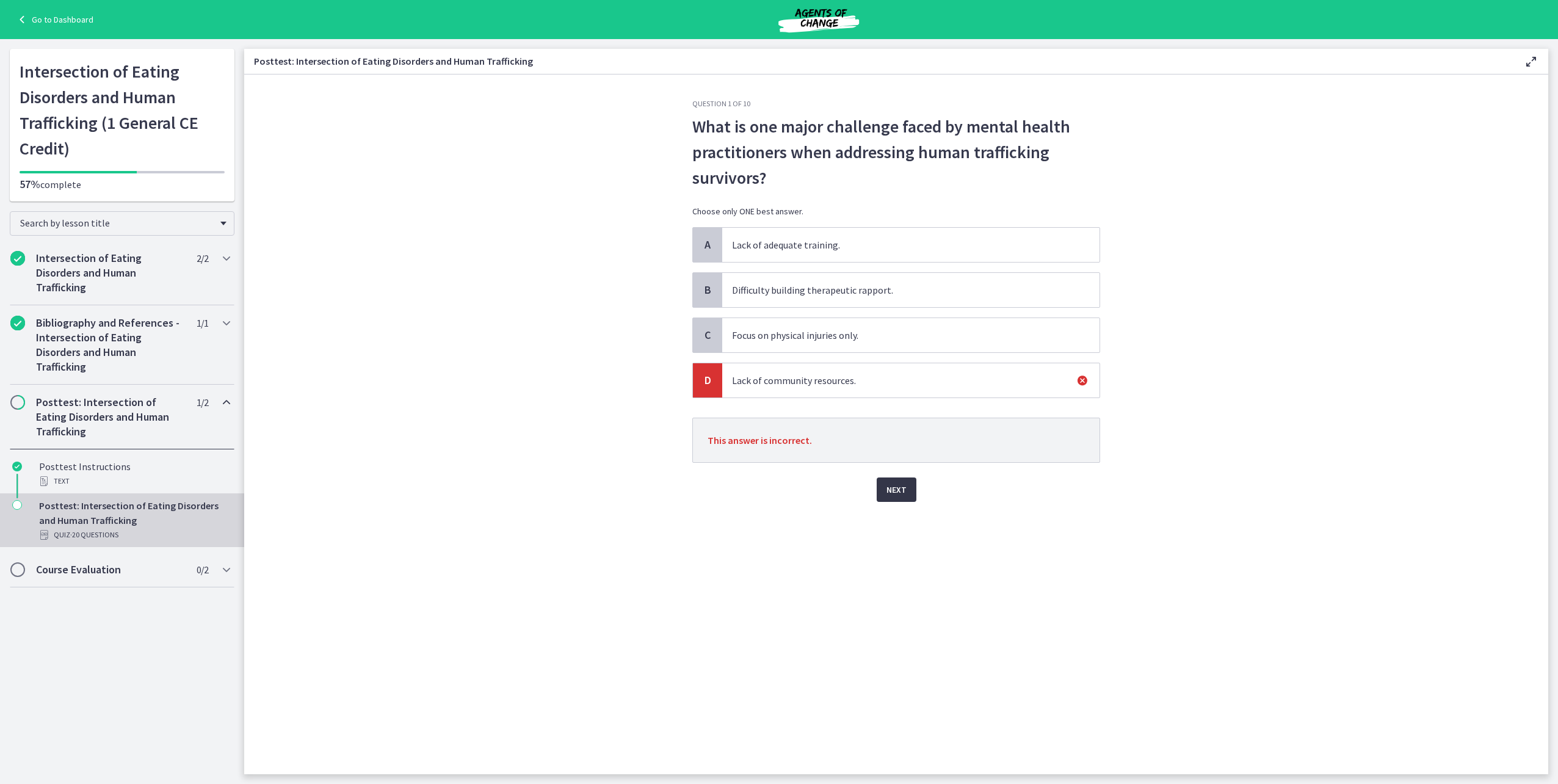
click at [894, 487] on span "Next" at bounding box center [896, 489] width 20 height 15
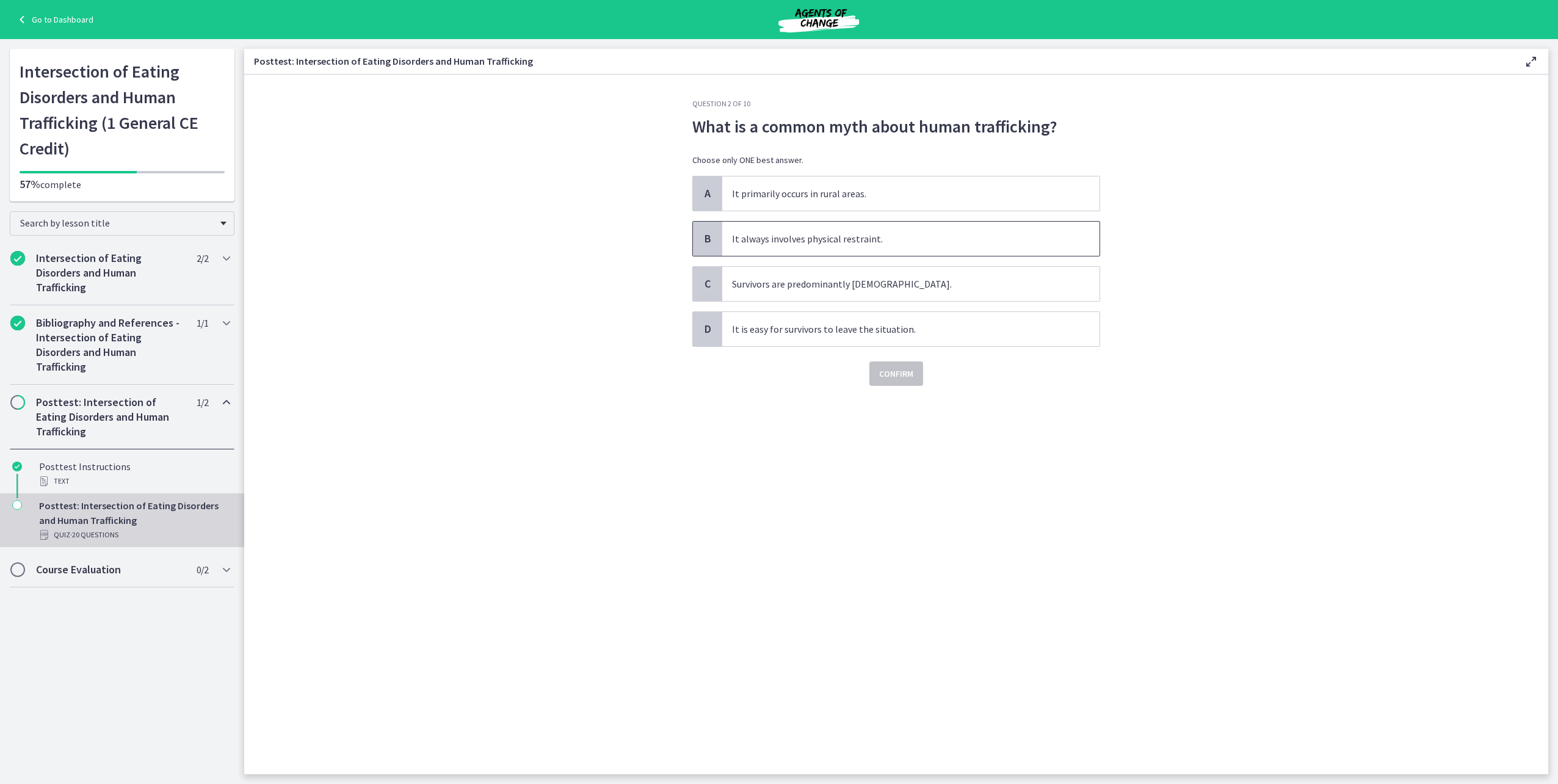
click at [733, 229] on span "It always involves physical restraint." at bounding box center [911, 238] width 377 height 34
click at [896, 374] on span "Confirm" at bounding box center [896, 374] width 34 height 15
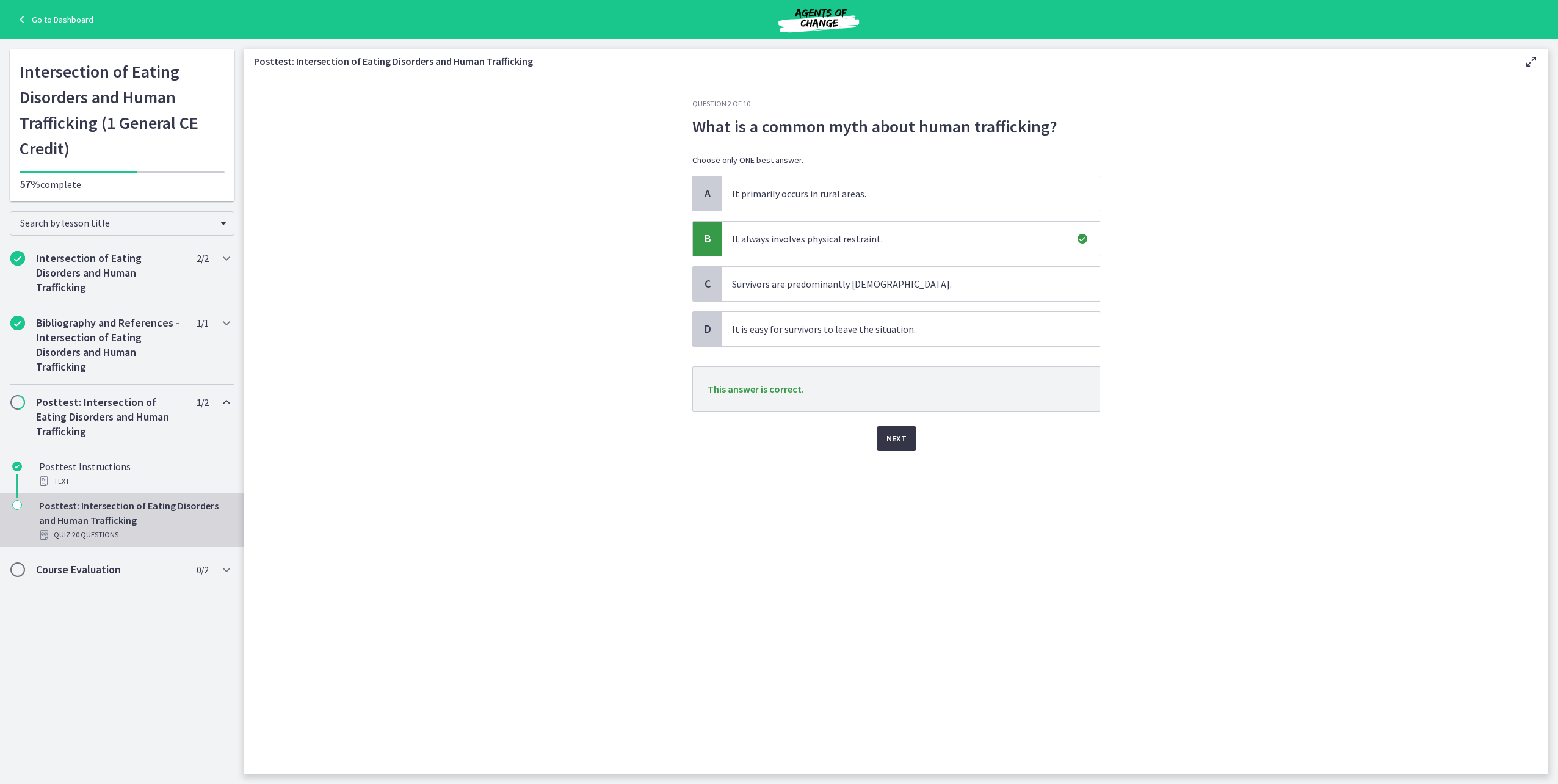
click at [901, 442] on span "Next" at bounding box center [896, 439] width 20 height 15
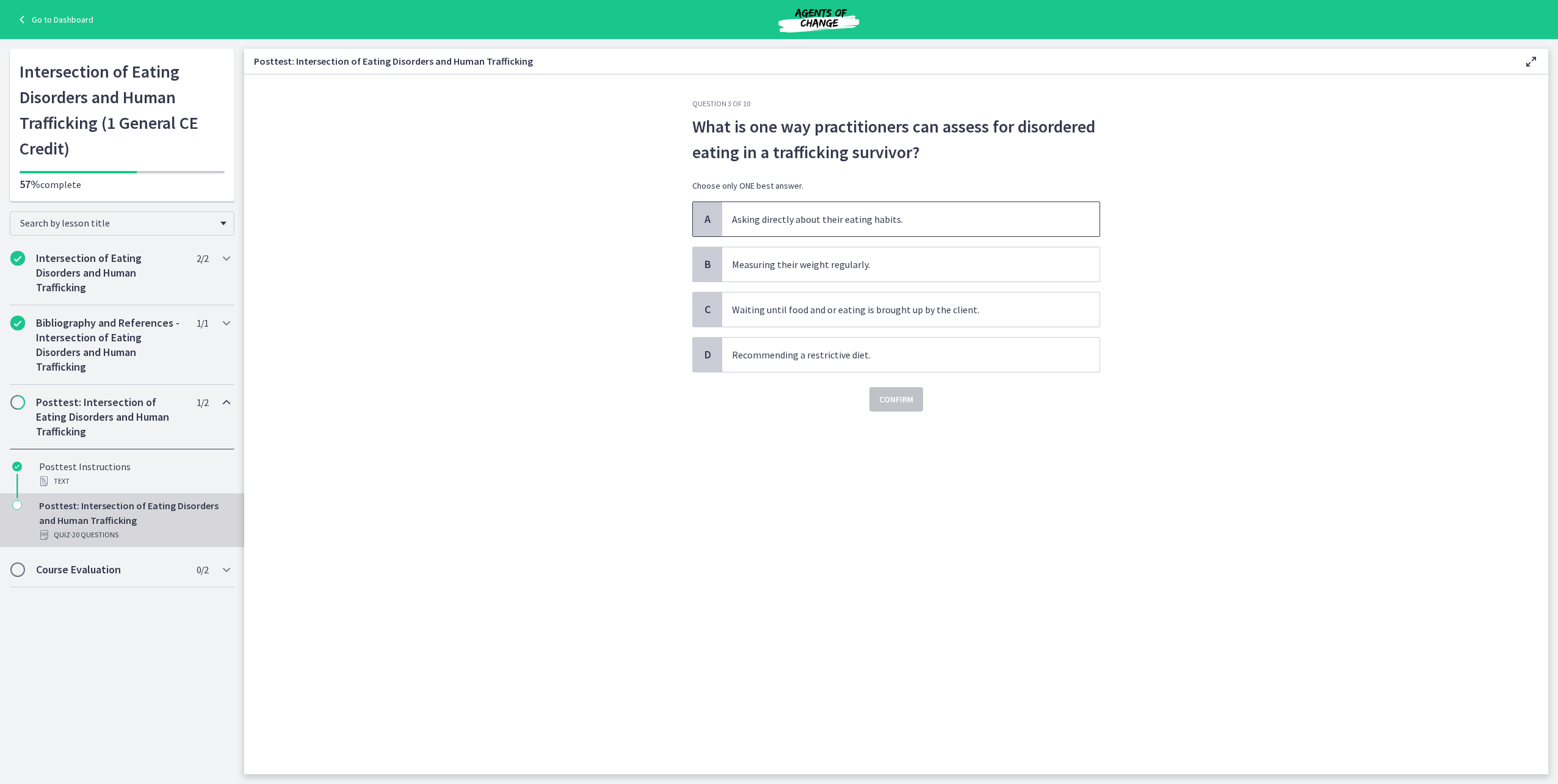
drag, startPoint x: 821, startPoint y: 226, endPoint x: 823, endPoint y: 235, distance: 9.2
click at [819, 227] on span "Asking directly about their eating habits." at bounding box center [911, 219] width 377 height 34
click at [896, 392] on span "Confirm" at bounding box center [896, 399] width 34 height 15
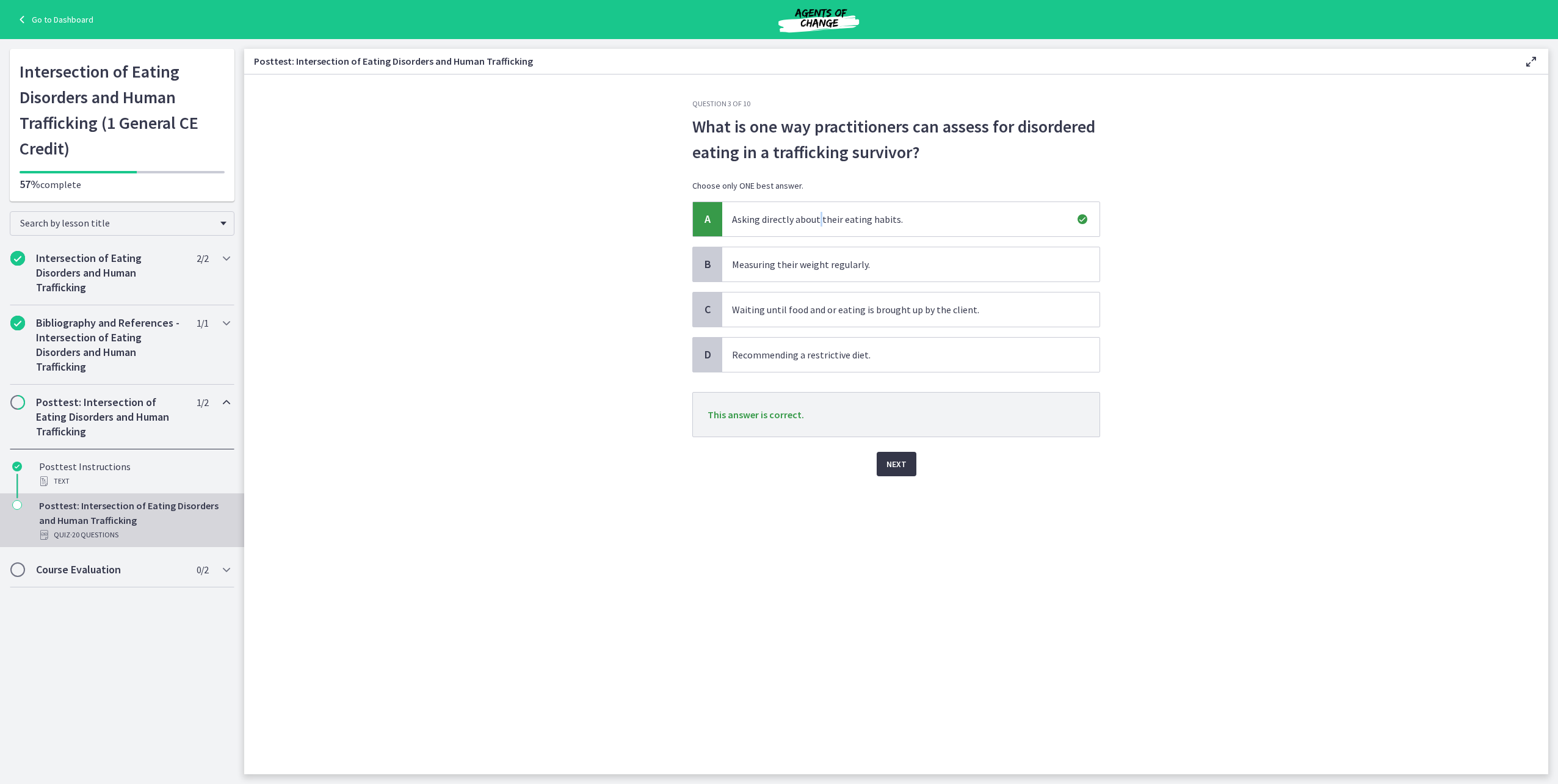
click at [897, 462] on span "Next" at bounding box center [896, 464] width 20 height 15
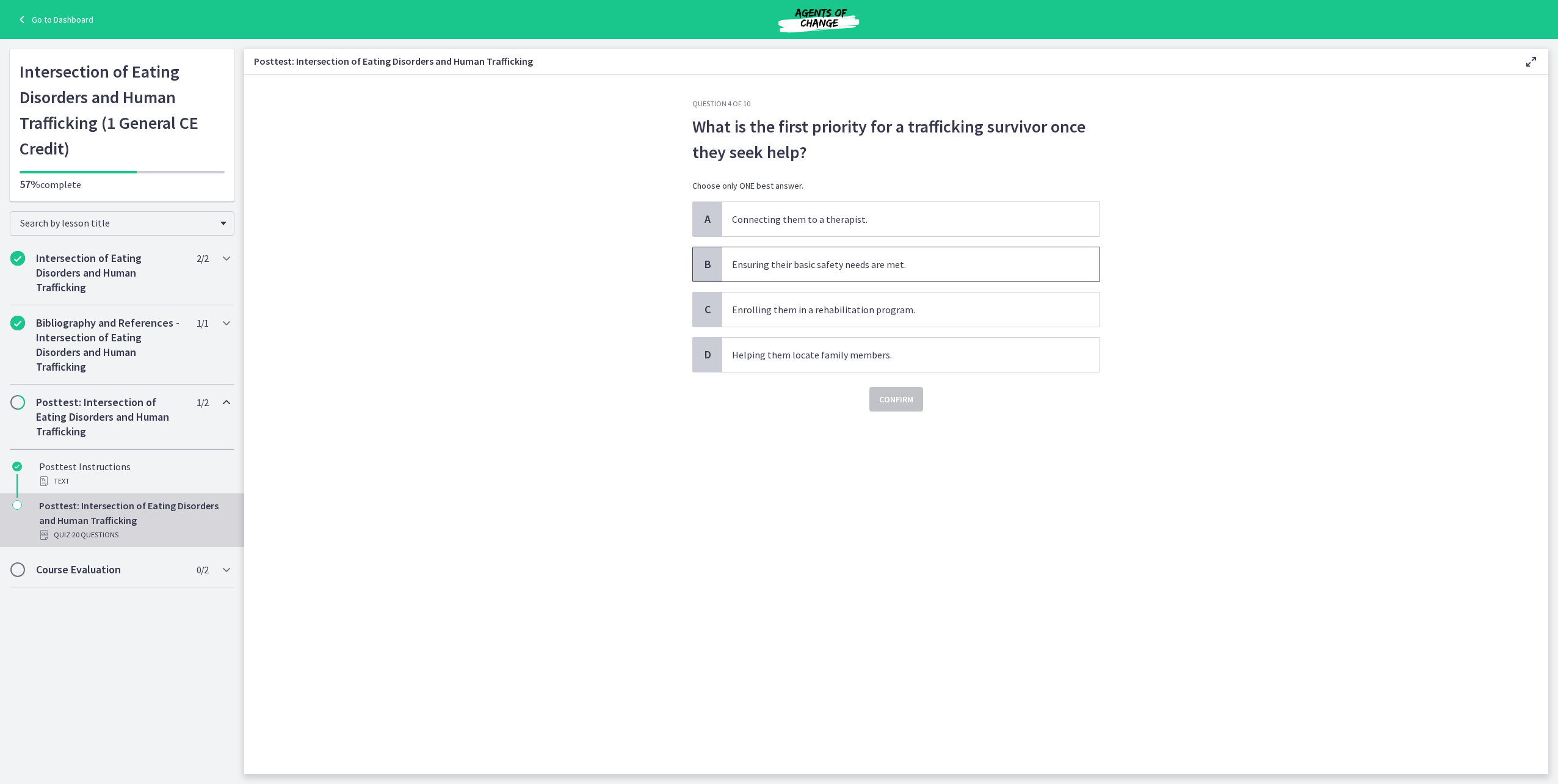
click at [786, 271] on span "Ensuring their basic safety needs are met." at bounding box center [911, 264] width 377 height 34
click at [885, 395] on span "Confirm" at bounding box center [896, 399] width 34 height 15
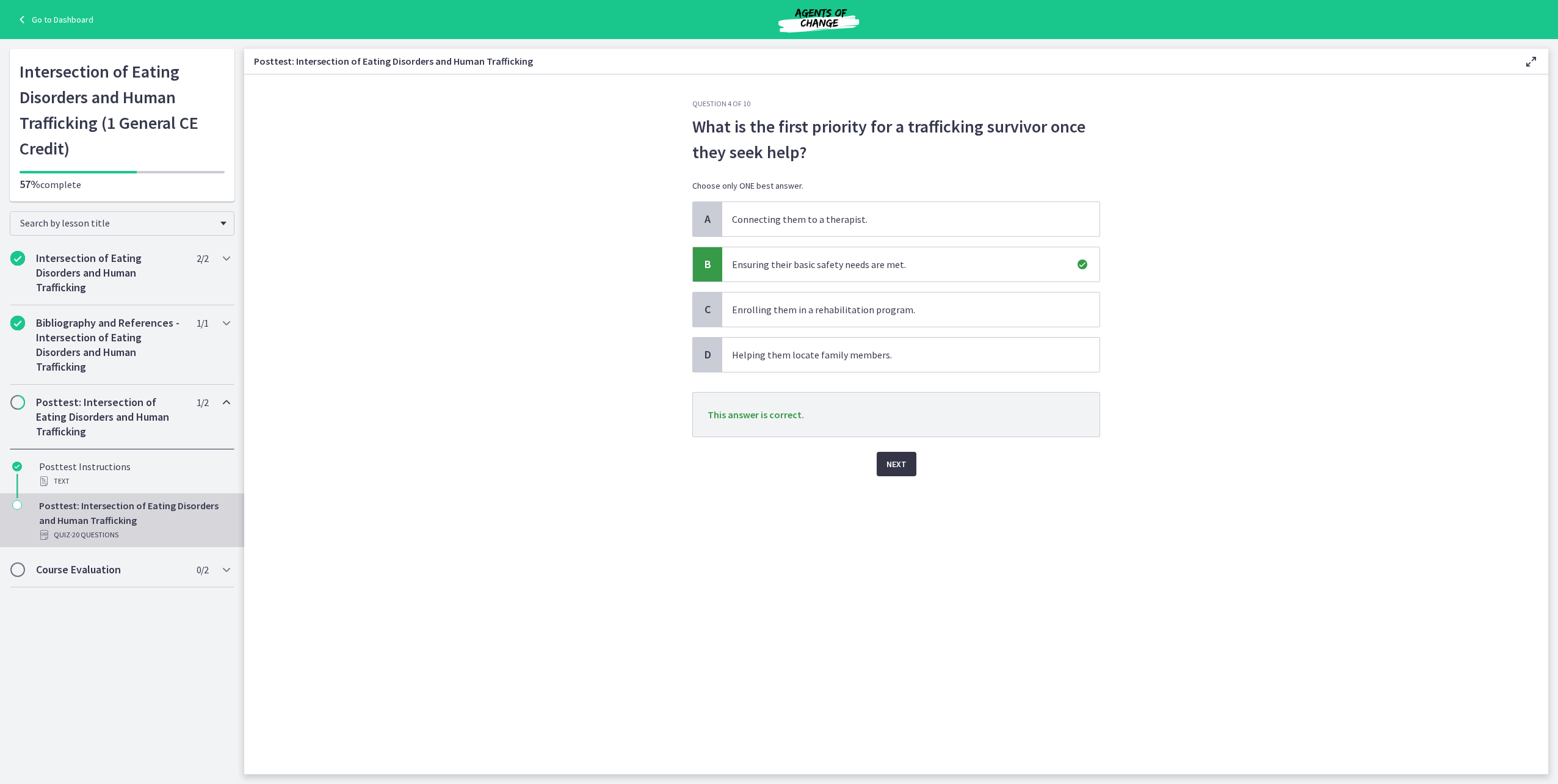
click at [892, 466] on span "Next" at bounding box center [896, 464] width 20 height 15
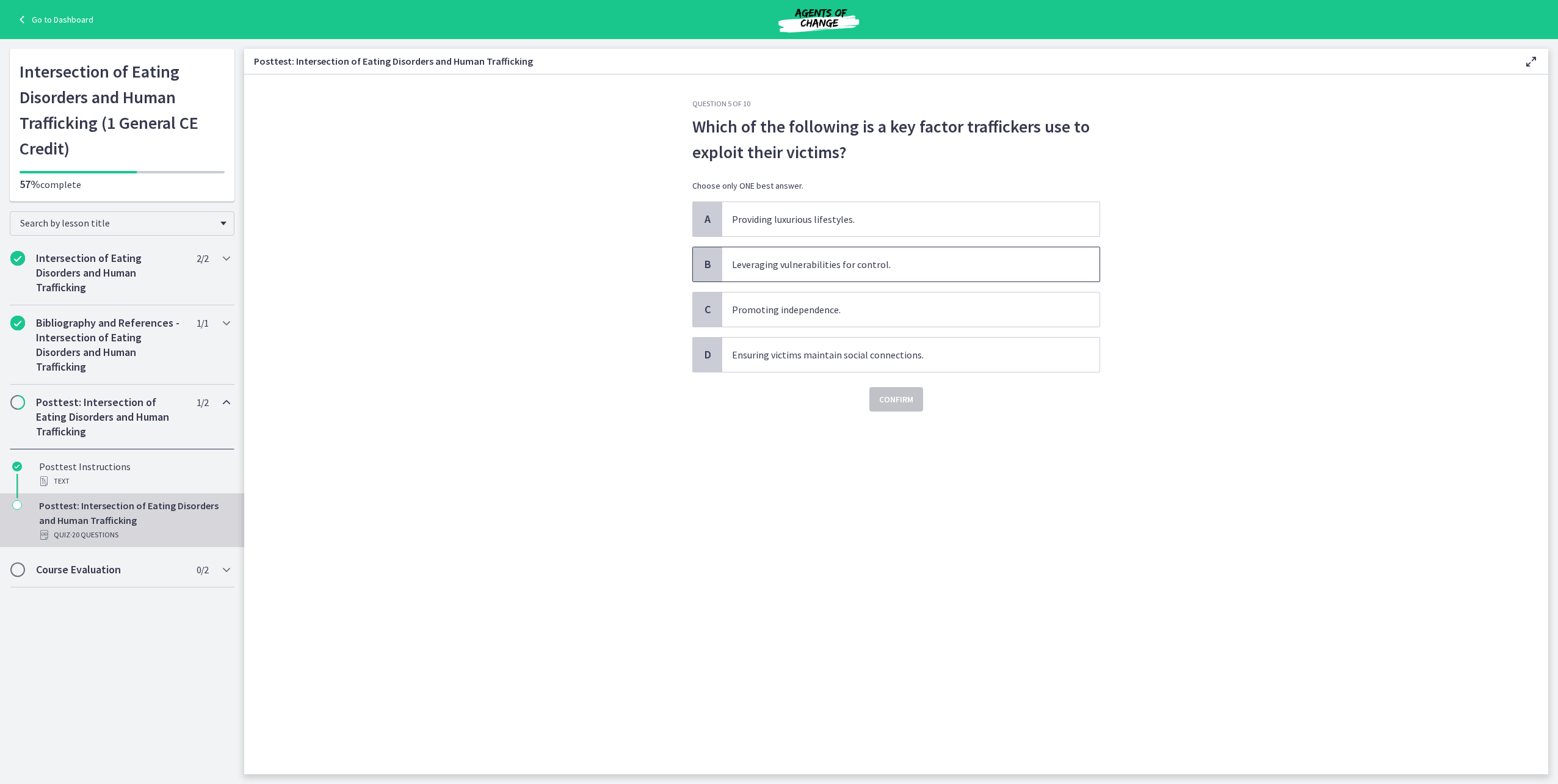
click at [857, 269] on span "Leveraging vulnerabilities for control." at bounding box center [911, 264] width 377 height 34
click at [892, 395] on span "Confirm" at bounding box center [896, 399] width 34 height 15
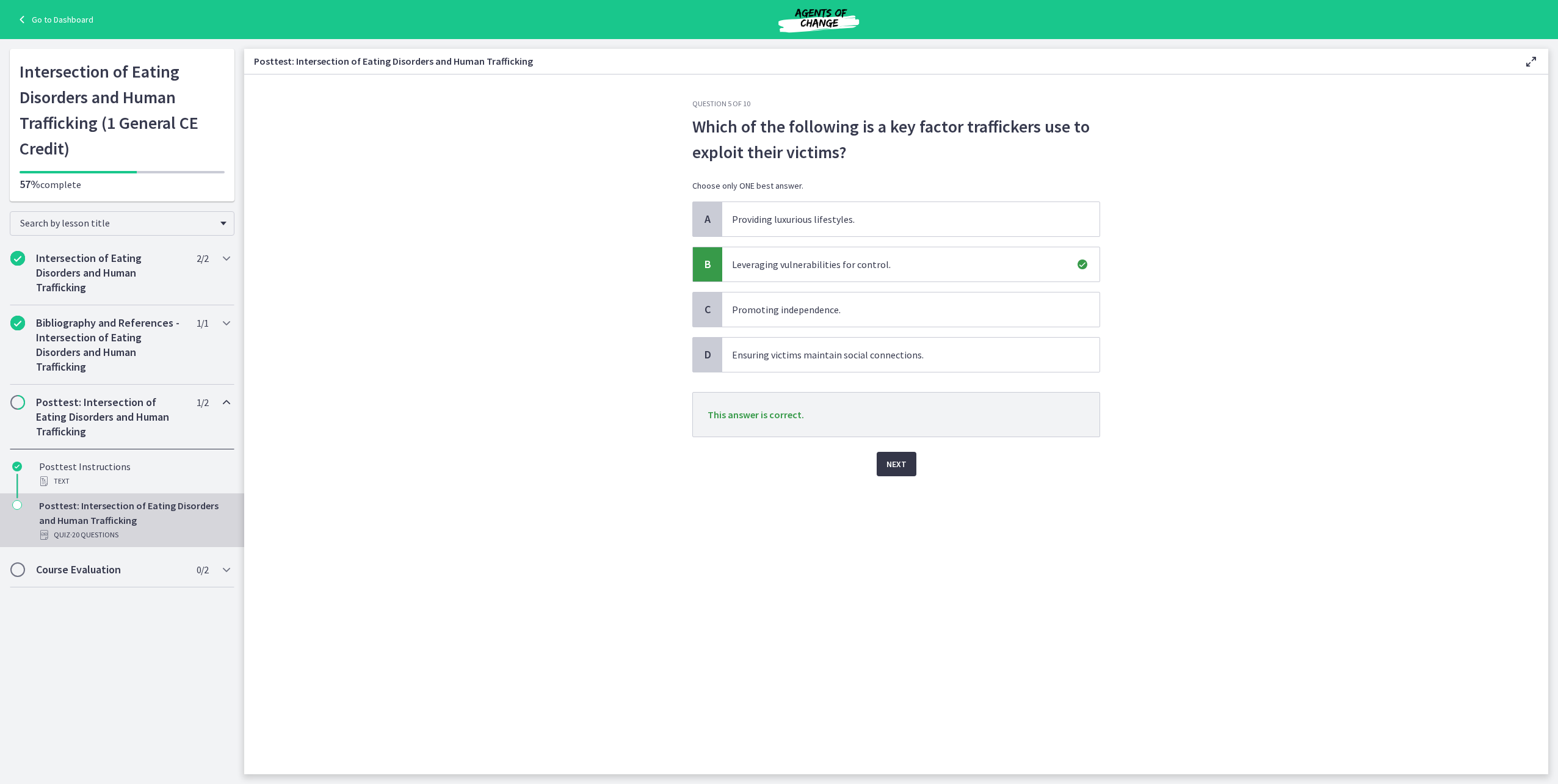
click at [902, 469] on span "Next" at bounding box center [896, 464] width 20 height 15
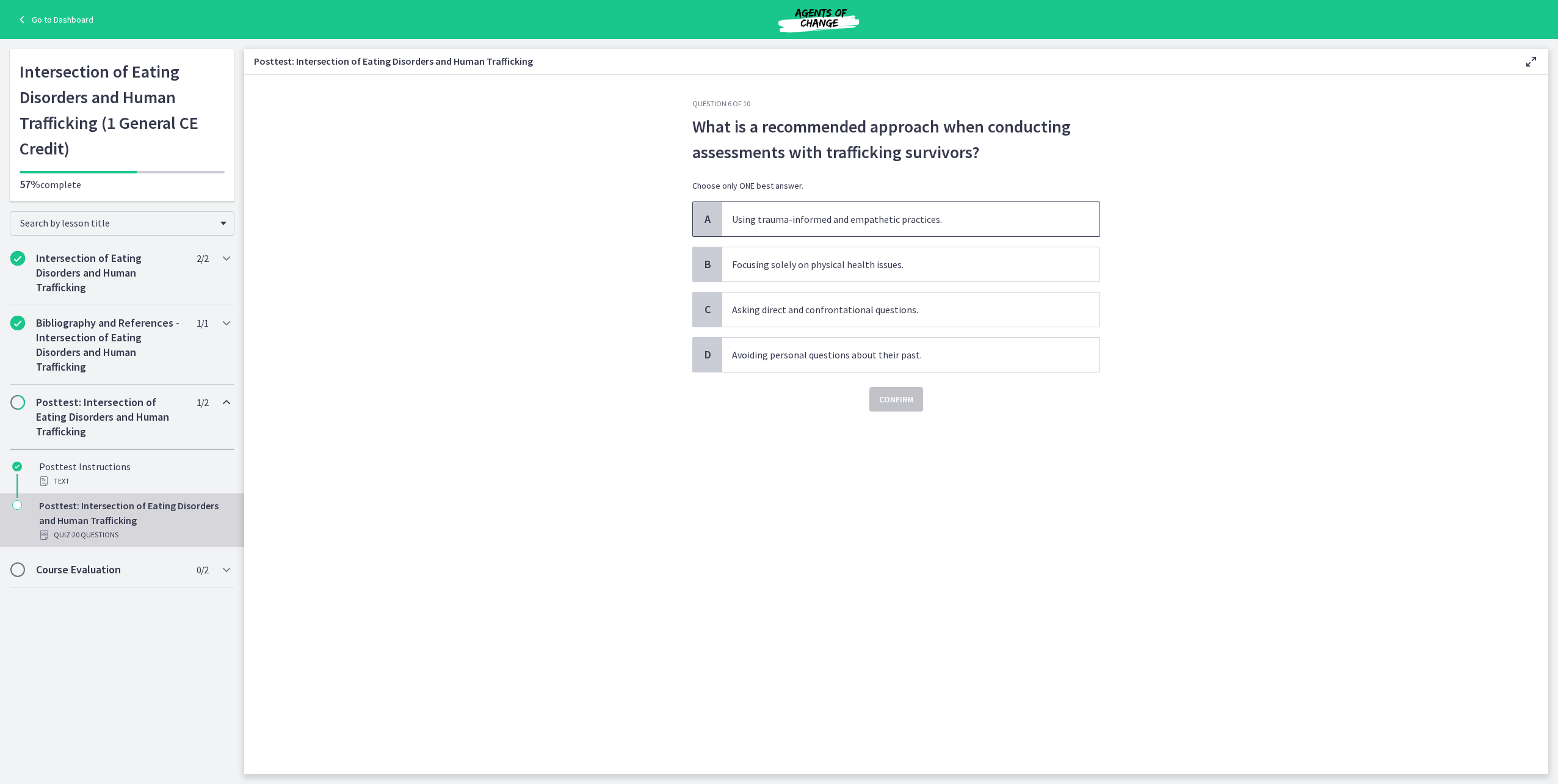
click at [896, 213] on span "Using trauma-informed and empathetic practices." at bounding box center [911, 219] width 377 height 34
click at [902, 396] on span "Confirm" at bounding box center [896, 399] width 34 height 15
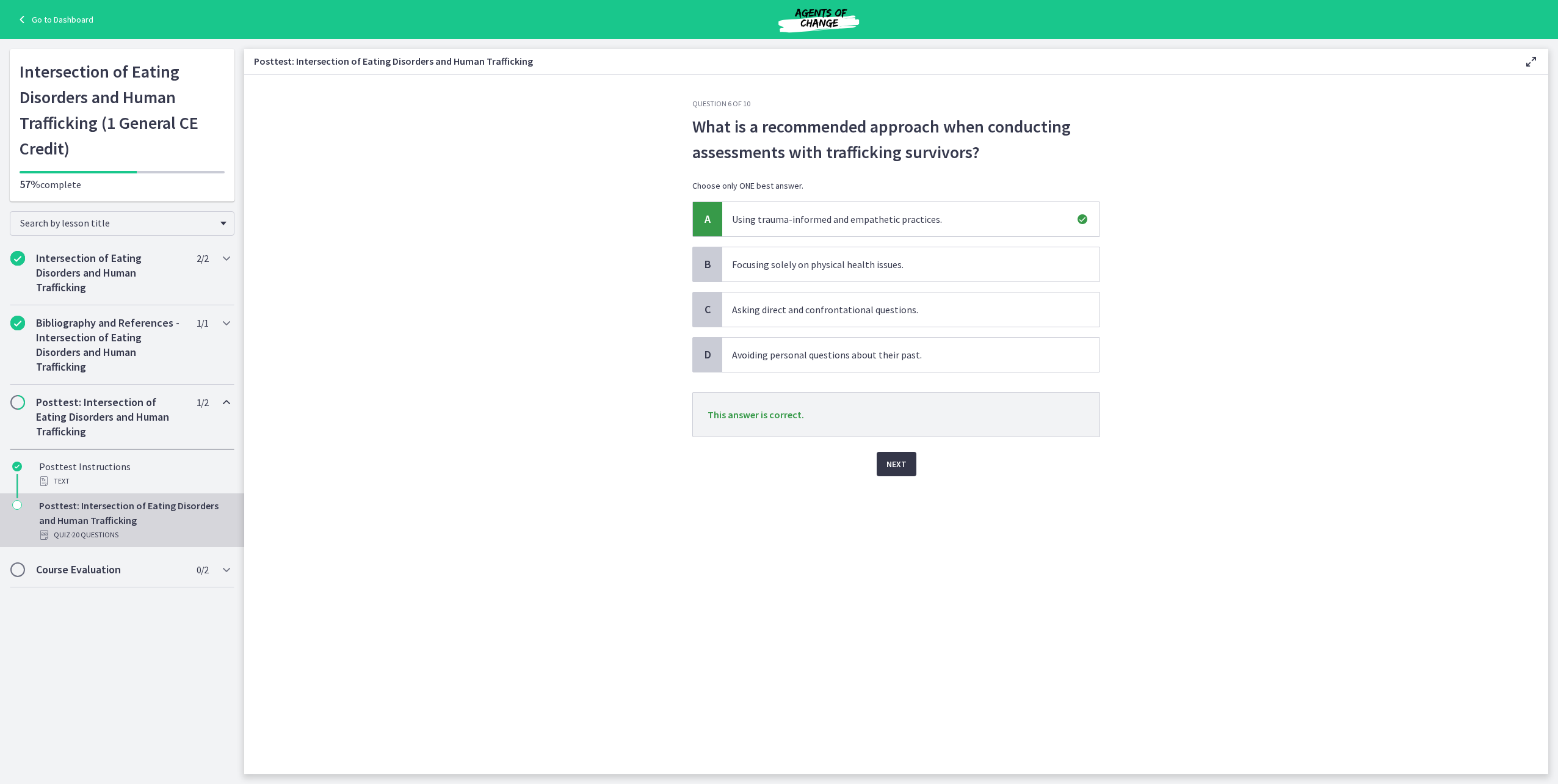
click at [892, 466] on span "Next" at bounding box center [896, 464] width 20 height 15
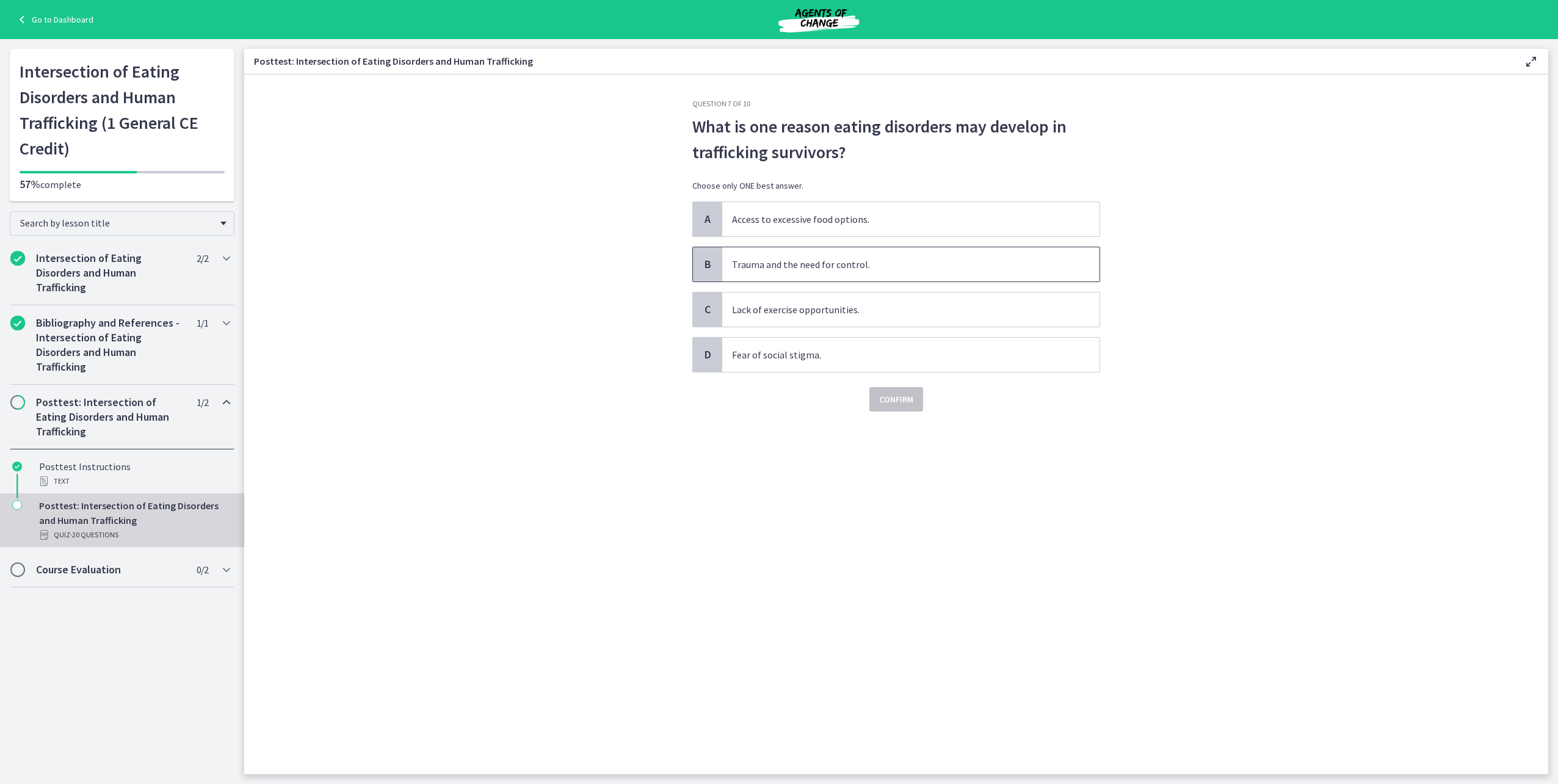
click at [827, 269] on span "Trauma and the need for control." at bounding box center [911, 264] width 377 height 34
click at [892, 399] on span "Confirm" at bounding box center [896, 399] width 34 height 15
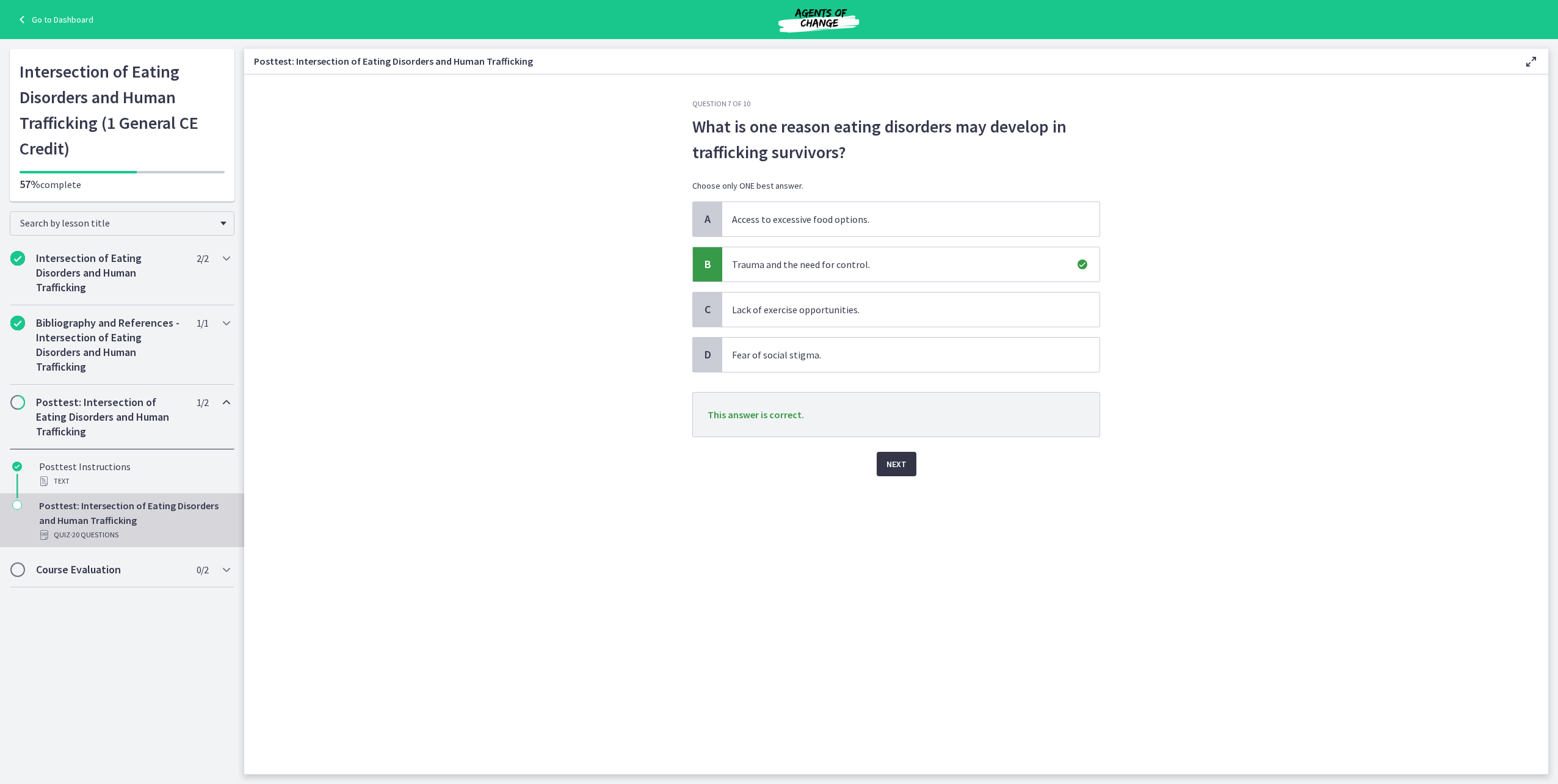
click at [897, 462] on span "Next" at bounding box center [896, 464] width 20 height 15
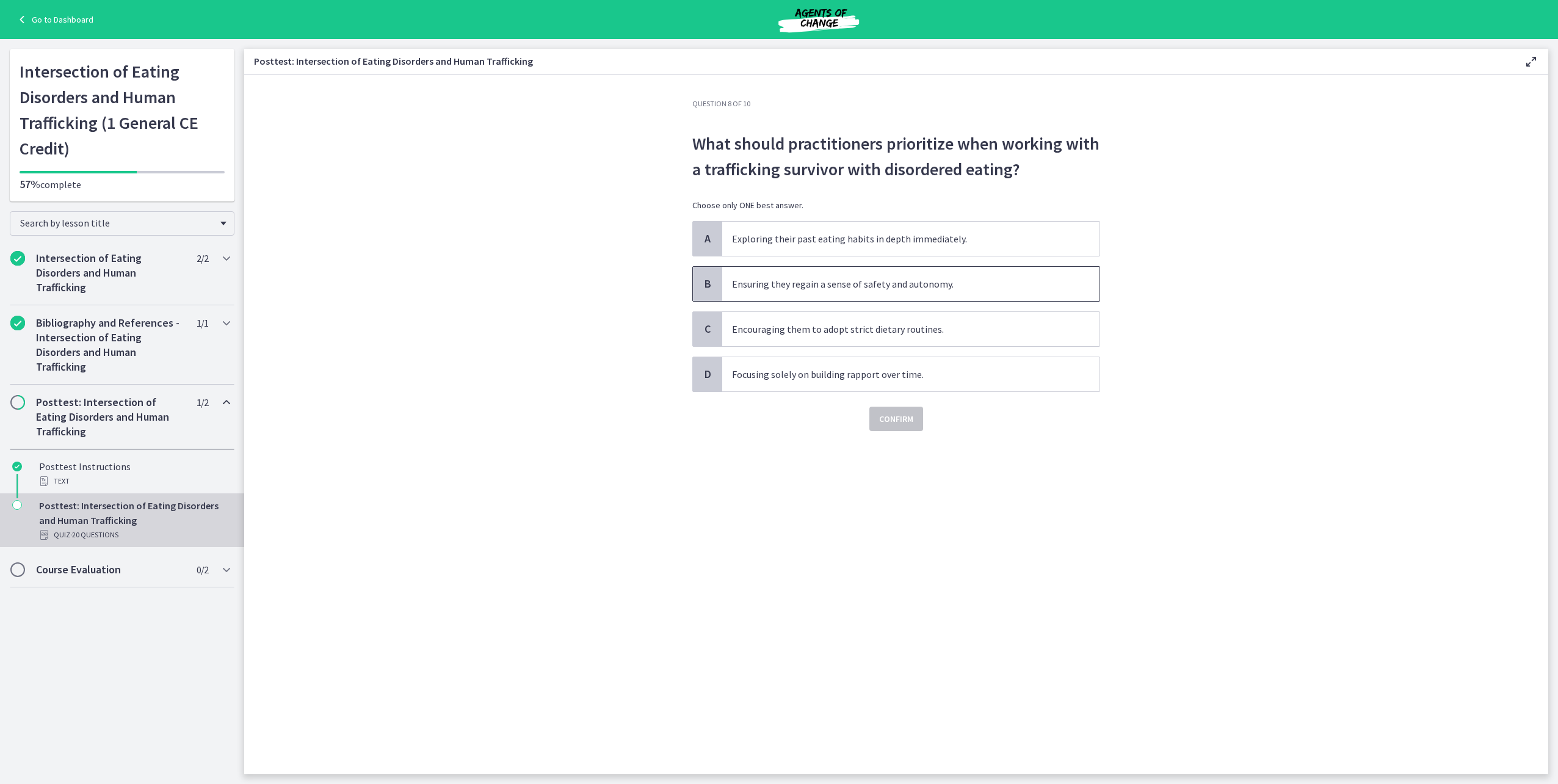
click at [869, 290] on p "Ensuring they regain a sense of safety and autonomy." at bounding box center [899, 284] width 333 height 15
click at [890, 419] on span "Confirm" at bounding box center [896, 419] width 34 height 15
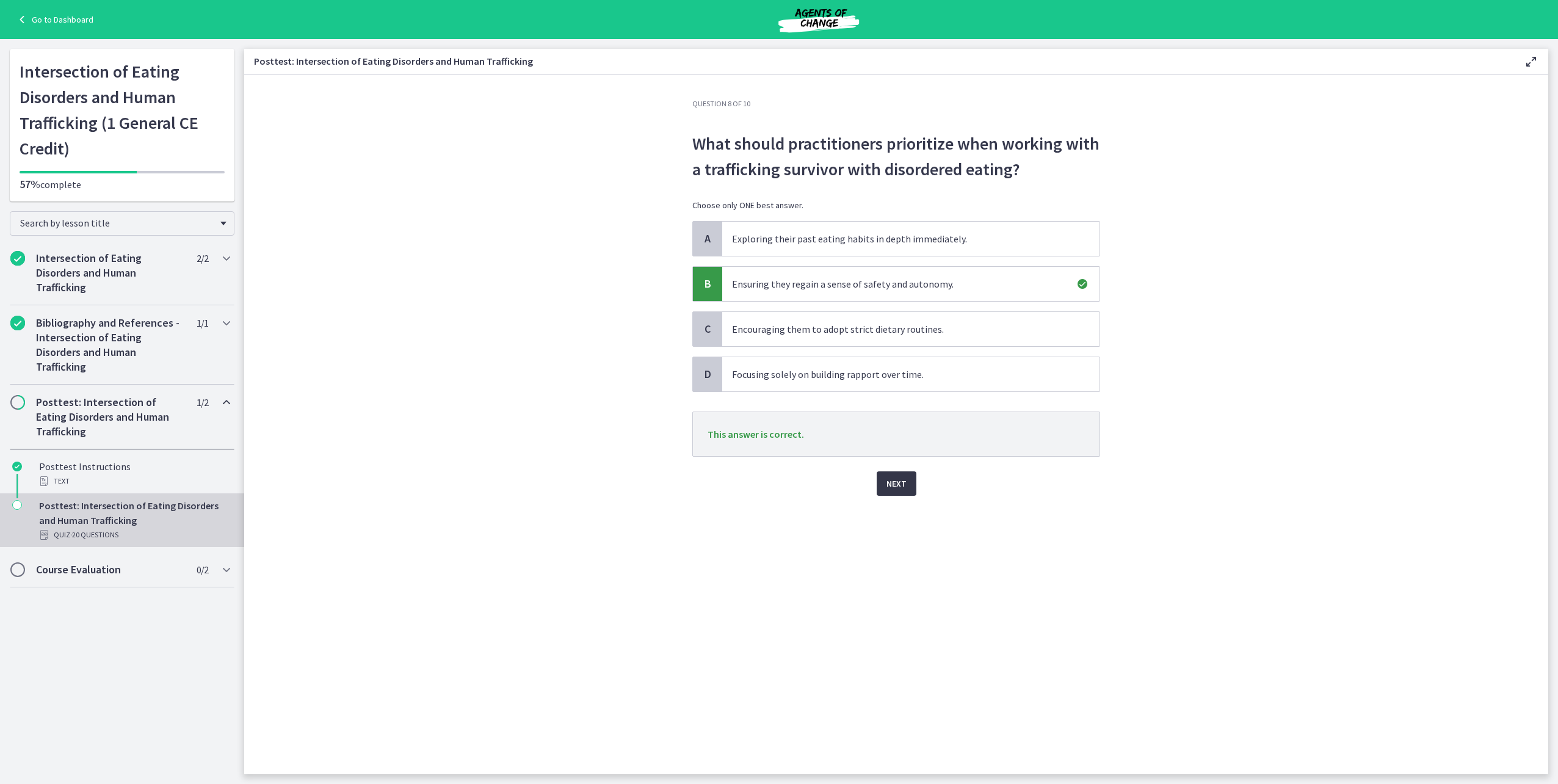
click at [891, 480] on span "Next" at bounding box center [896, 483] width 20 height 15
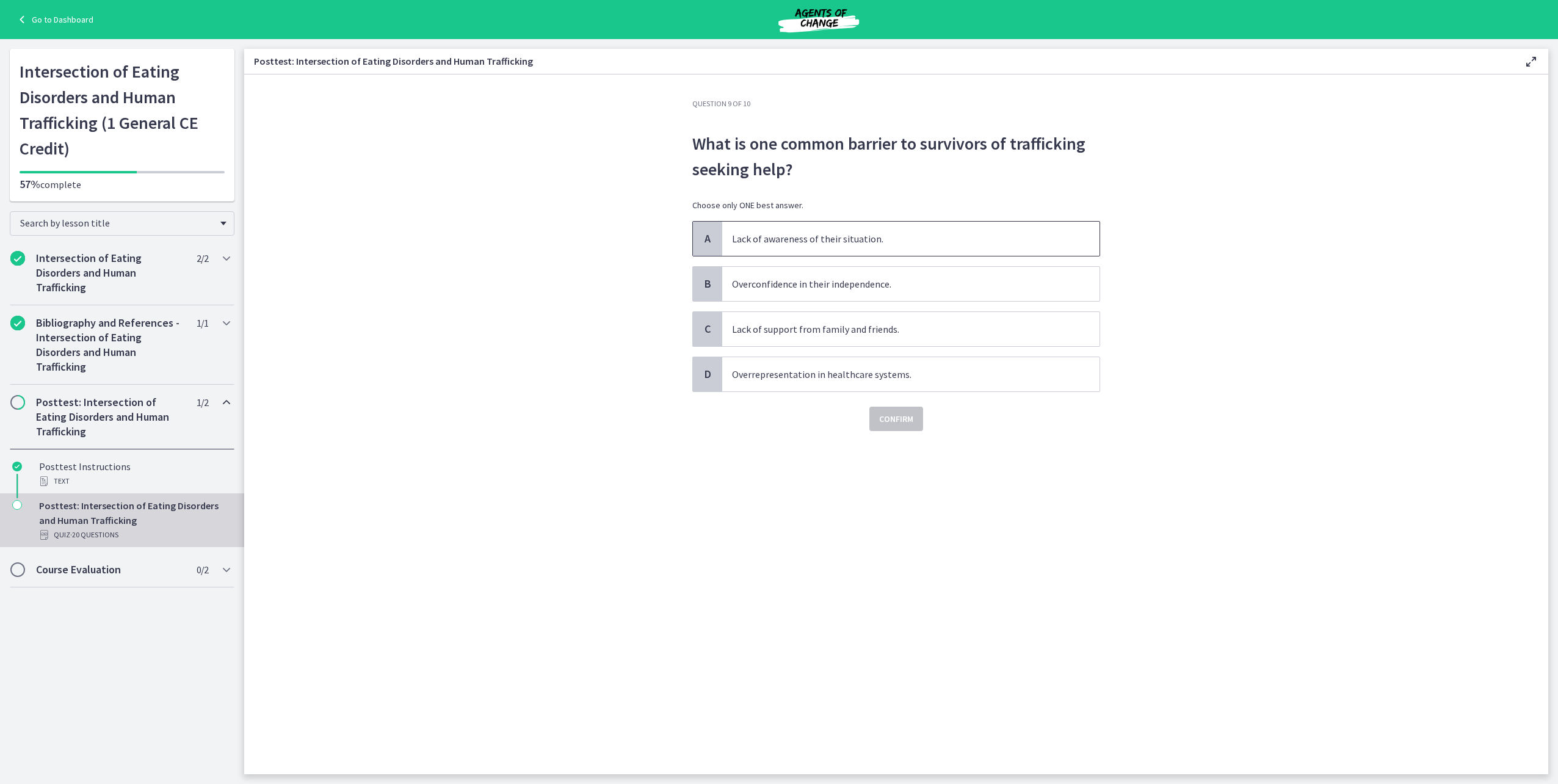
click at [753, 239] on p "Lack of awareness of their situation." at bounding box center [899, 239] width 333 height 15
click at [882, 416] on span "Confirm" at bounding box center [896, 419] width 34 height 15
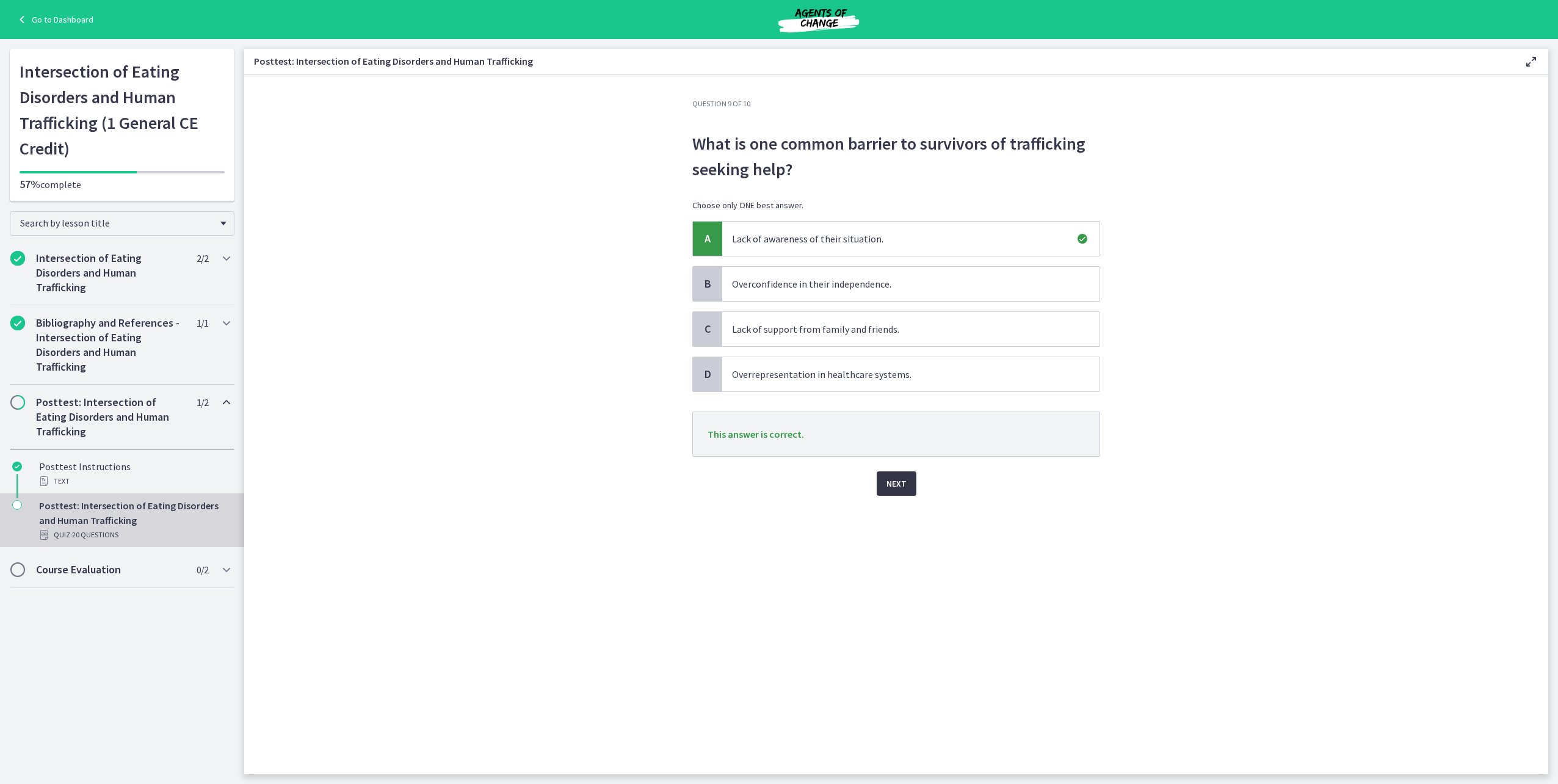
click at [895, 475] on button "Next" at bounding box center [896, 483] width 40 height 24
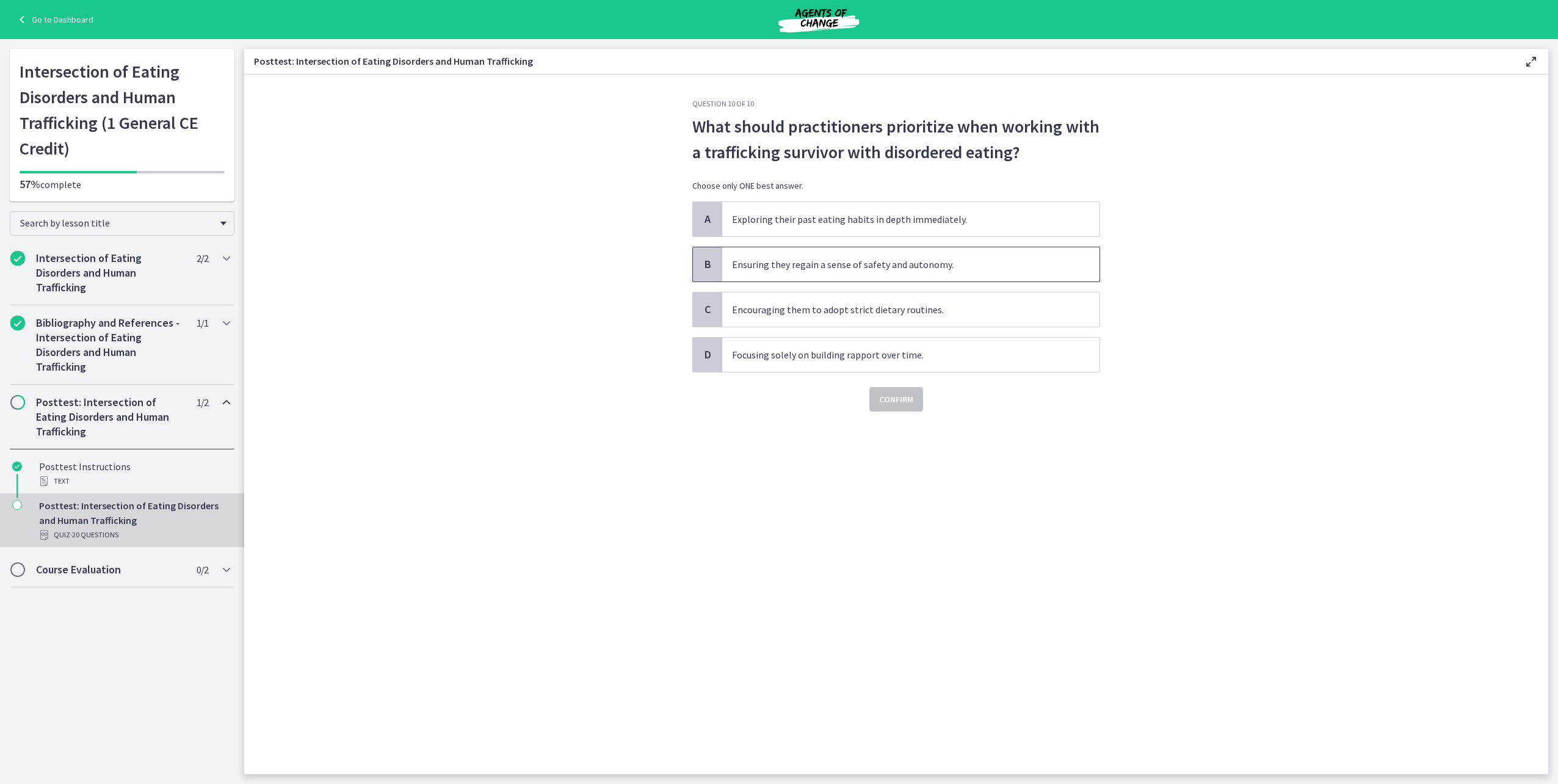
click at [786, 274] on span "Ensuring they regain a sense of safety and autonomy." at bounding box center [911, 264] width 377 height 34
click at [884, 402] on span "Confirm" at bounding box center [896, 399] width 34 height 15
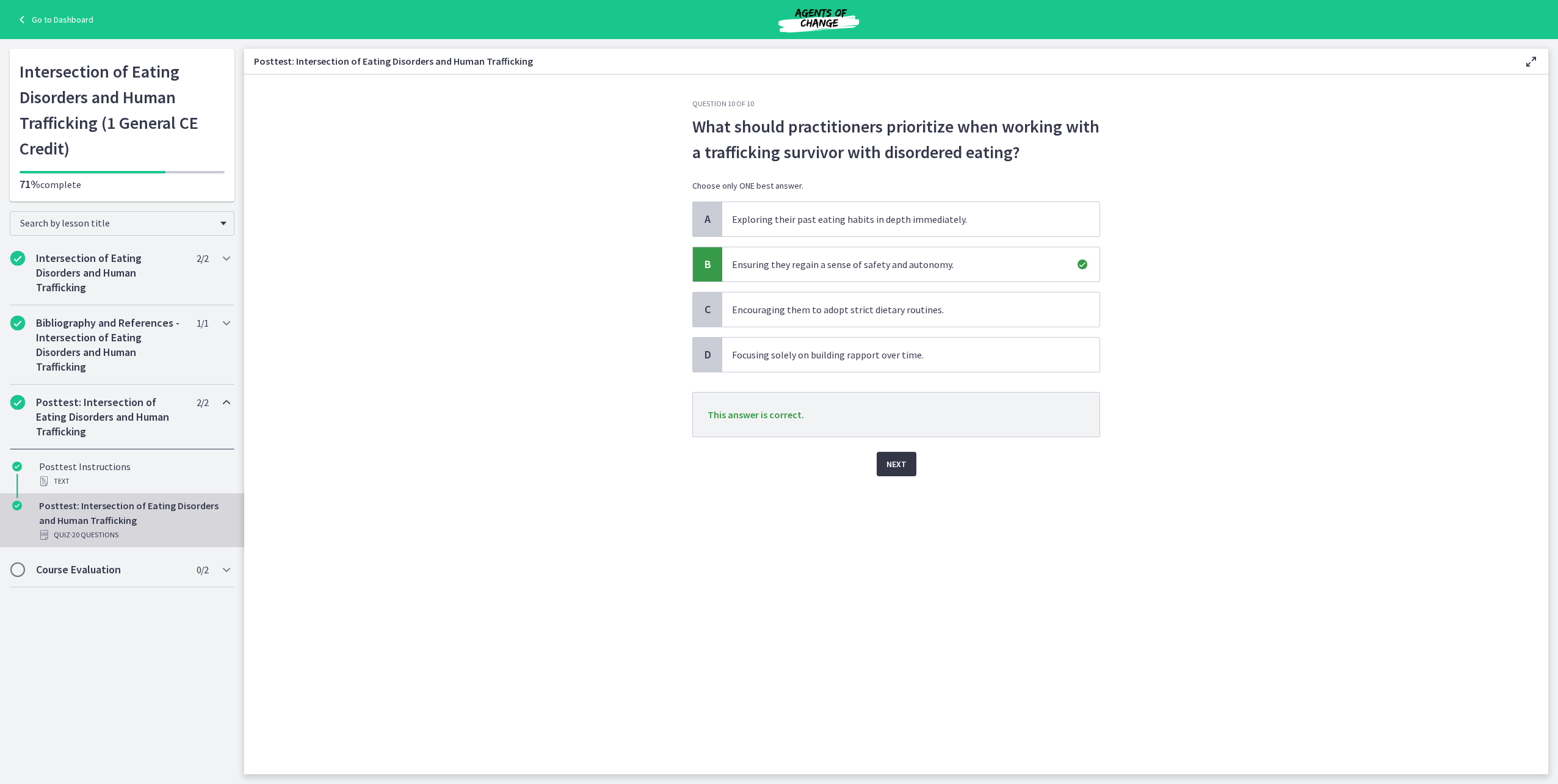
click at [900, 463] on span "Next" at bounding box center [896, 464] width 20 height 15
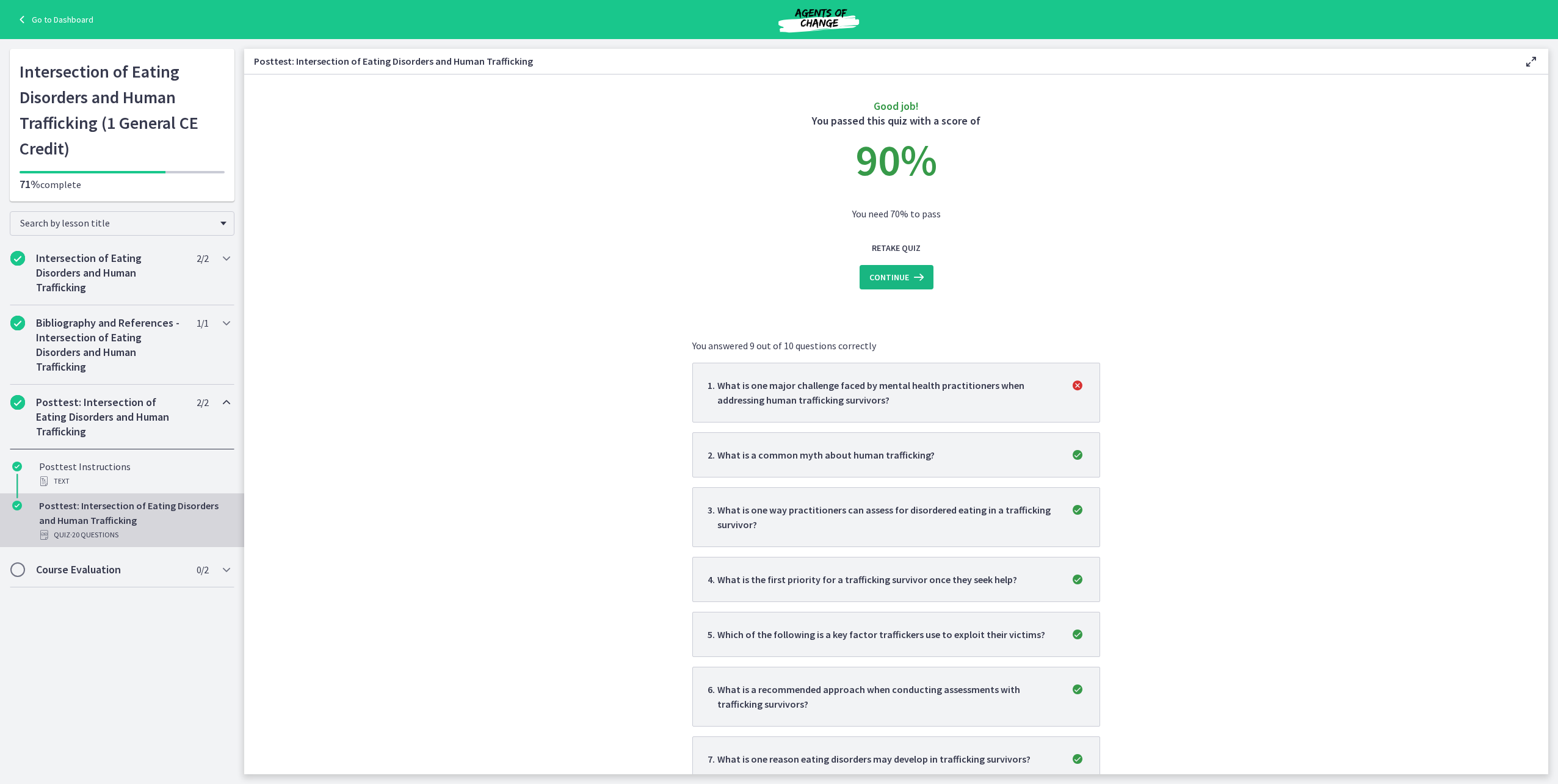
click at [909, 276] on icon at bounding box center [917, 278] width 17 height 15
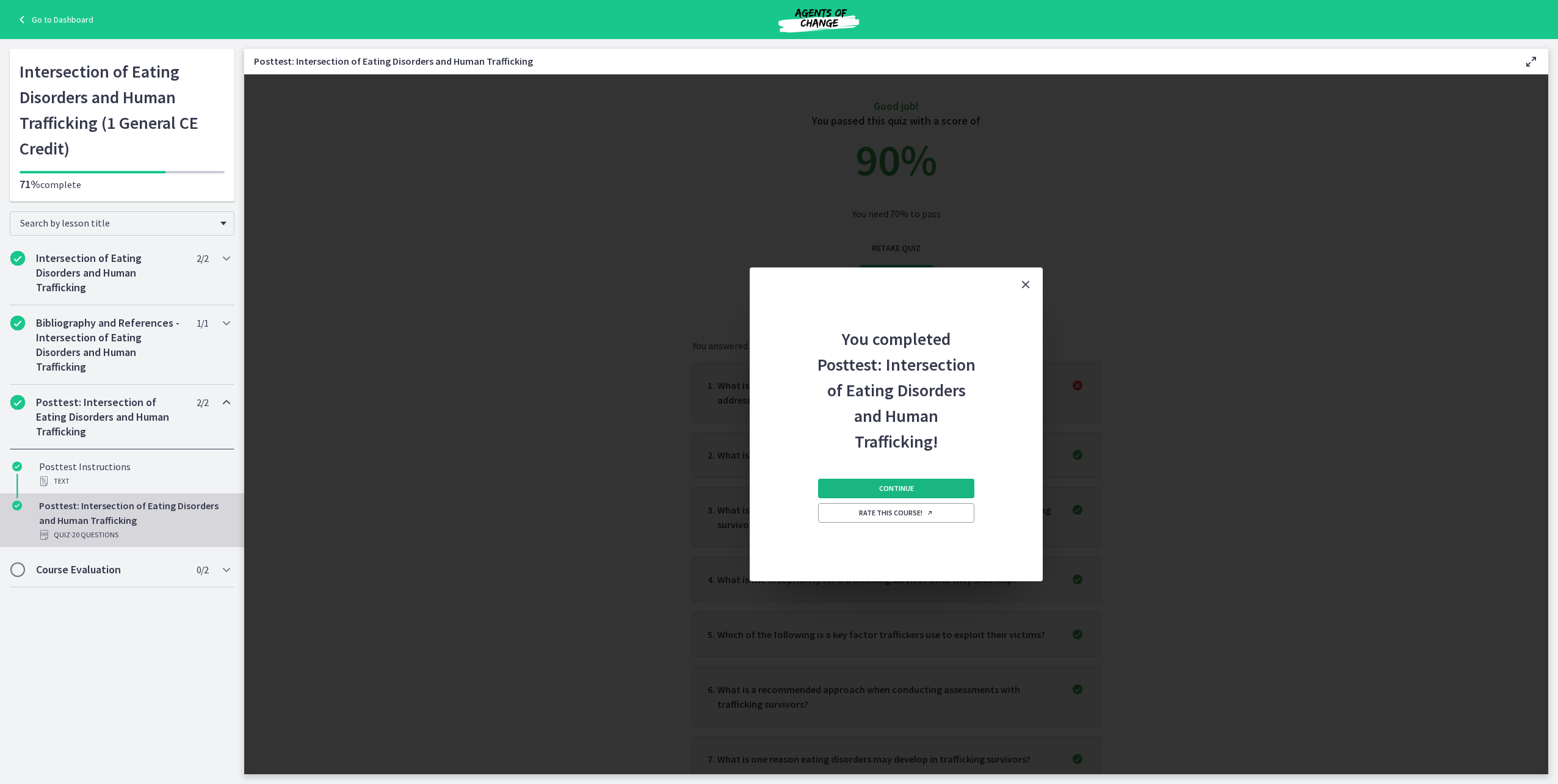
click at [934, 481] on button "Continue" at bounding box center [896, 488] width 156 height 20
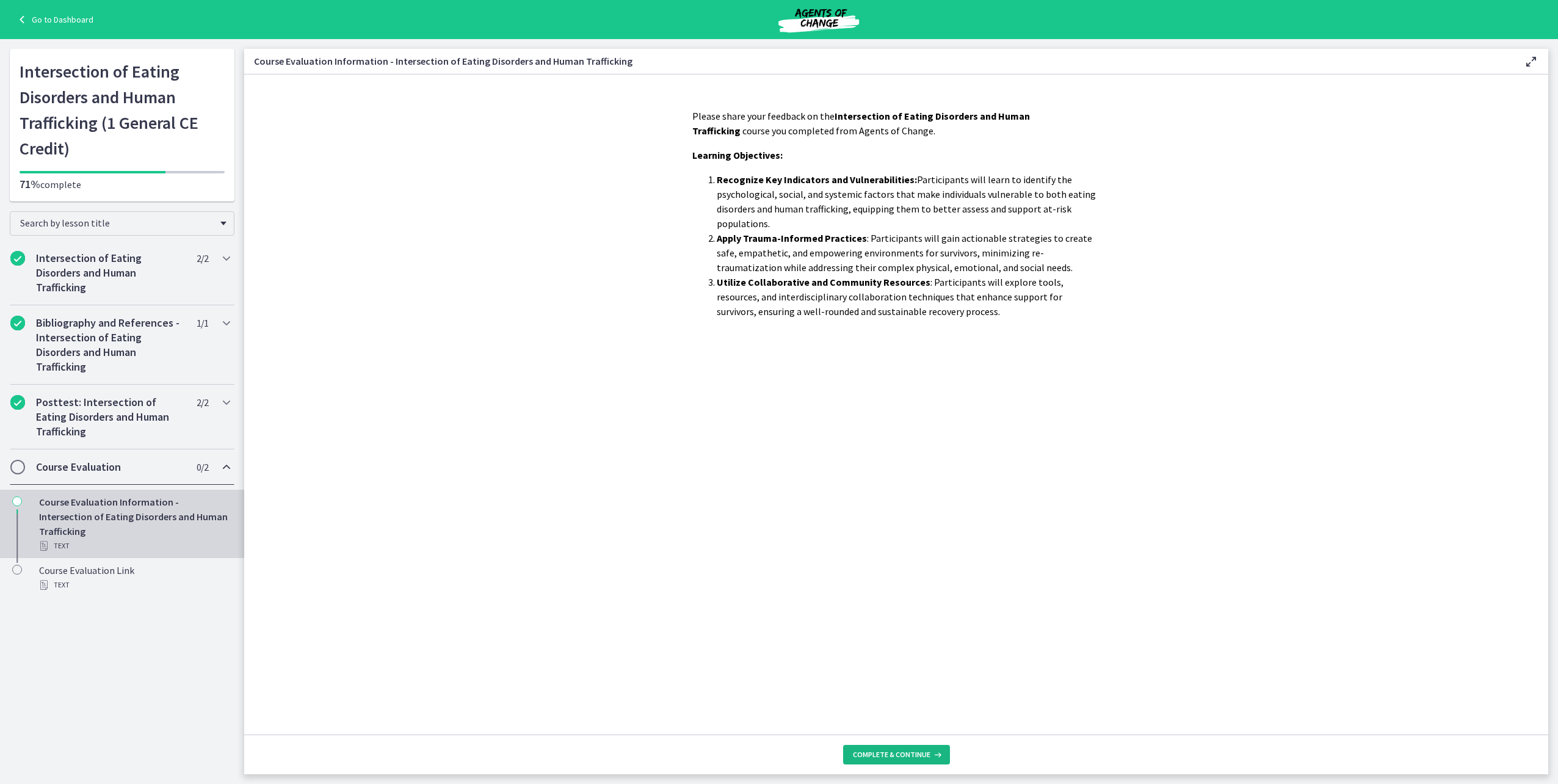
click at [936, 756] on icon at bounding box center [936, 754] width 12 height 9
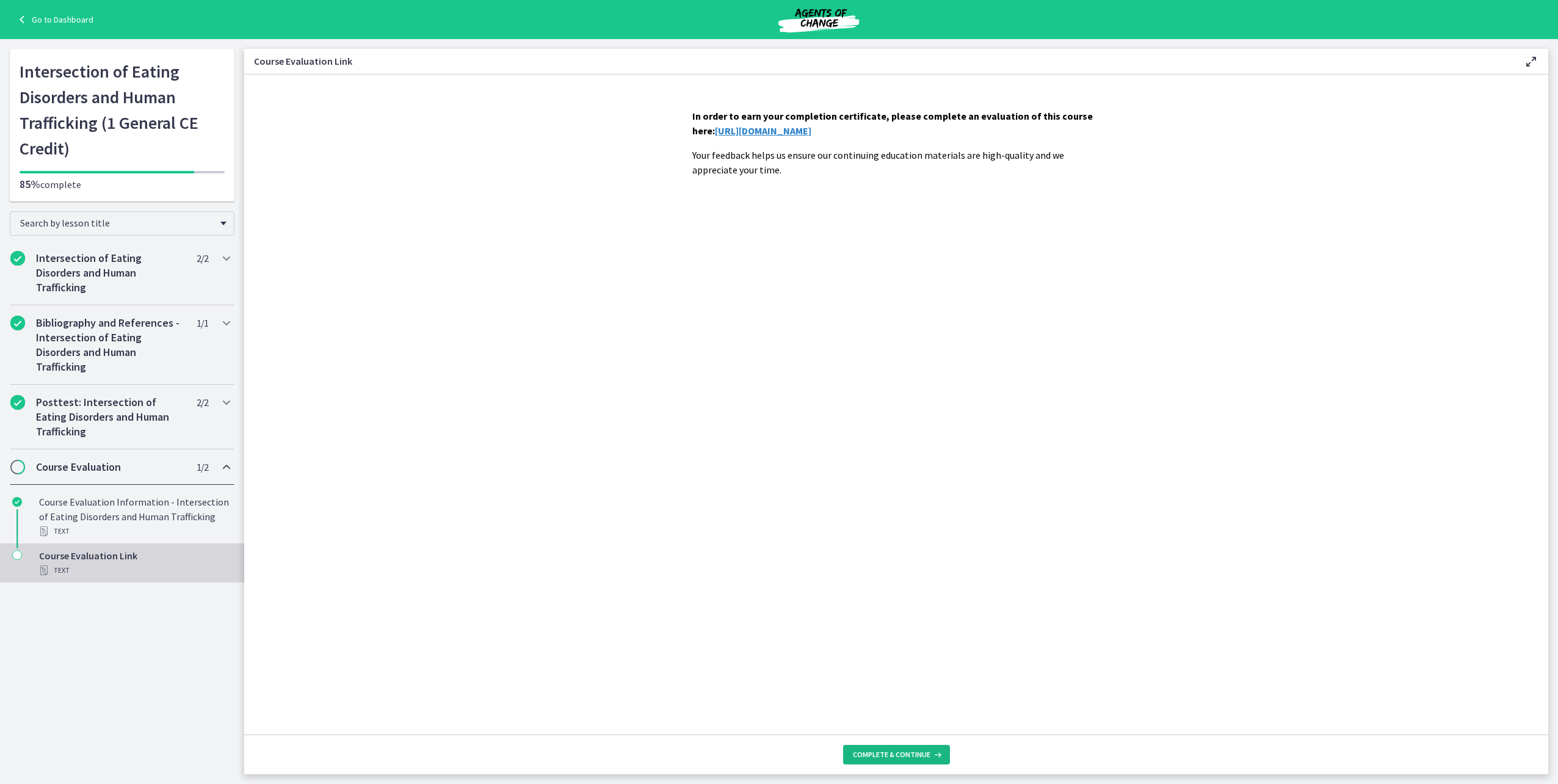
click at [934, 754] on icon at bounding box center [936, 754] width 12 height 9
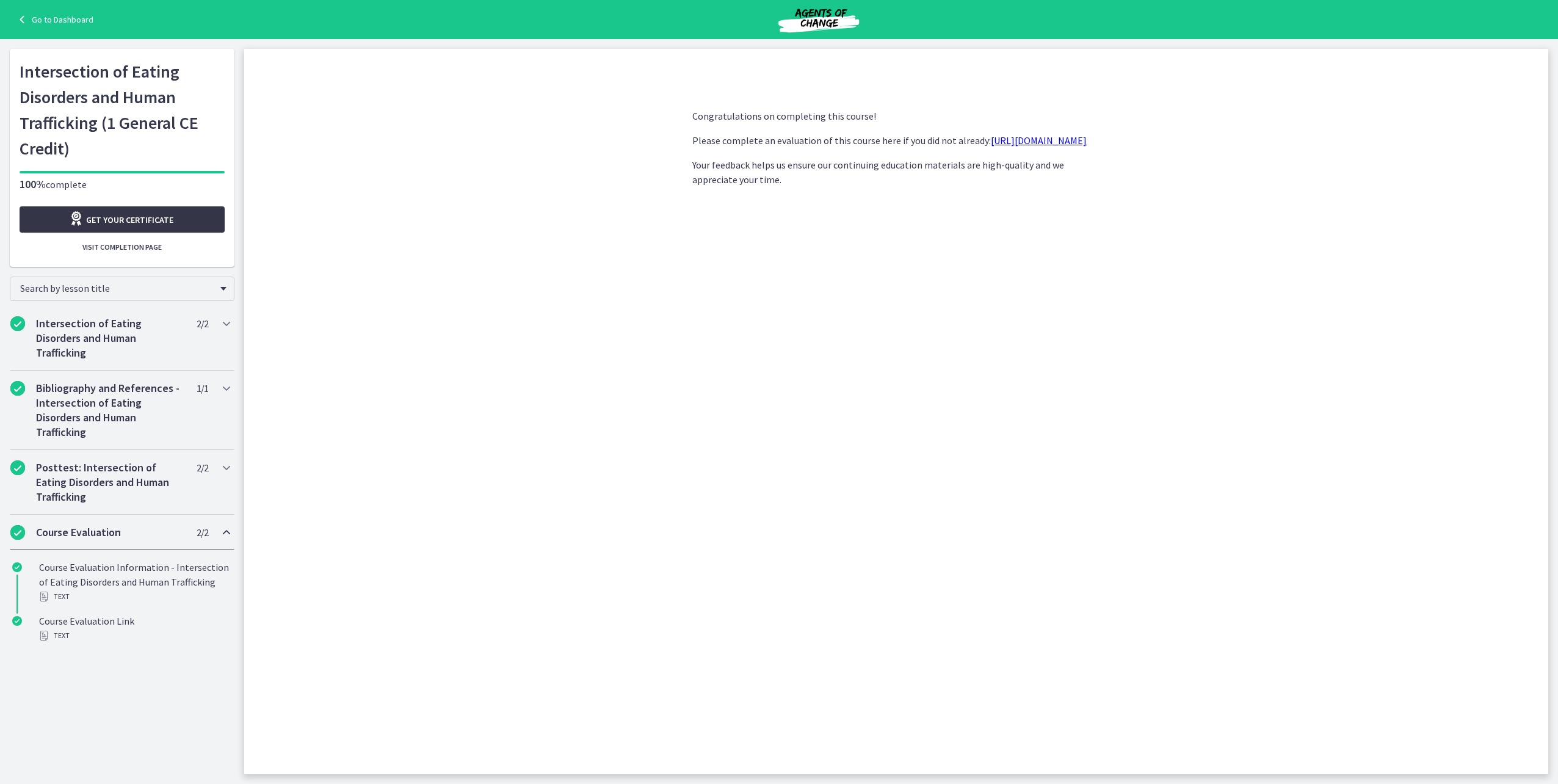
click at [161, 215] on span "Get your certificate" at bounding box center [129, 220] width 87 height 15
click at [30, 18] on icon at bounding box center [23, 20] width 17 height 15
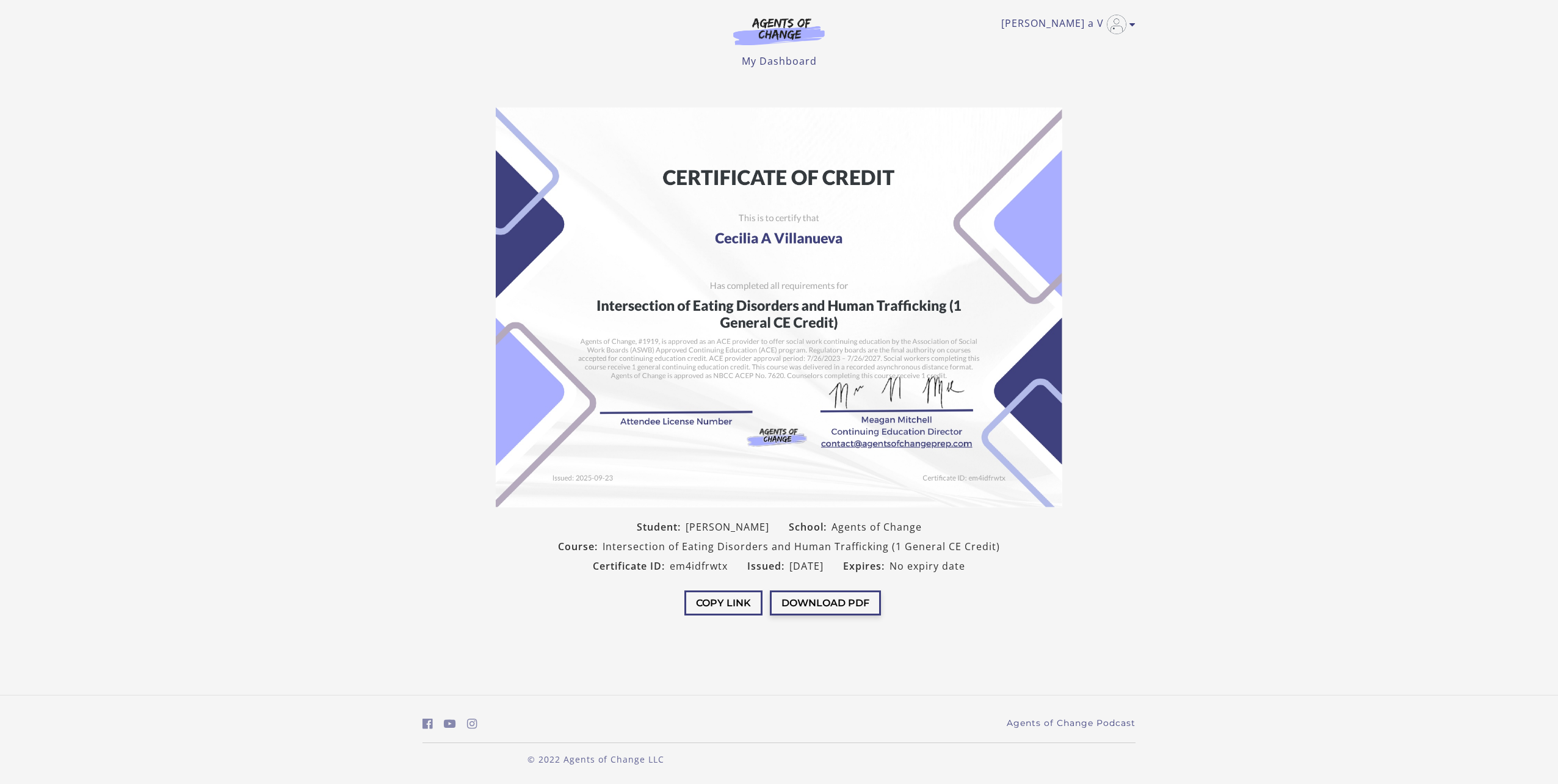
click at [844, 604] on button "Download PDF" at bounding box center [825, 603] width 111 height 25
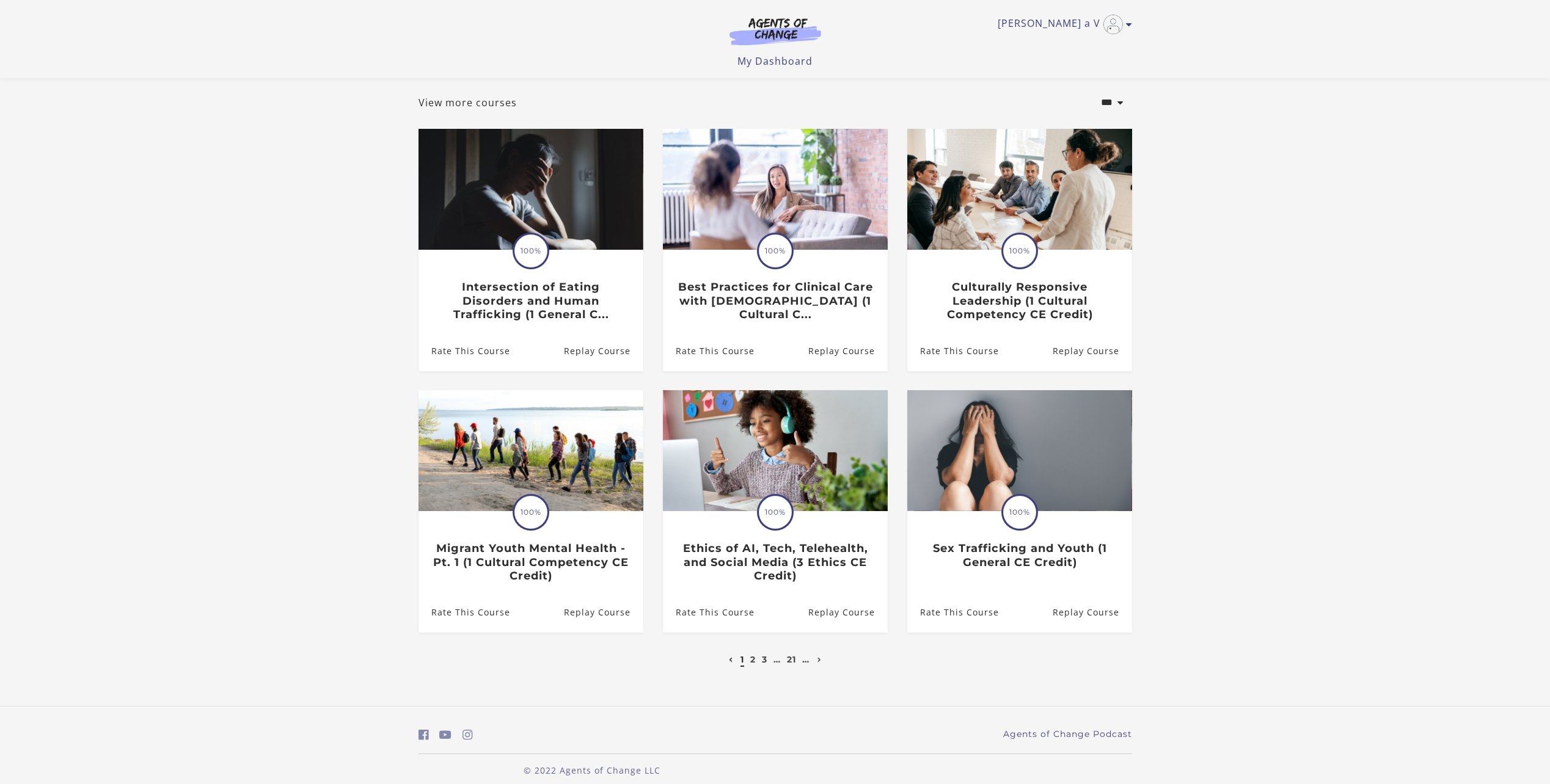
scroll to position [61, 0]
click at [752, 661] on link "2" at bounding box center [753, 659] width 5 height 11
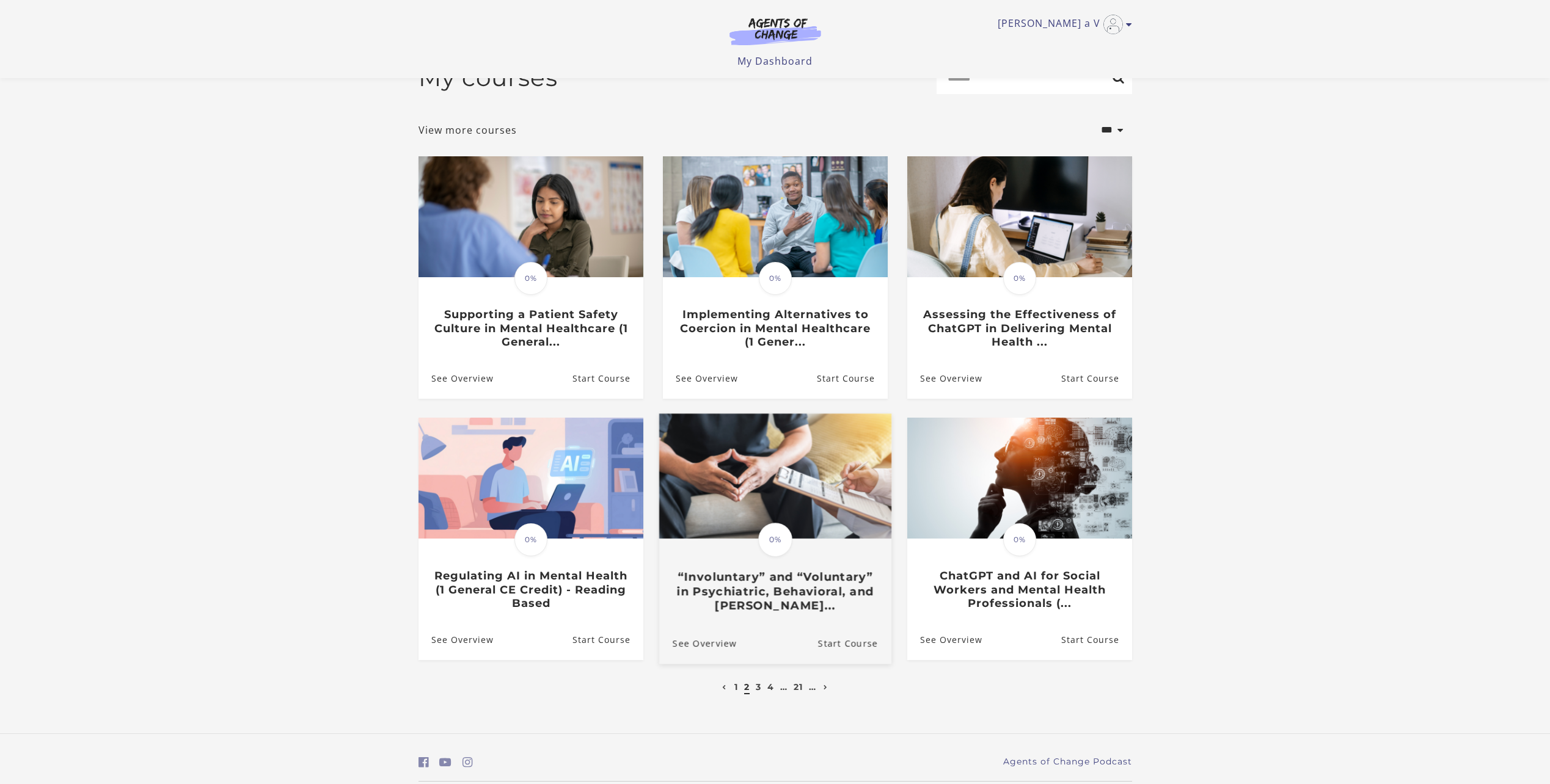
scroll to position [74, 0]
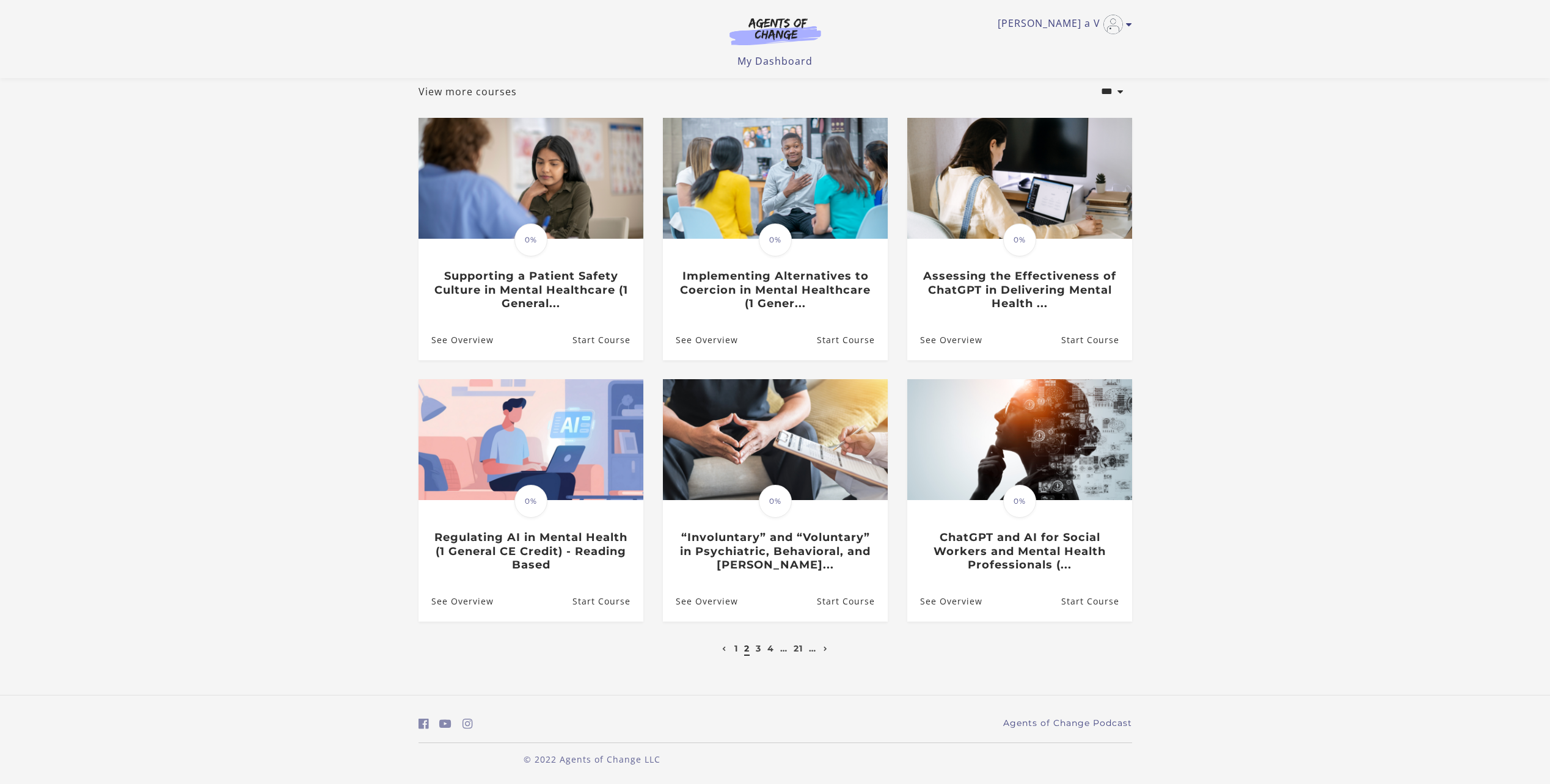
click at [755, 650] on li "3" at bounding box center [758, 649] width 9 height 15
click at [756, 648] on link "3" at bounding box center [758, 648] width 5 height 11
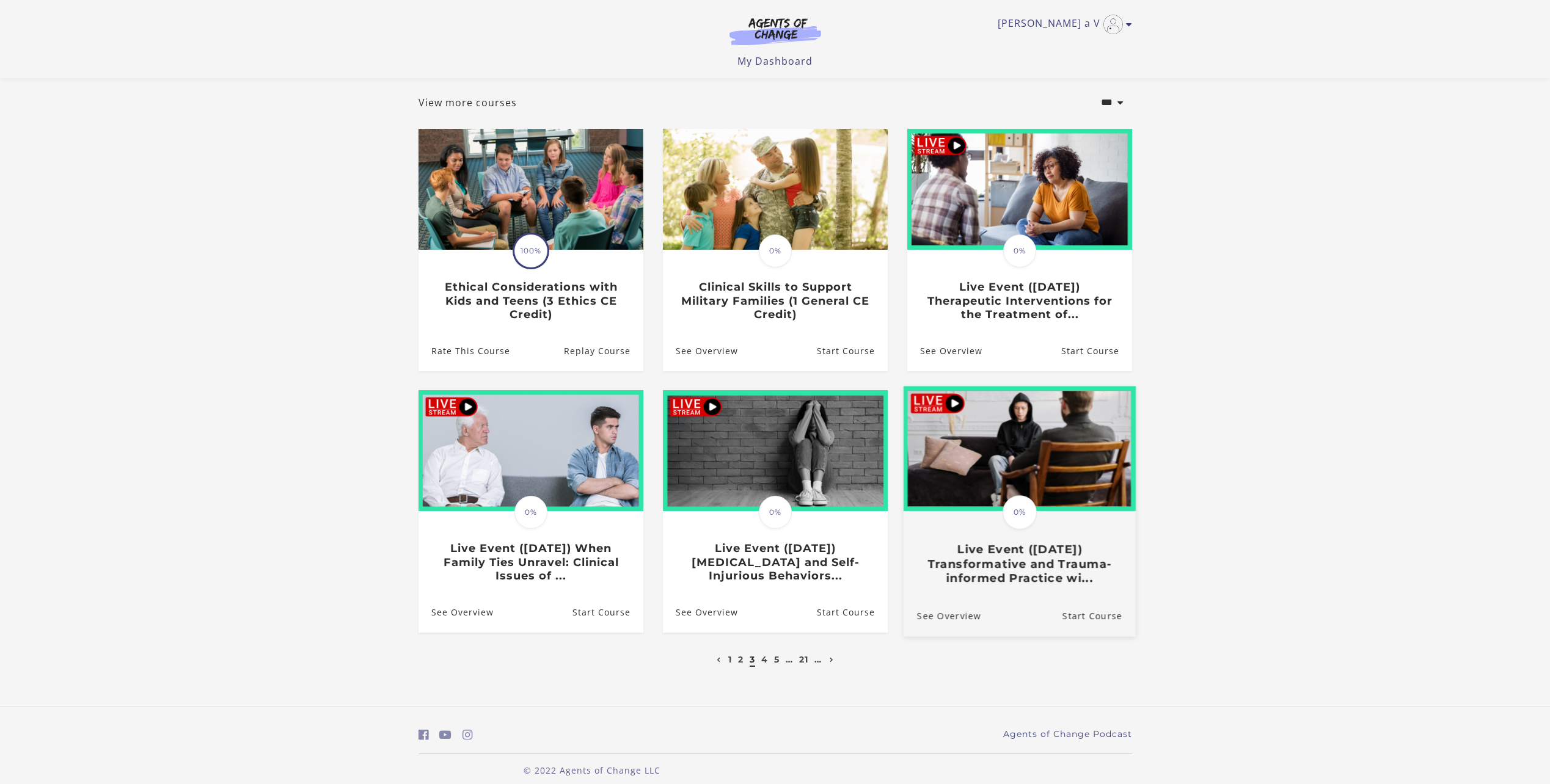
scroll to position [61, 0]
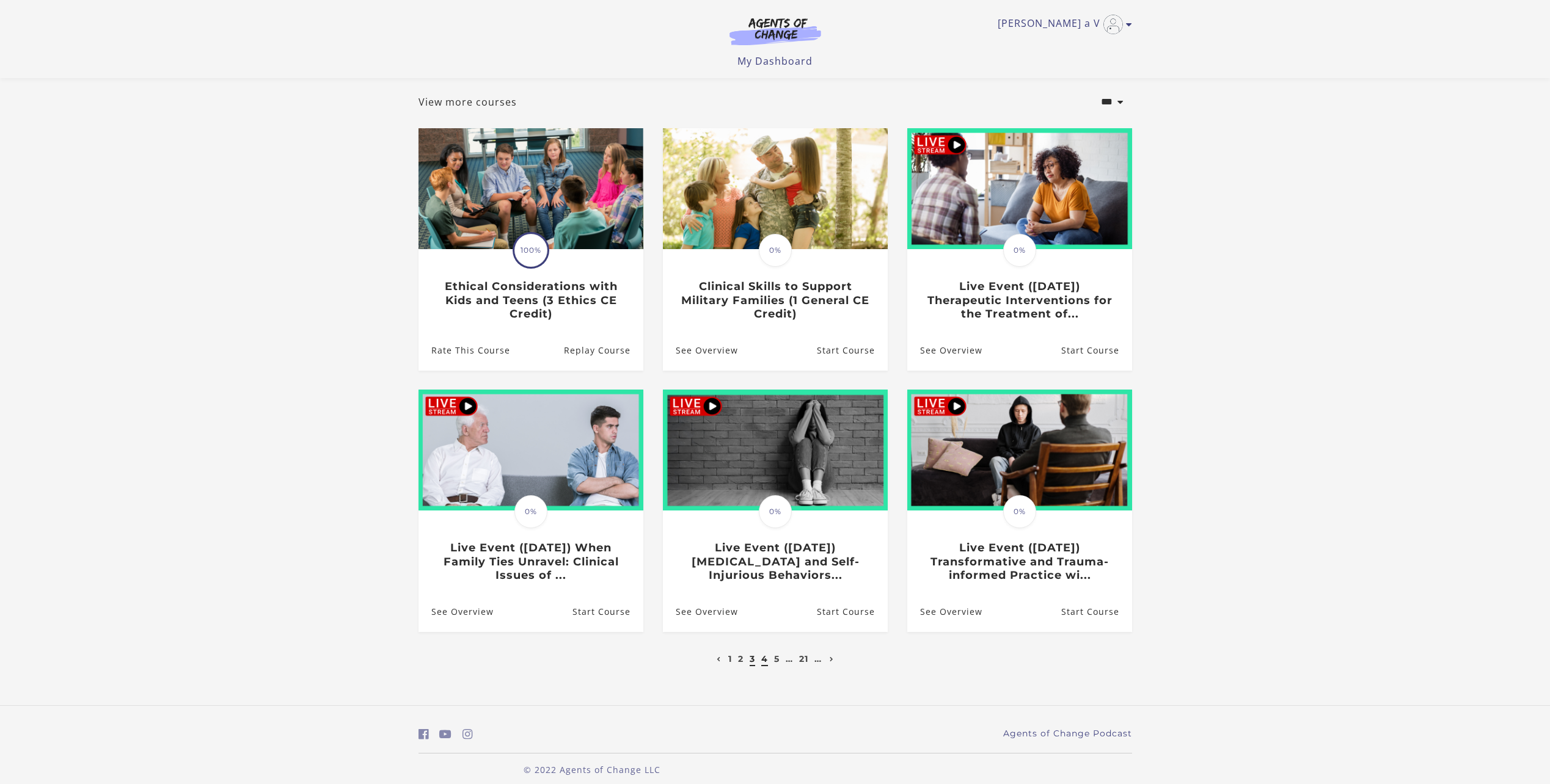
click at [761, 663] on link "4" at bounding box center [765, 659] width 7 height 11
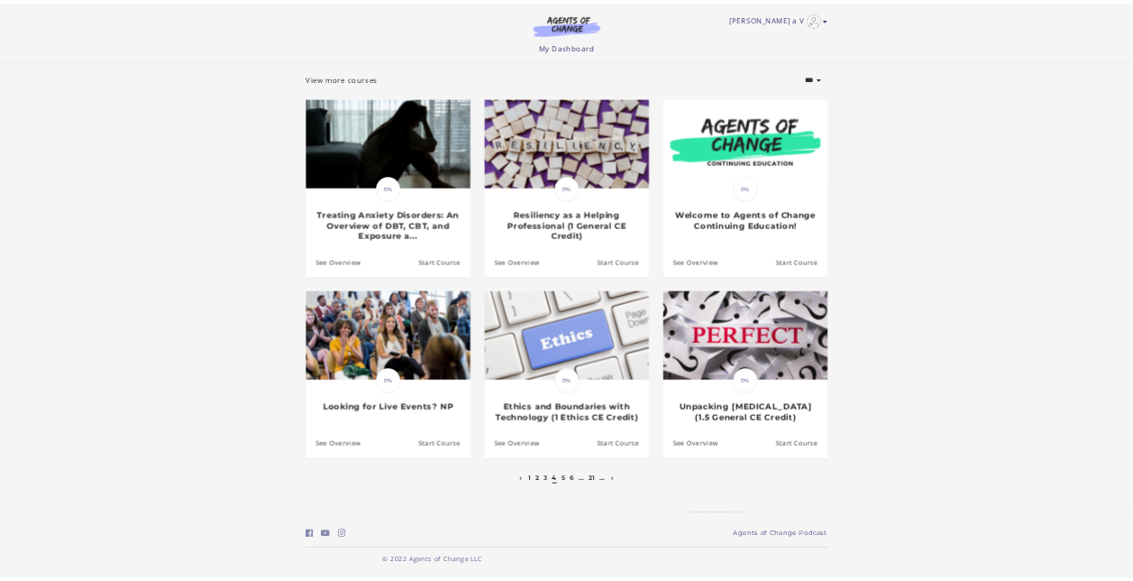
scroll to position [89, 0]
